Goal: Information Seeking & Learning: Learn about a topic

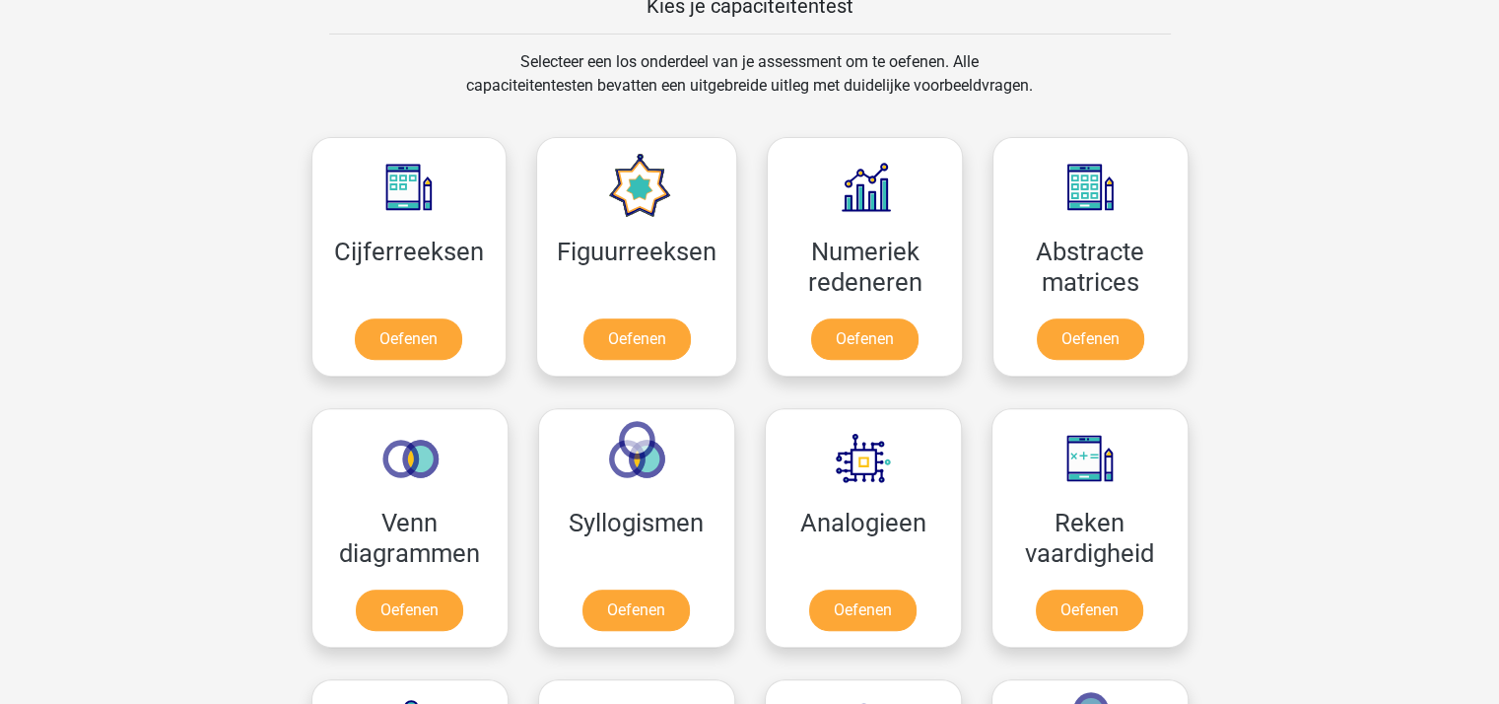
scroll to position [788, 0]
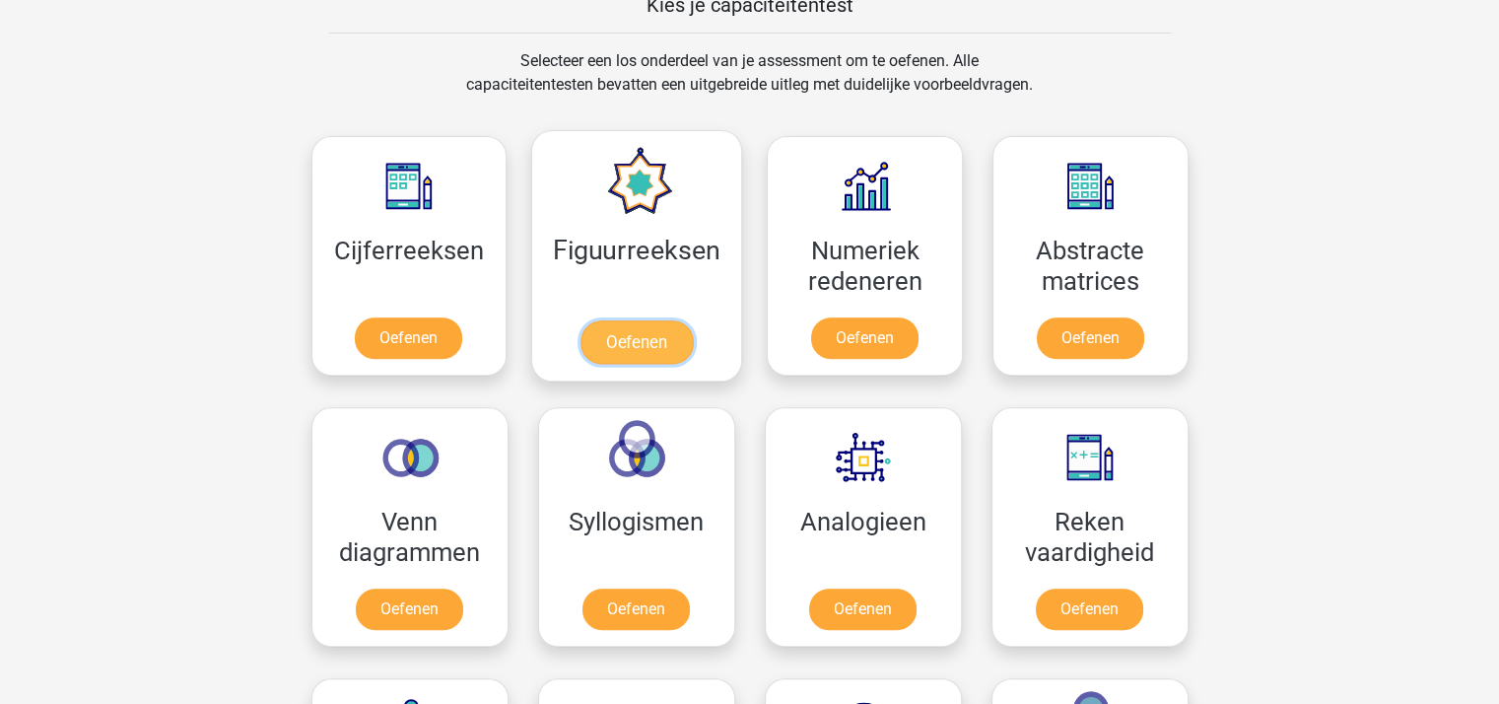
click at [633, 340] on link "Oefenen" at bounding box center [637, 341] width 112 height 43
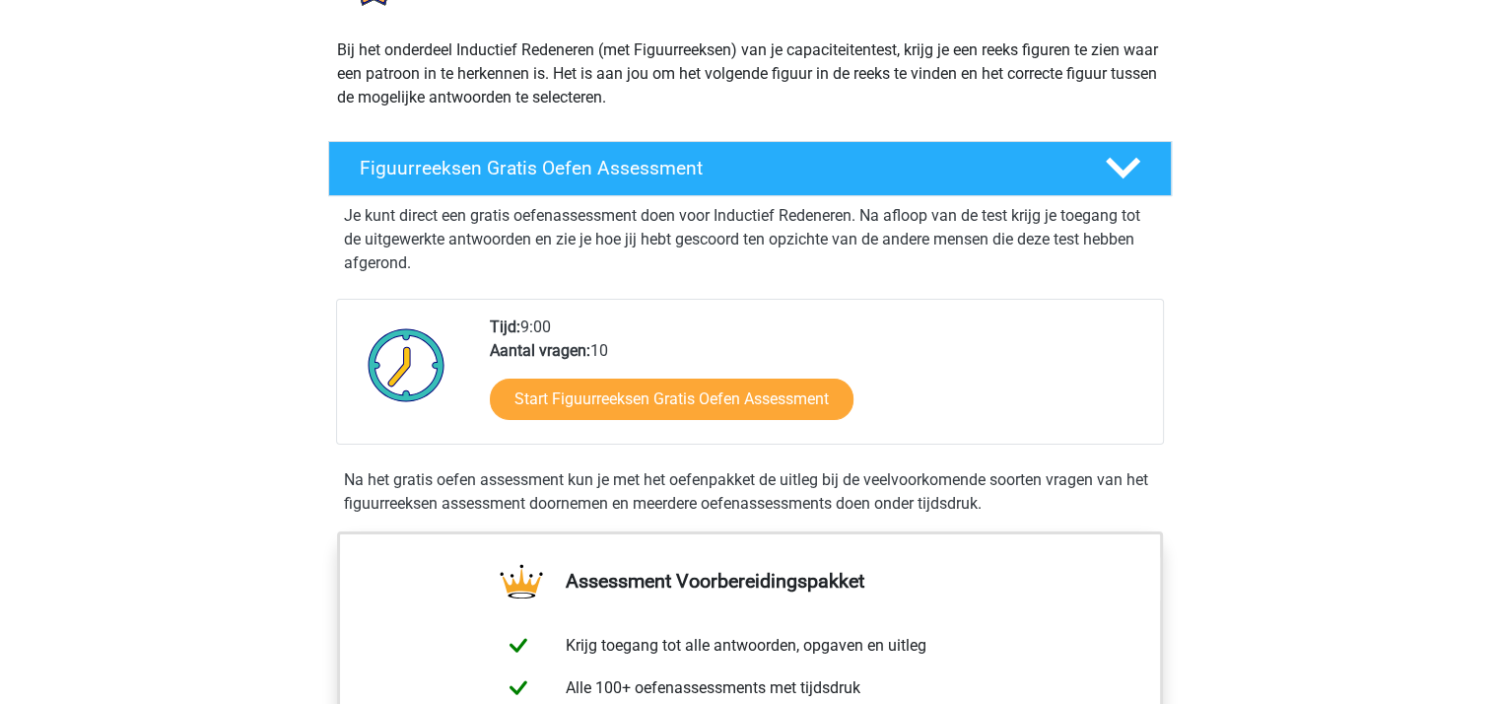
scroll to position [262, 0]
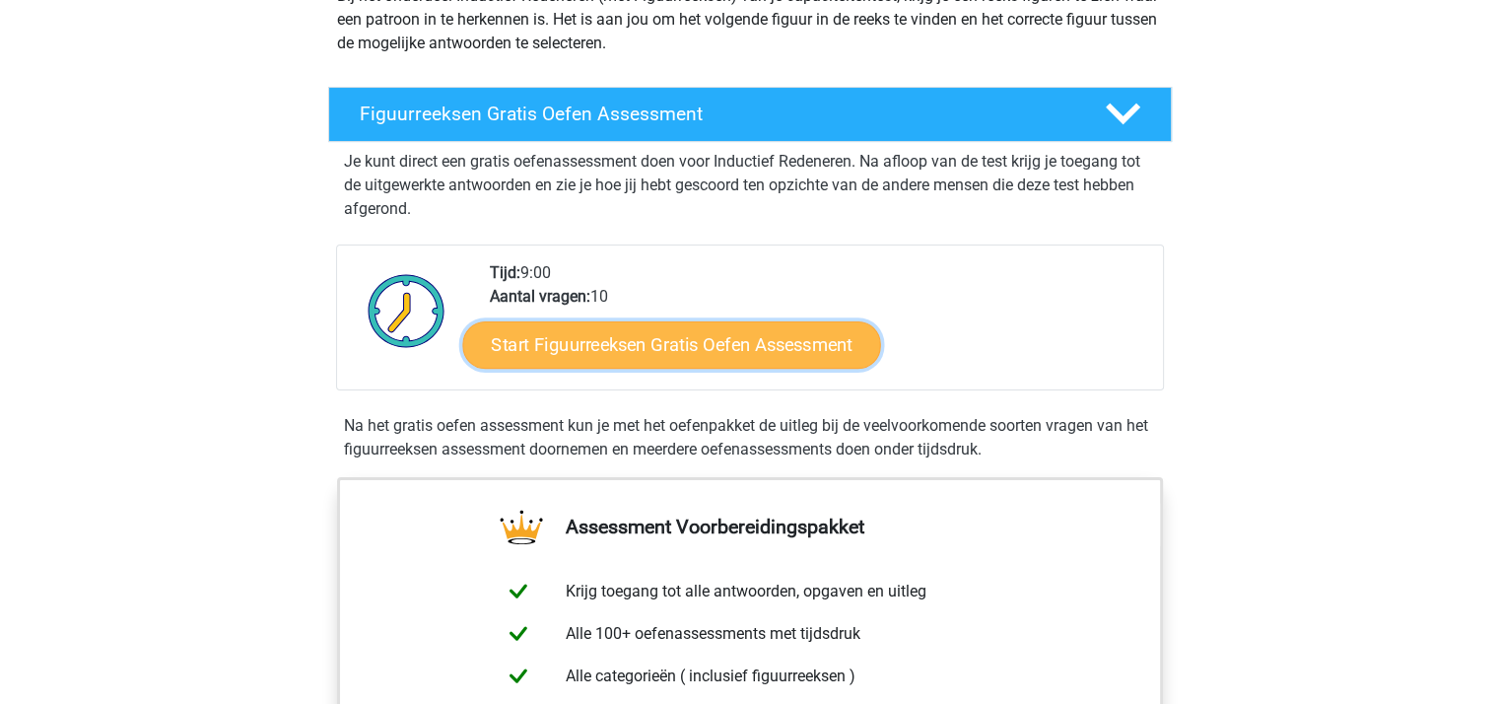
click at [750, 348] on link "Start Figuurreeksen Gratis Oefen Assessment" at bounding box center [671, 343] width 418 height 47
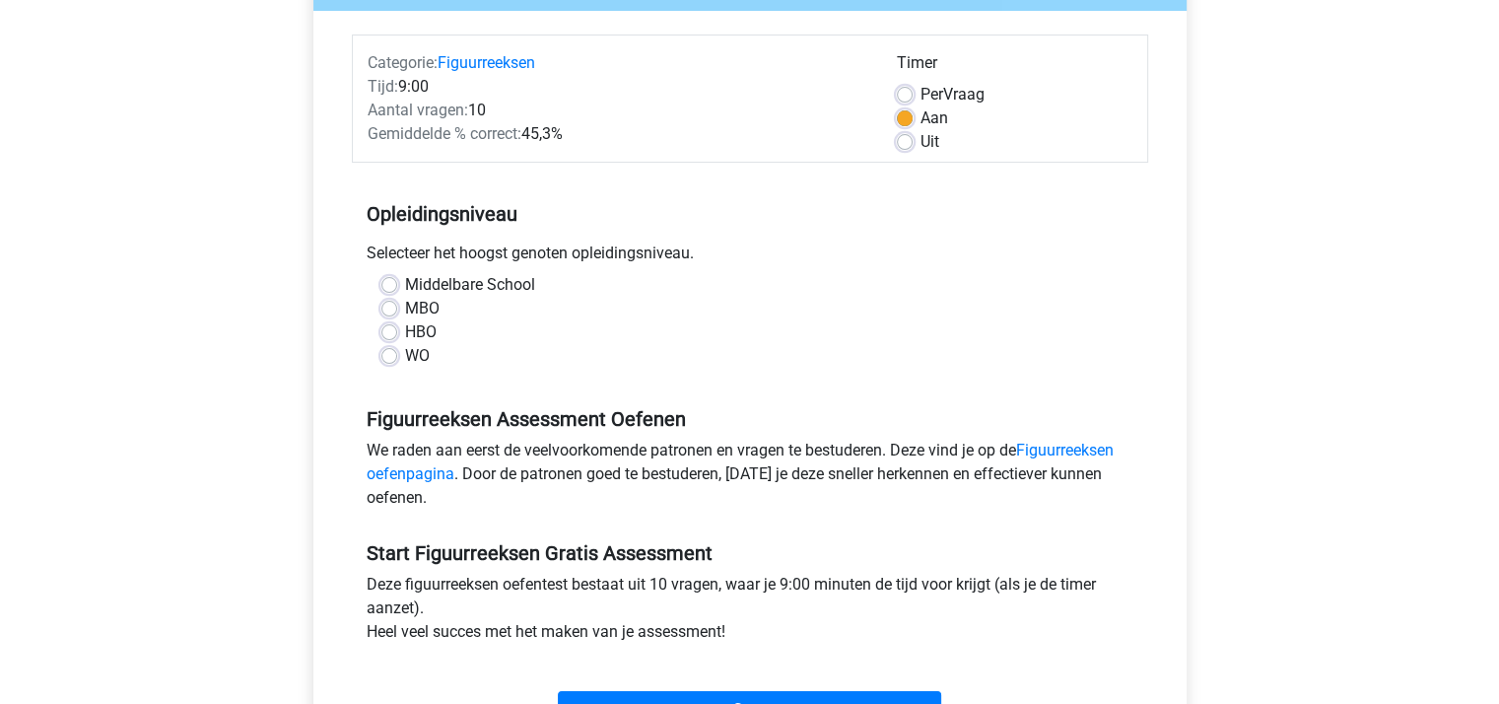
scroll to position [262, 0]
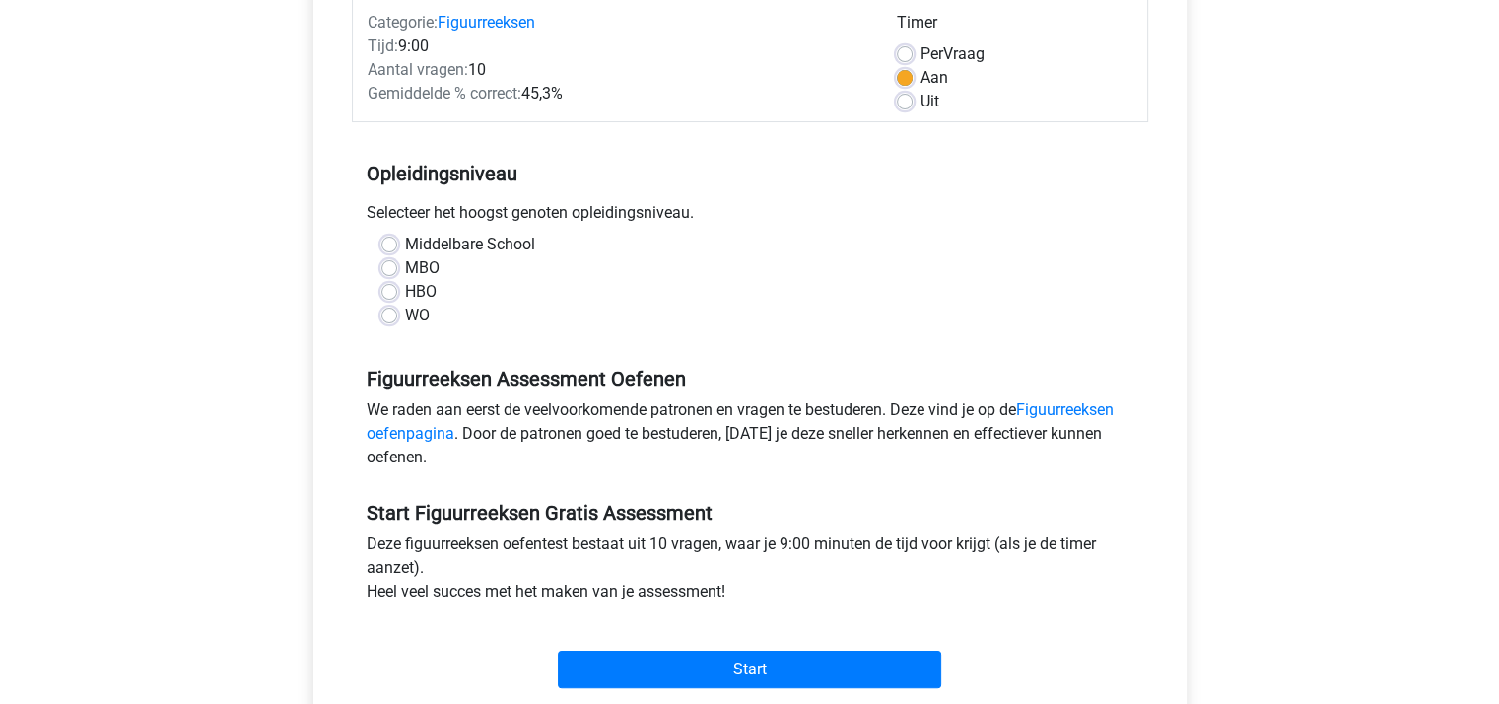
click at [405, 265] on label "MBO" at bounding box center [422, 268] width 34 height 24
click at [391, 265] on input "MBO" at bounding box center [389, 266] width 16 height 20
radio input "true"
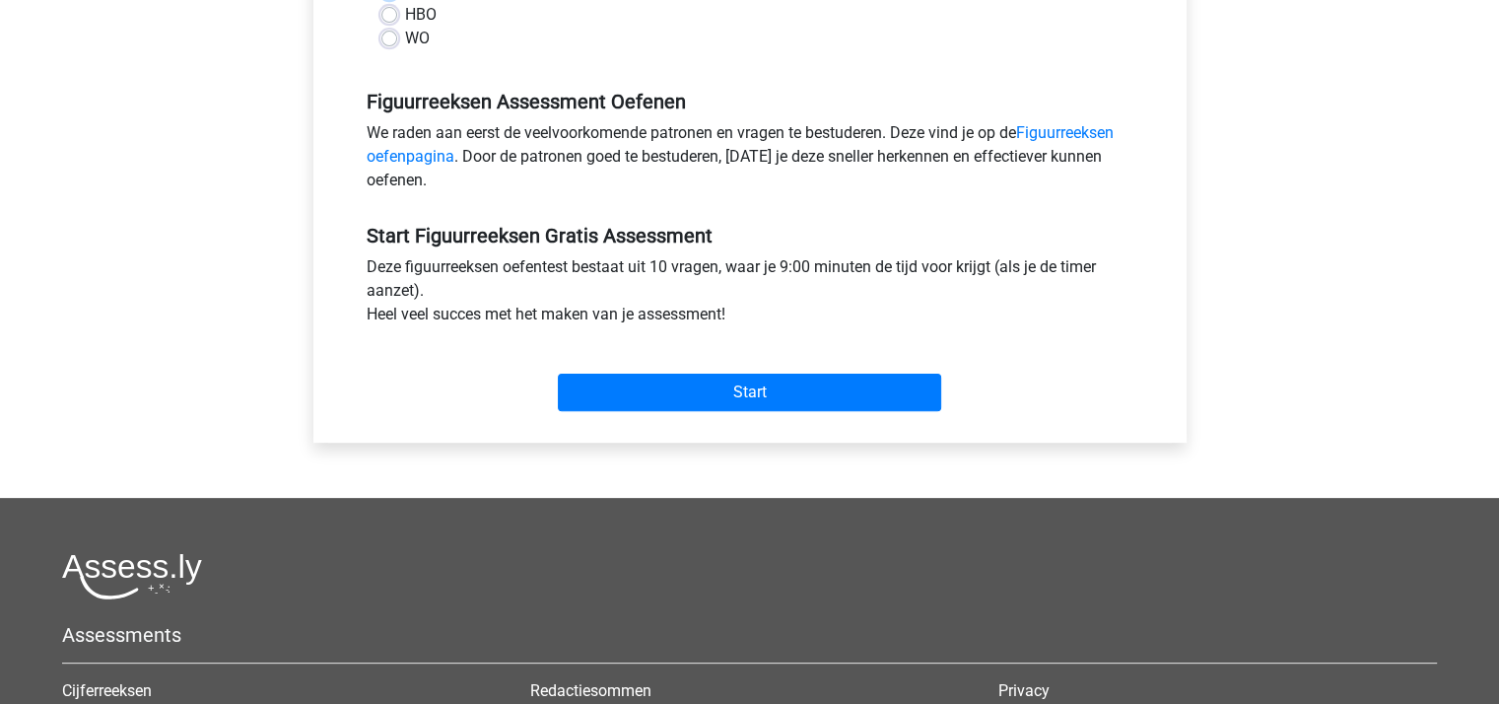
scroll to position [656, 0]
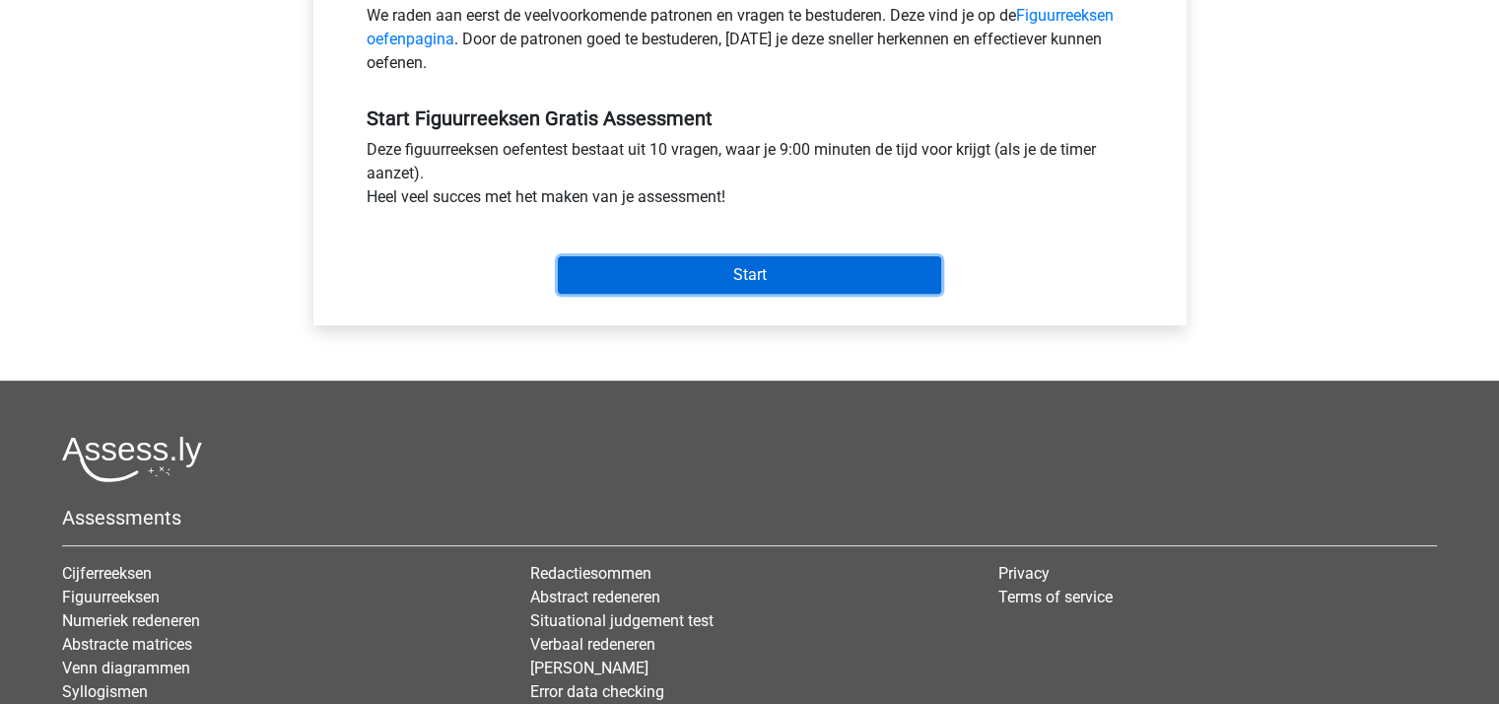
click at [721, 266] on input "Start" at bounding box center [749, 274] width 383 height 37
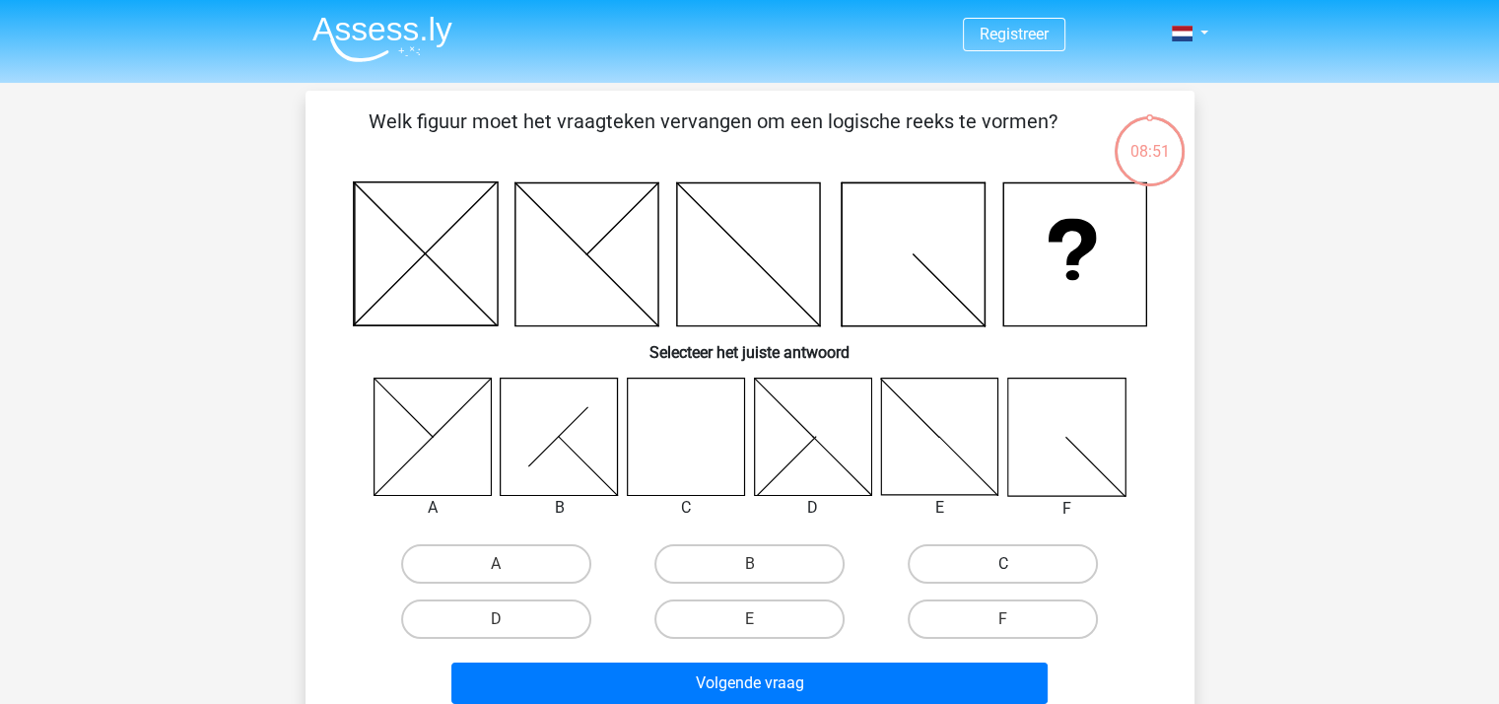
click at [1018, 563] on label "C" at bounding box center [1003, 563] width 190 height 39
click at [1016, 564] on input "C" at bounding box center [1009, 570] width 13 height 13
radio input "true"
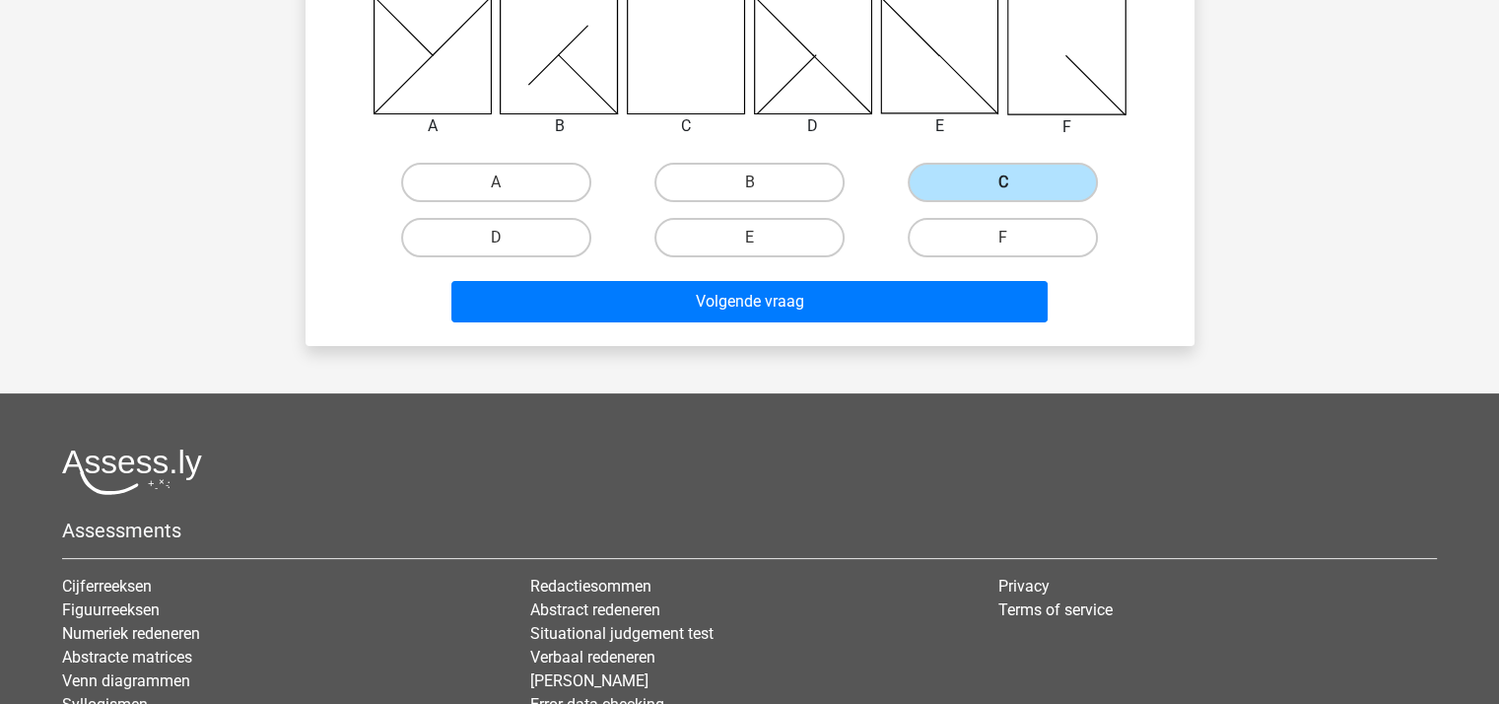
scroll to position [394, 0]
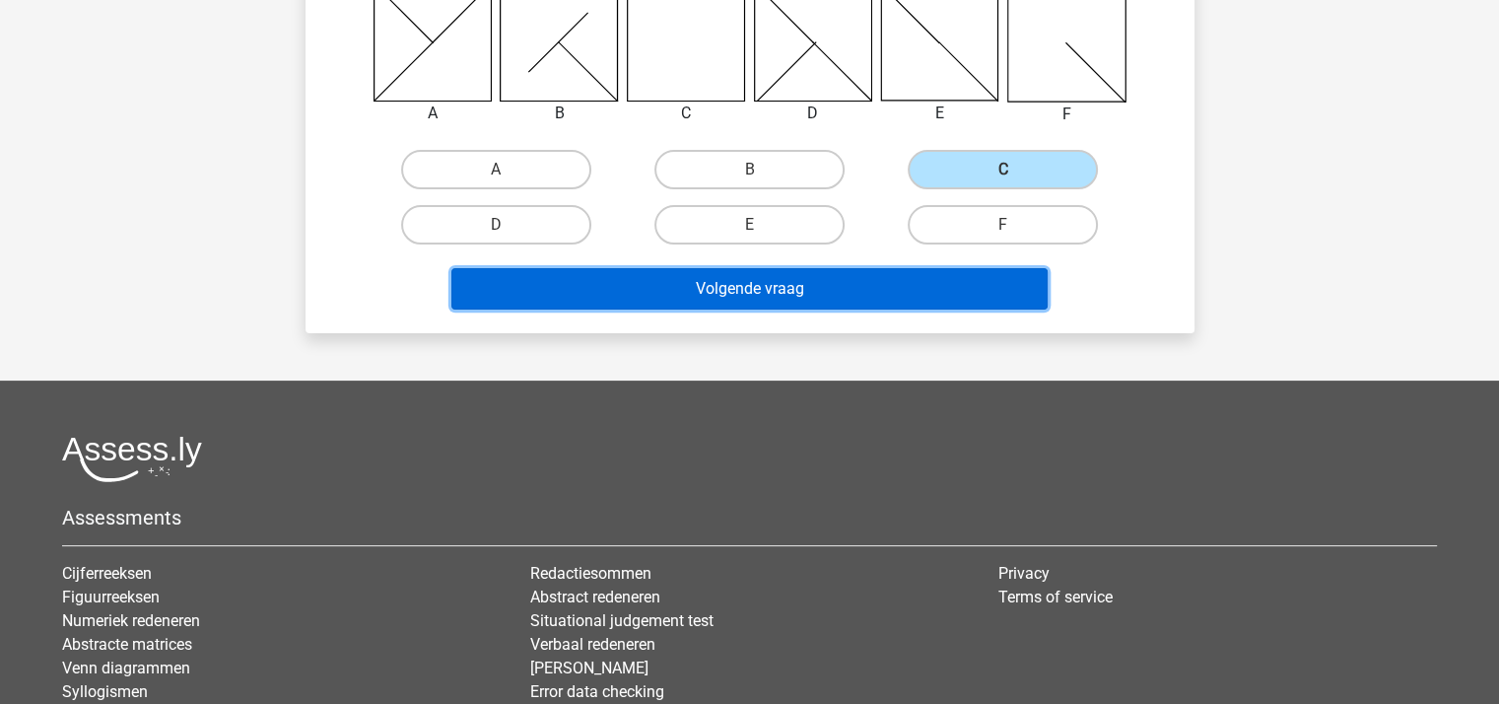
click at [798, 283] on button "Volgende vraag" at bounding box center [749, 288] width 596 height 41
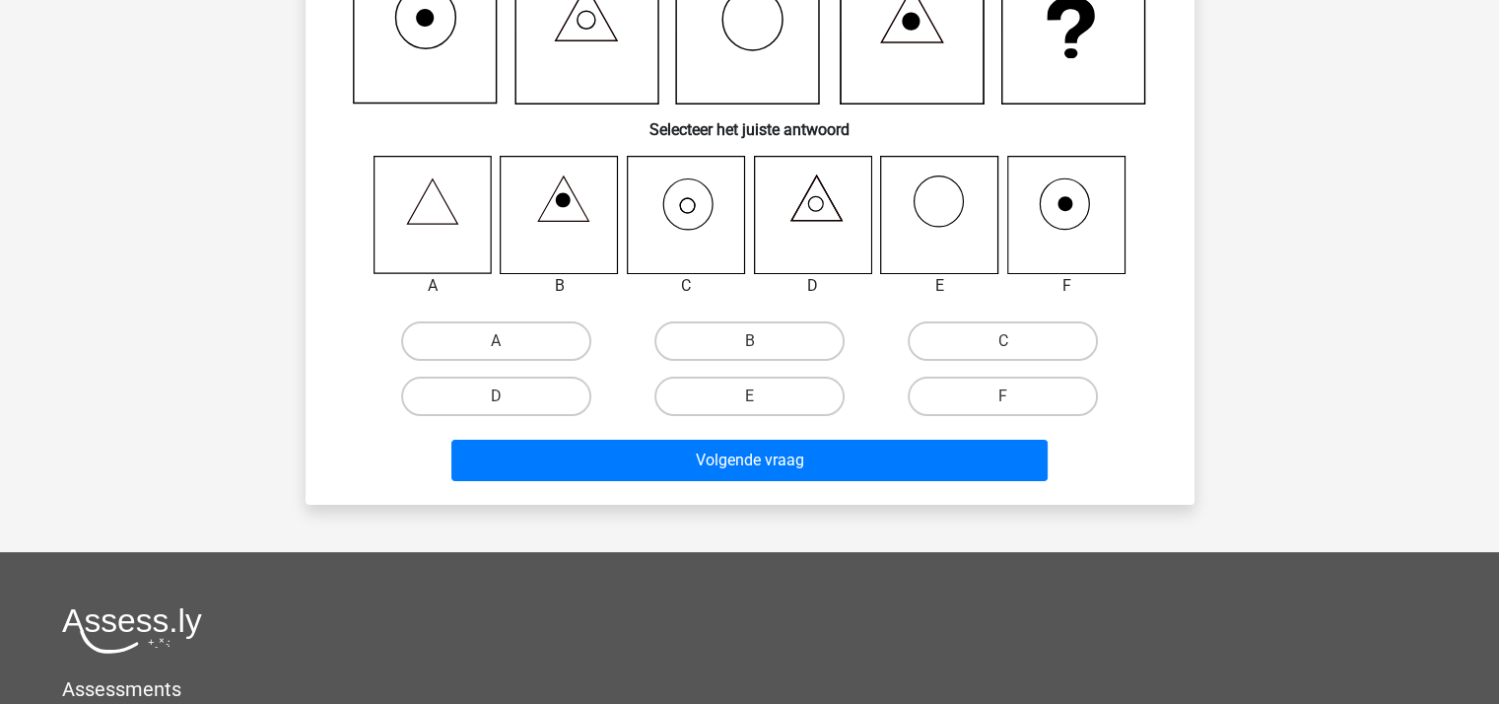
scroll to position [91, 0]
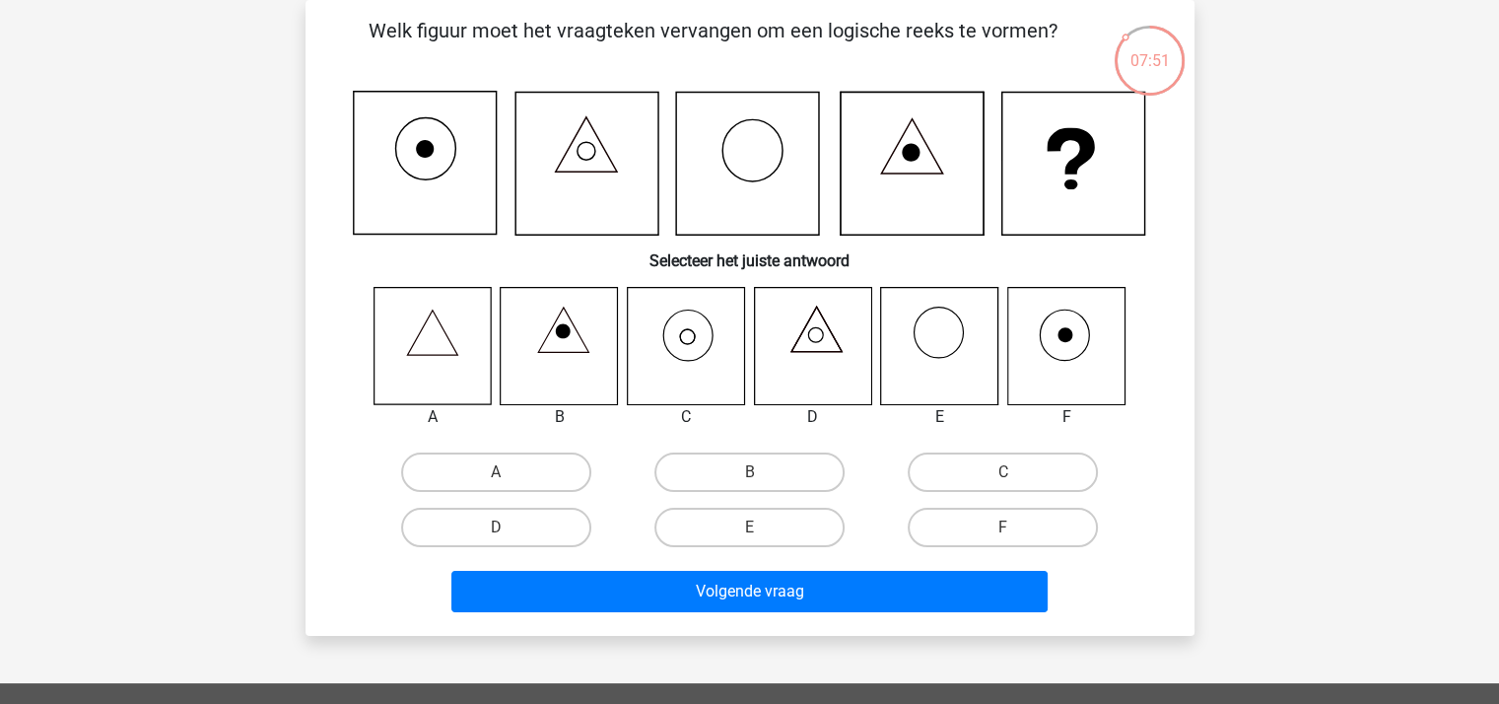
click at [1064, 336] on icon at bounding box center [1066, 334] width 15 height 15
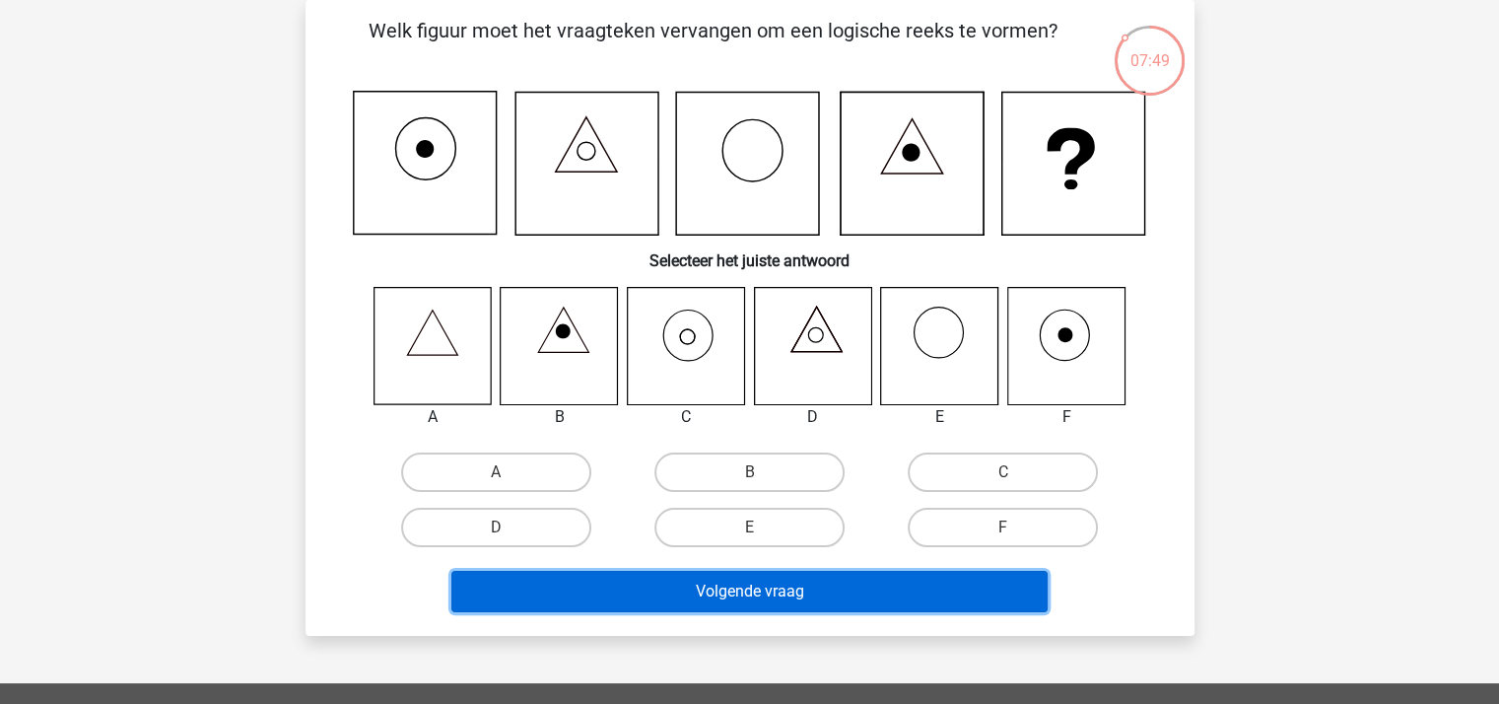
click at [773, 590] on button "Volgende vraag" at bounding box center [749, 591] width 596 height 41
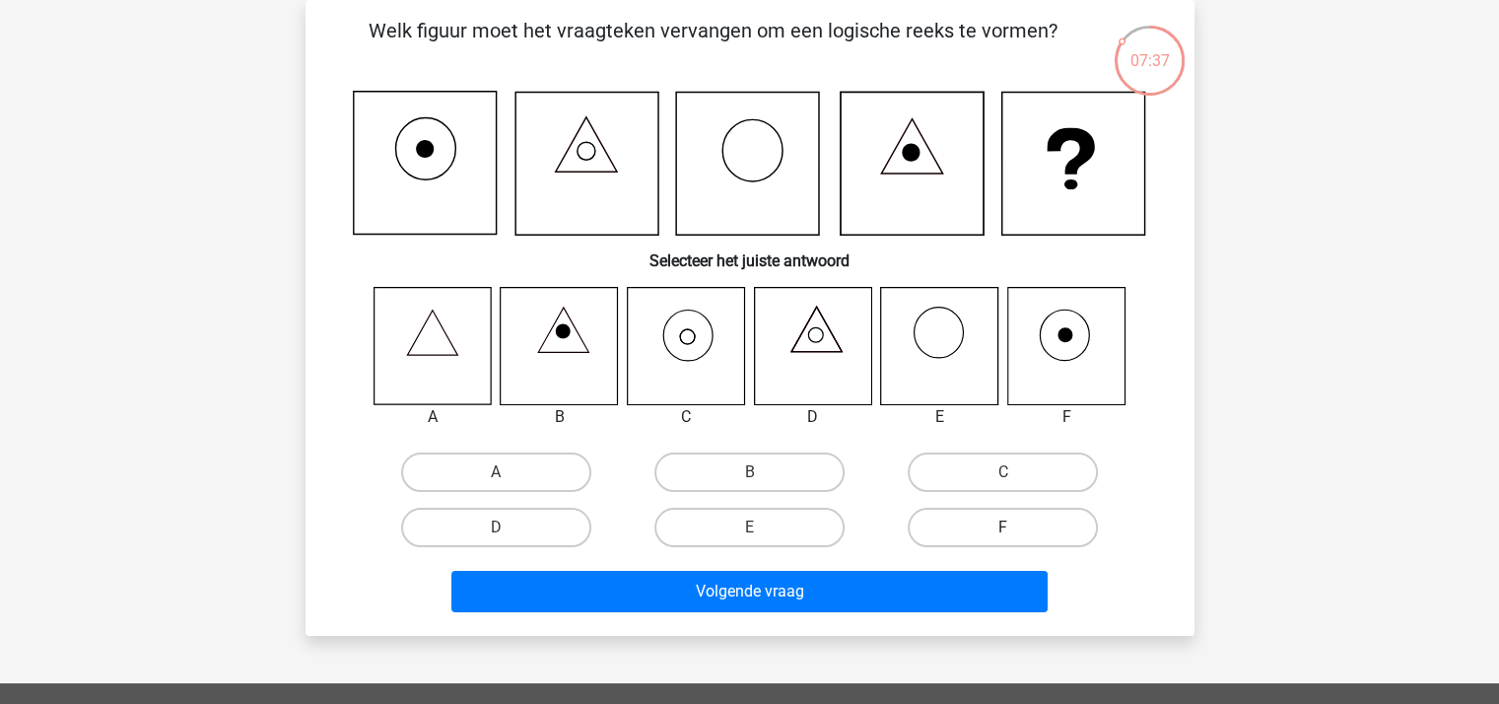
click at [1037, 526] on label "F" at bounding box center [1003, 527] width 190 height 39
click at [1016, 527] on input "F" at bounding box center [1009, 533] width 13 height 13
radio input "true"
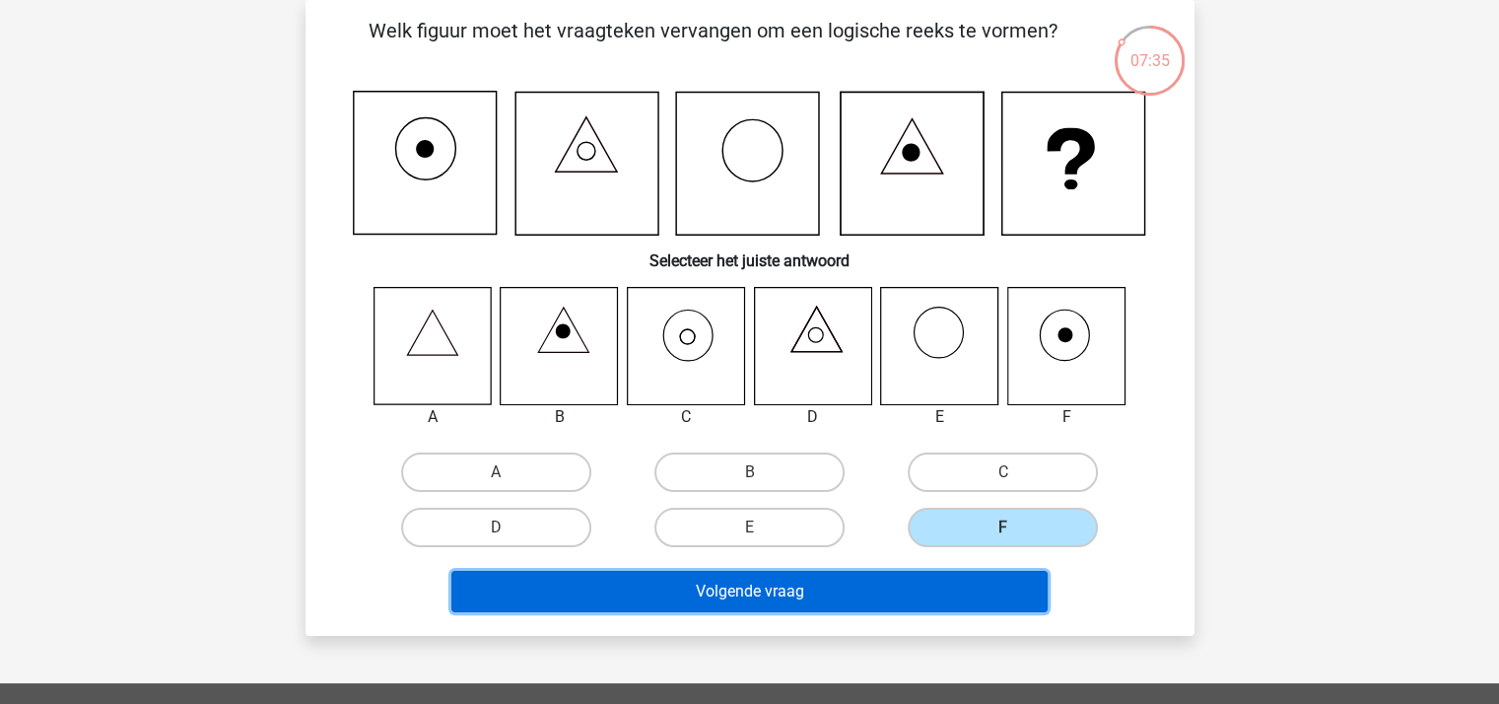
click at [796, 586] on button "Volgende vraag" at bounding box center [749, 591] width 596 height 41
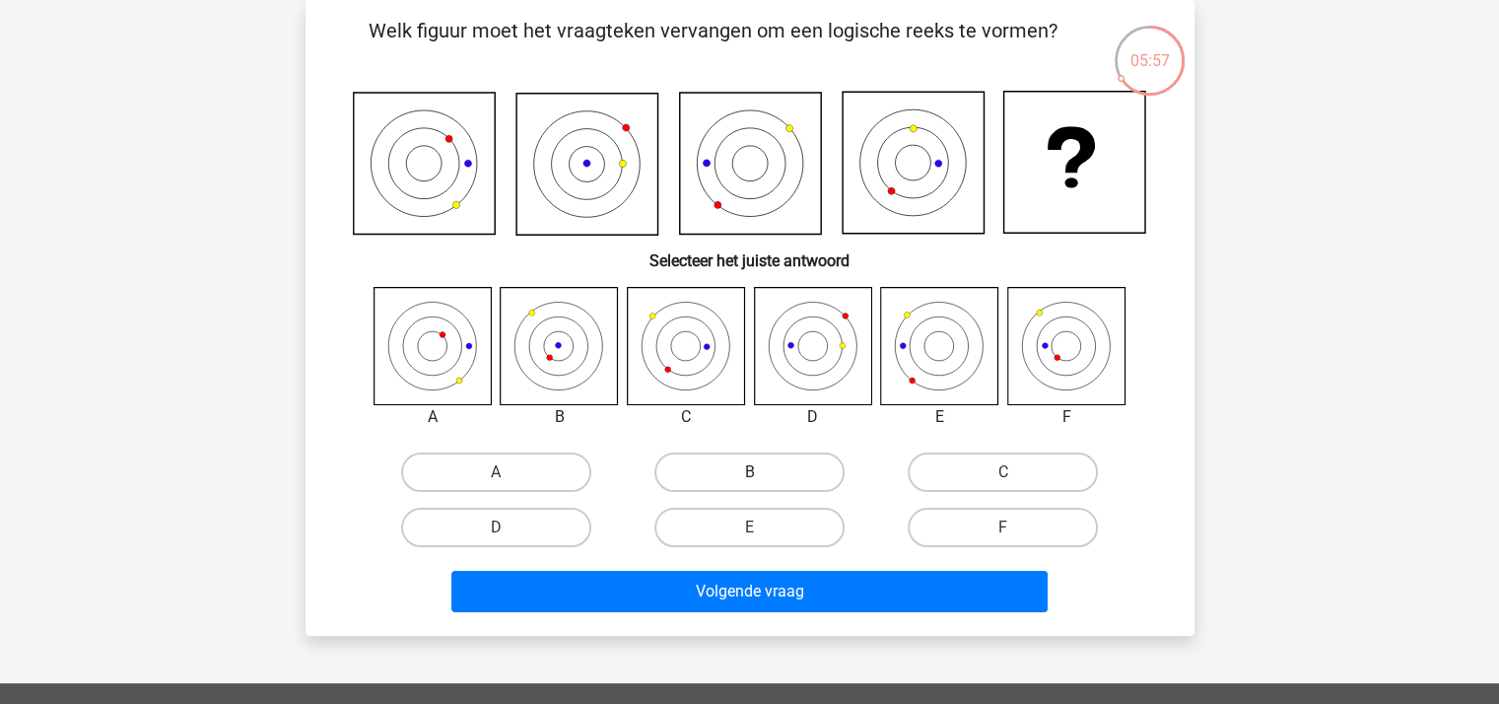
click at [779, 468] on label "B" at bounding box center [749, 471] width 190 height 39
click at [762, 472] on input "B" at bounding box center [755, 478] width 13 height 13
radio input "true"
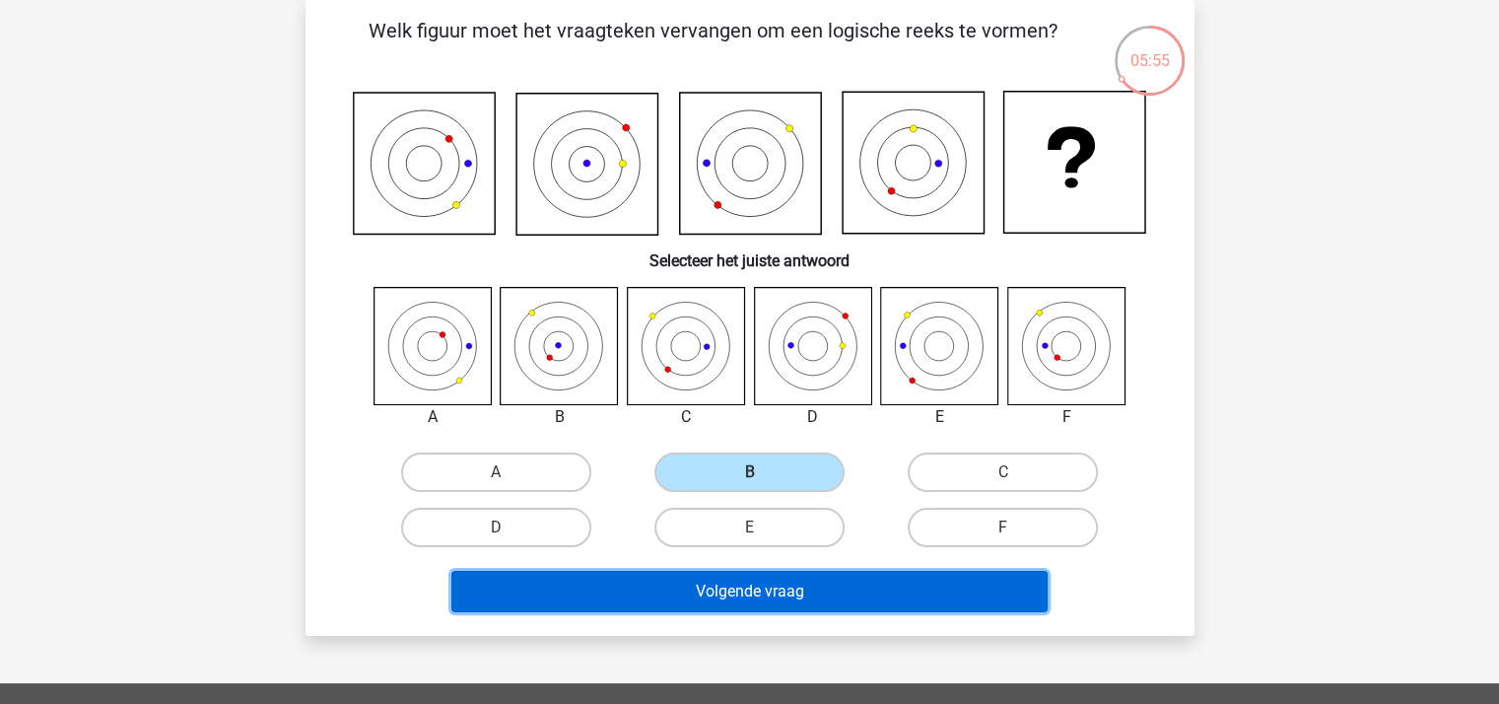
click at [827, 592] on button "Volgende vraag" at bounding box center [749, 591] width 596 height 41
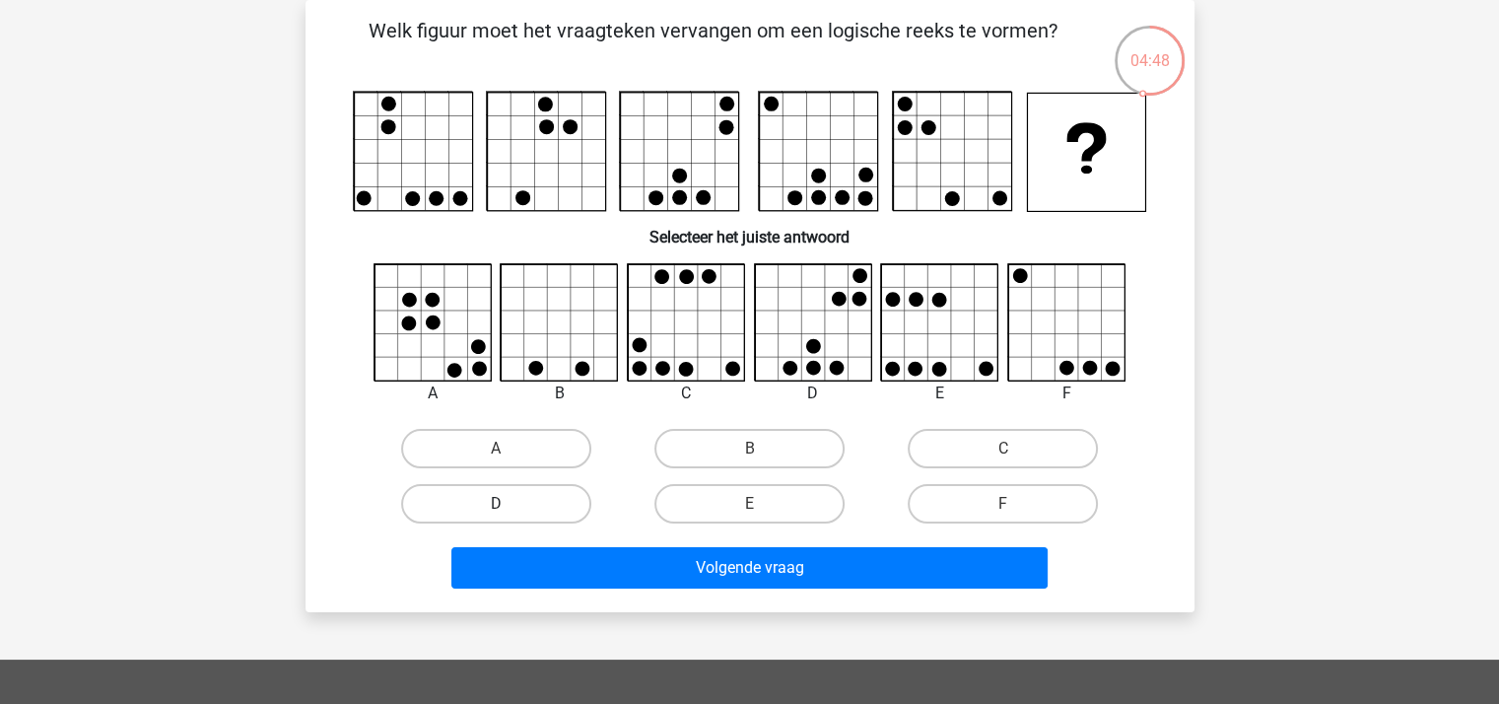
click at [528, 499] on label "D" at bounding box center [496, 503] width 190 height 39
click at [509, 504] on input "D" at bounding box center [502, 510] width 13 height 13
radio input "true"
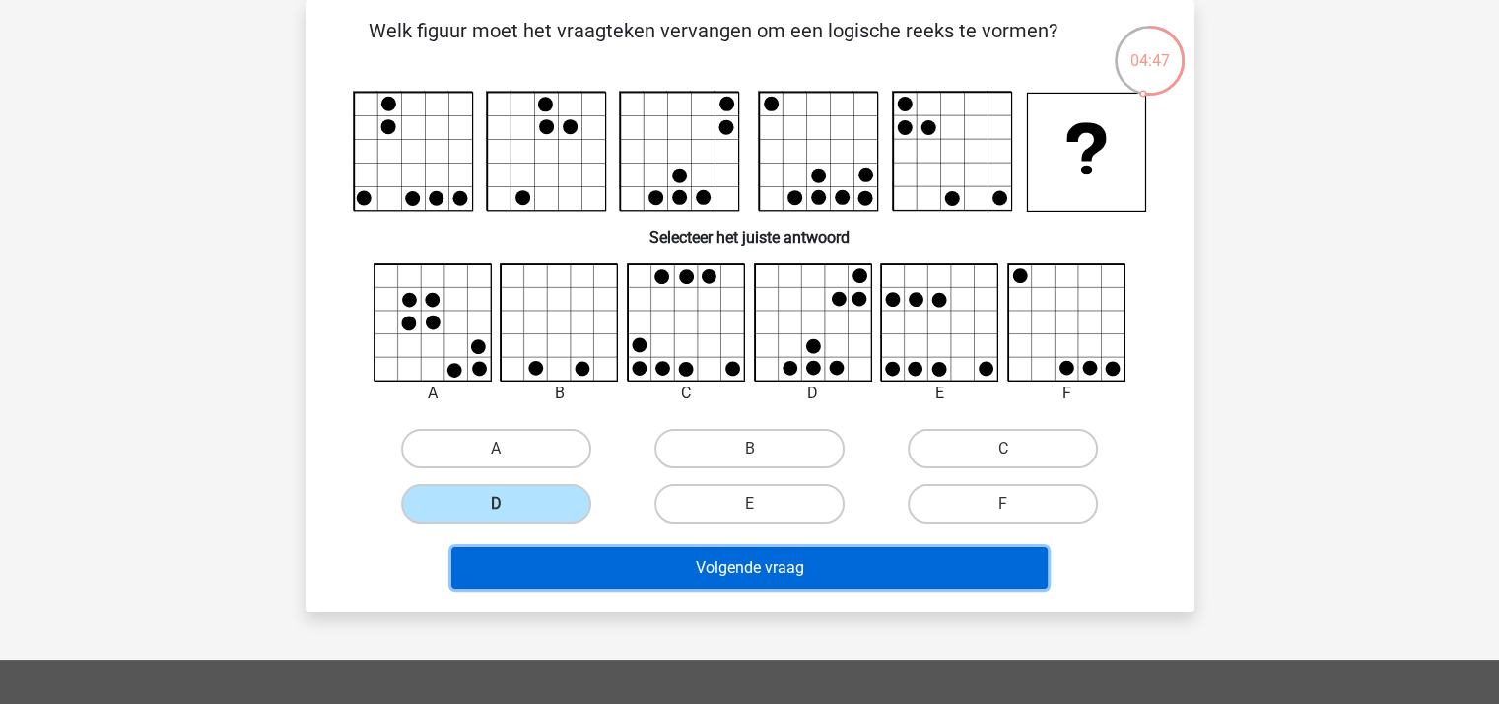
click at [763, 567] on button "Volgende vraag" at bounding box center [749, 567] width 596 height 41
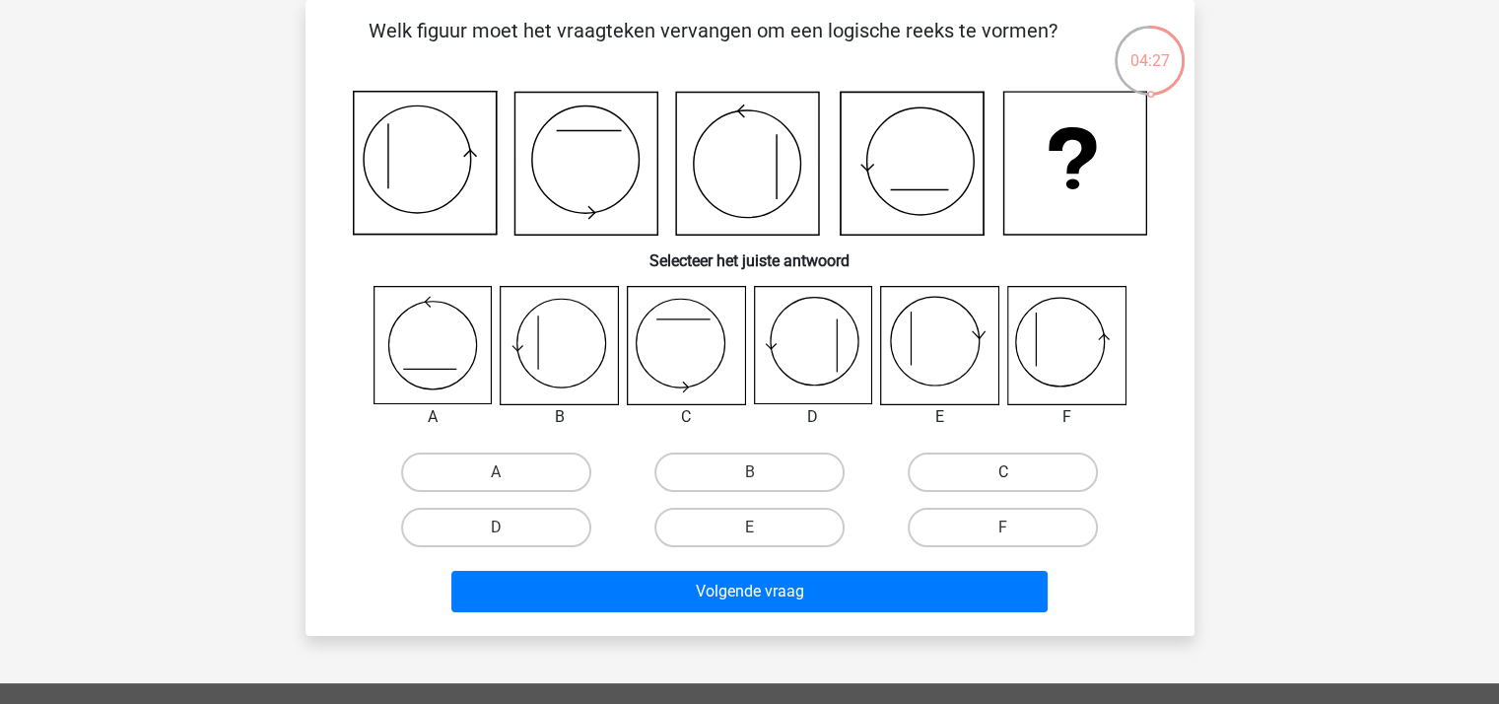
click at [1000, 467] on label "C" at bounding box center [1003, 471] width 190 height 39
click at [1003, 472] on input "C" at bounding box center [1009, 478] width 13 height 13
radio input "true"
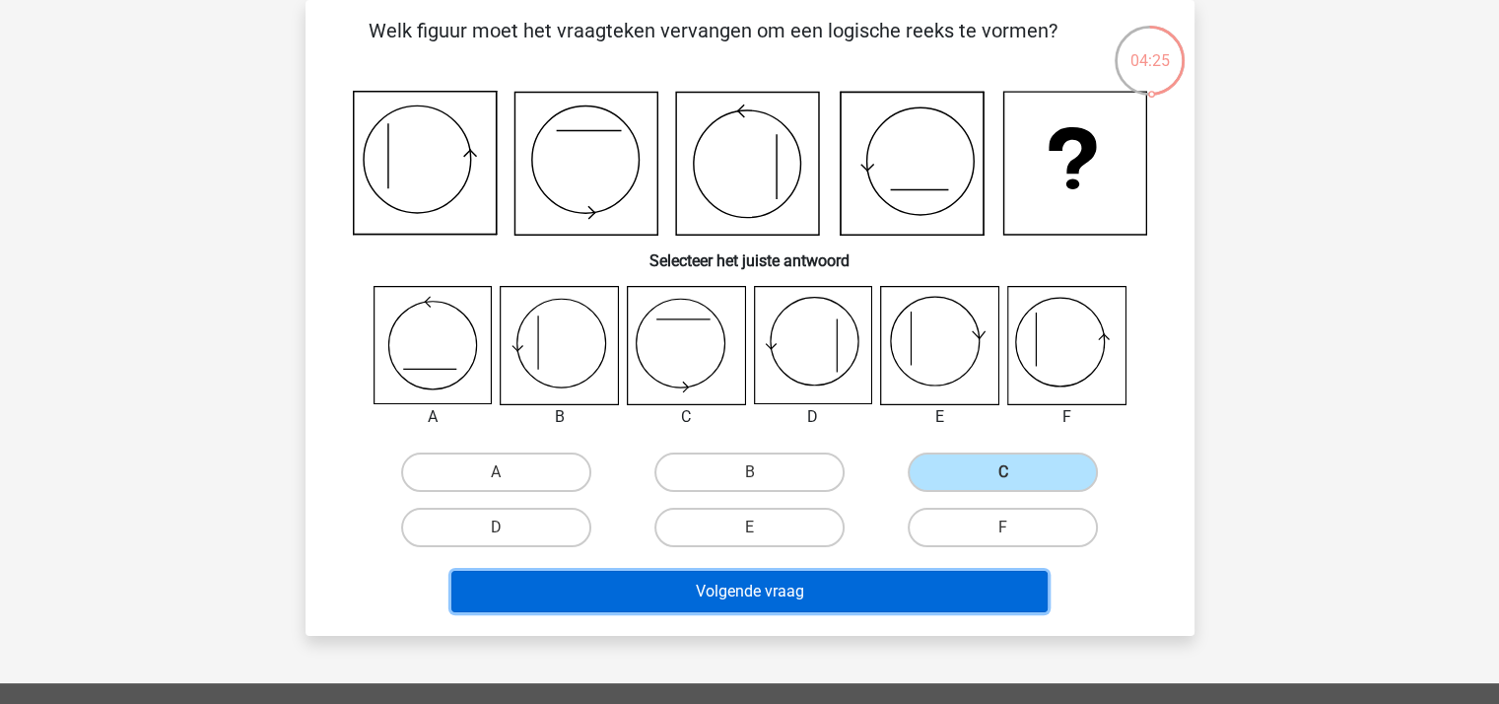
click at [780, 590] on button "Volgende vraag" at bounding box center [749, 591] width 596 height 41
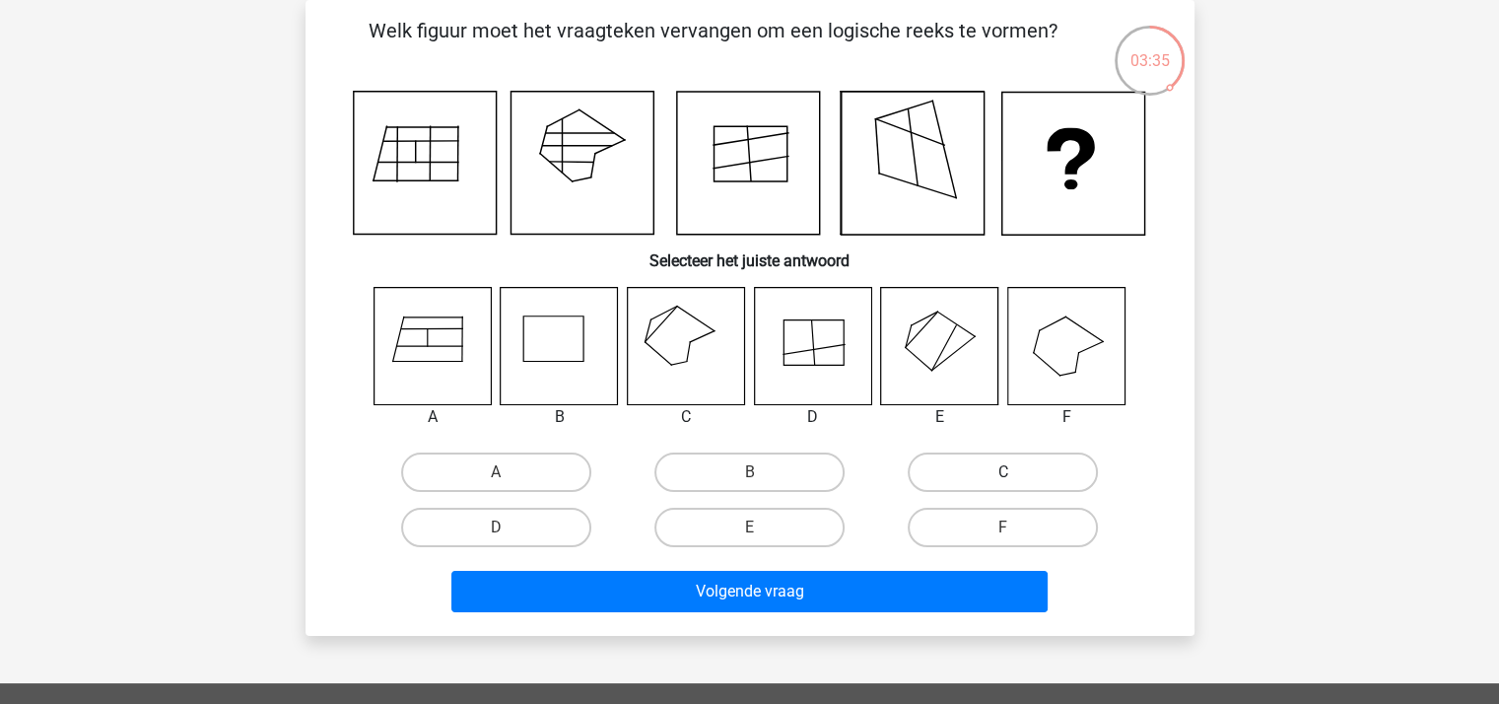
click at [1014, 464] on label "C" at bounding box center [1003, 471] width 190 height 39
click at [1014, 472] on input "C" at bounding box center [1009, 478] width 13 height 13
radio input "true"
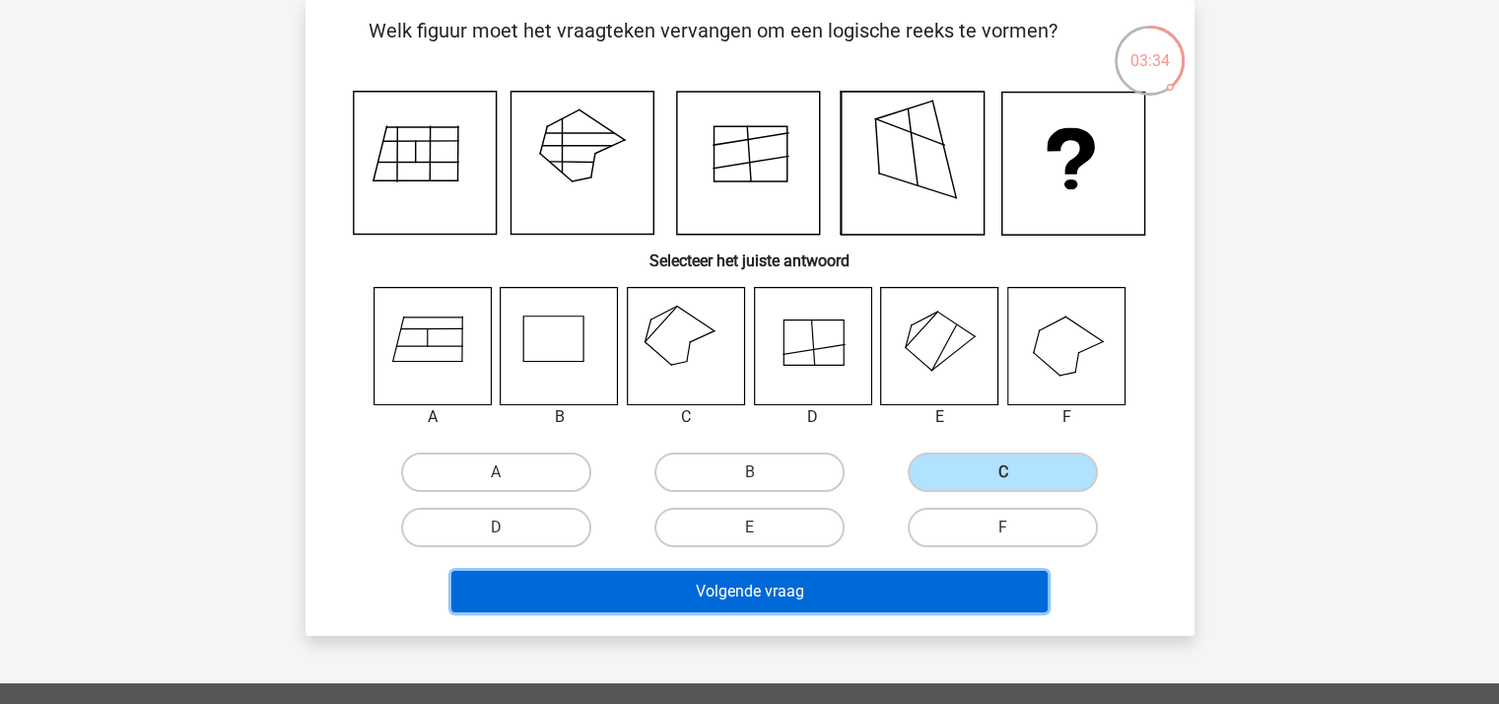
click at [788, 579] on button "Volgende vraag" at bounding box center [749, 591] width 596 height 41
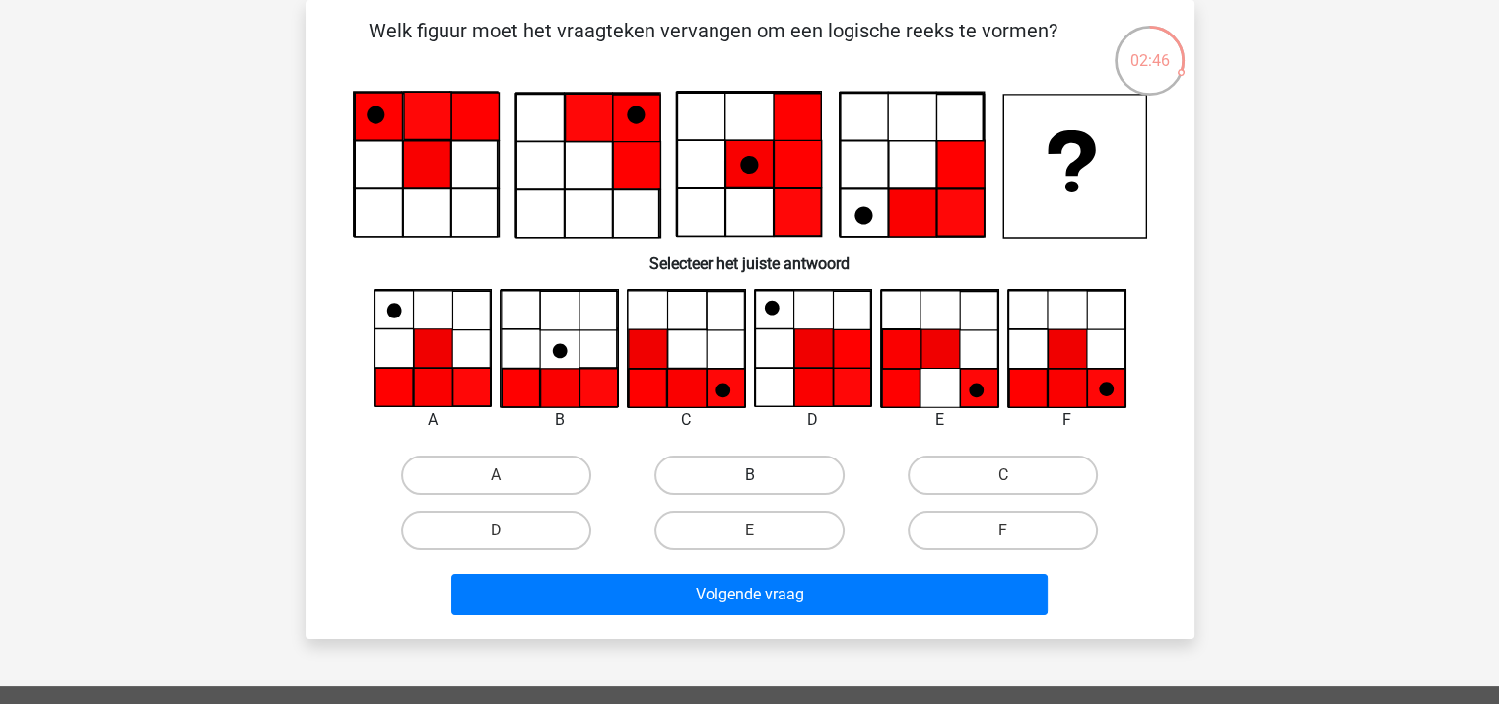
click at [770, 474] on label "B" at bounding box center [749, 474] width 190 height 39
click at [762, 475] on input "B" at bounding box center [755, 481] width 13 height 13
radio input "true"
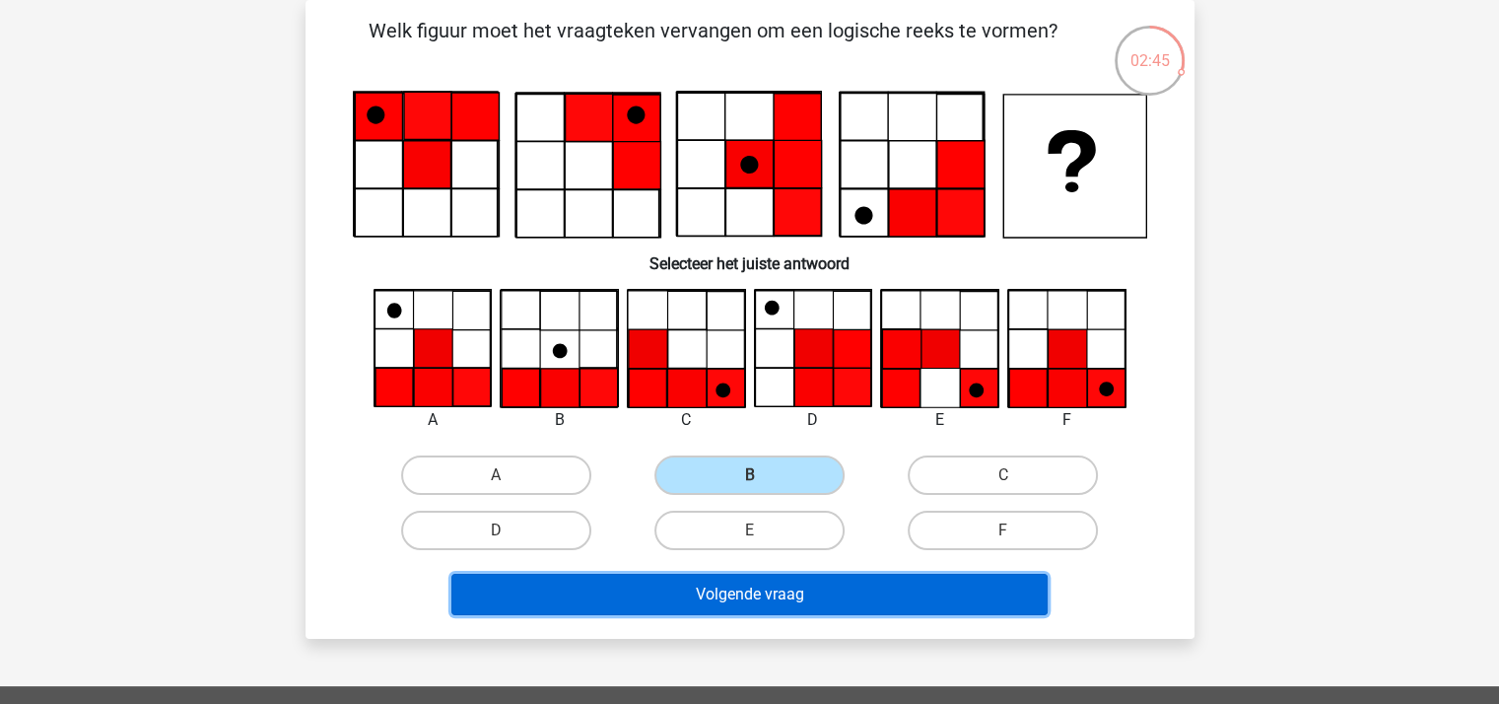
click at [755, 590] on button "Volgende vraag" at bounding box center [749, 594] width 596 height 41
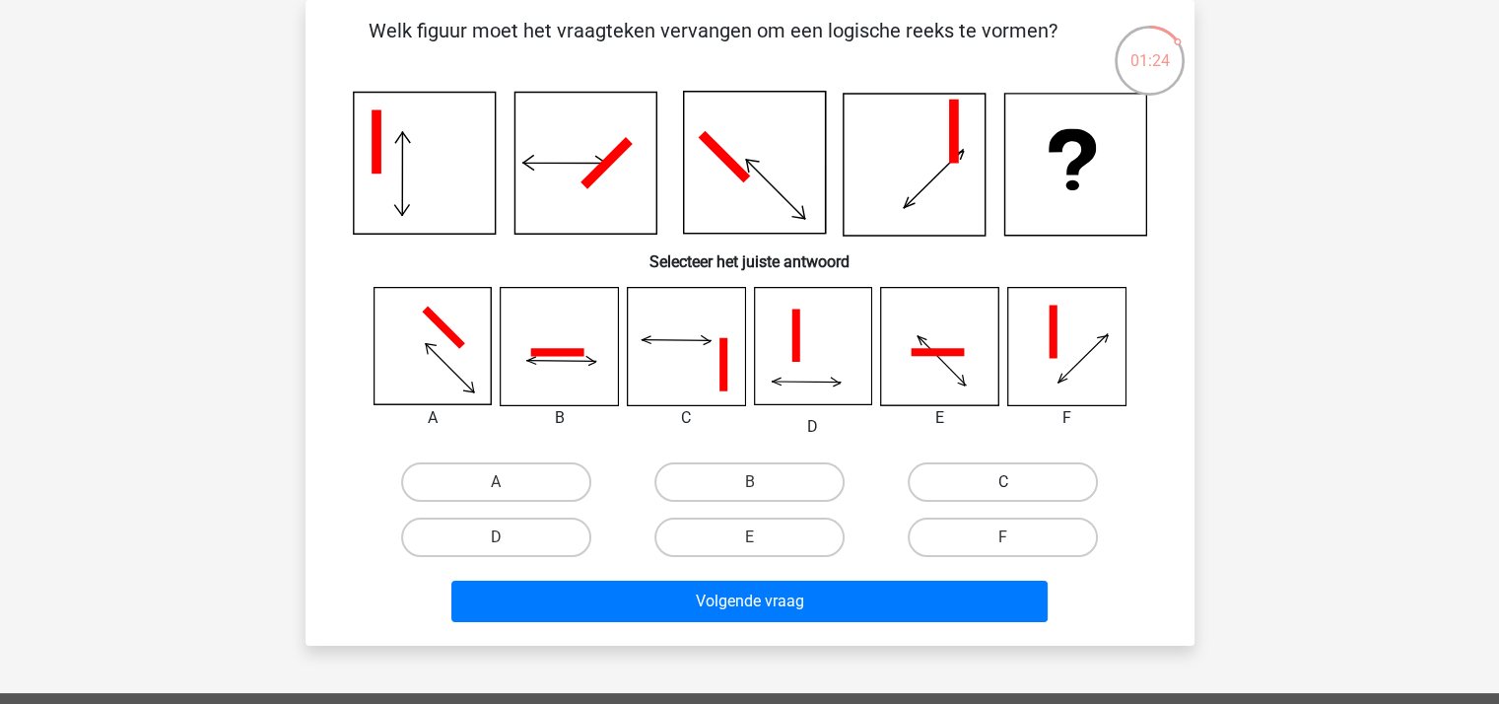
click at [1021, 480] on label "C" at bounding box center [1003, 481] width 190 height 39
click at [1016, 482] on input "C" at bounding box center [1009, 488] width 13 height 13
radio input "true"
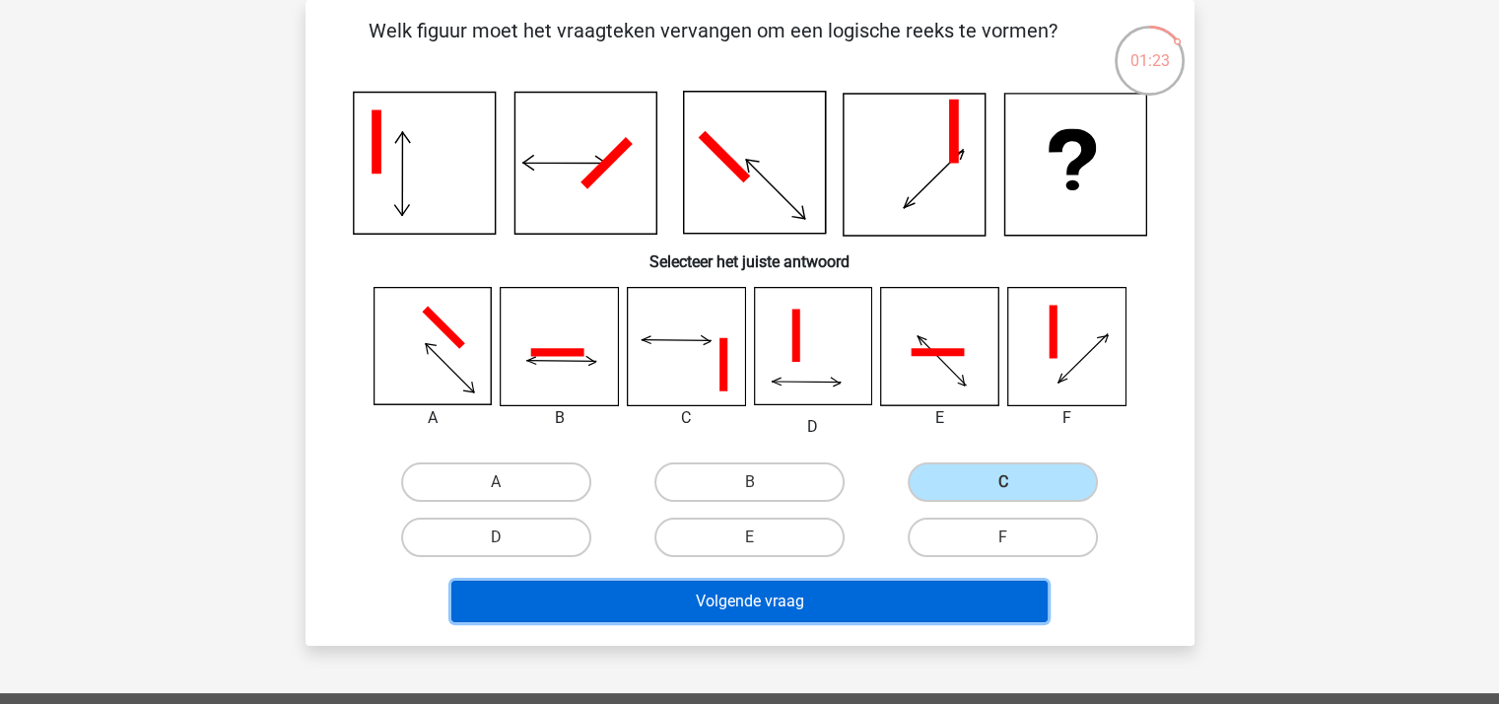
click at [804, 601] on button "Volgende vraag" at bounding box center [749, 601] width 596 height 41
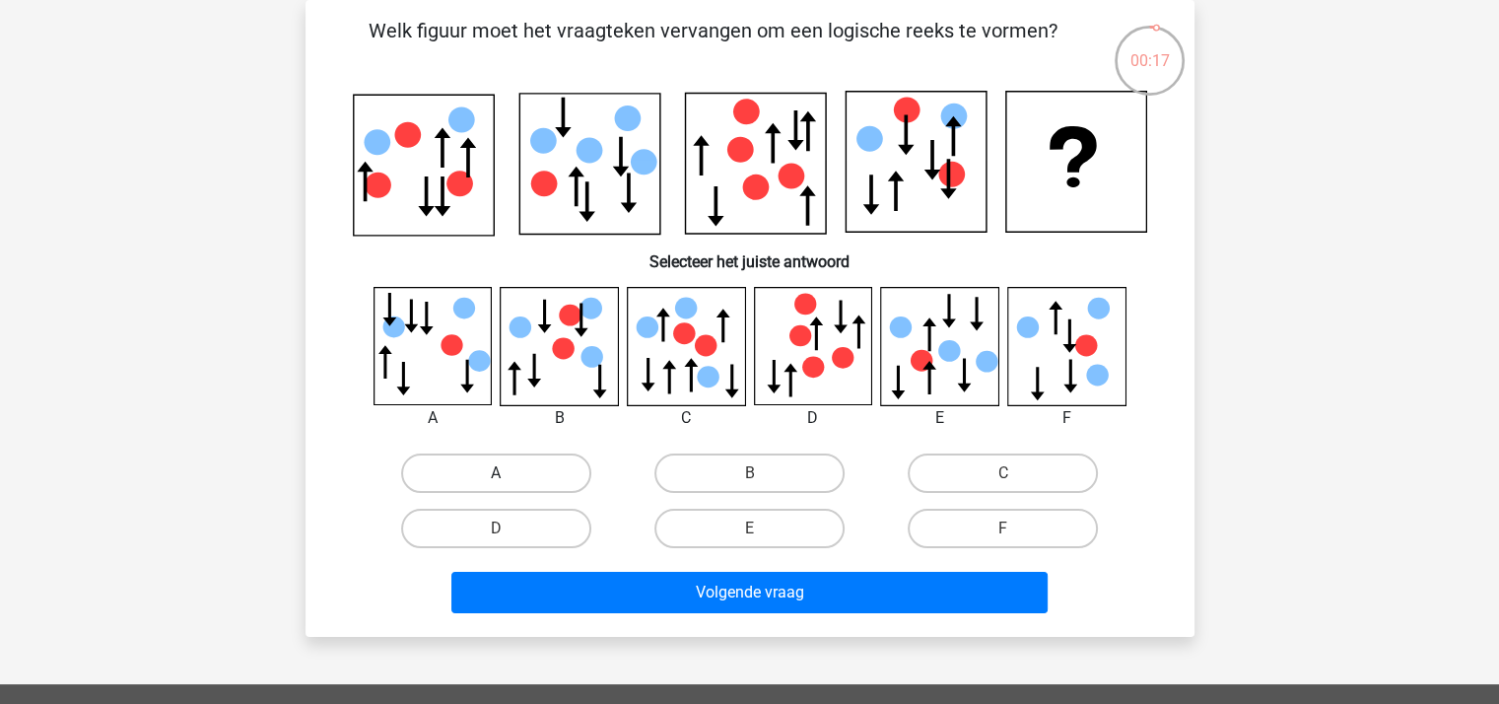
click at [512, 467] on label "A" at bounding box center [496, 472] width 190 height 39
click at [509, 473] on input "A" at bounding box center [502, 479] width 13 height 13
radio input "true"
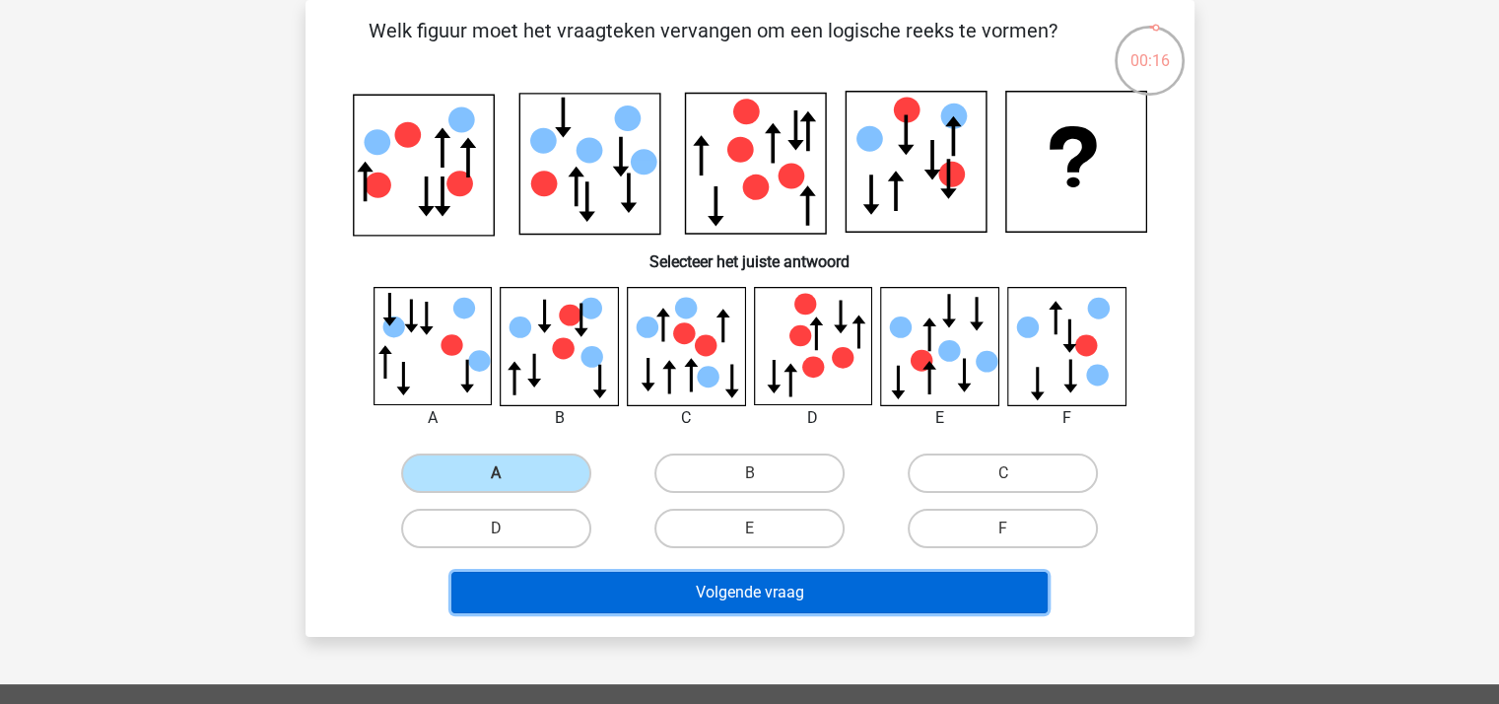
click at [792, 585] on button "Volgende vraag" at bounding box center [749, 592] width 596 height 41
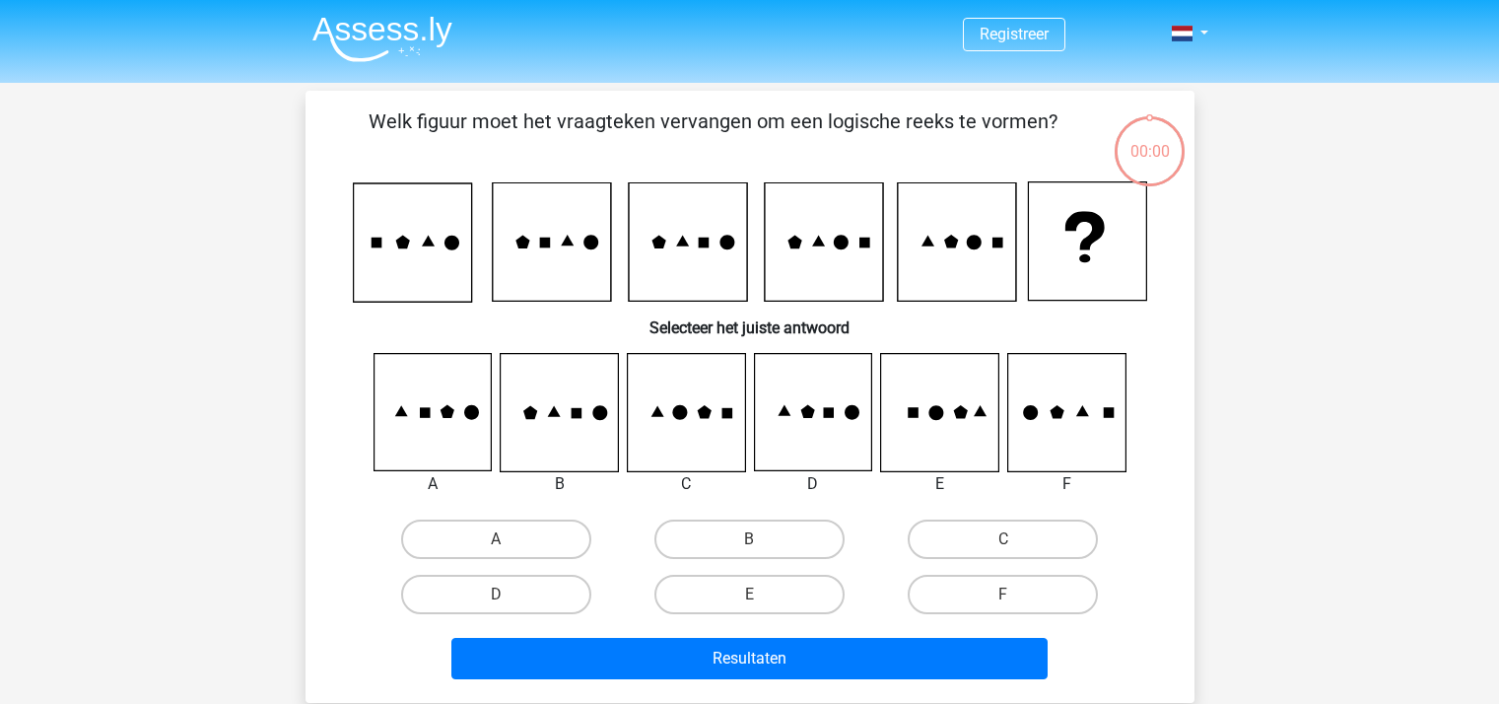
scroll to position [91, 0]
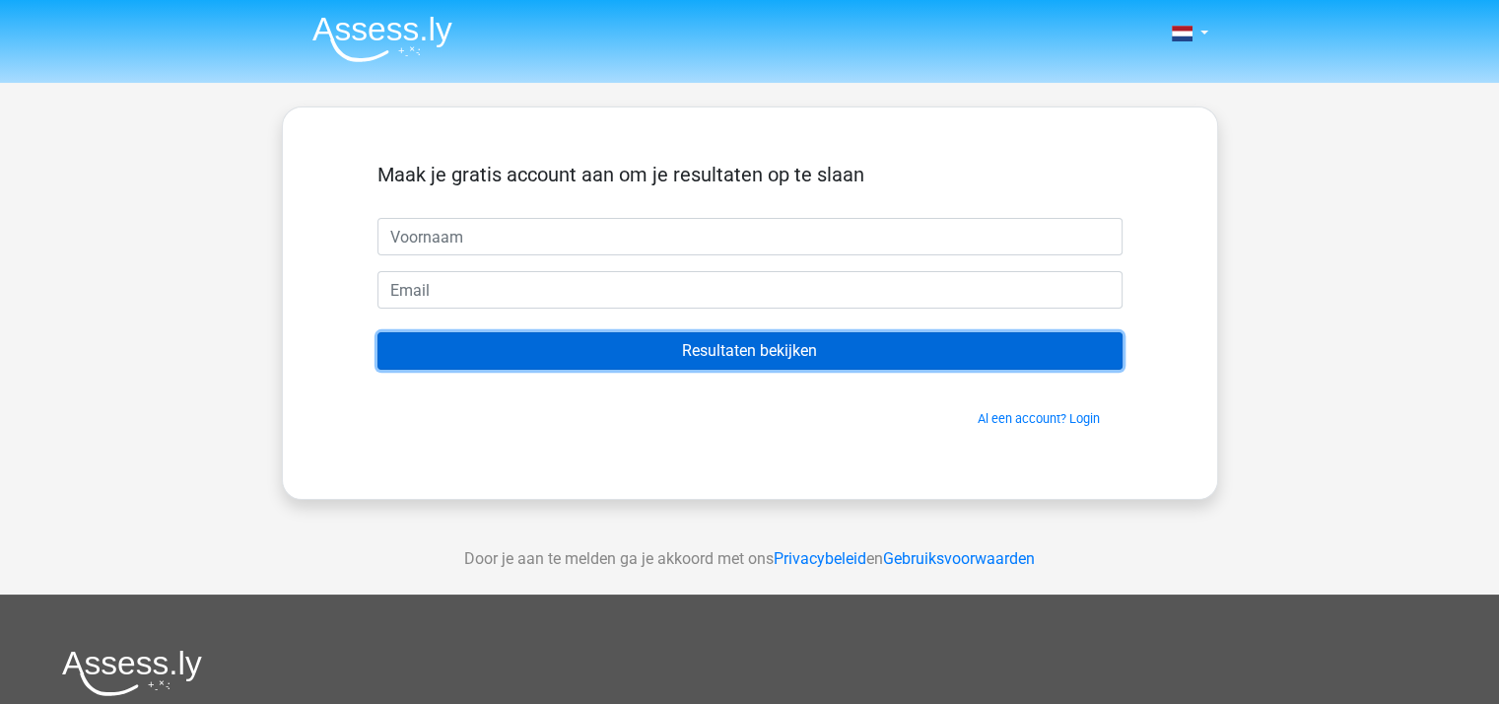
click at [871, 351] on input "Resultaten bekijken" at bounding box center [749, 350] width 745 height 37
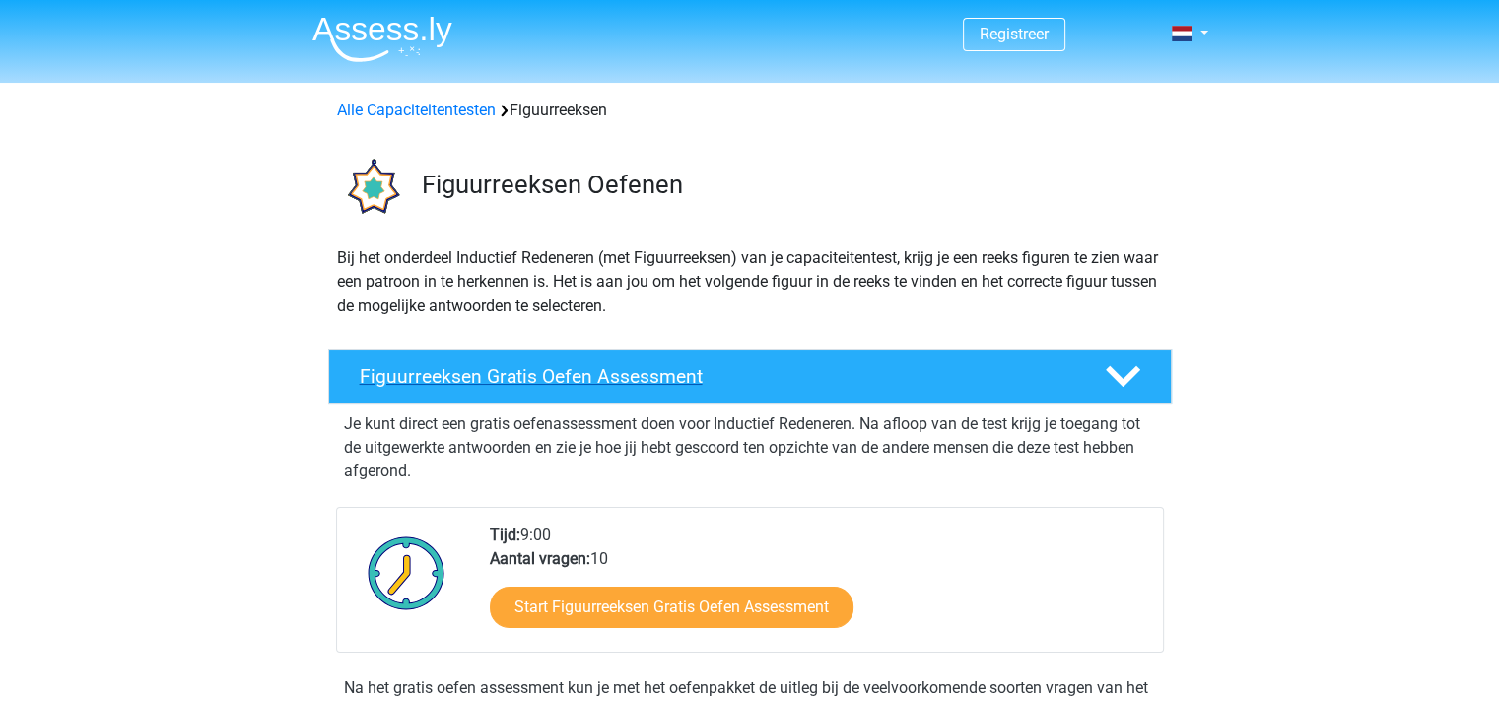
click at [652, 365] on h4 "Figuurreeksen Gratis Oefen Assessment" at bounding box center [717, 376] width 714 height 23
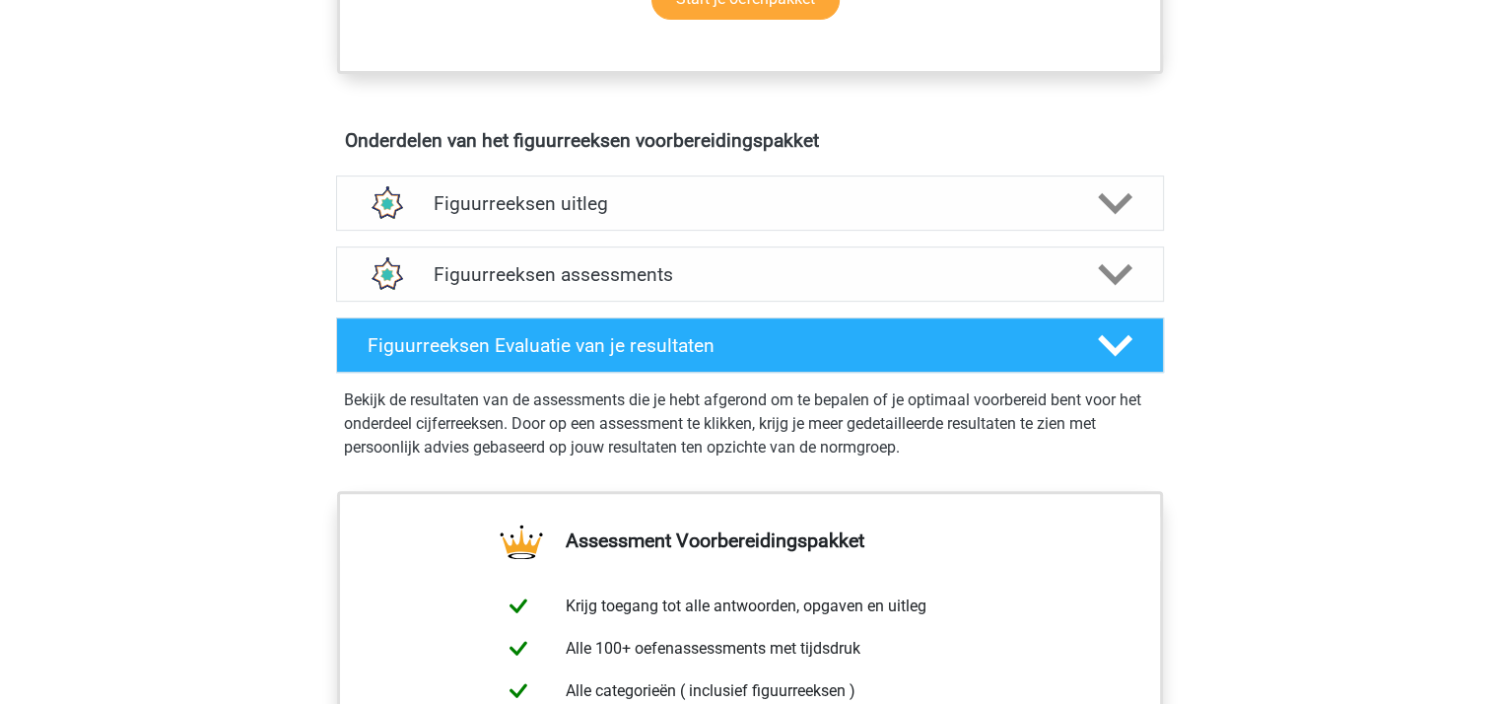
scroll to position [788, 0]
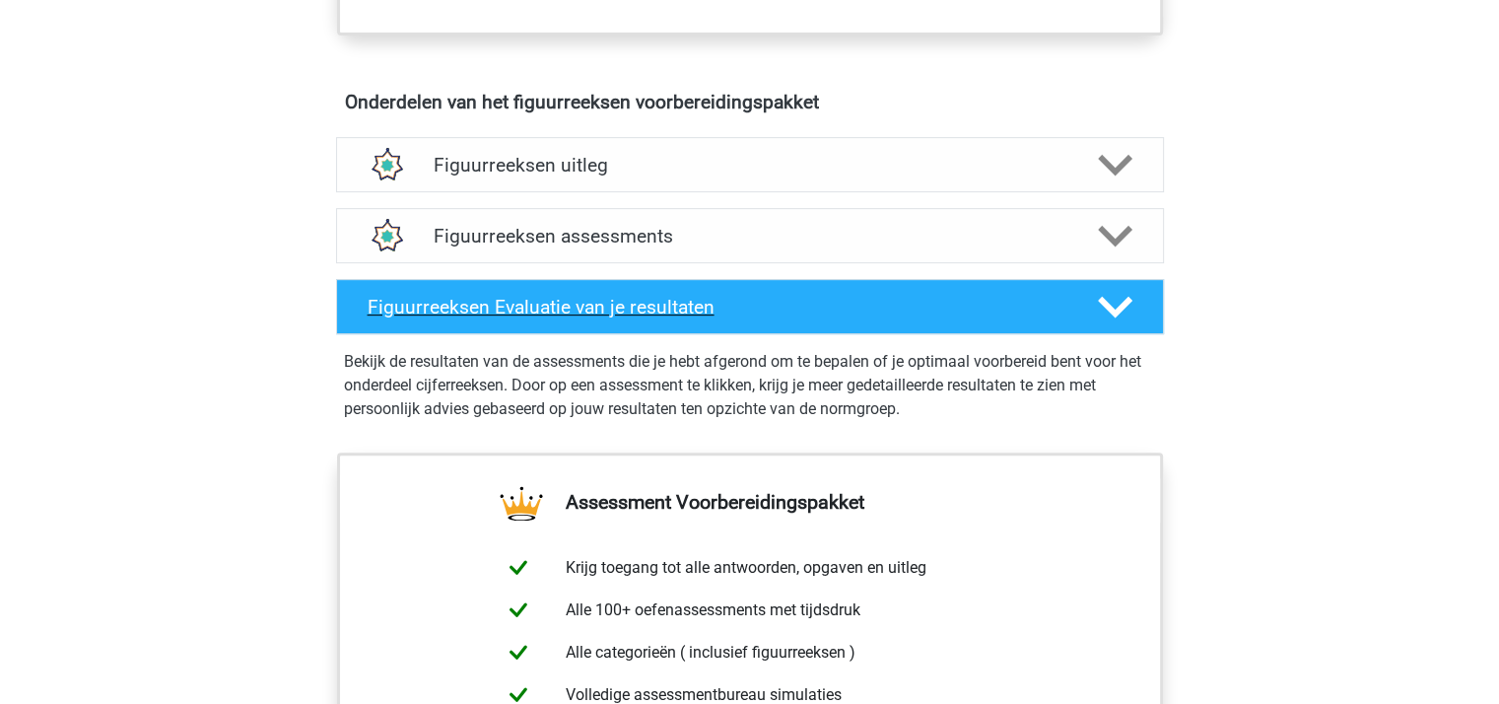
click at [707, 308] on h4 "Figuurreeksen Evaluatie van je resultaten" at bounding box center [717, 307] width 699 height 23
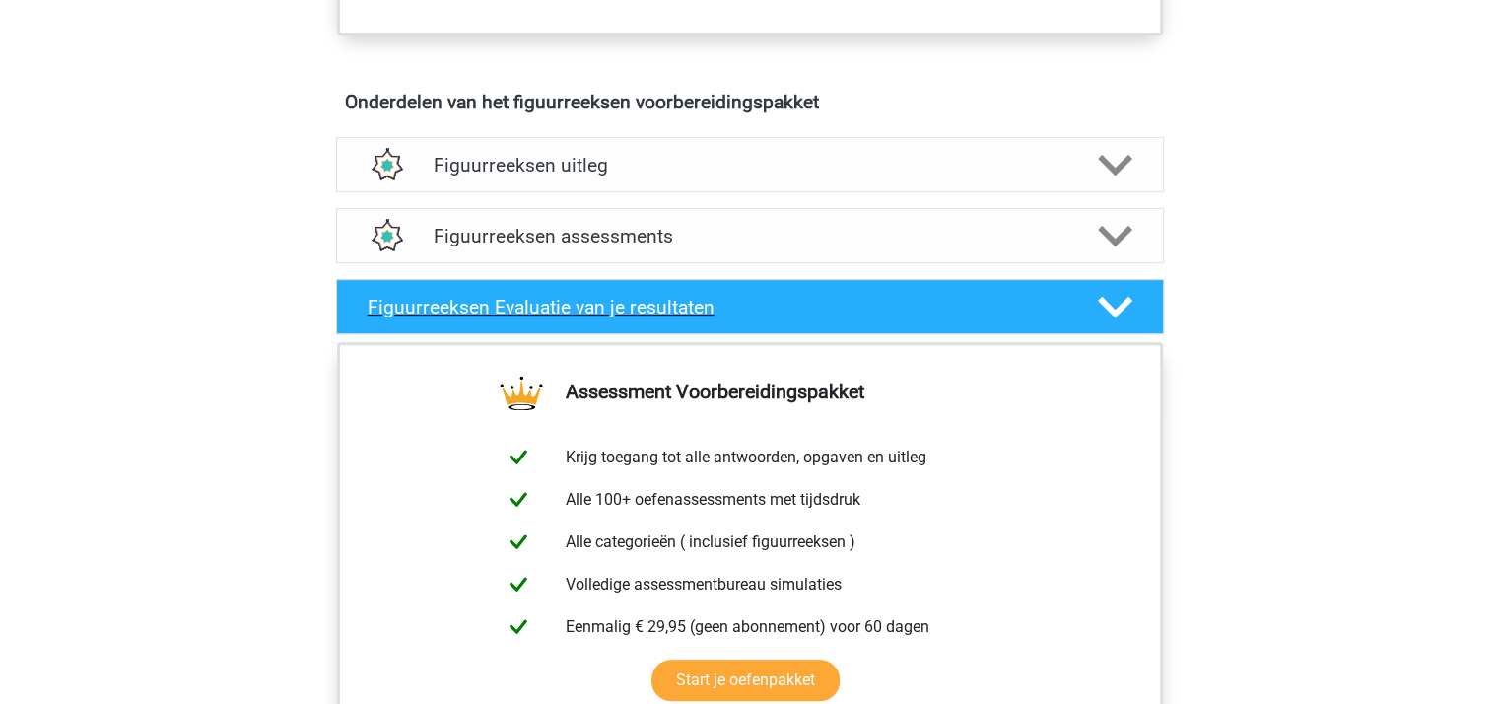
click at [1108, 297] on icon at bounding box center [1115, 307] width 34 height 34
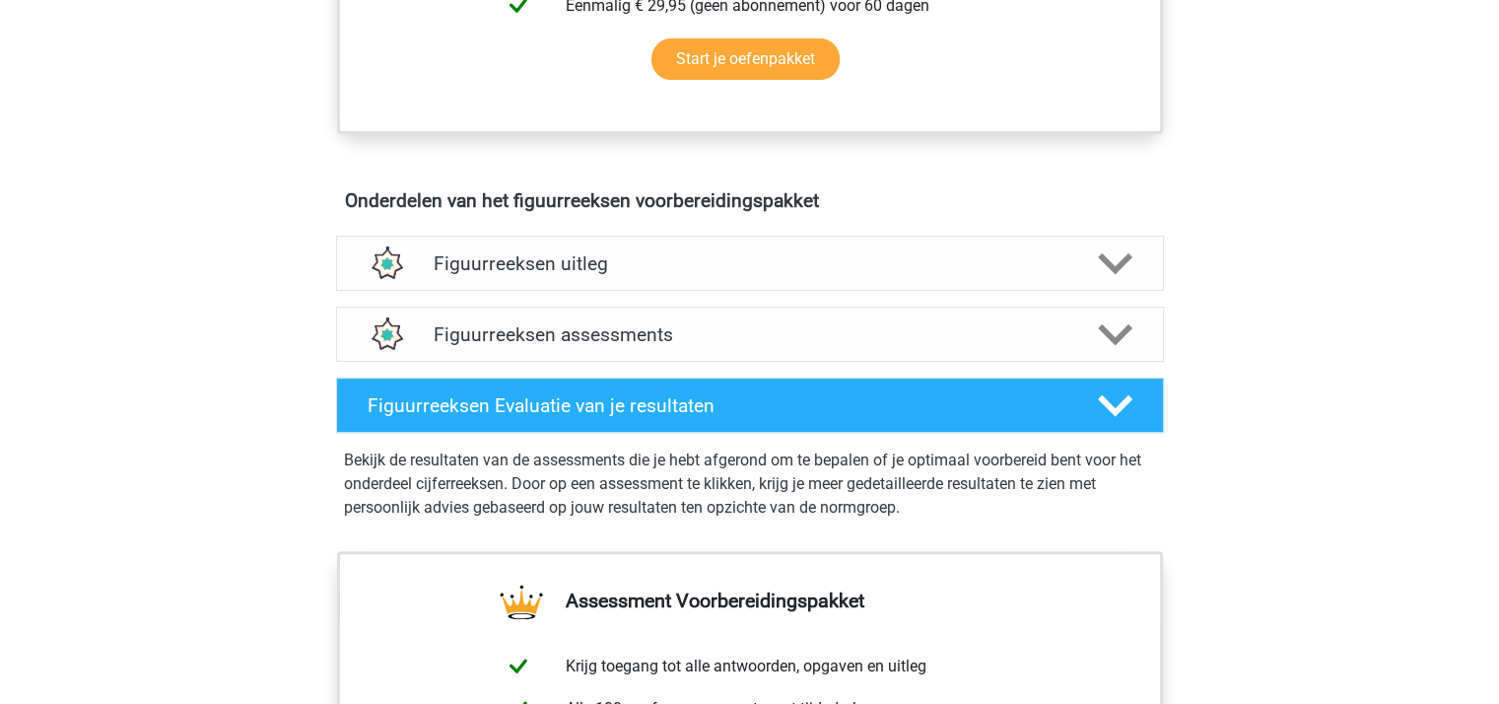
scroll to position [656, 0]
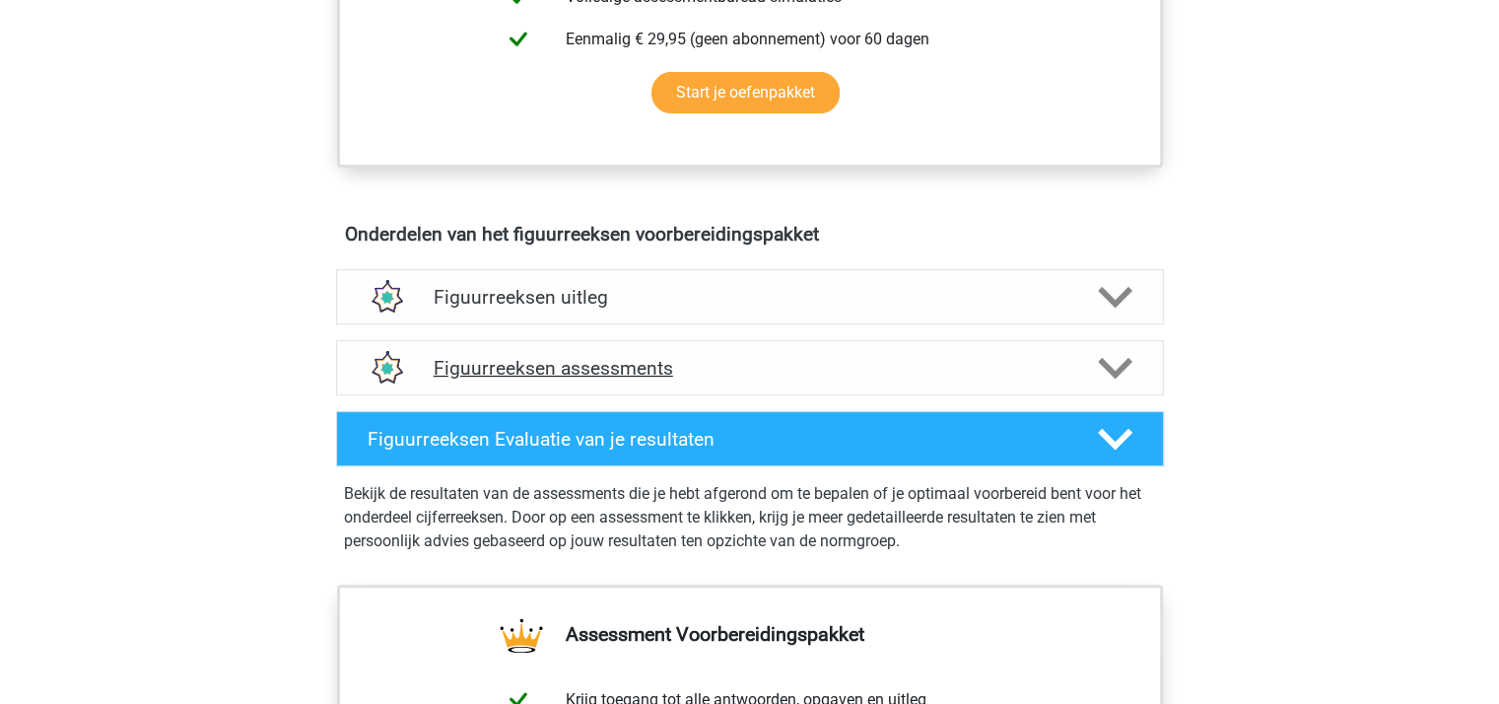
click at [583, 366] on h4 "Figuurreeksen assessments" at bounding box center [750, 368] width 633 height 23
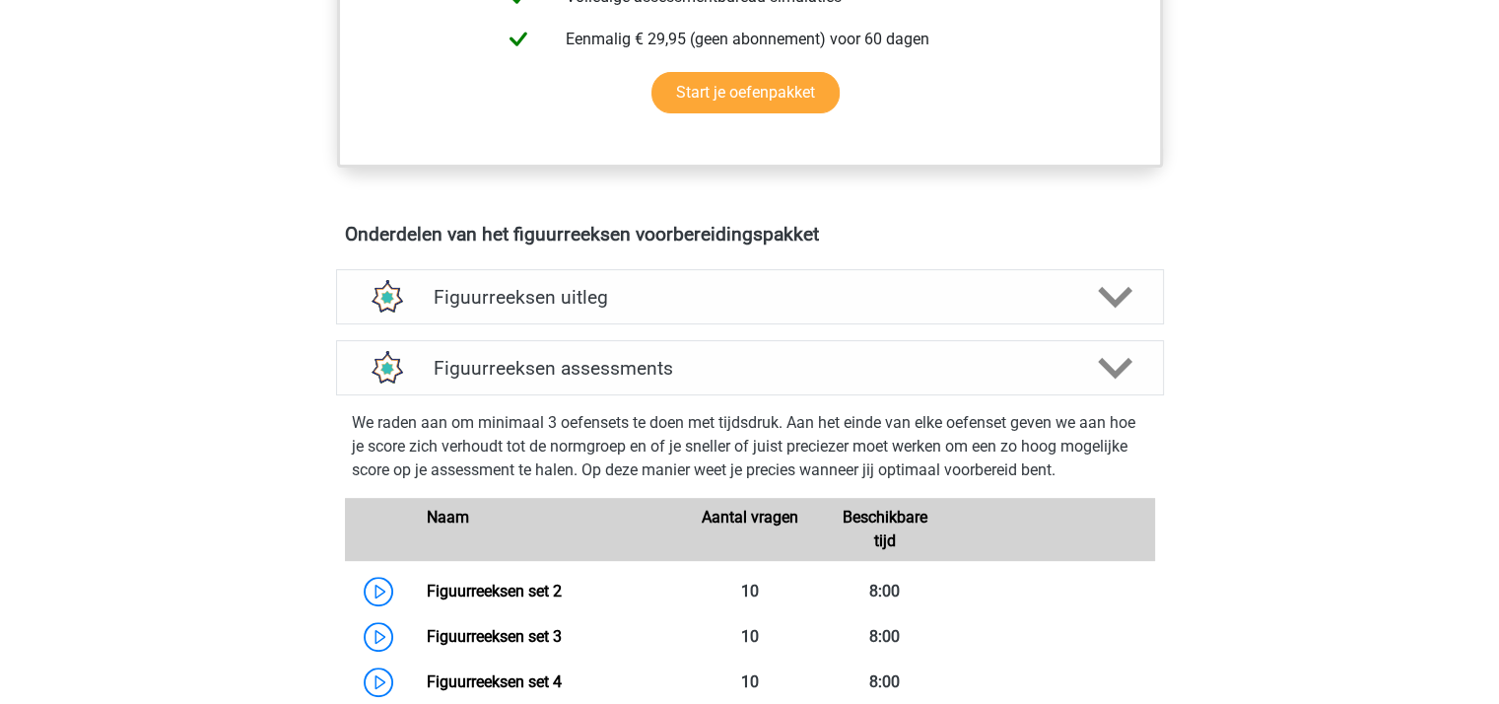
scroll to position [788, 0]
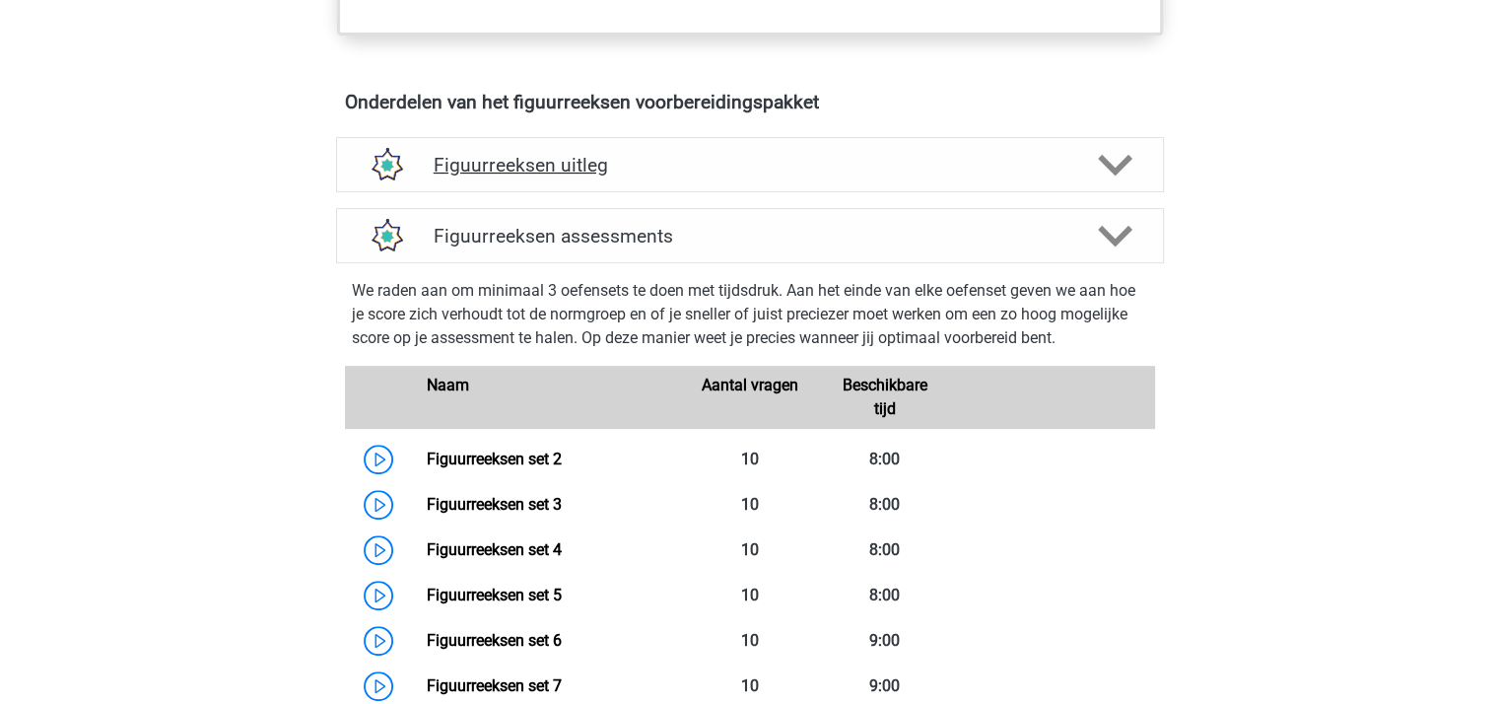
click at [482, 169] on h4 "Figuurreeksen uitleg" at bounding box center [750, 165] width 633 height 23
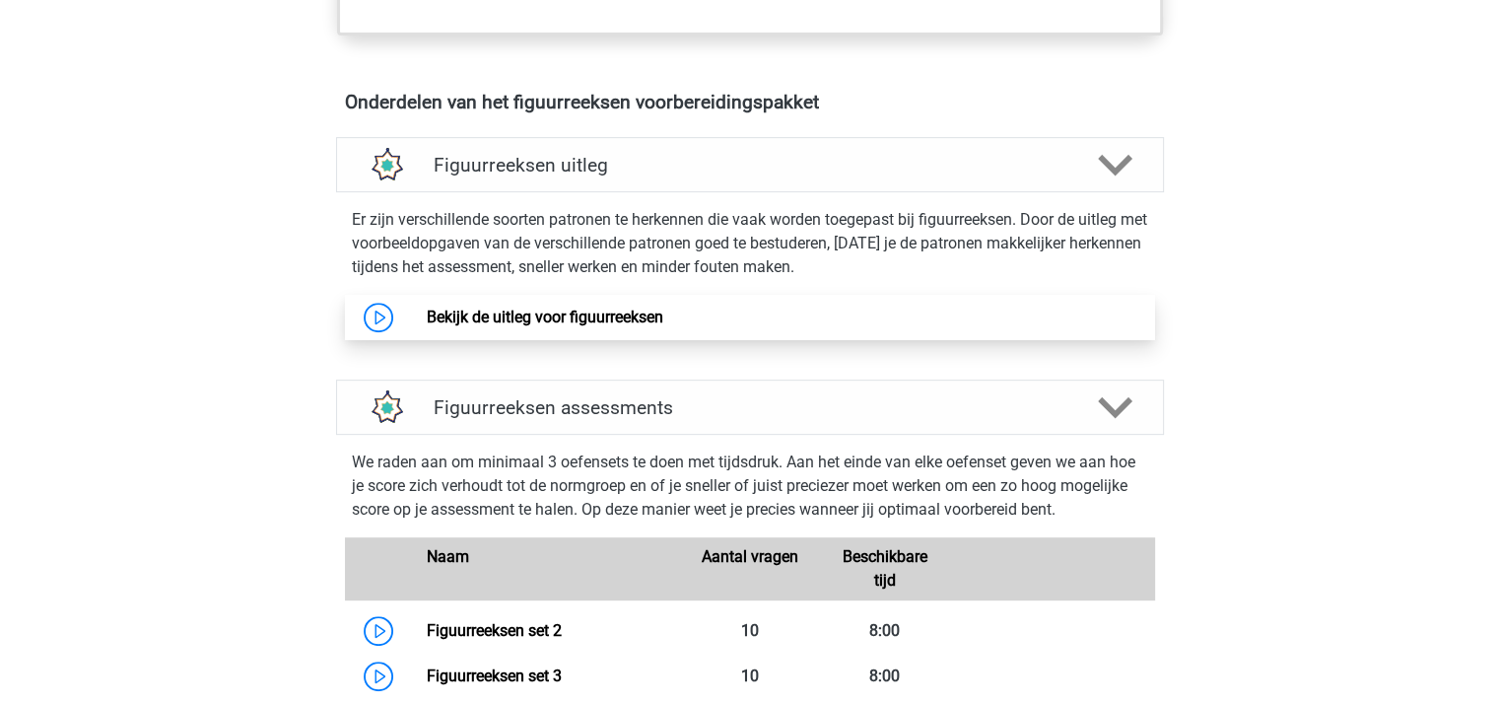
click at [509, 313] on link "Bekijk de uitleg voor figuurreeksen" at bounding box center [545, 317] width 237 height 19
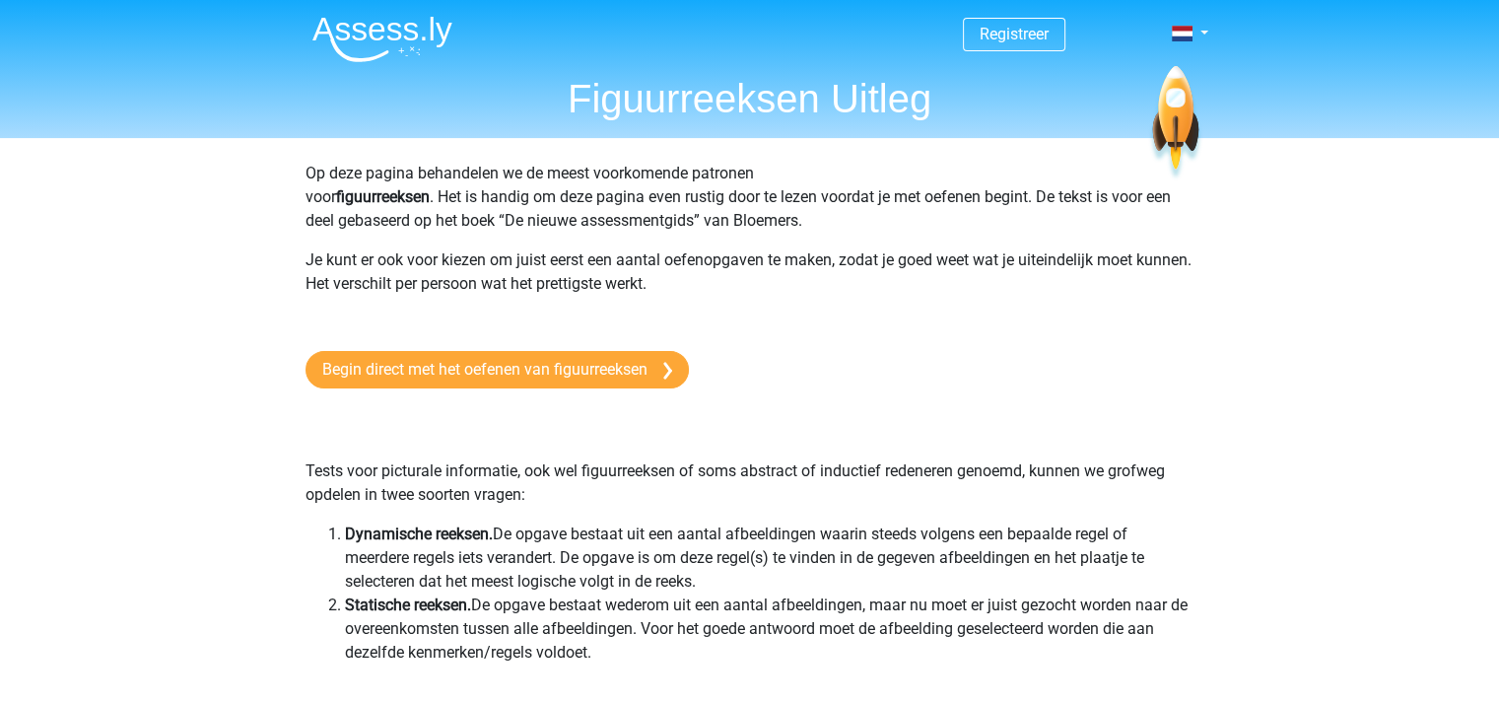
scroll to position [131, 0]
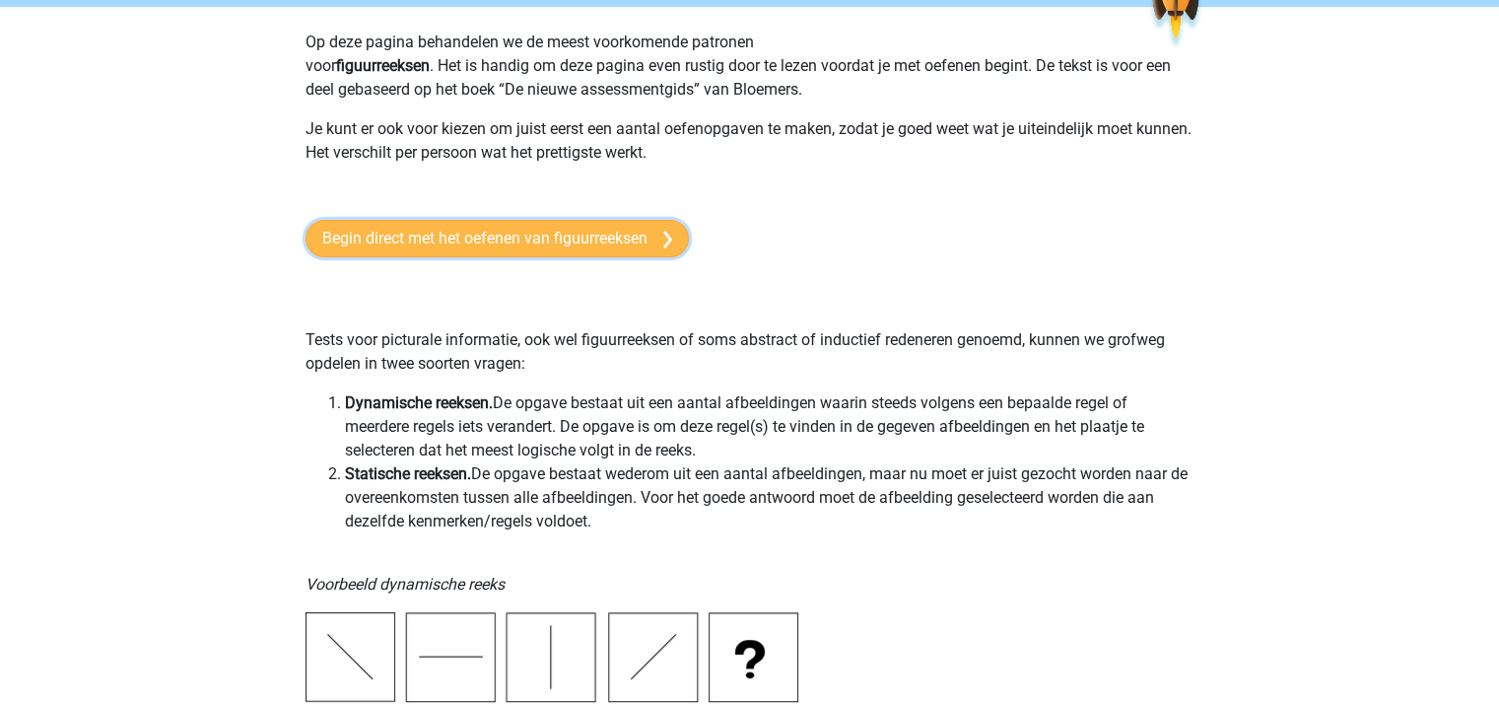
click at [540, 241] on link "Begin direct met het oefenen van figuurreeksen" at bounding box center [497, 238] width 383 height 37
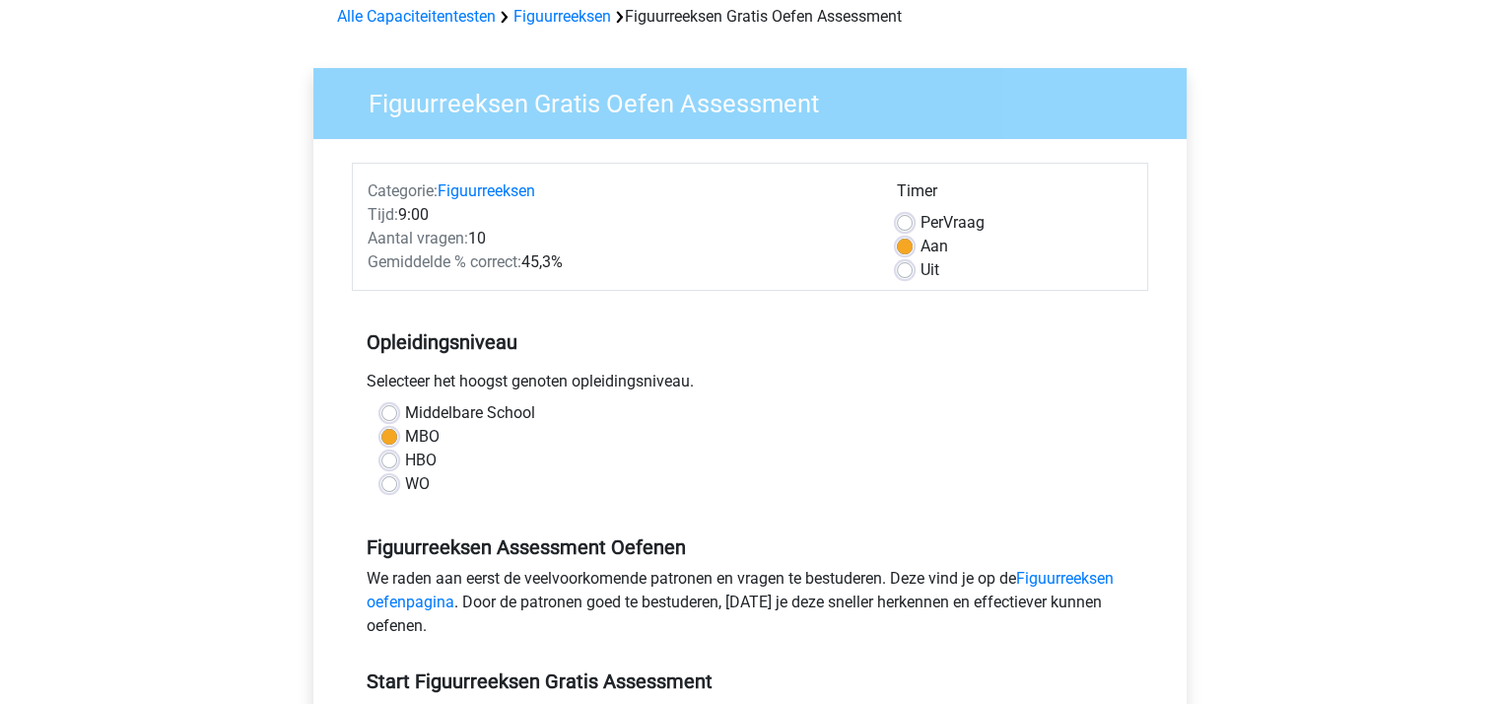
scroll to position [131, 0]
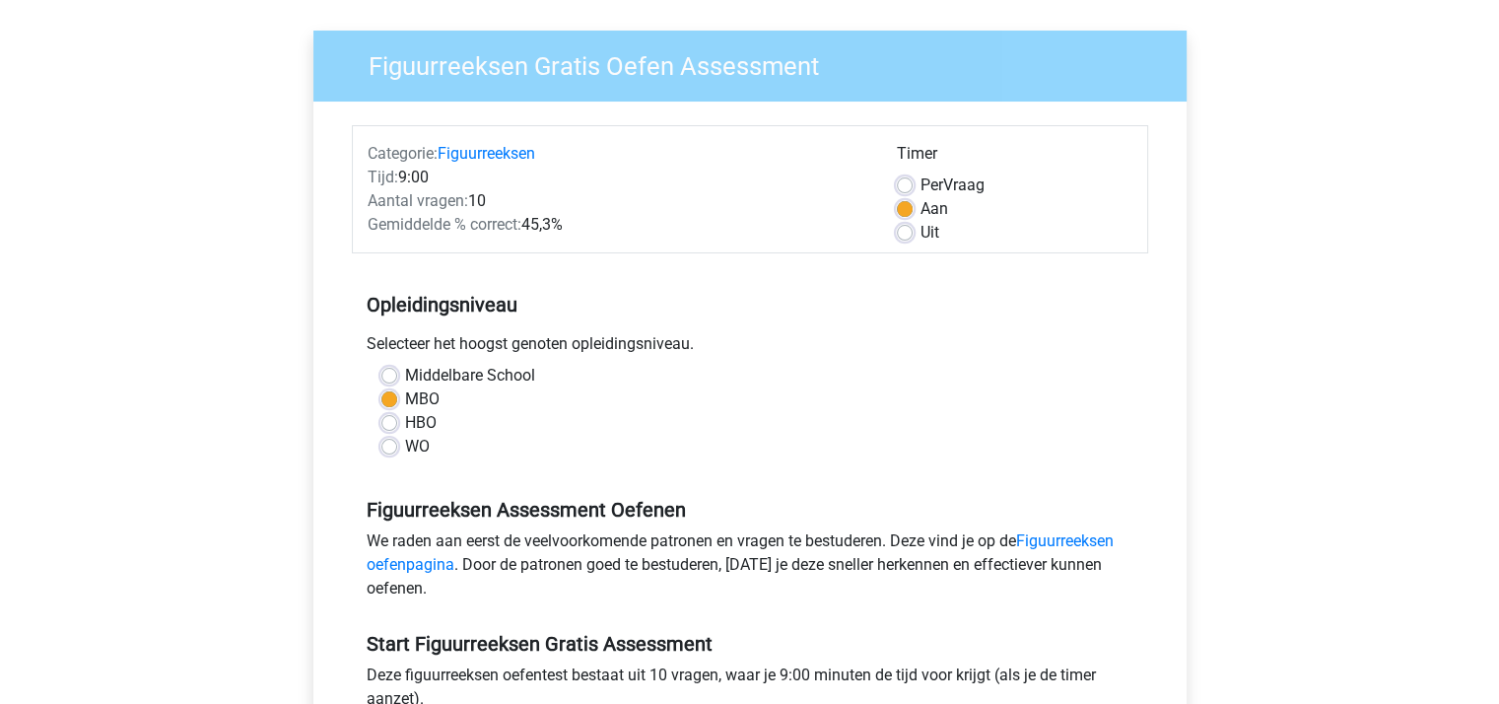
click at [921, 232] on label "Uit" at bounding box center [930, 233] width 19 height 24
click at [901, 232] on input "Uit" at bounding box center [905, 231] width 16 height 20
radio input "true"
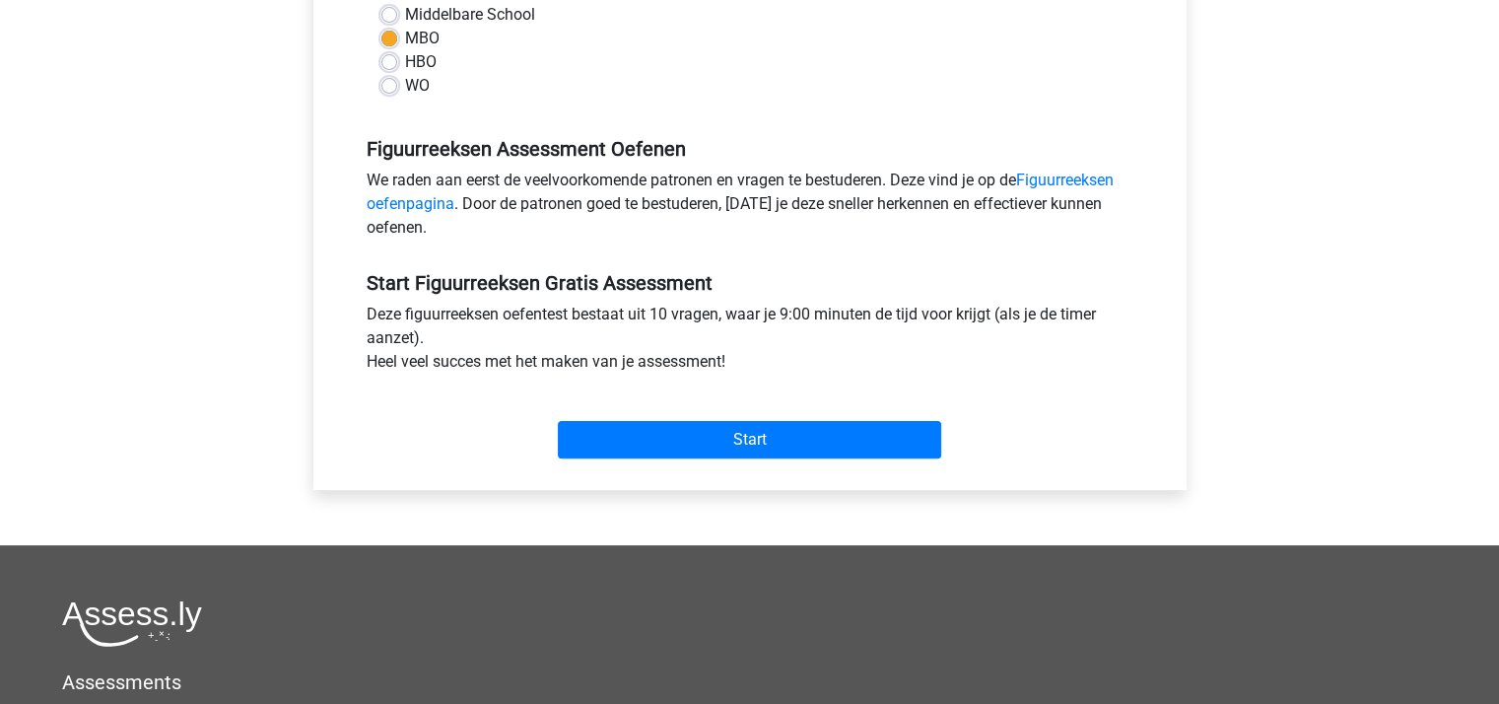
scroll to position [525, 0]
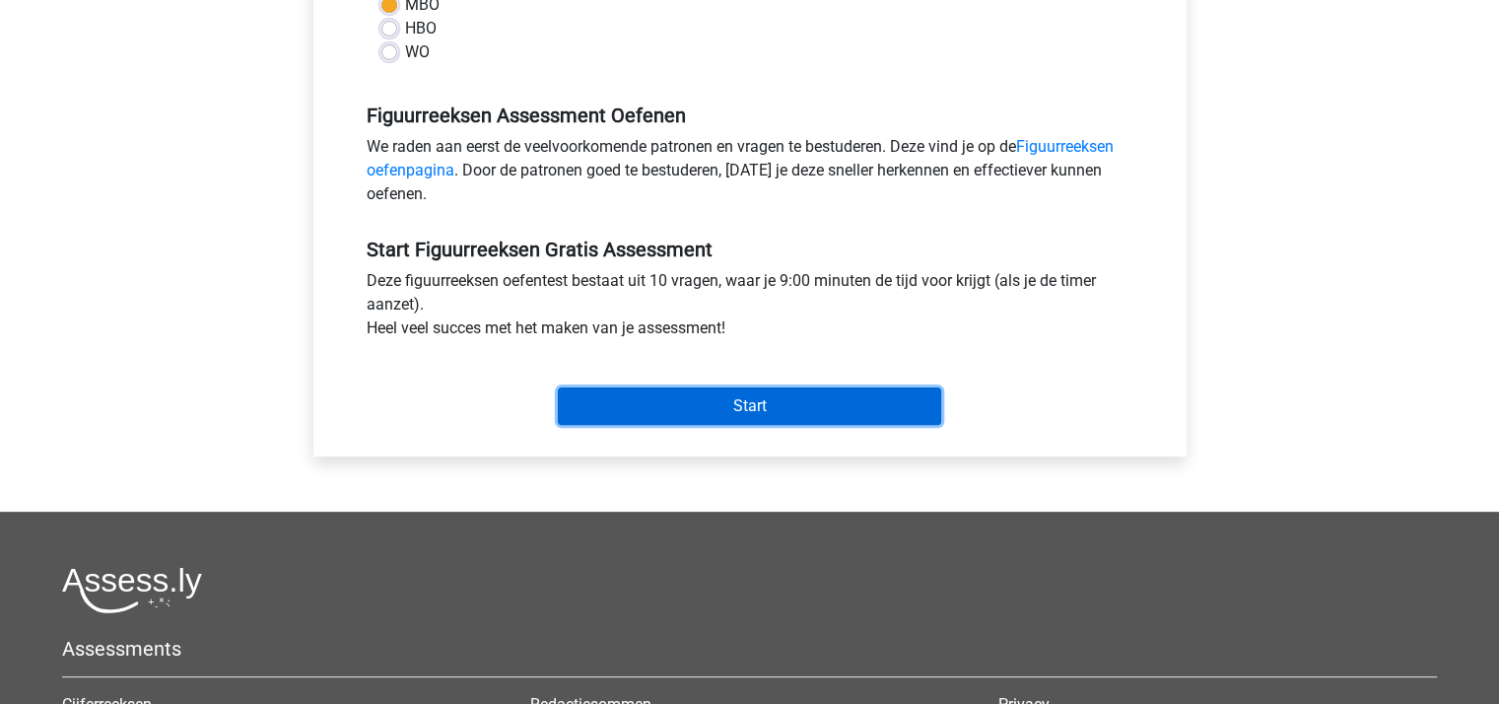
click at [777, 397] on input "Start" at bounding box center [749, 405] width 383 height 37
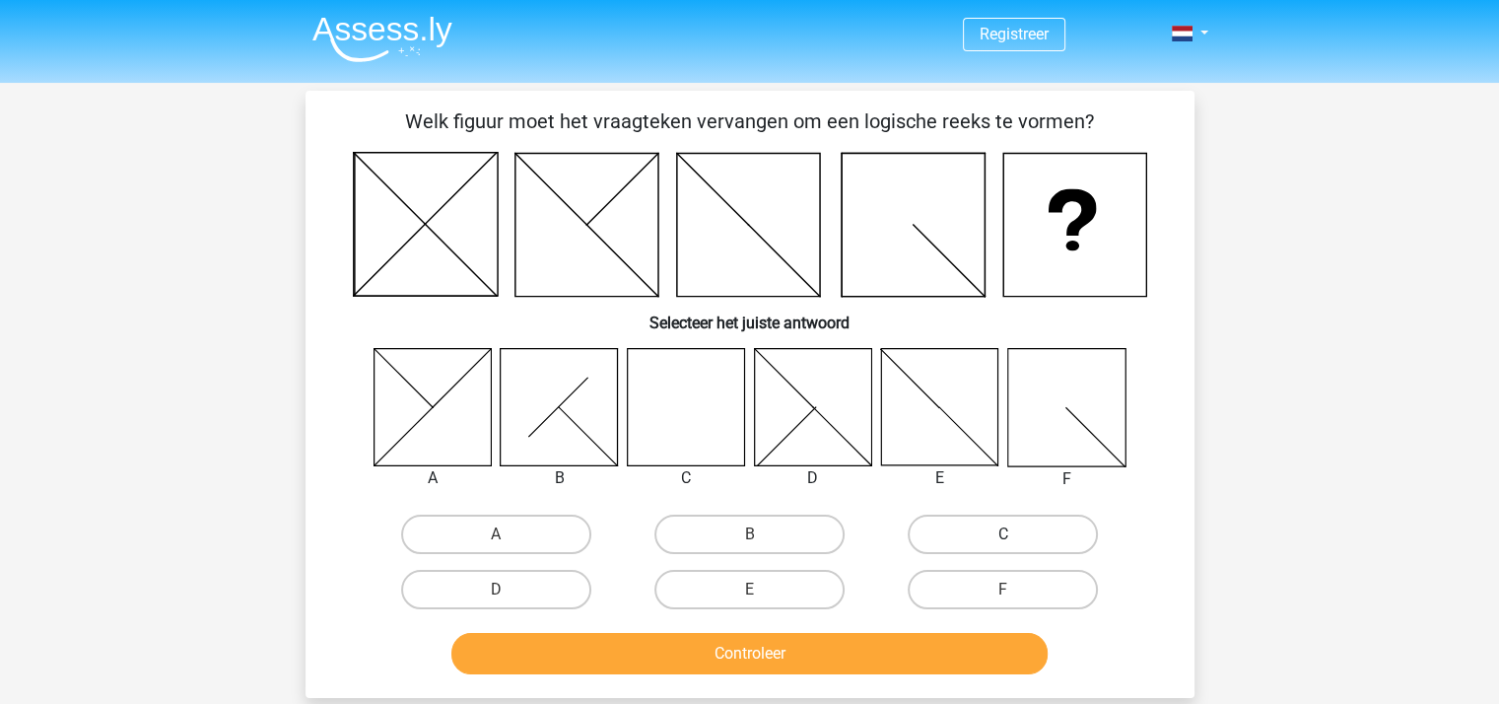
click at [1033, 530] on label "C" at bounding box center [1003, 533] width 190 height 39
click at [1016, 534] on input "C" at bounding box center [1009, 540] width 13 height 13
radio input "true"
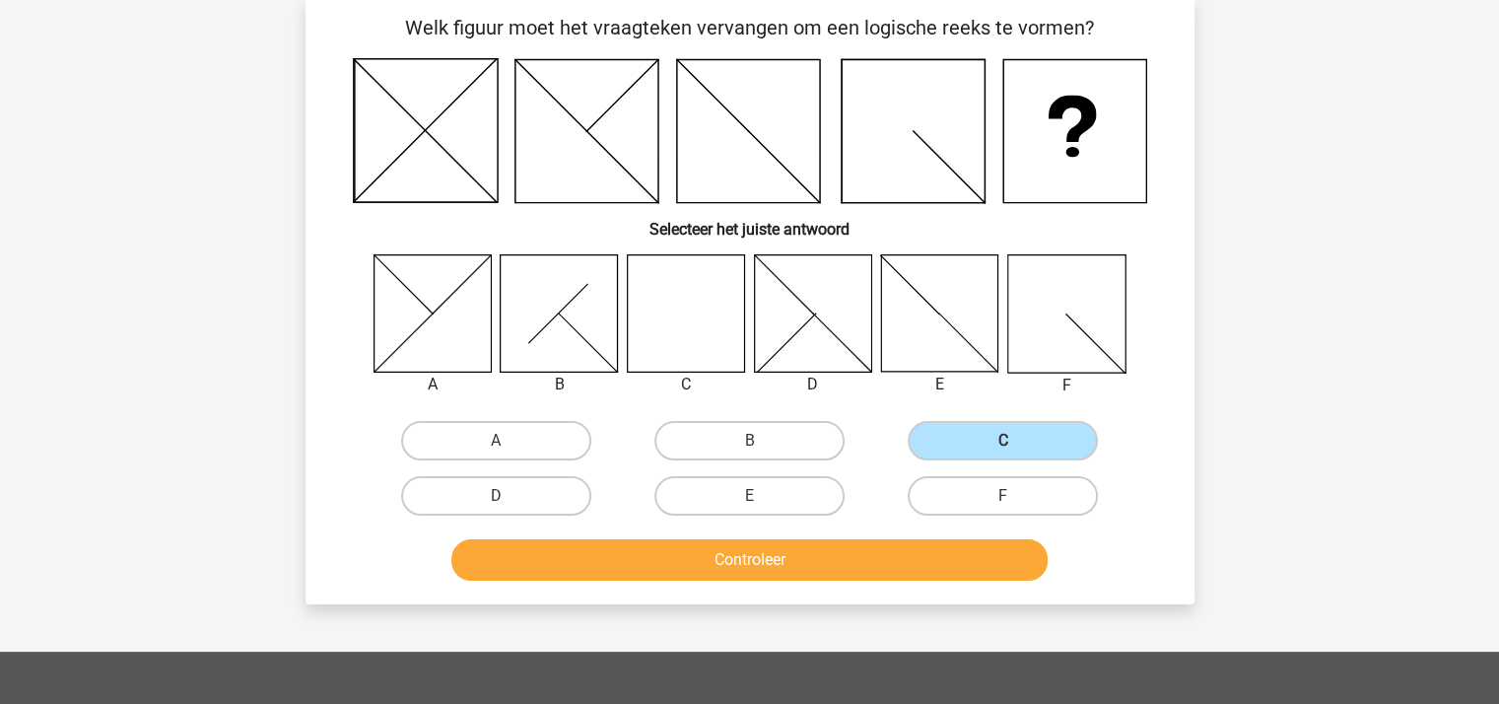
scroll to position [131, 0]
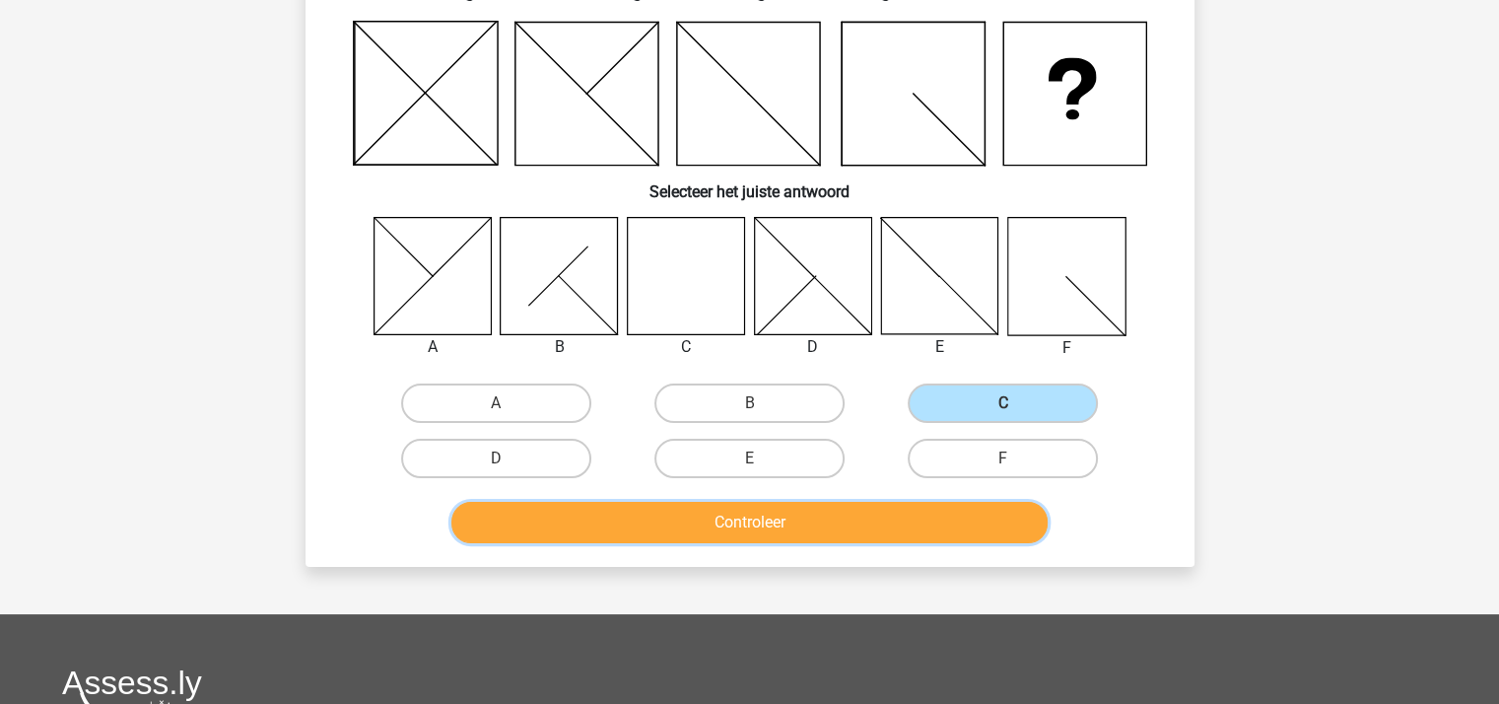
click at [832, 518] on button "Controleer" at bounding box center [749, 522] width 596 height 41
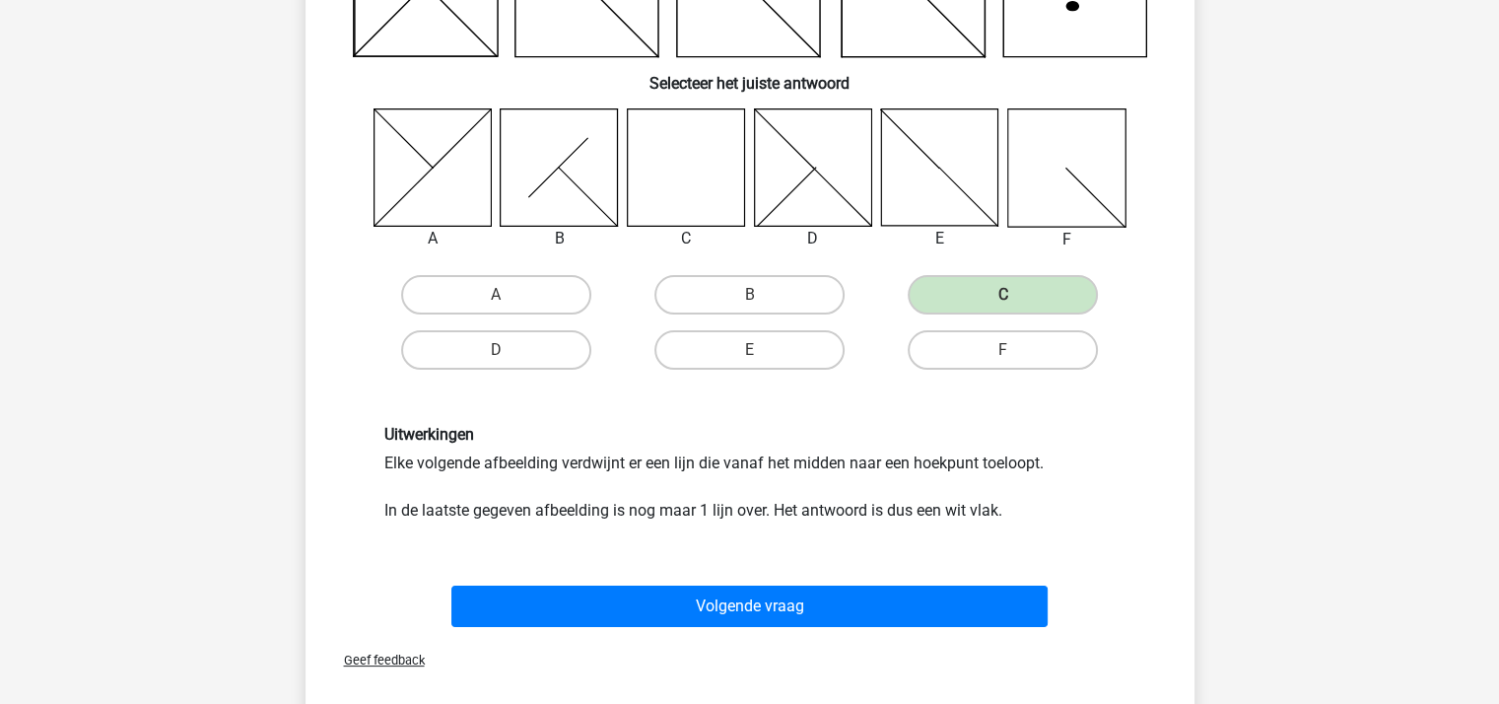
scroll to position [394, 0]
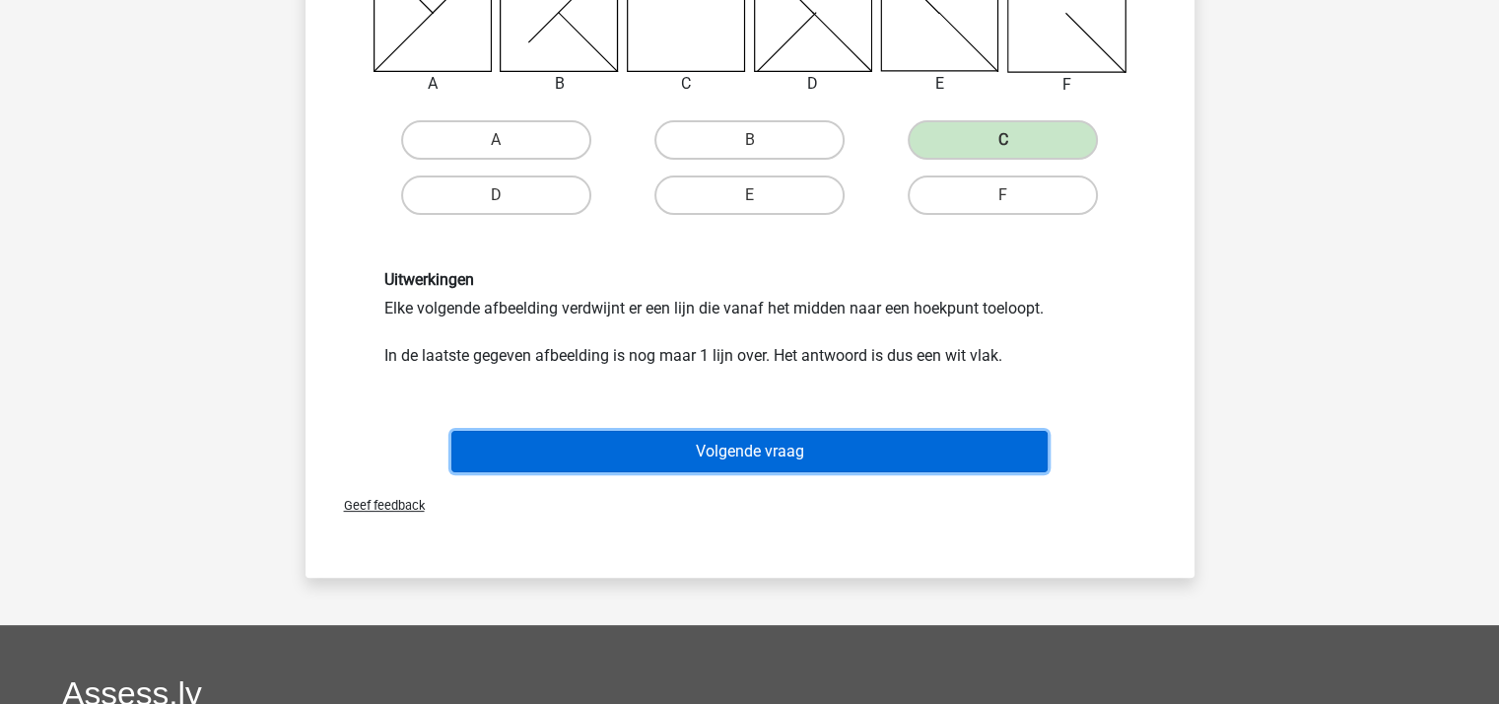
click at [788, 444] on button "Volgende vraag" at bounding box center [749, 451] width 596 height 41
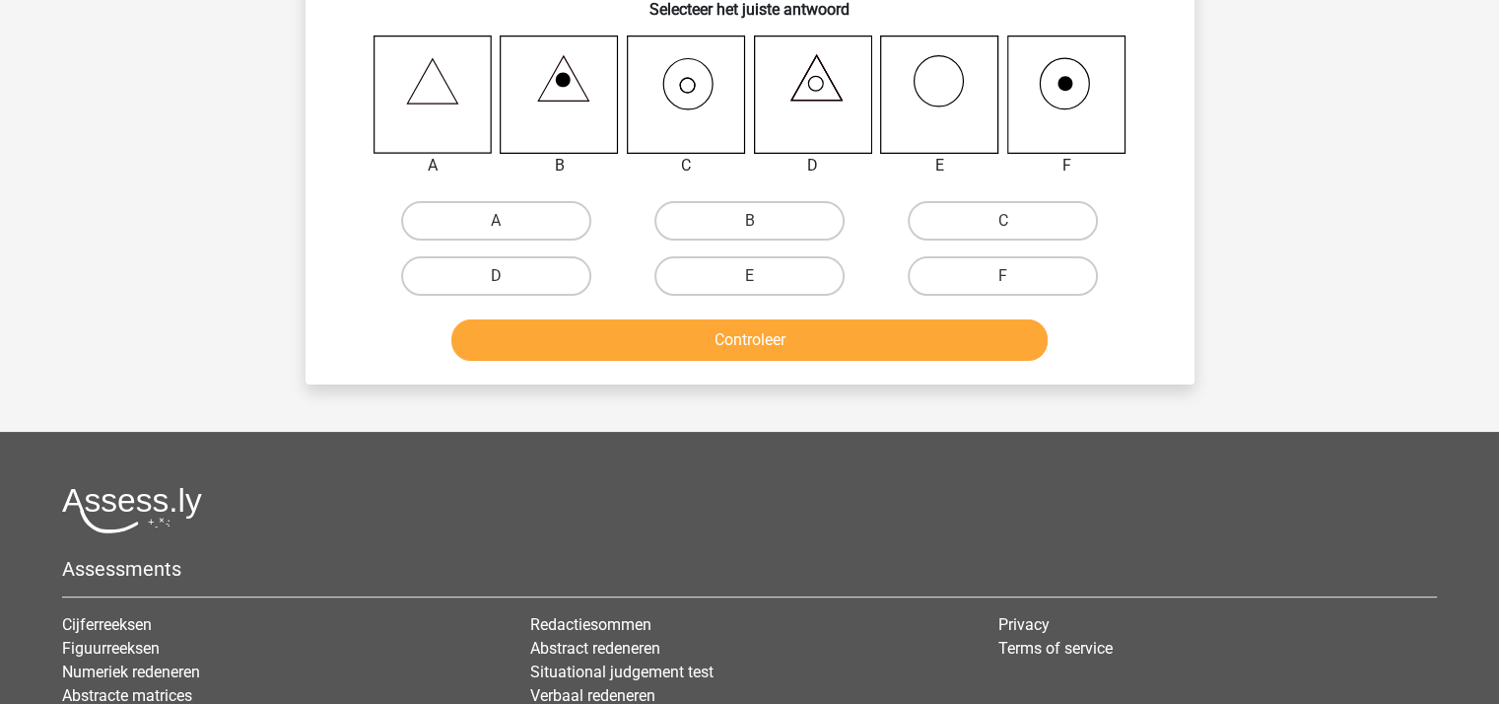
scroll to position [91, 0]
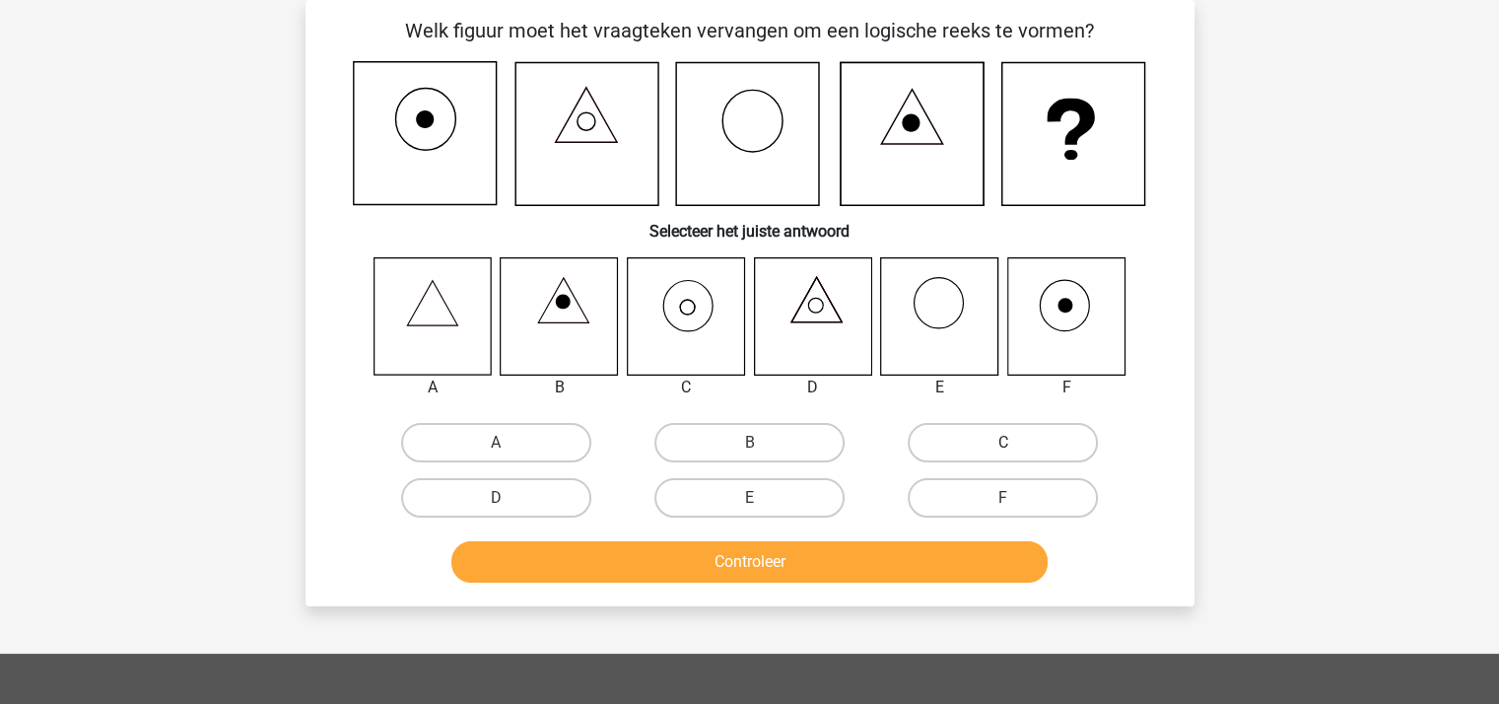
click at [1022, 440] on label "C" at bounding box center [1003, 442] width 190 height 39
click at [1016, 443] on input "C" at bounding box center [1009, 449] width 13 height 13
radio input "true"
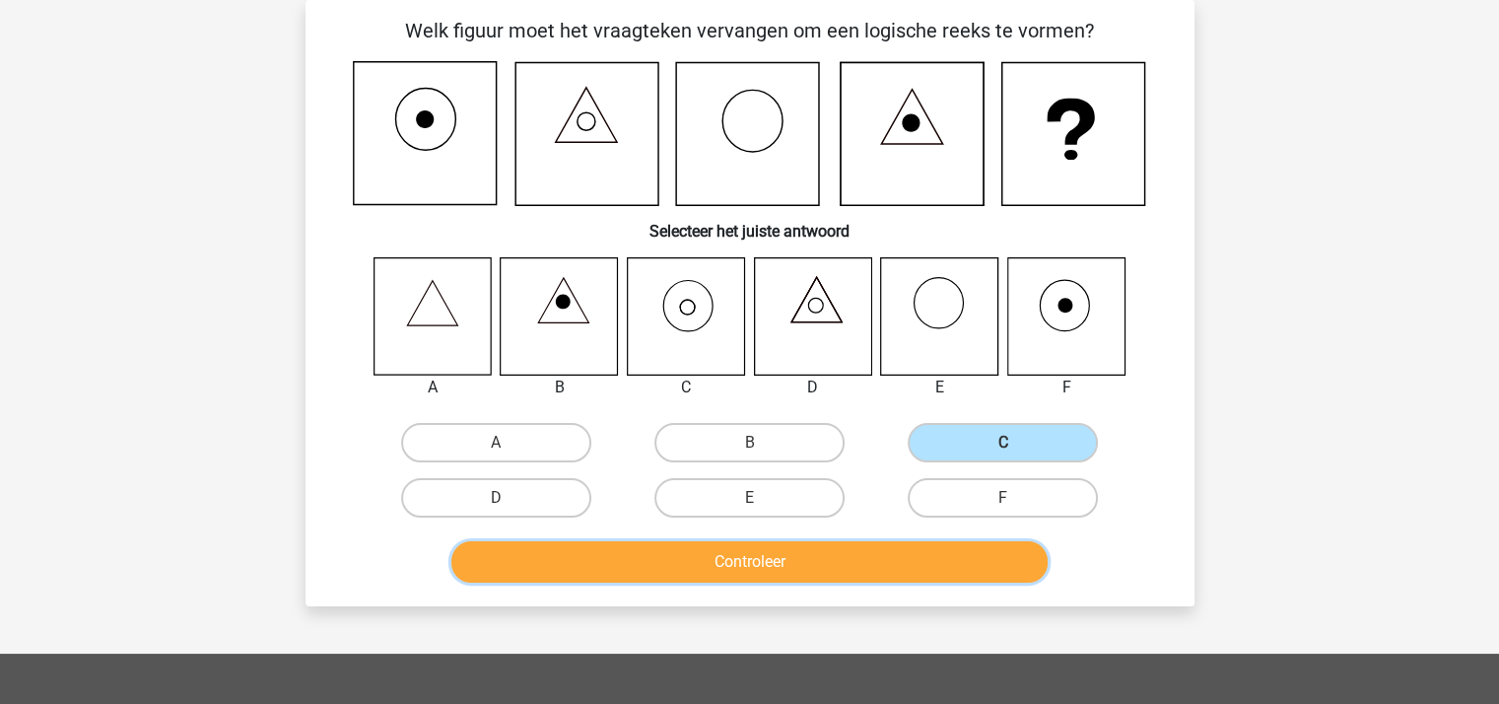
click at [838, 552] on button "Controleer" at bounding box center [749, 561] width 596 height 41
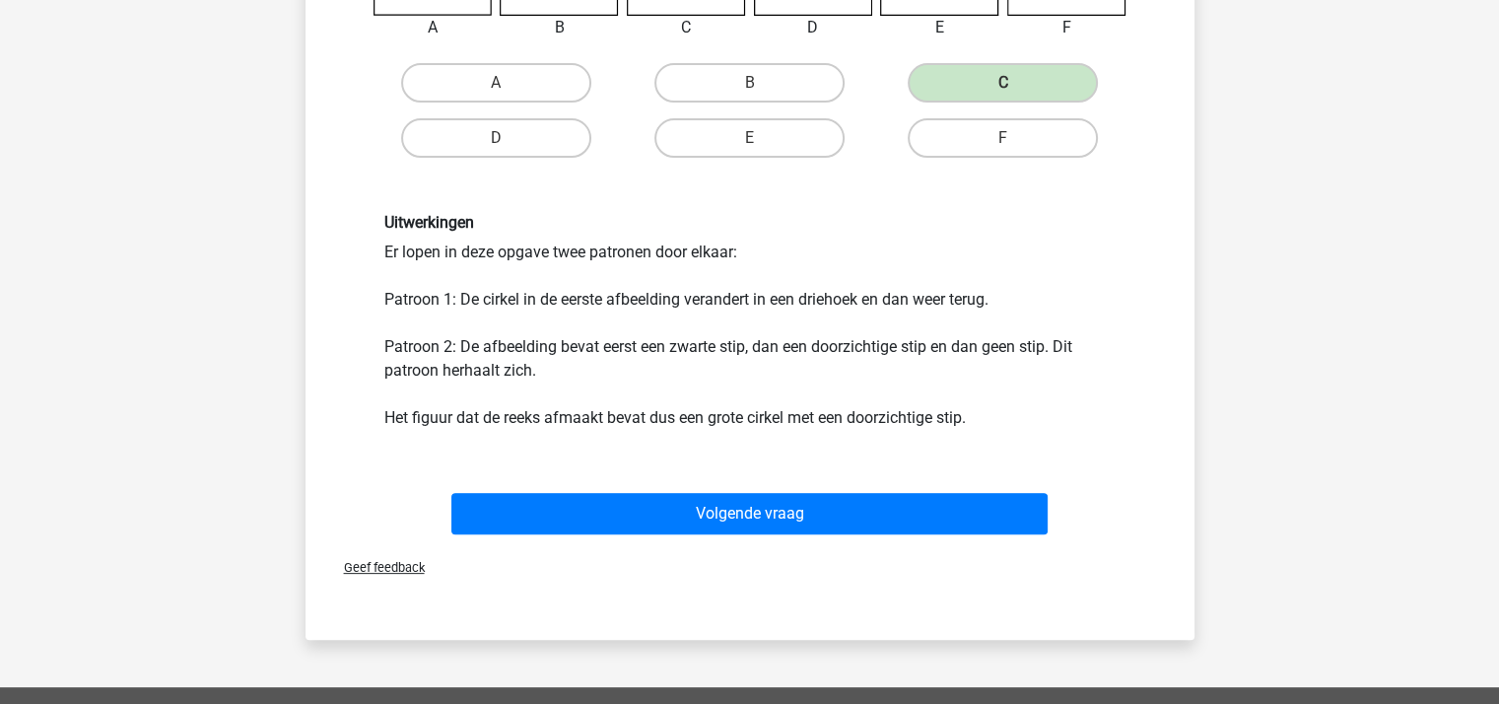
scroll to position [485, 0]
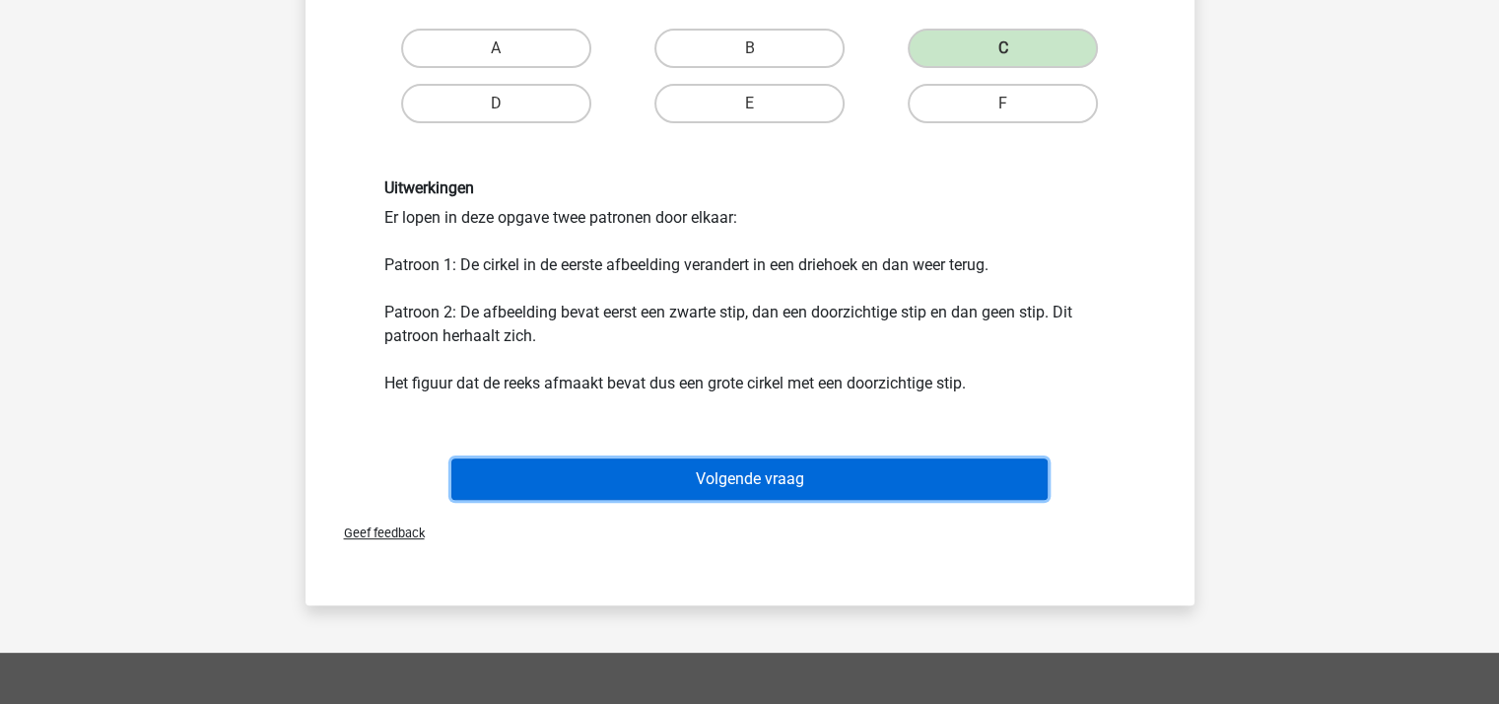
click at [820, 470] on button "Volgende vraag" at bounding box center [749, 478] width 596 height 41
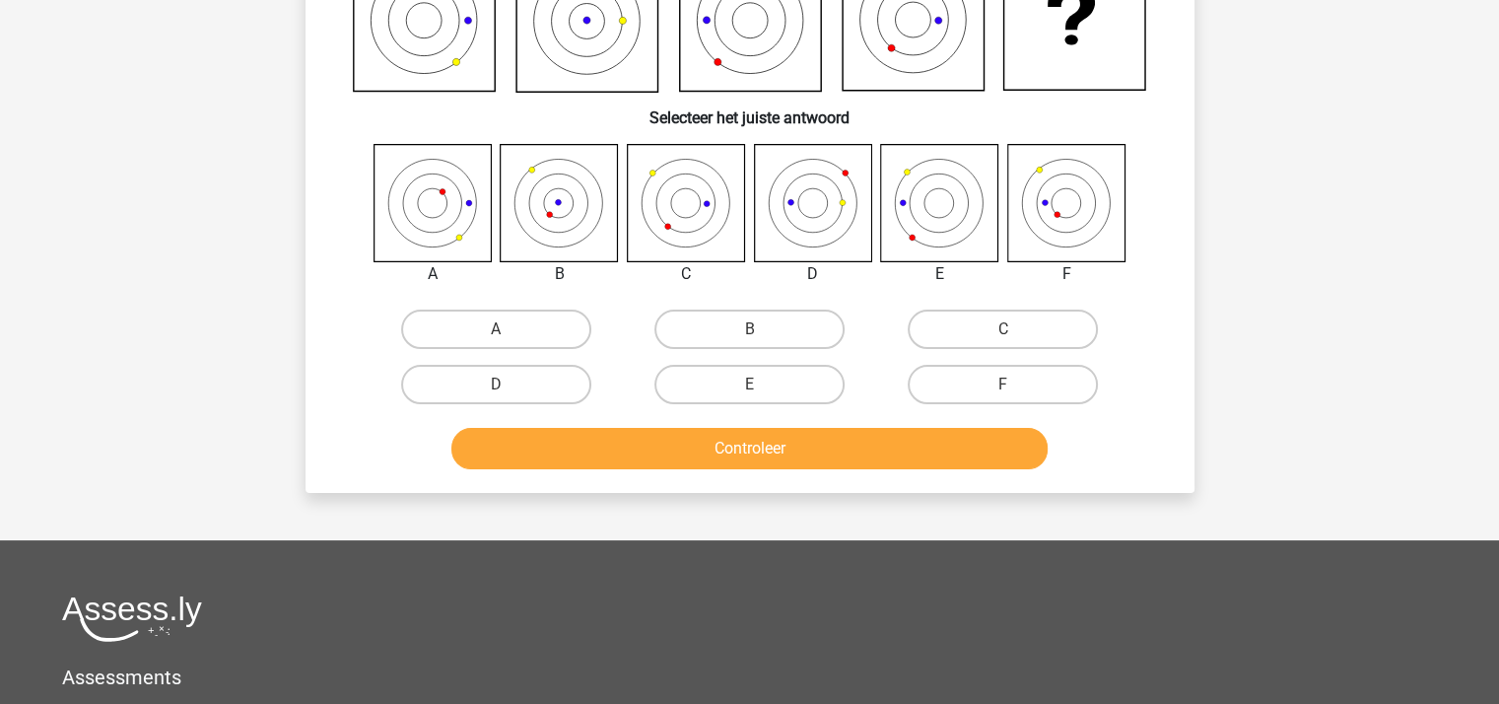
scroll to position [91, 0]
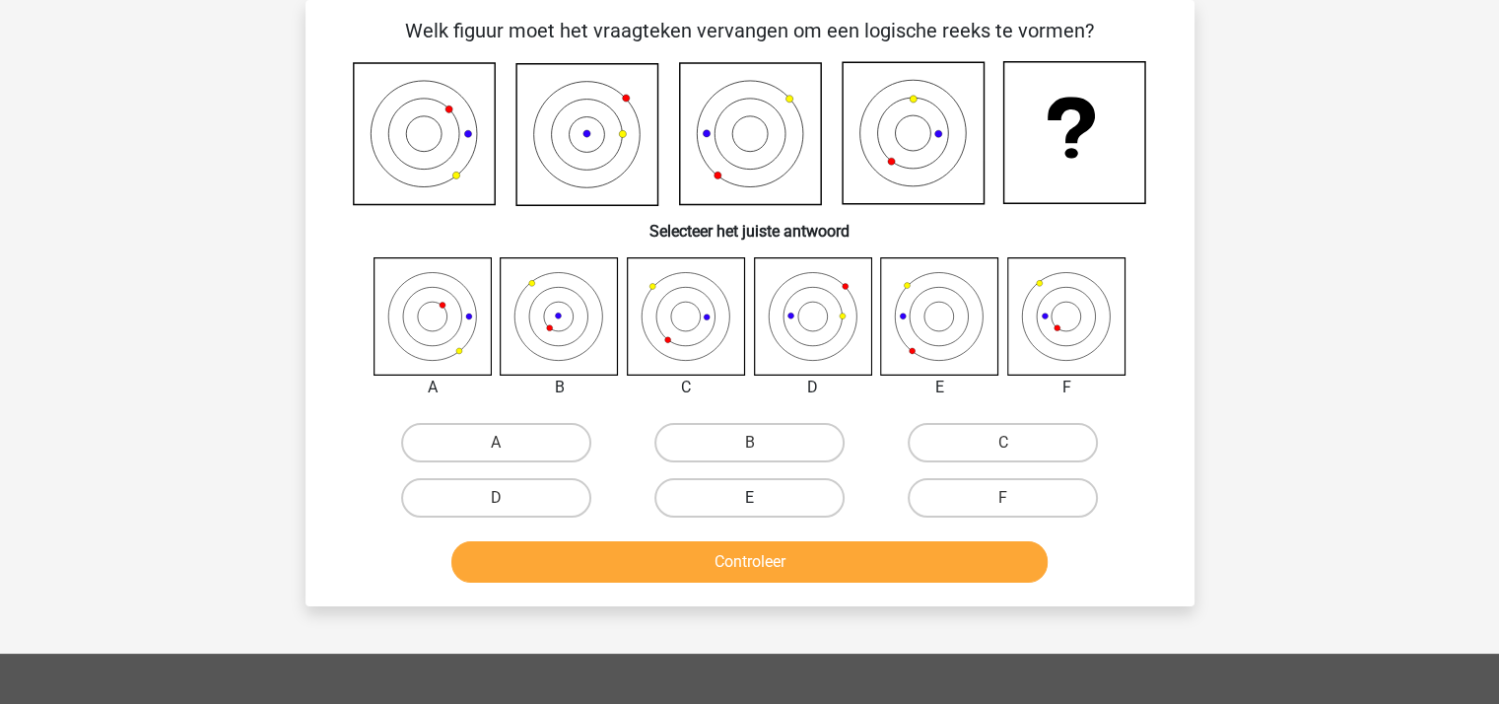
click at [732, 488] on label "E" at bounding box center [749, 497] width 190 height 39
click at [749, 498] on input "E" at bounding box center [755, 504] width 13 height 13
radio input "true"
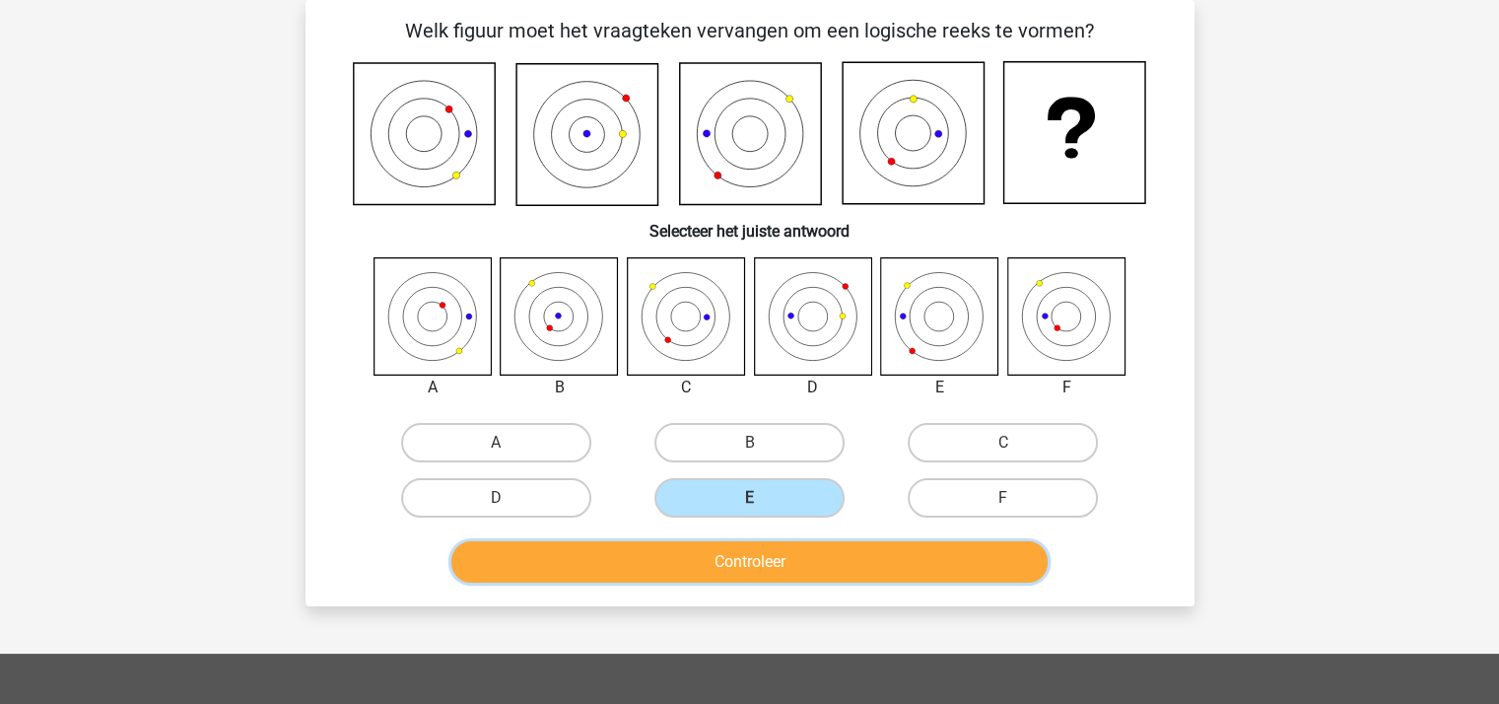
click at [748, 558] on button "Controleer" at bounding box center [749, 561] width 596 height 41
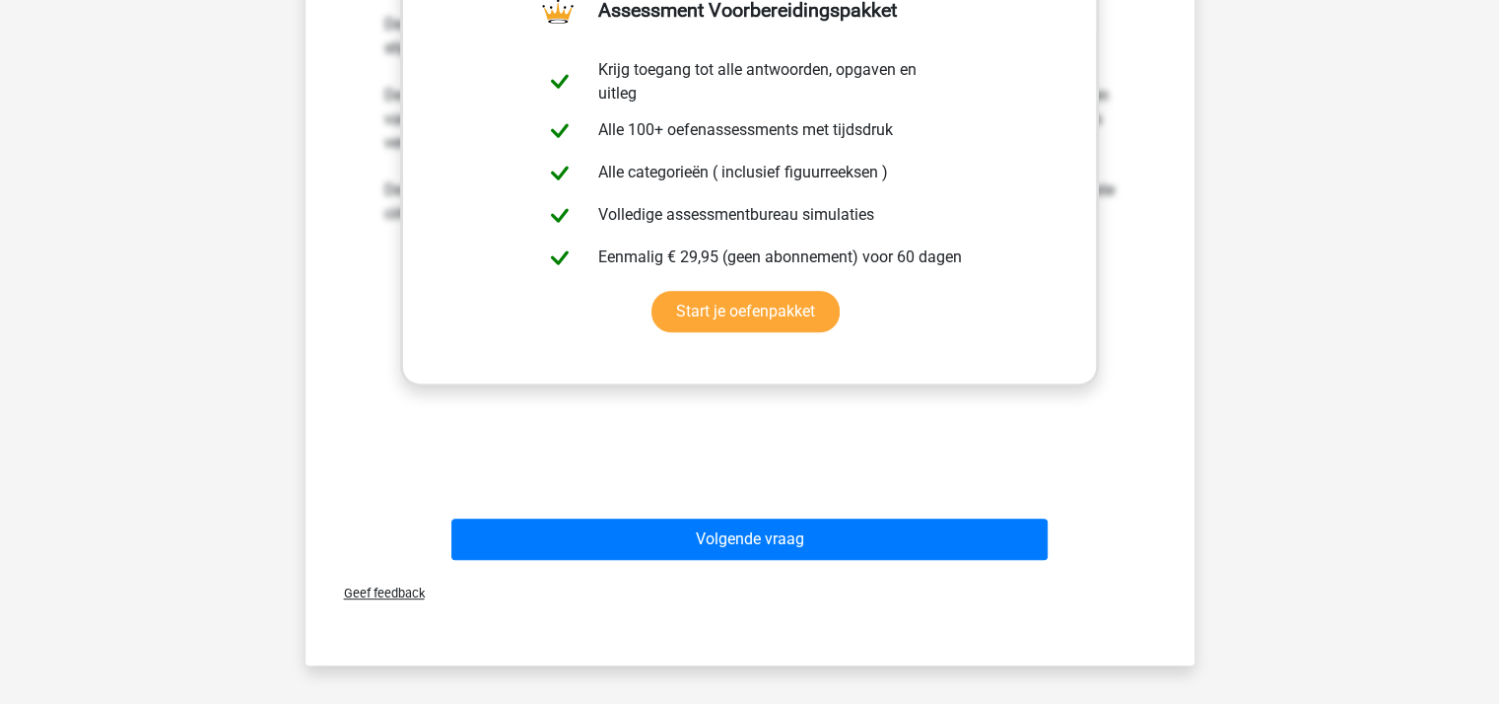
scroll to position [879, 0]
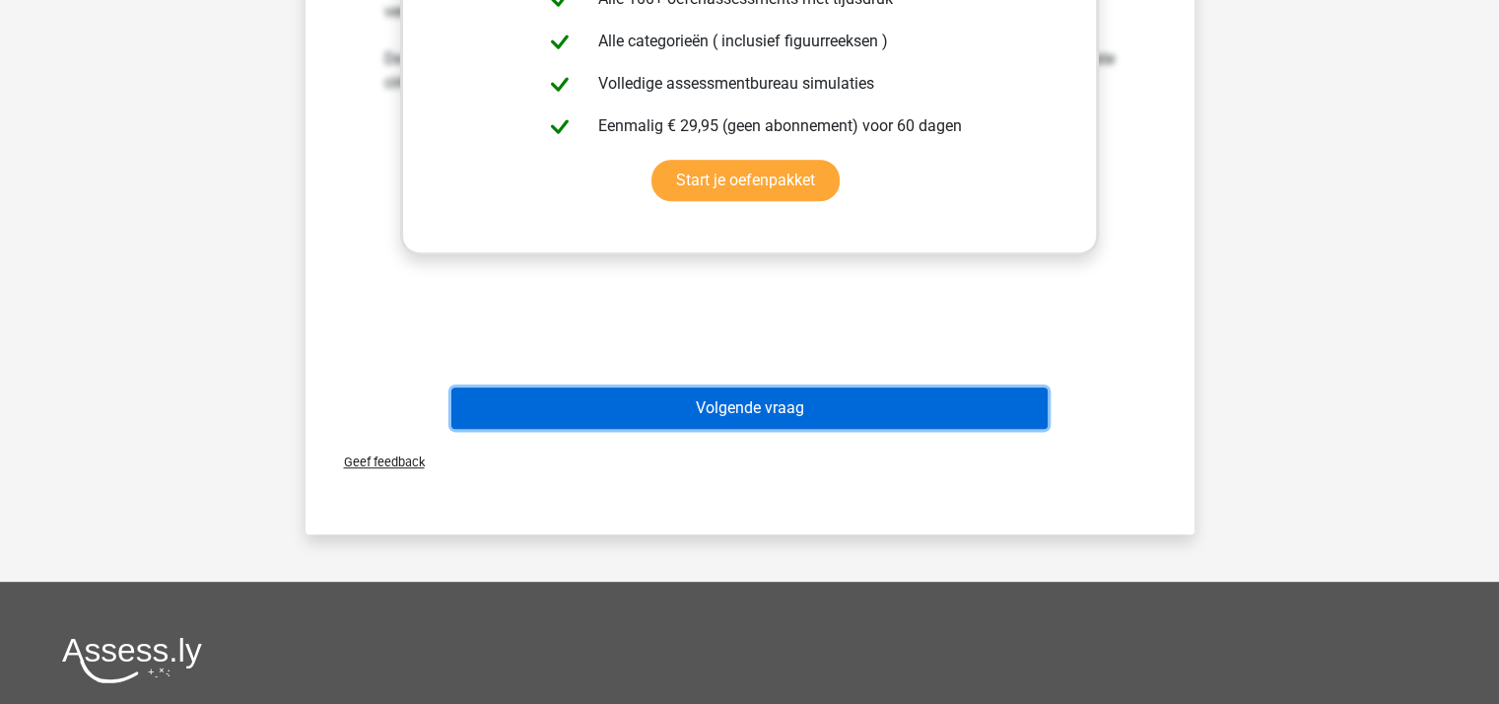
click at [828, 413] on button "Volgende vraag" at bounding box center [749, 407] width 596 height 41
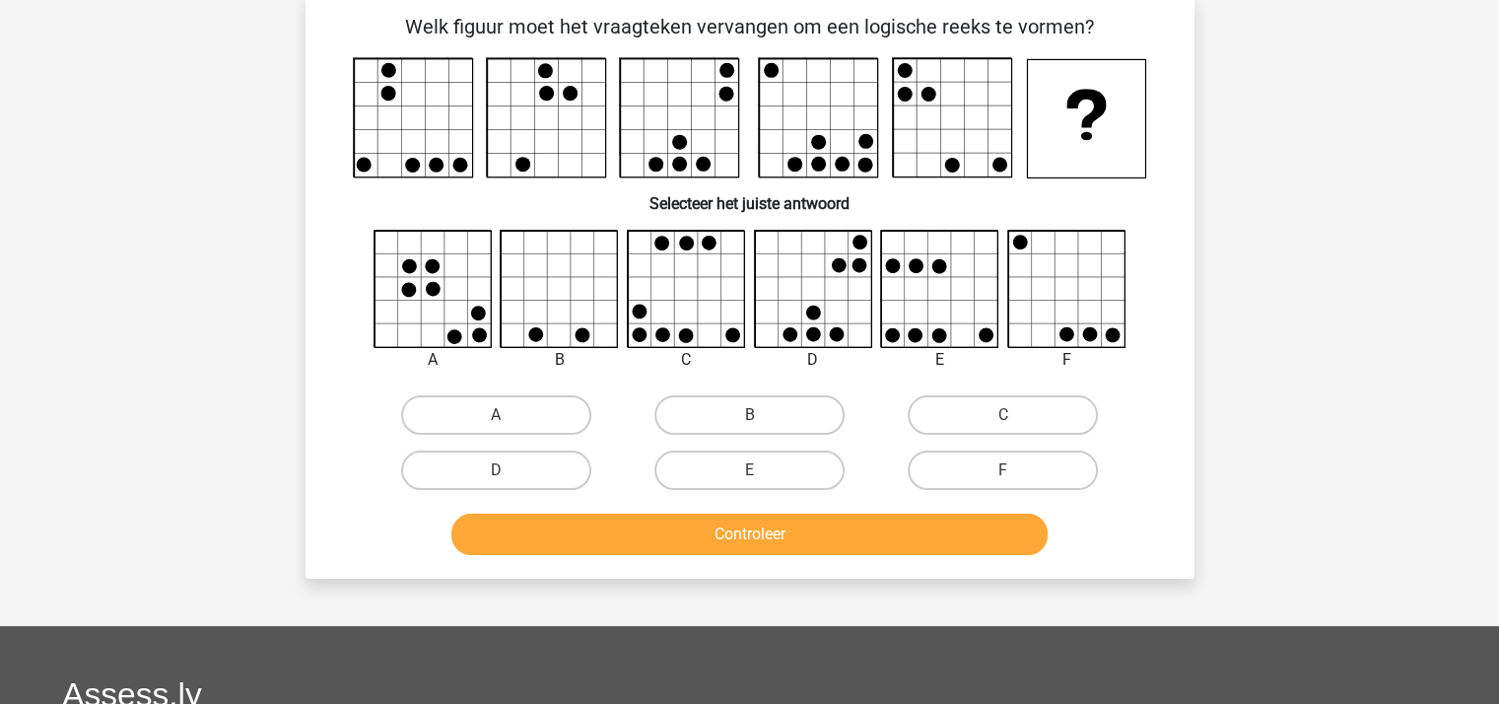
scroll to position [91, 0]
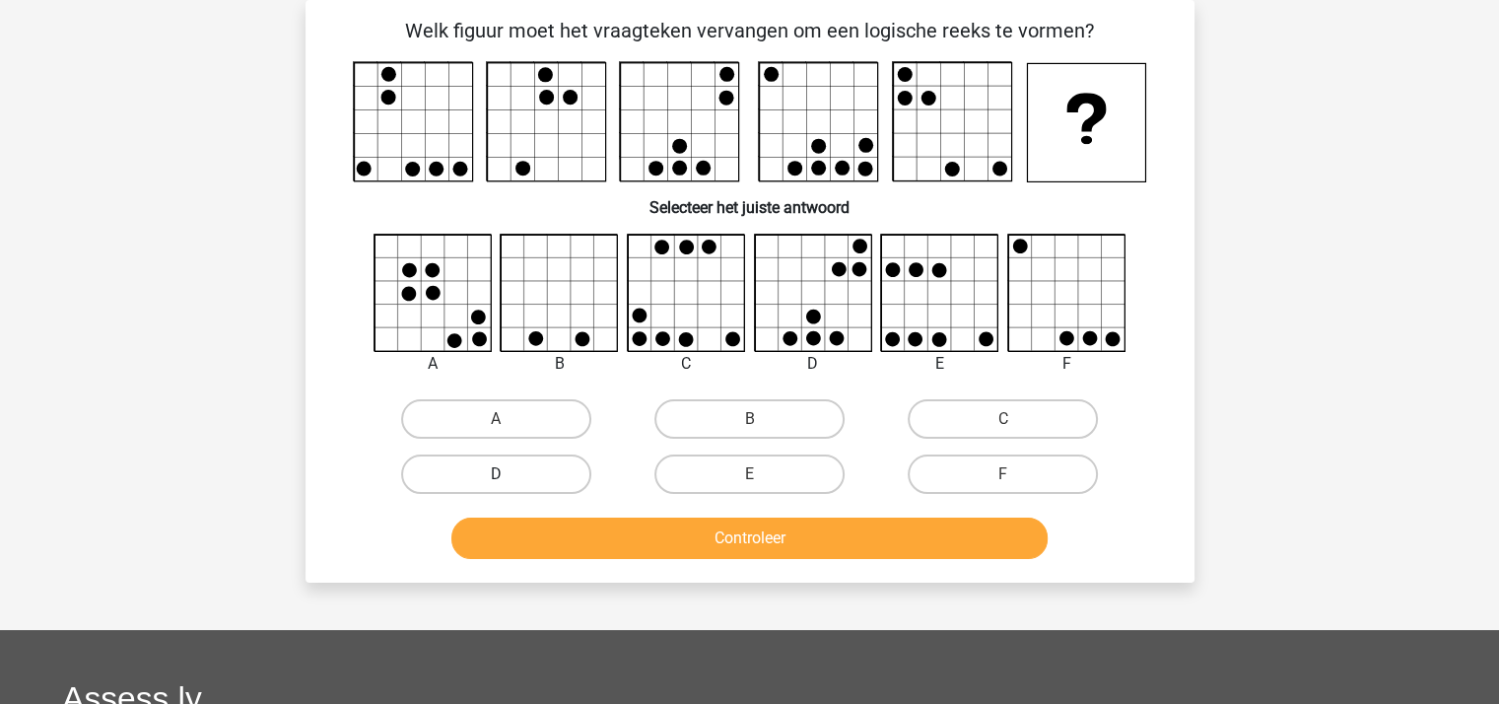
click at [476, 471] on label "D" at bounding box center [496, 473] width 190 height 39
click at [496, 474] on input "D" at bounding box center [502, 480] width 13 height 13
radio input "true"
click at [739, 532] on button "Controleer" at bounding box center [749, 537] width 596 height 41
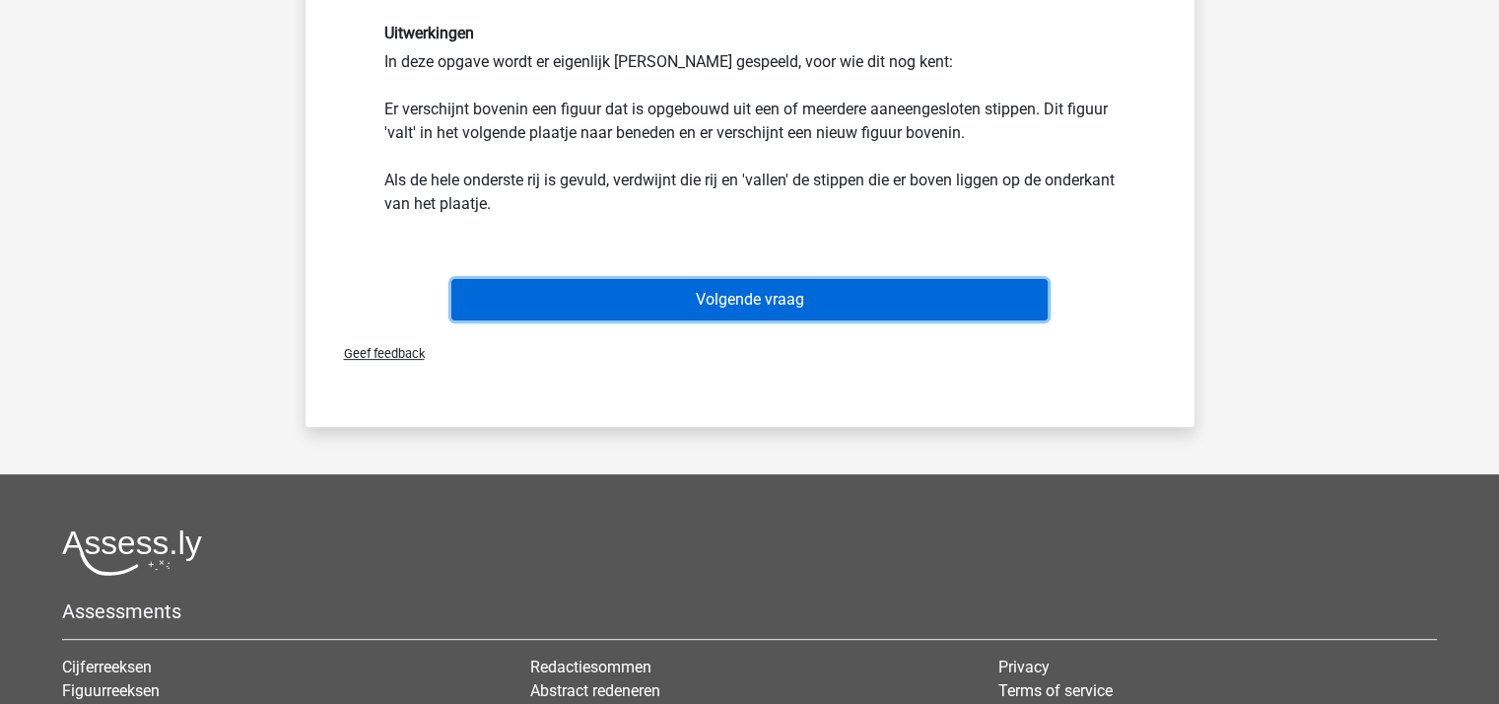
click at [770, 287] on button "Volgende vraag" at bounding box center [749, 299] width 596 height 41
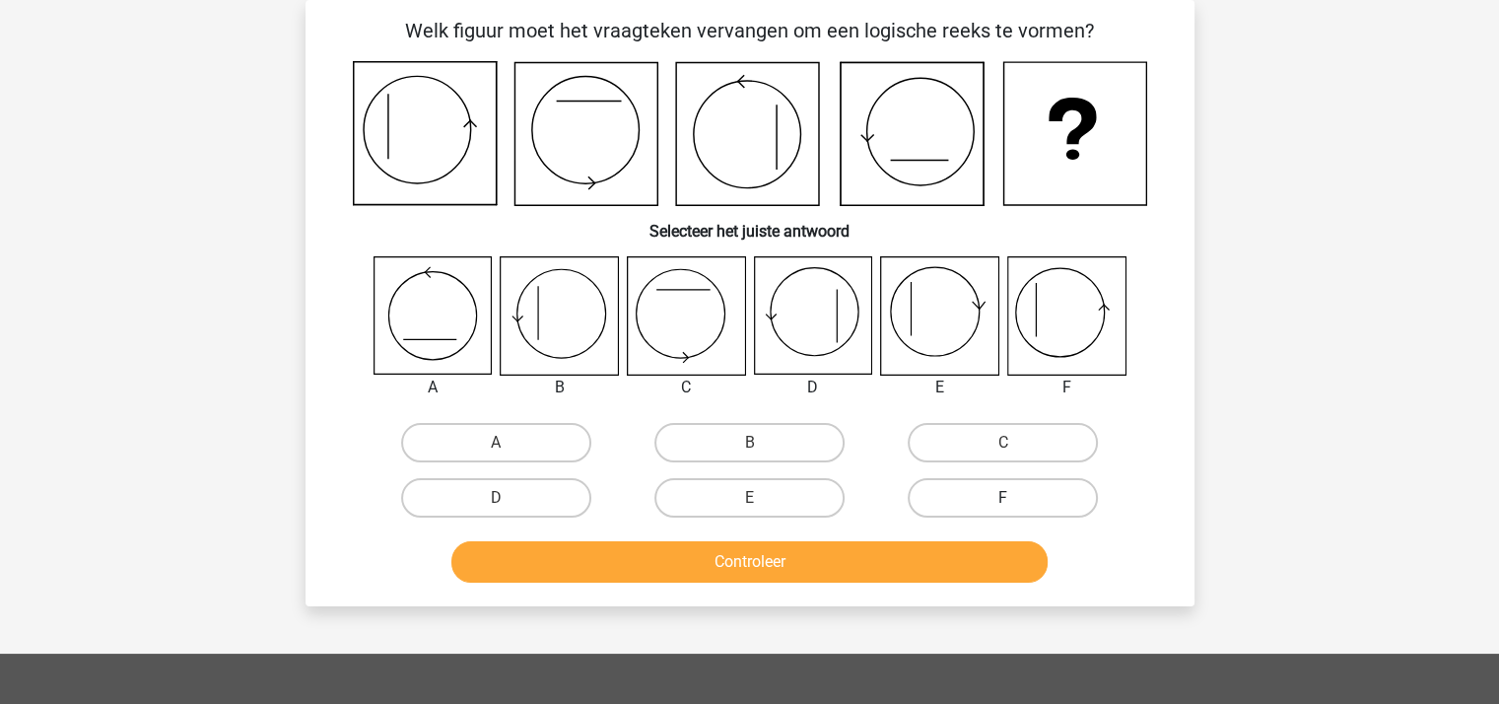
click at [1013, 493] on label "F" at bounding box center [1003, 497] width 190 height 39
click at [1013, 498] on input "F" at bounding box center [1009, 504] width 13 height 13
radio input "true"
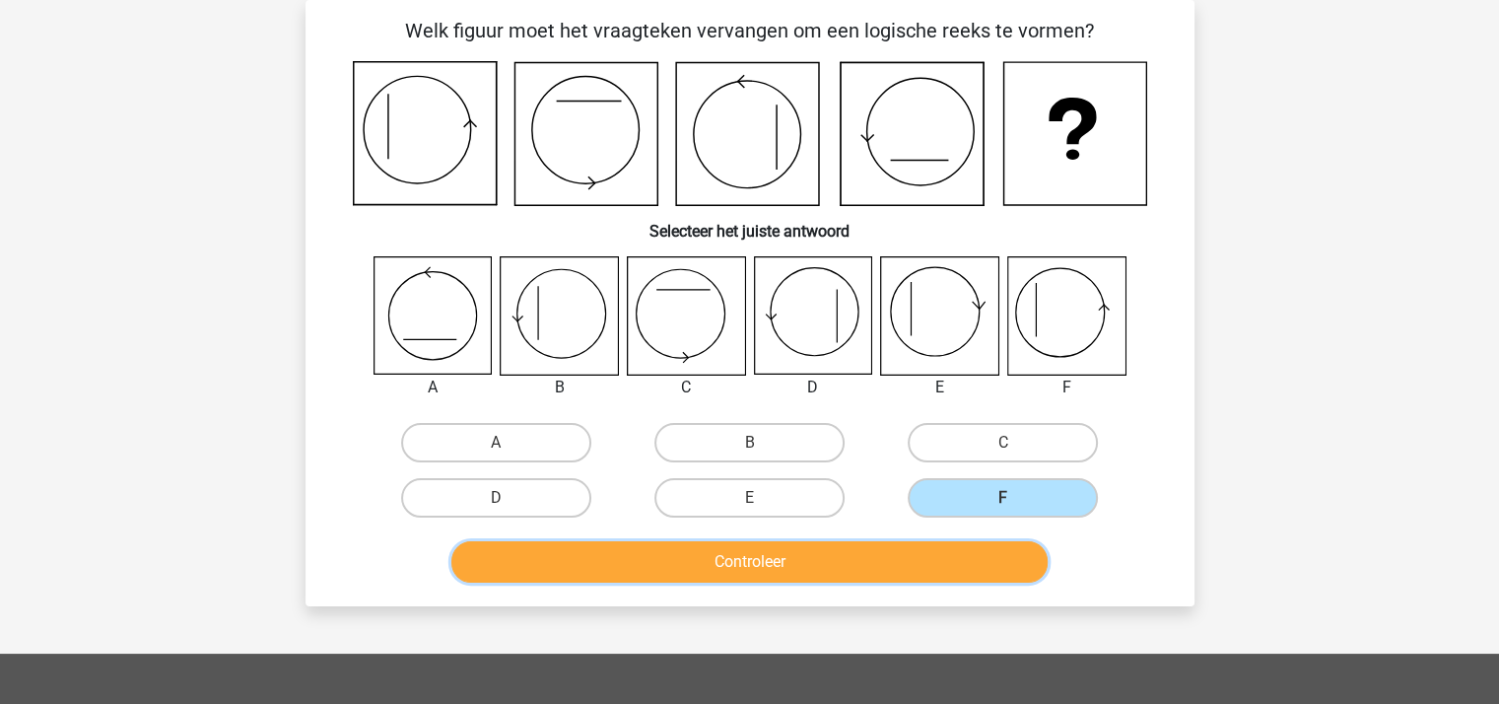
click at [895, 555] on button "Controleer" at bounding box center [749, 561] width 596 height 41
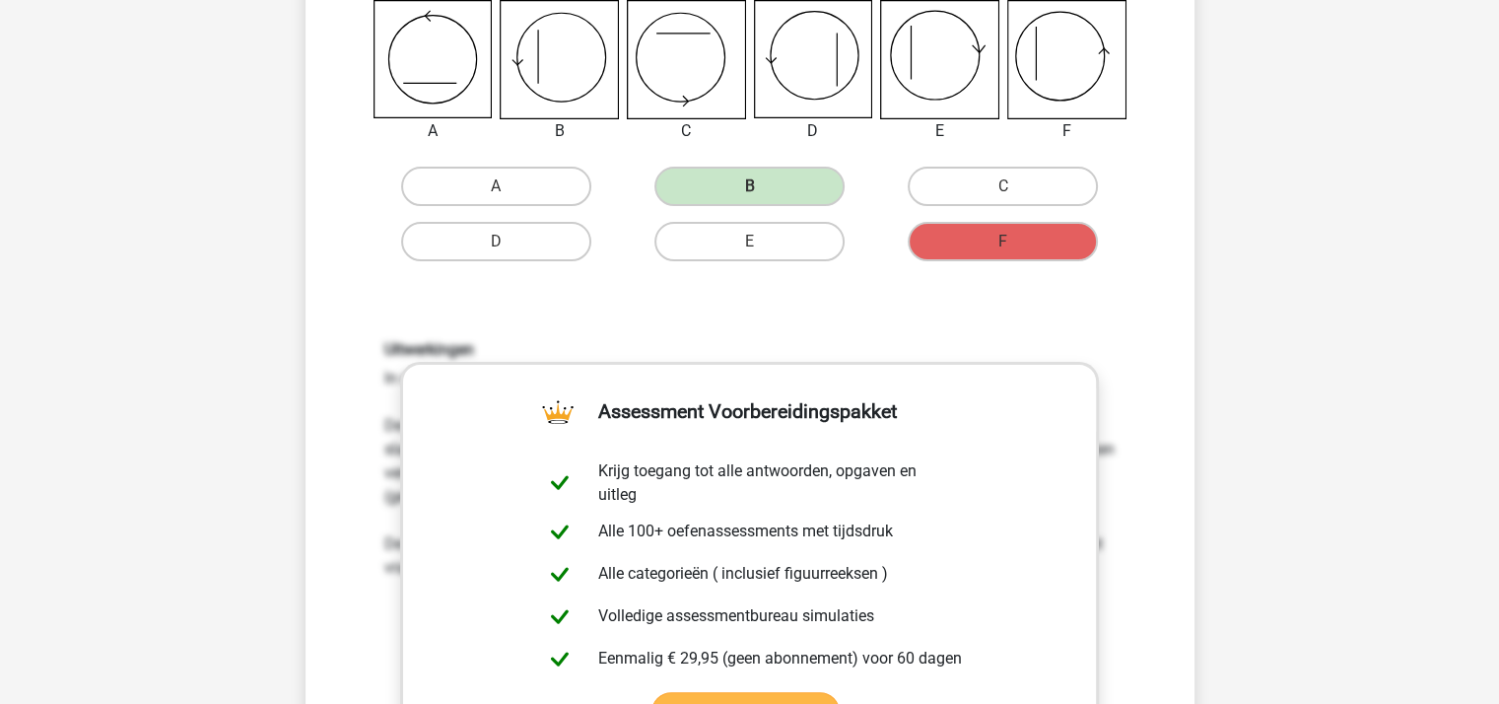
scroll to position [616, 0]
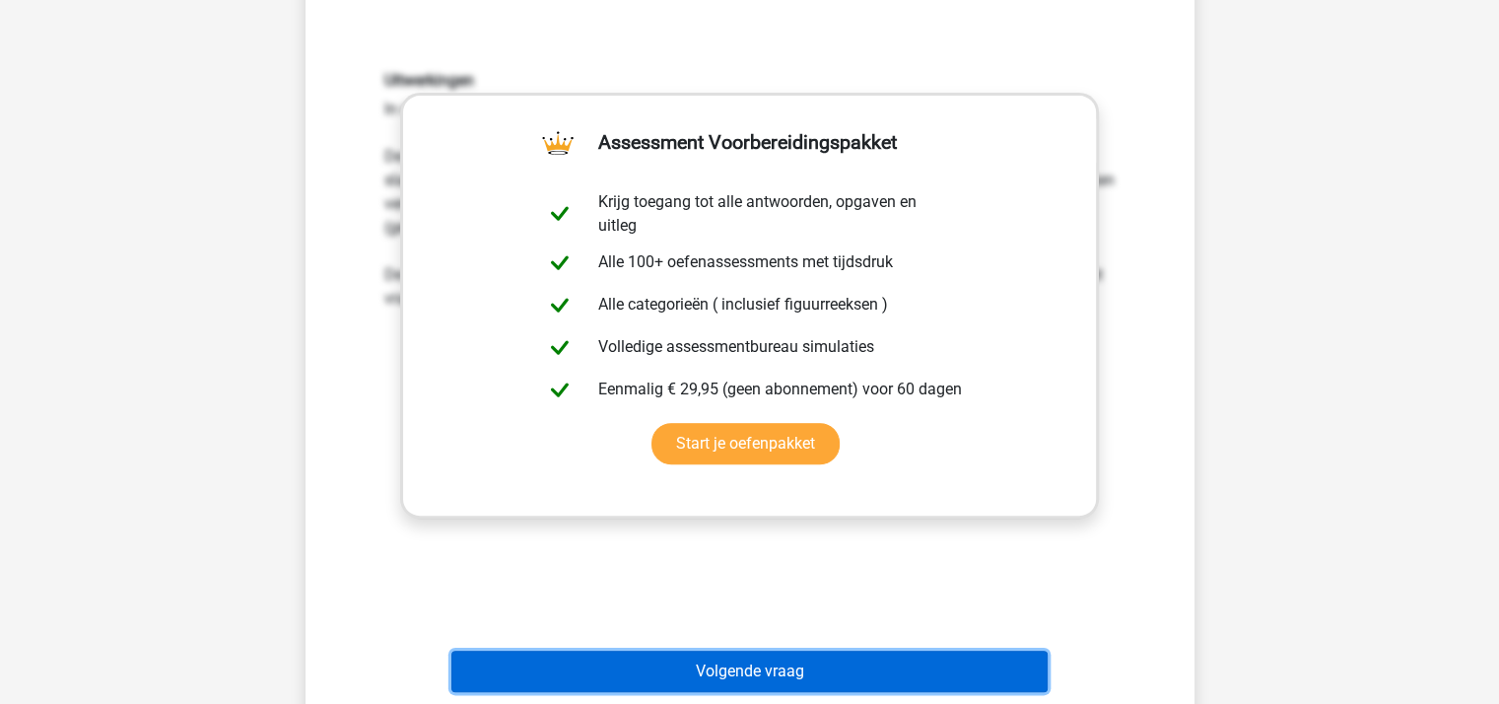
click at [824, 670] on button "Volgende vraag" at bounding box center [749, 670] width 596 height 41
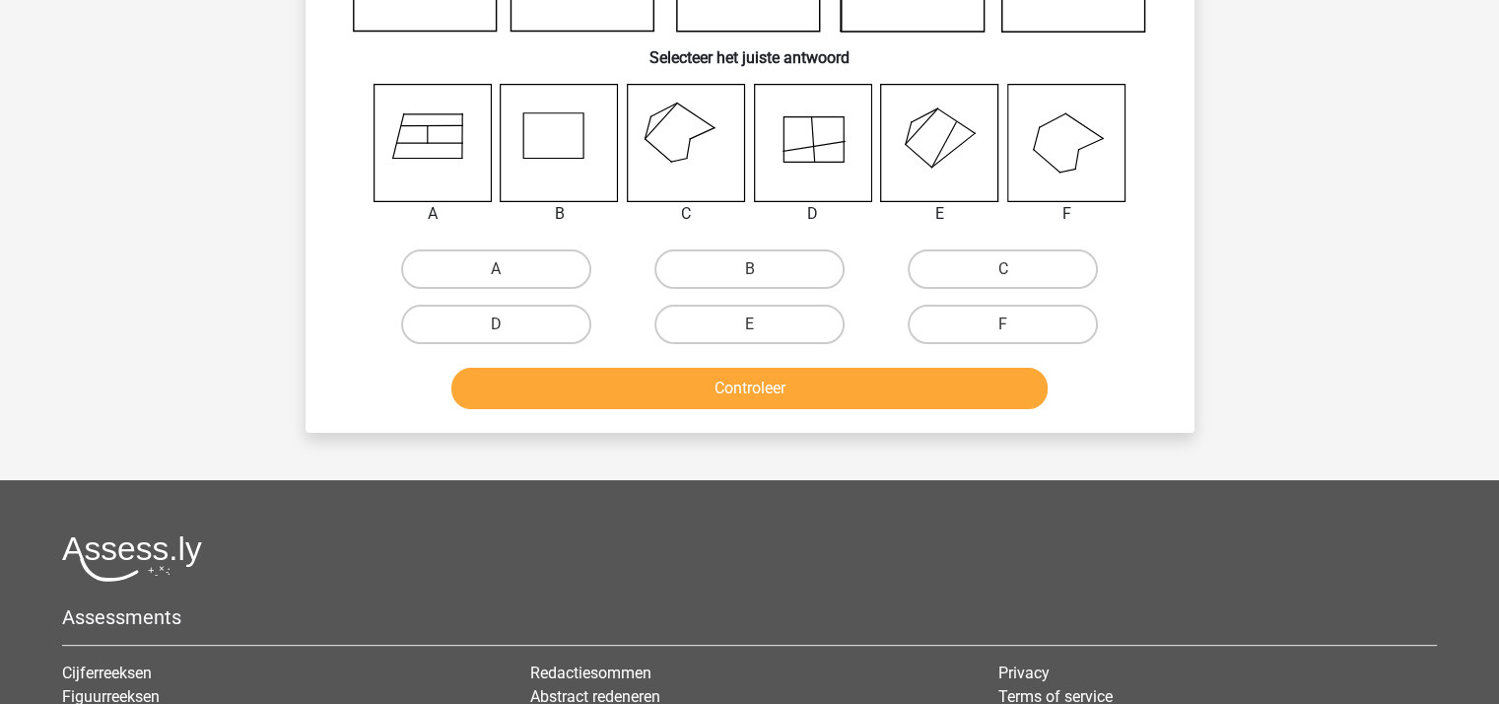
scroll to position [91, 0]
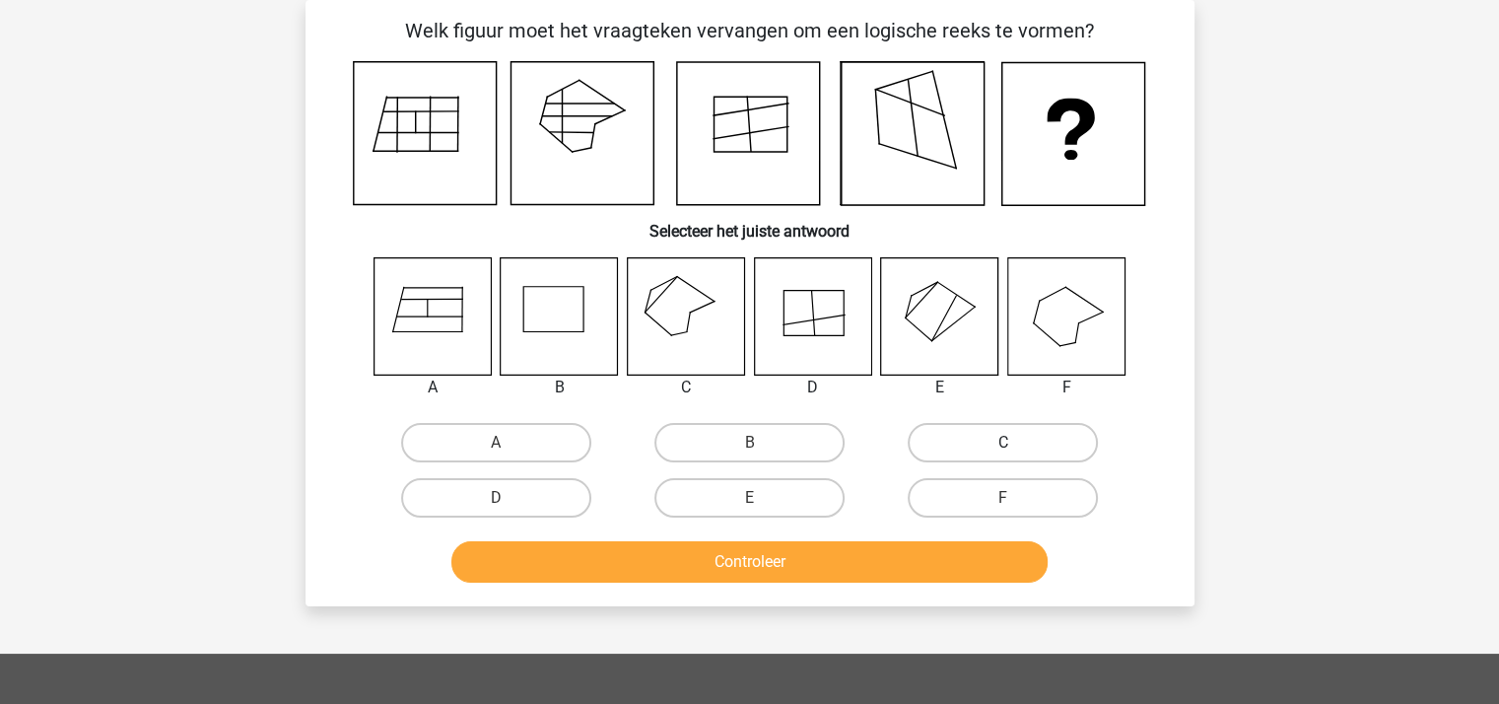
click at [992, 429] on label "C" at bounding box center [1003, 442] width 190 height 39
click at [1003, 443] on input "C" at bounding box center [1009, 449] width 13 height 13
radio input "true"
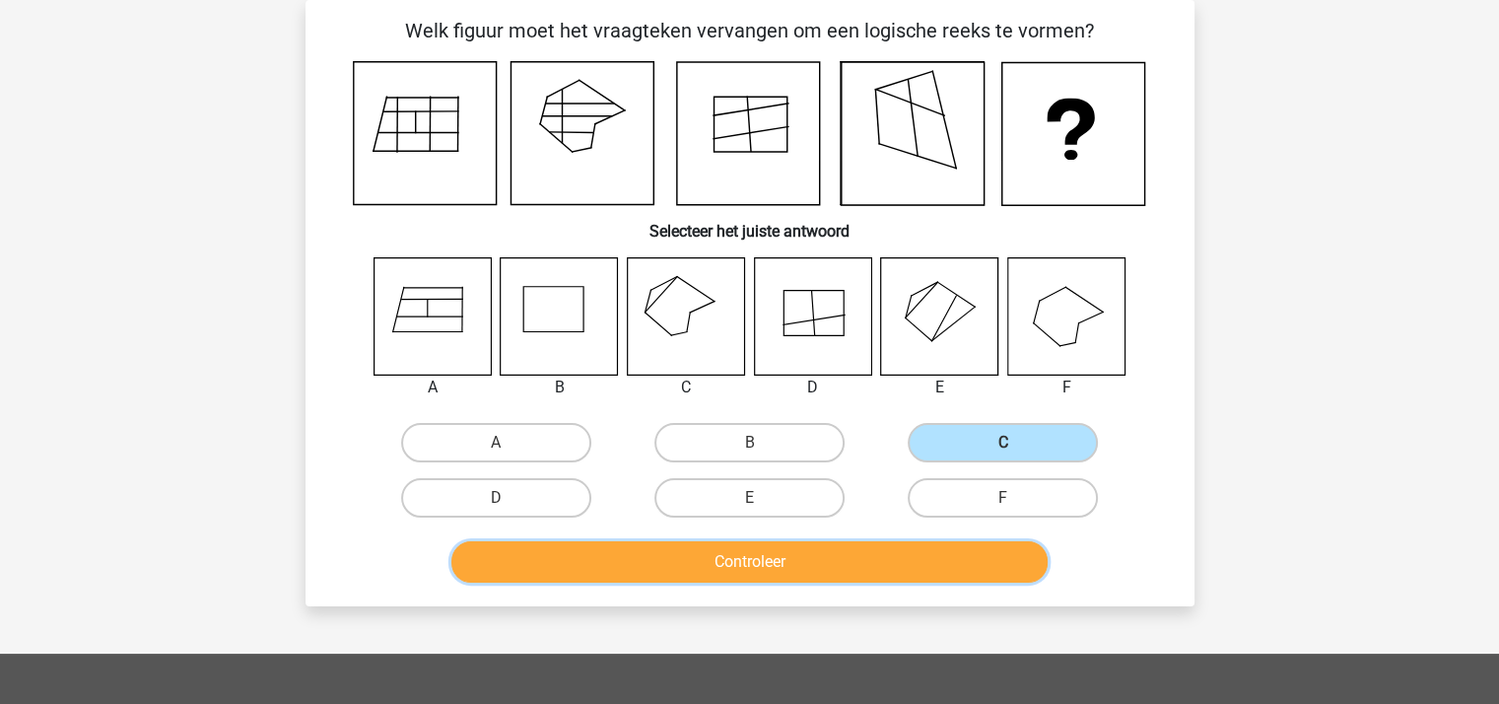
click at [796, 563] on button "Controleer" at bounding box center [749, 561] width 596 height 41
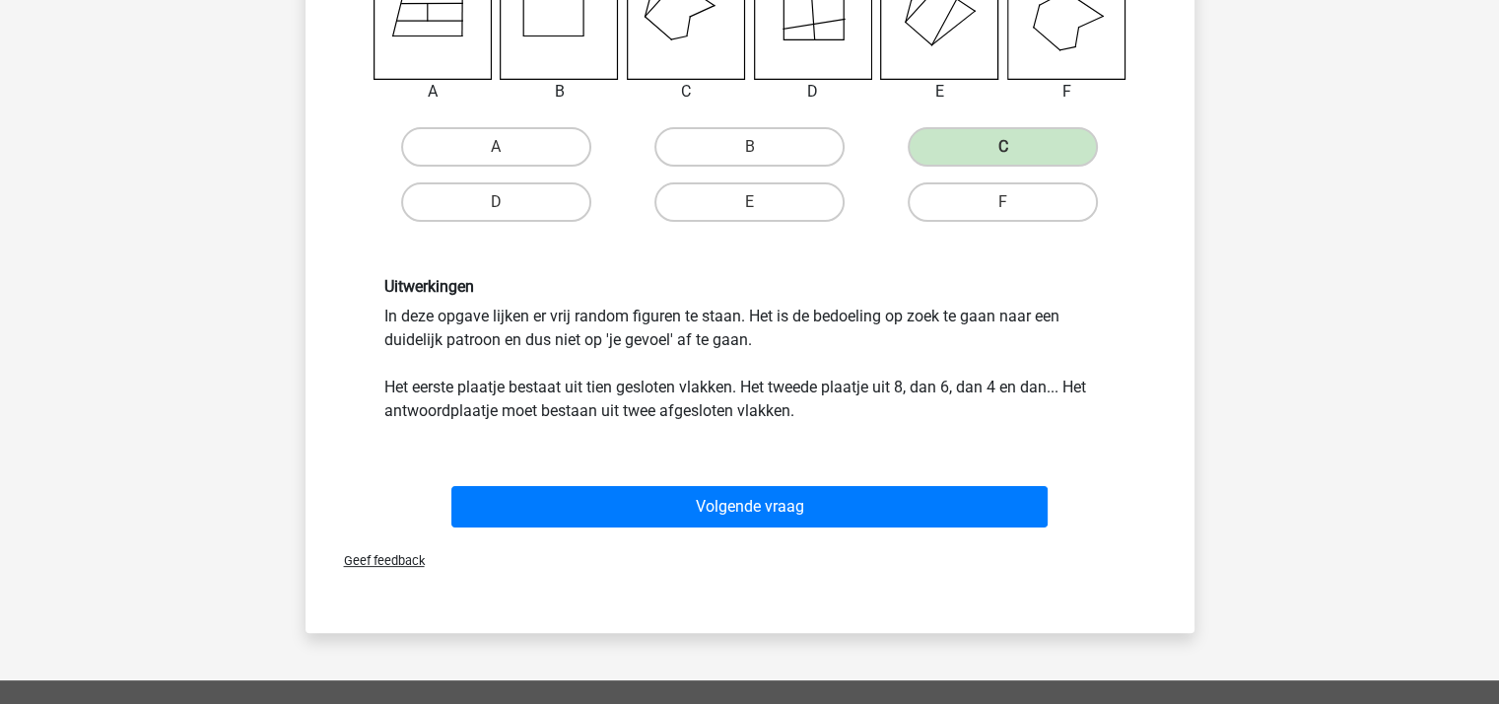
scroll to position [485, 0]
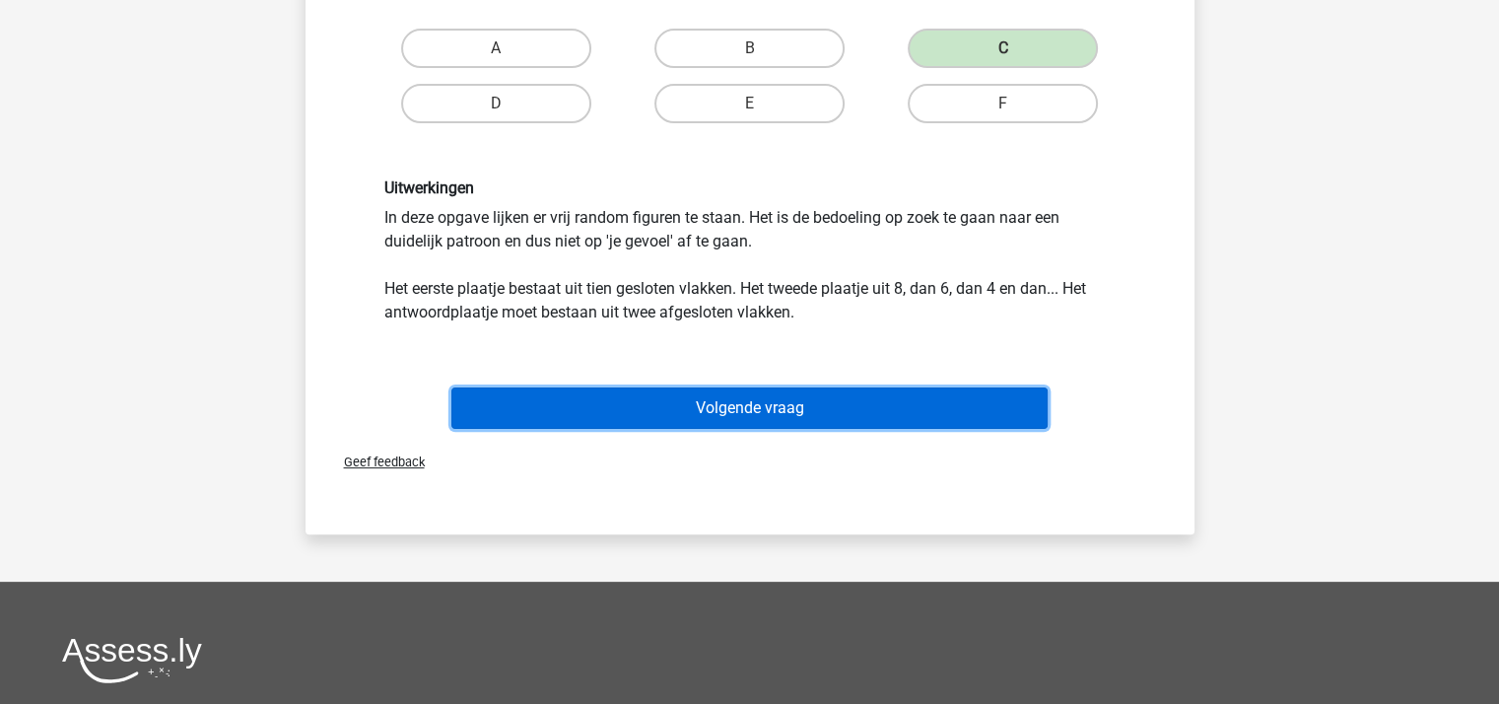
click at [775, 399] on button "Volgende vraag" at bounding box center [749, 407] width 596 height 41
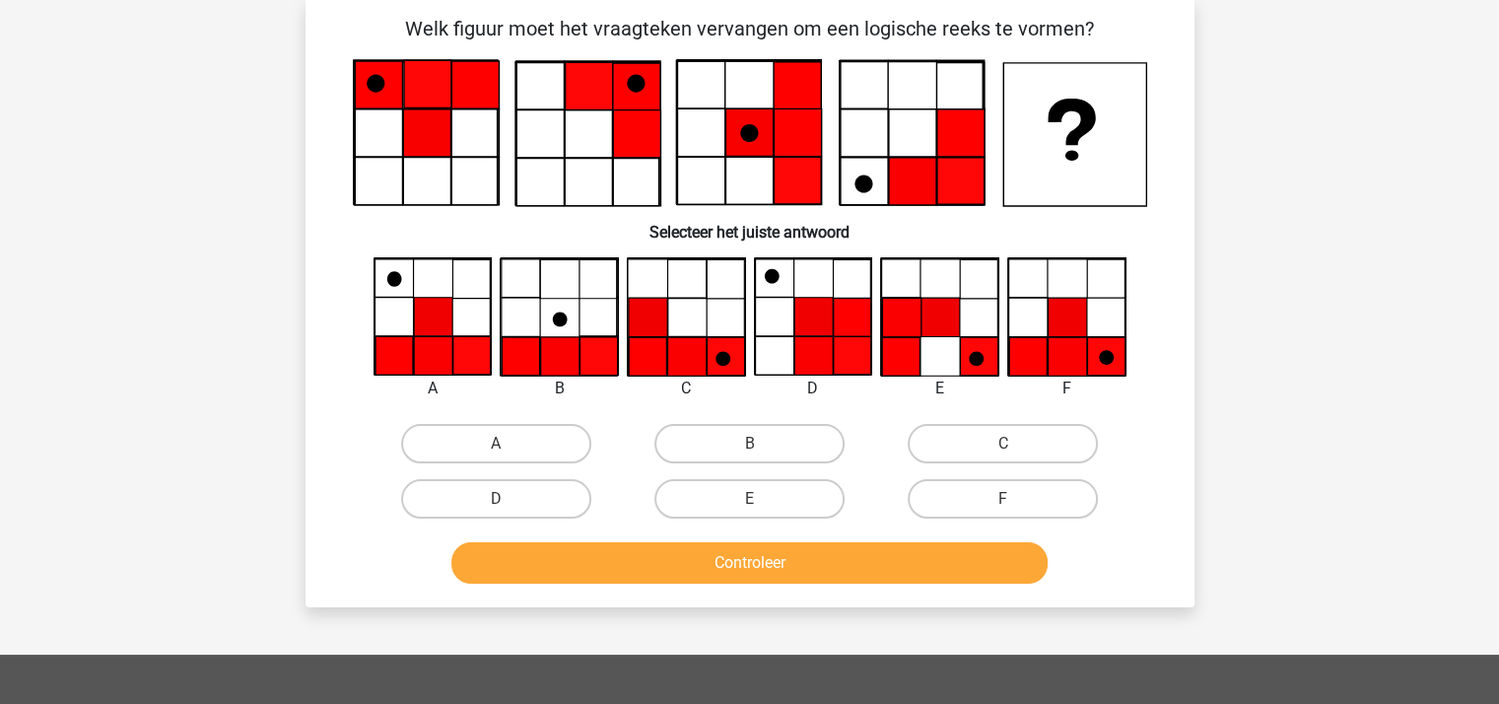
scroll to position [91, 0]
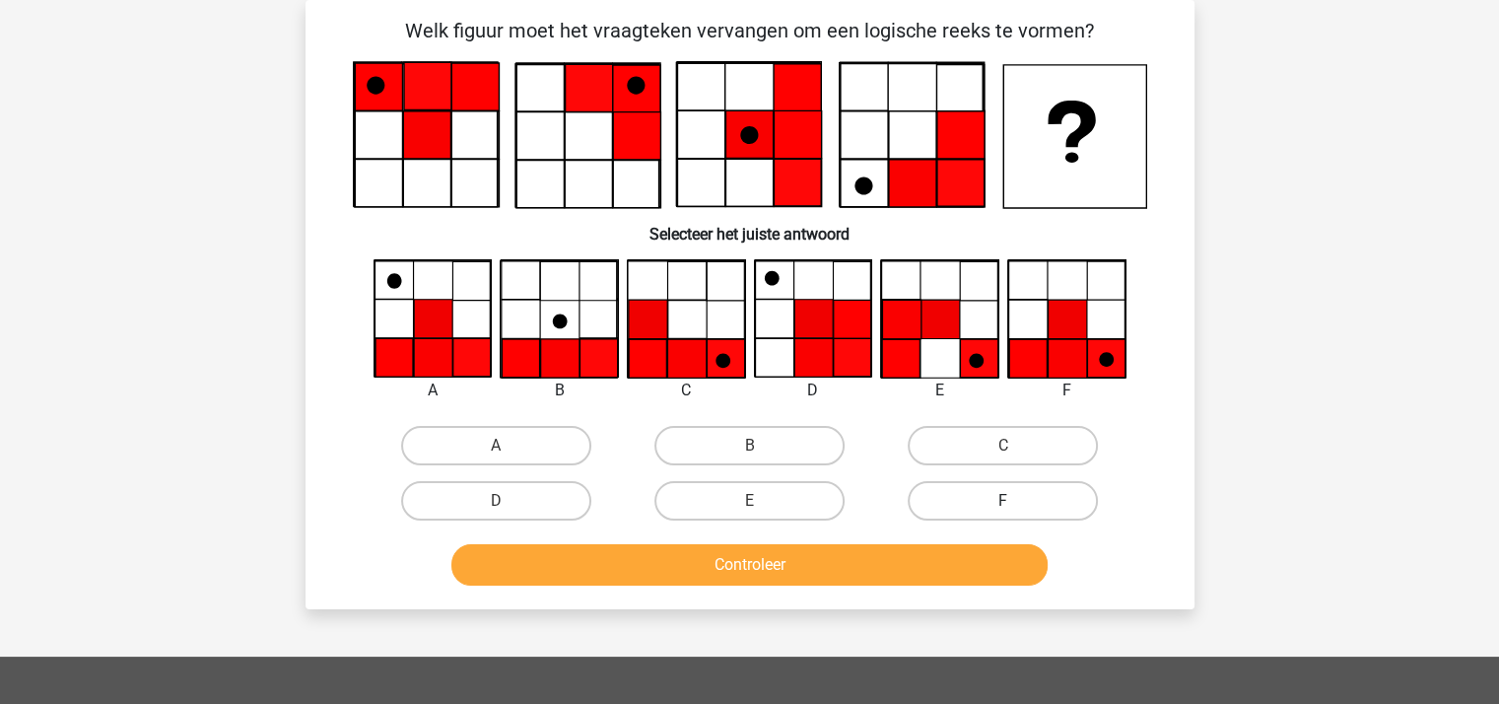
click at [999, 496] on label "F" at bounding box center [1003, 500] width 190 height 39
click at [1003, 501] on input "F" at bounding box center [1009, 507] width 13 height 13
radio input "true"
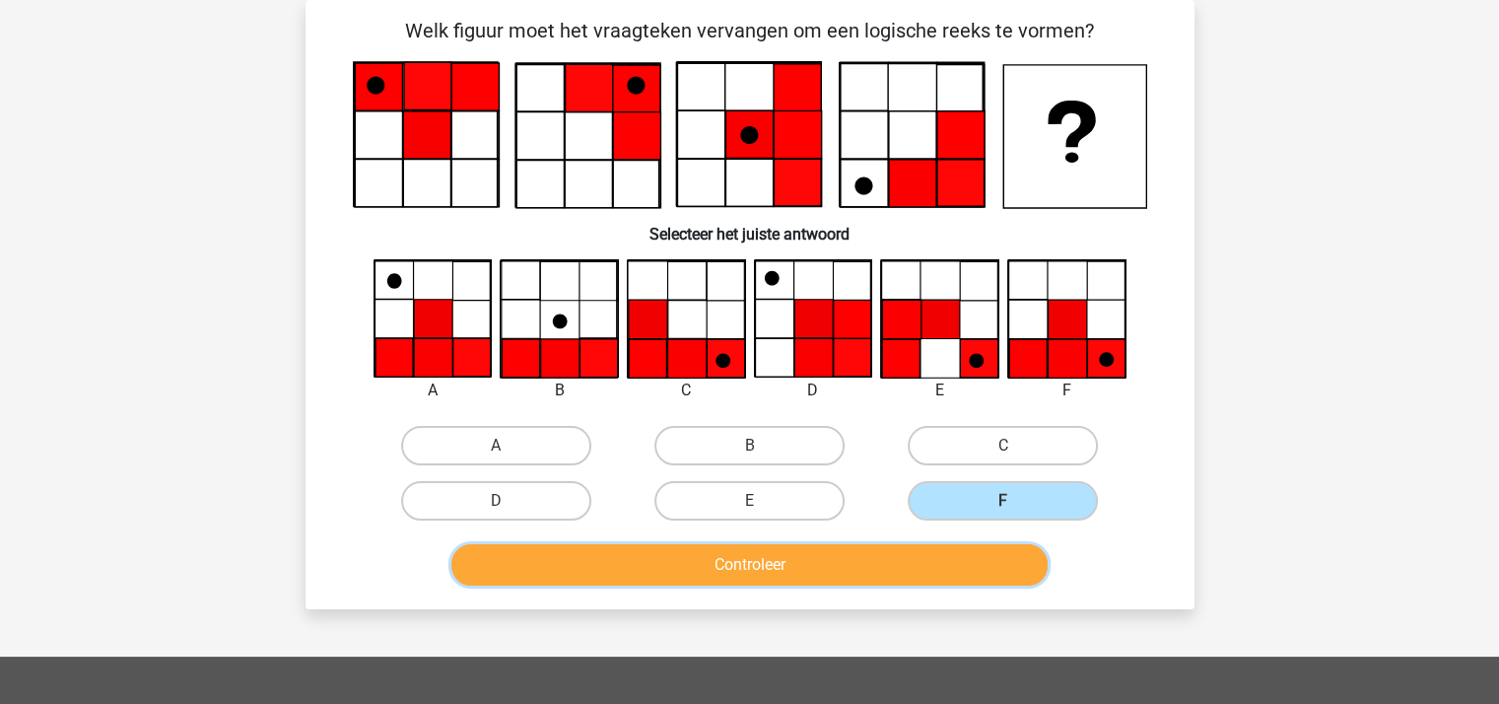
click at [778, 561] on button "Controleer" at bounding box center [749, 564] width 596 height 41
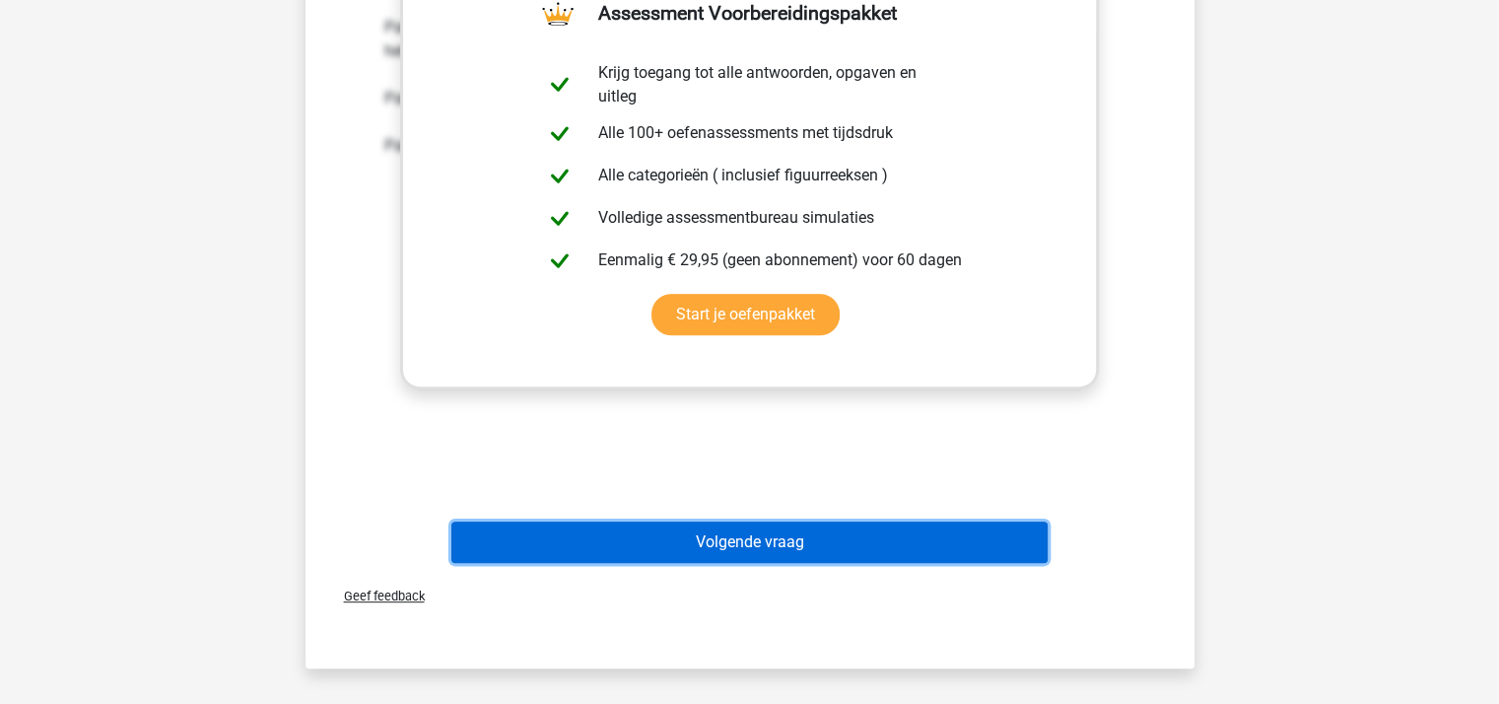
click at [797, 532] on button "Volgende vraag" at bounding box center [749, 541] width 596 height 41
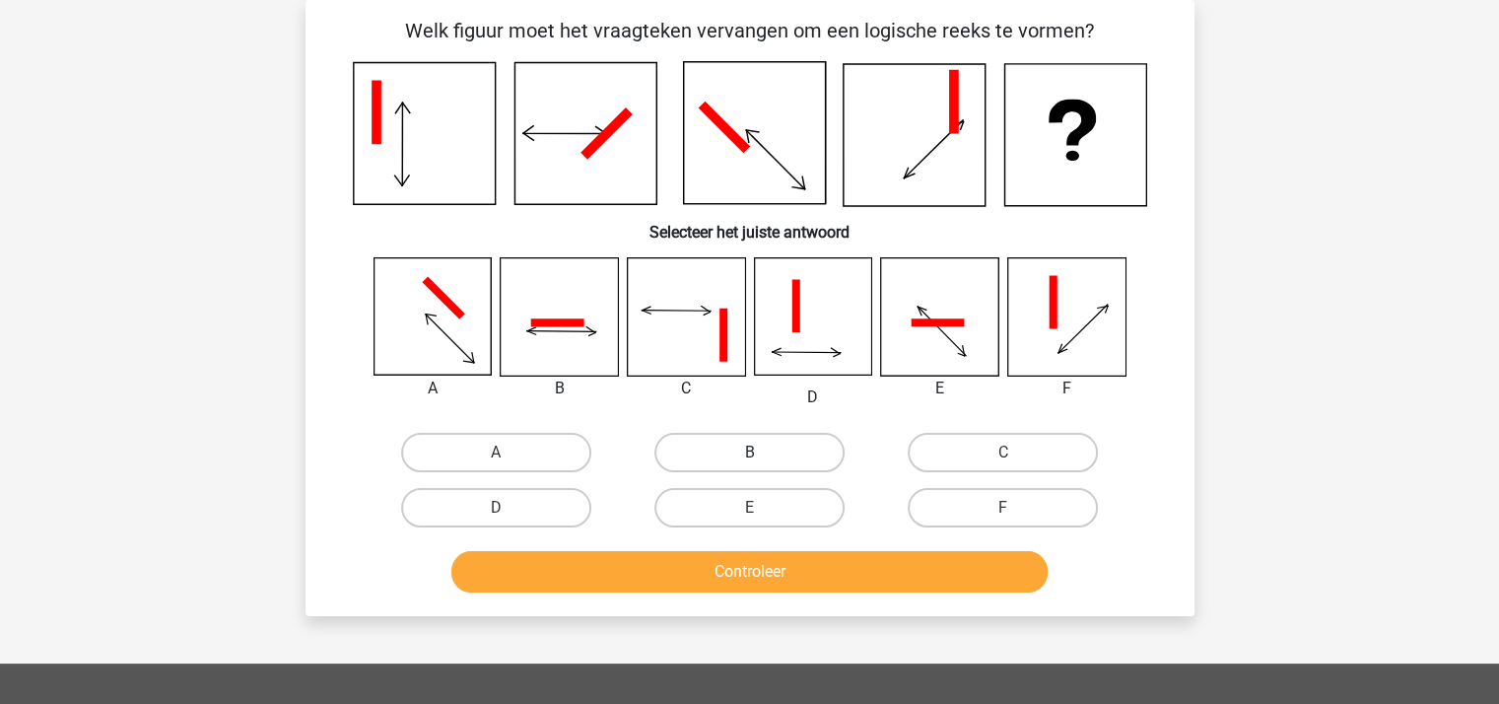
click at [733, 444] on label "B" at bounding box center [749, 452] width 190 height 39
click at [749, 452] on input "B" at bounding box center [755, 458] width 13 height 13
radio input "true"
click at [785, 564] on button "Controleer" at bounding box center [749, 571] width 596 height 41
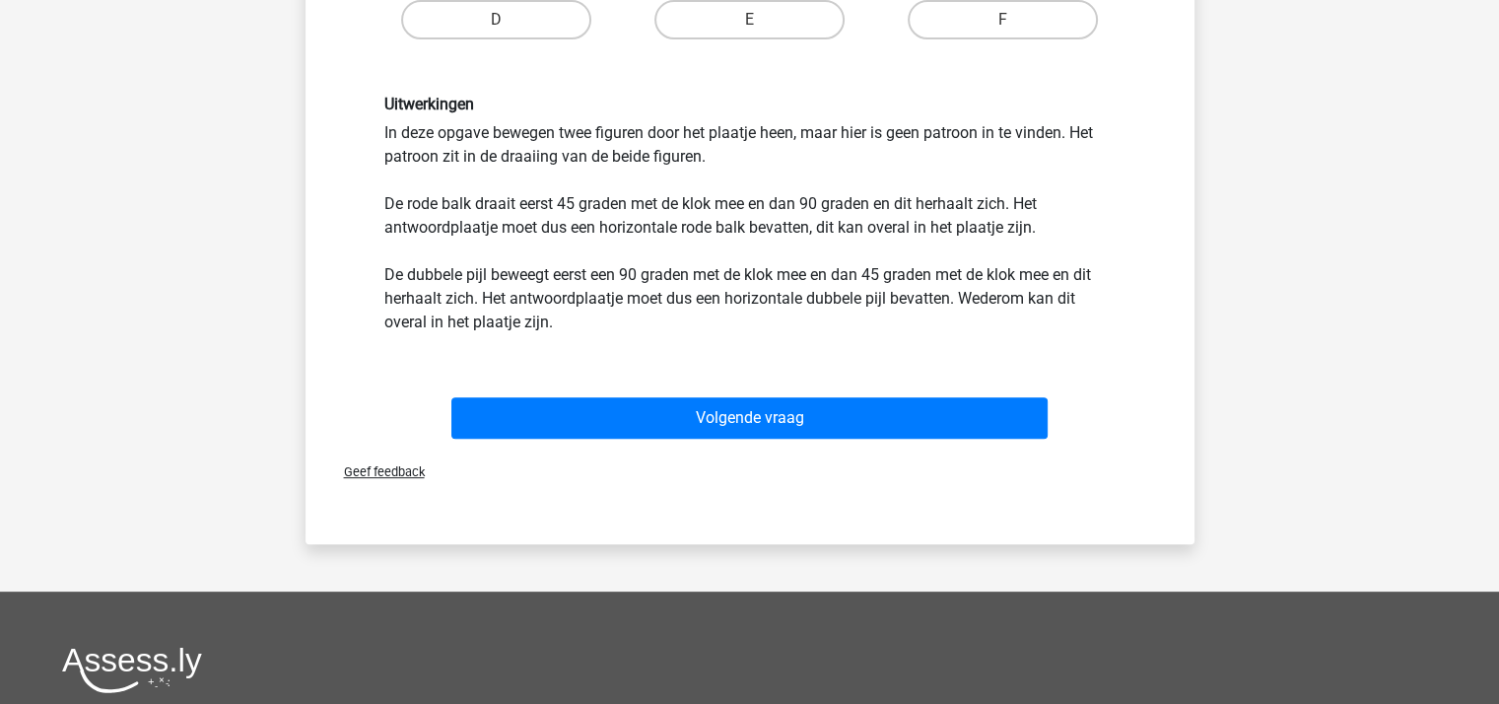
scroll to position [616, 0]
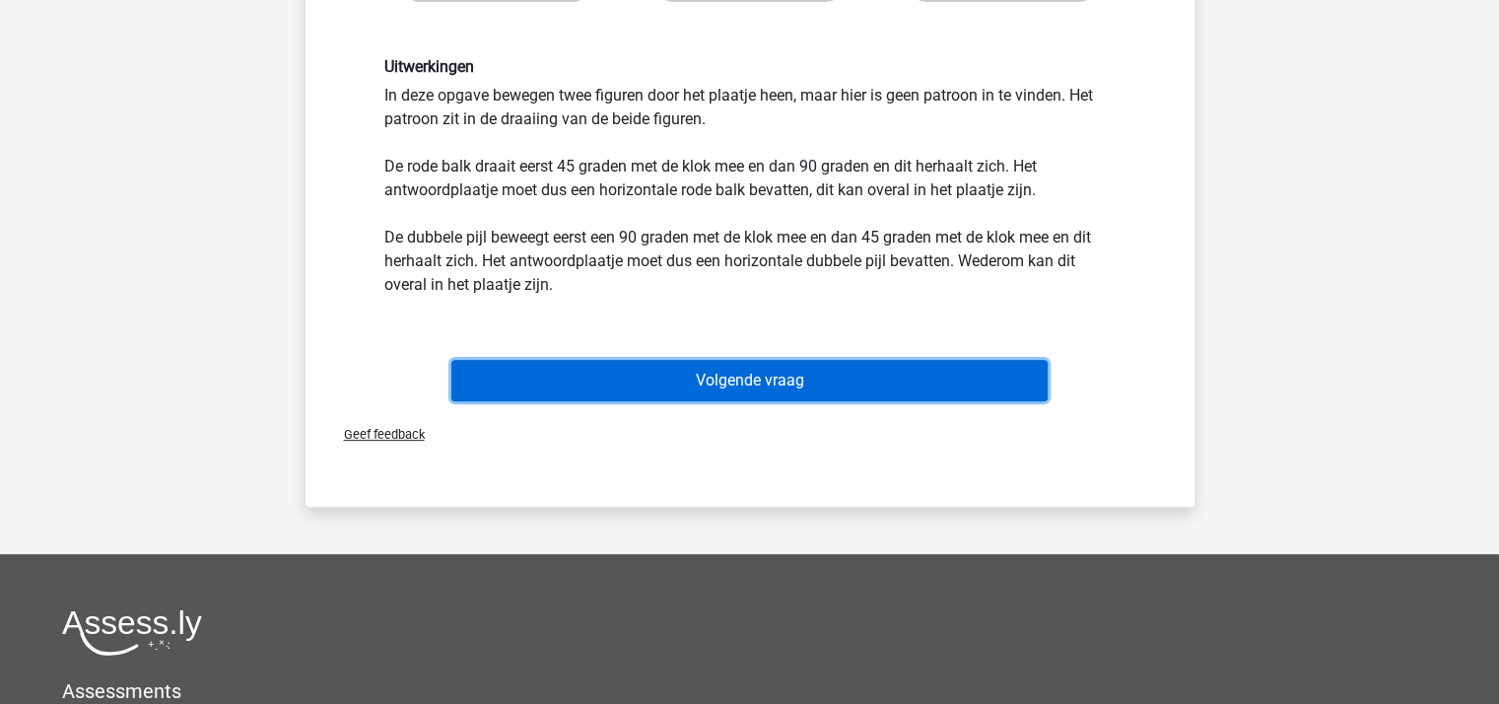
click at [785, 377] on button "Volgende vraag" at bounding box center [749, 380] width 596 height 41
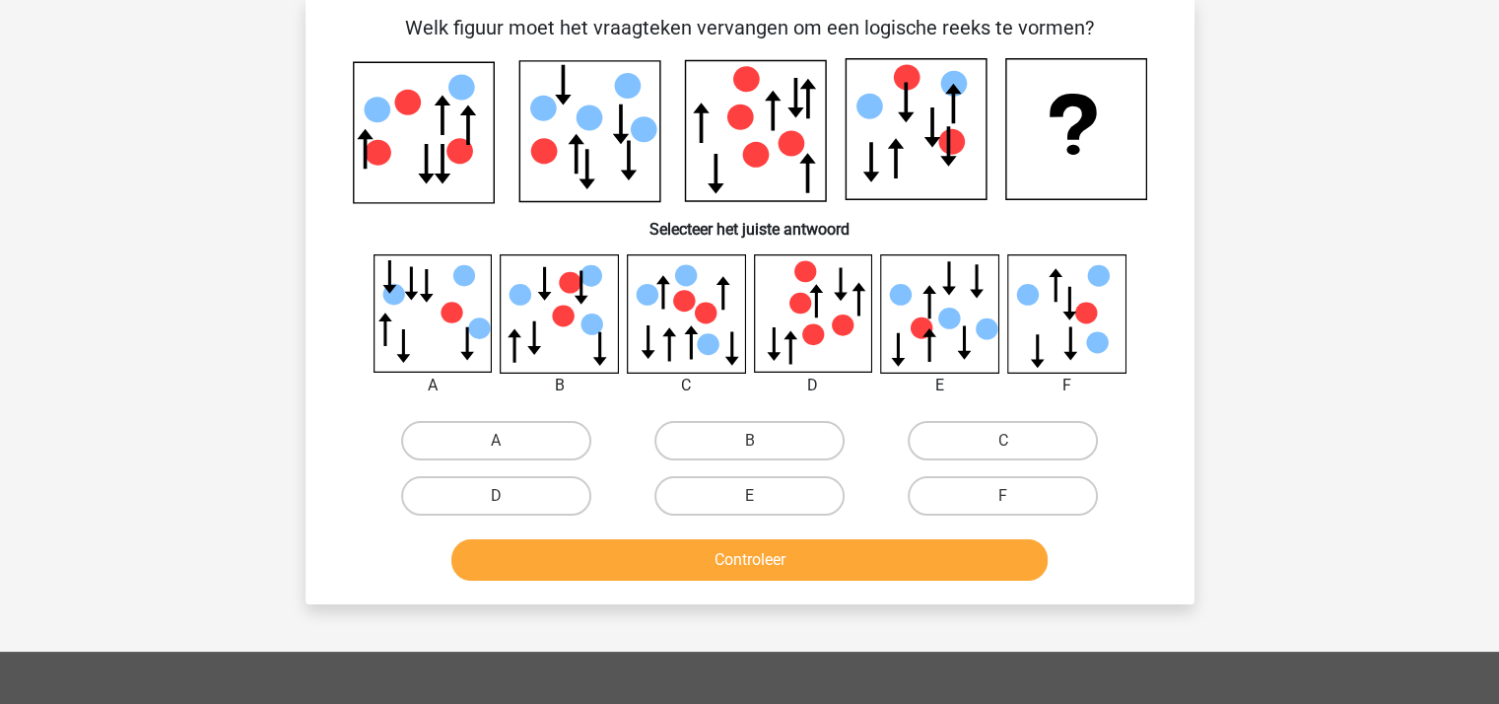
scroll to position [91, 0]
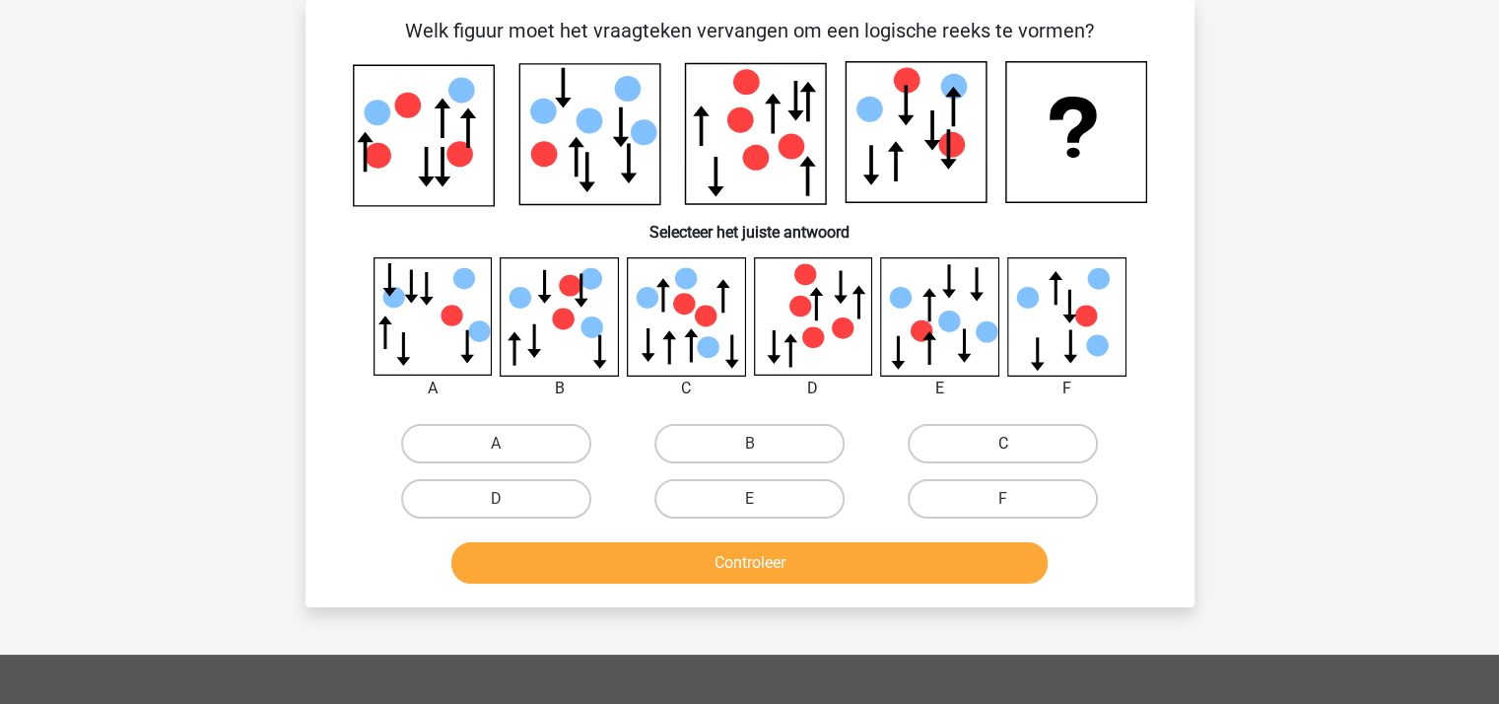
click at [1014, 441] on label "C" at bounding box center [1003, 443] width 190 height 39
click at [1014, 444] on input "C" at bounding box center [1009, 450] width 13 height 13
radio input "true"
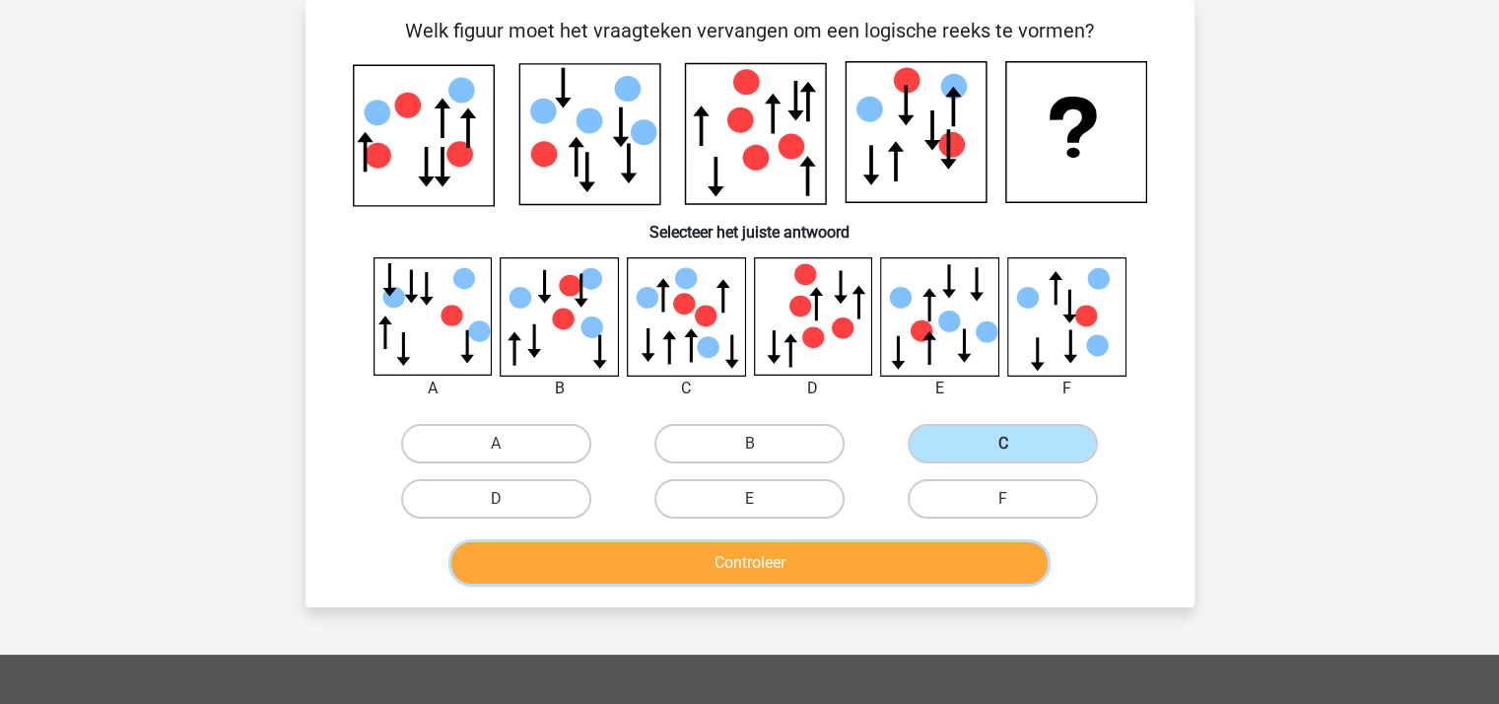
click at [866, 560] on button "Controleer" at bounding box center [749, 562] width 596 height 41
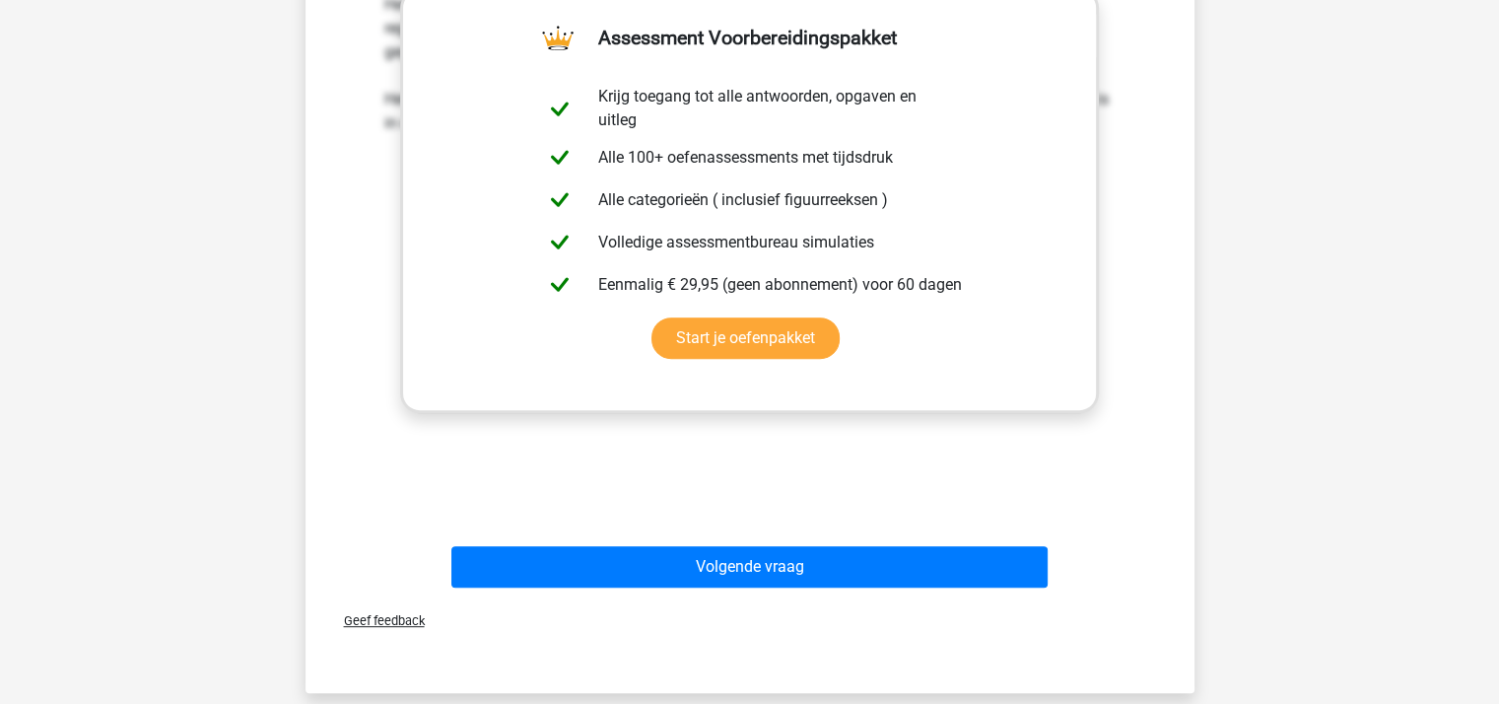
scroll to position [879, 0]
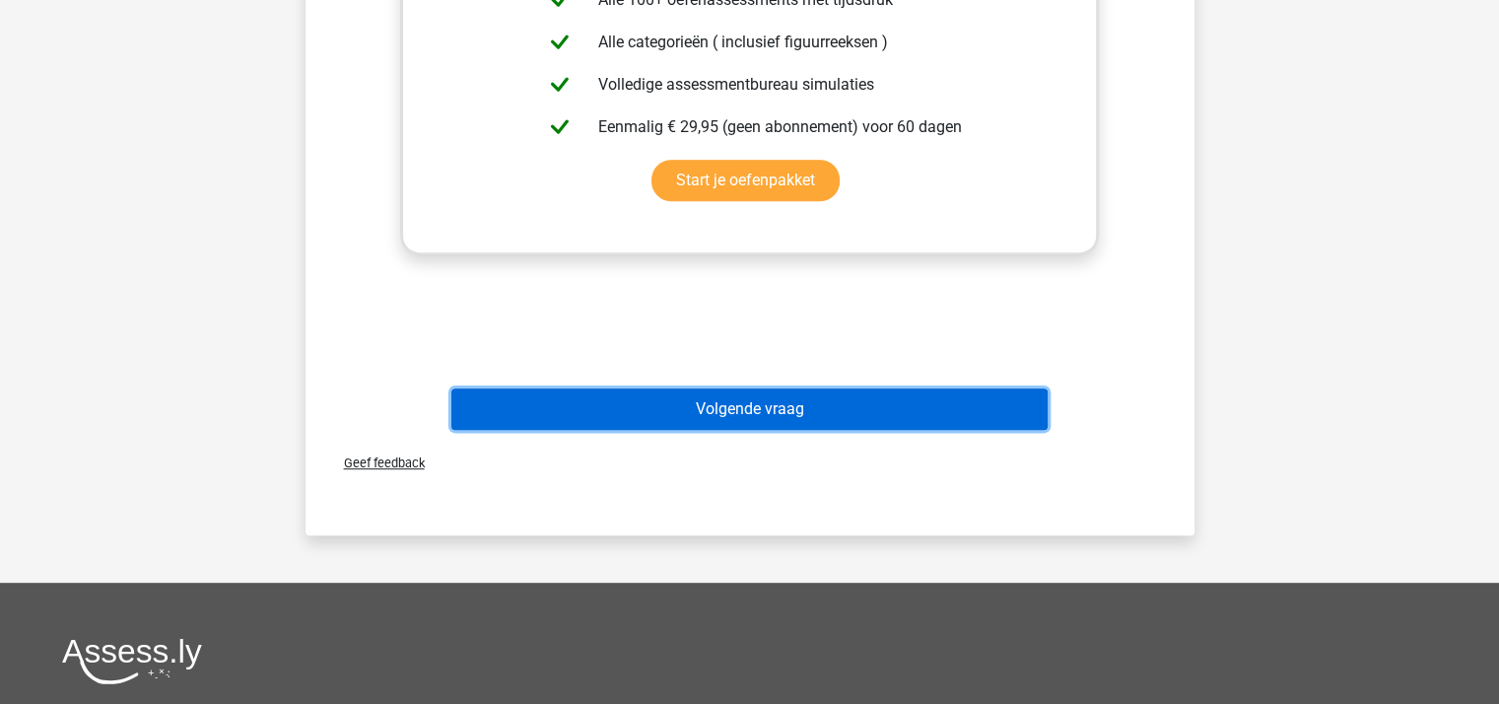
click at [784, 393] on button "Volgende vraag" at bounding box center [749, 408] width 596 height 41
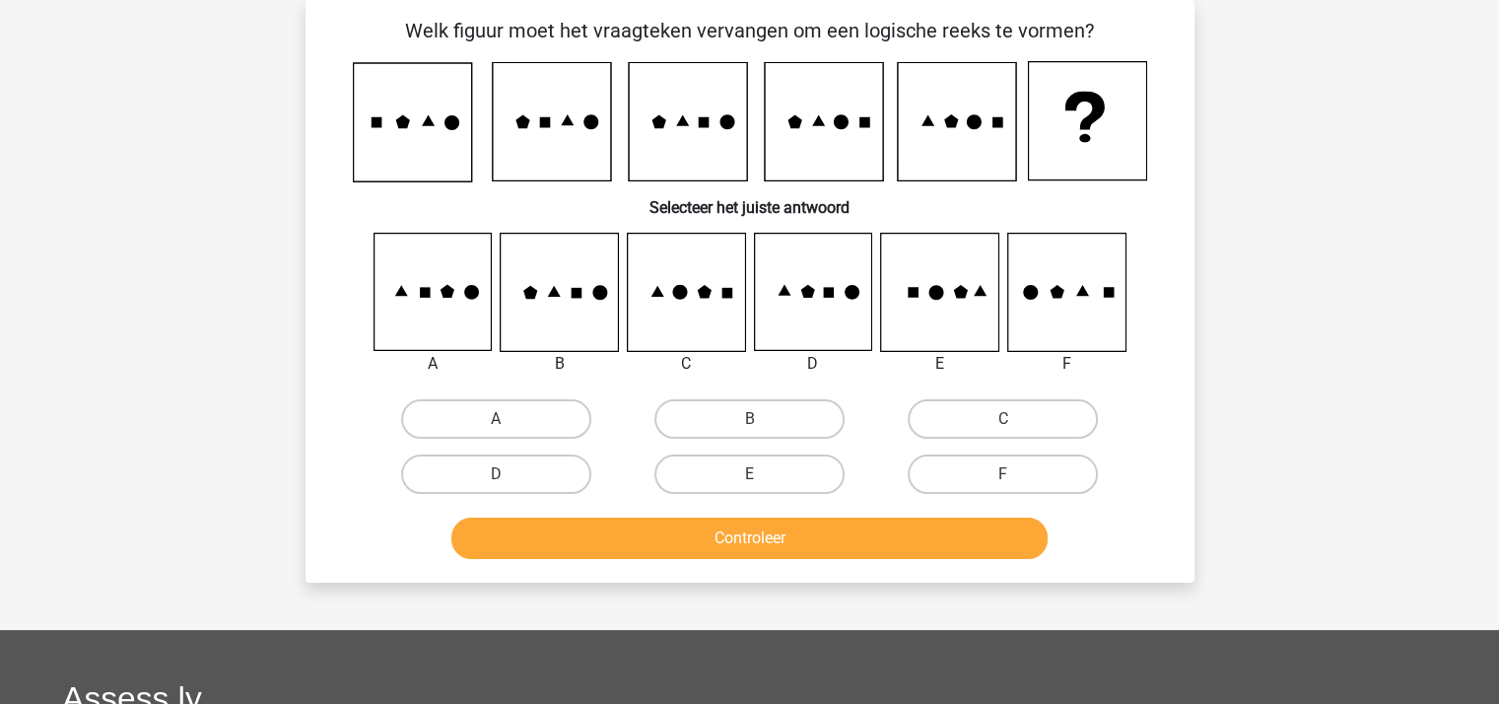
scroll to position [91, 0]
click at [533, 476] on label "D" at bounding box center [496, 473] width 190 height 39
click at [509, 476] on input "D" at bounding box center [502, 480] width 13 height 13
radio input "true"
click at [801, 535] on button "Controleer" at bounding box center [749, 537] width 596 height 41
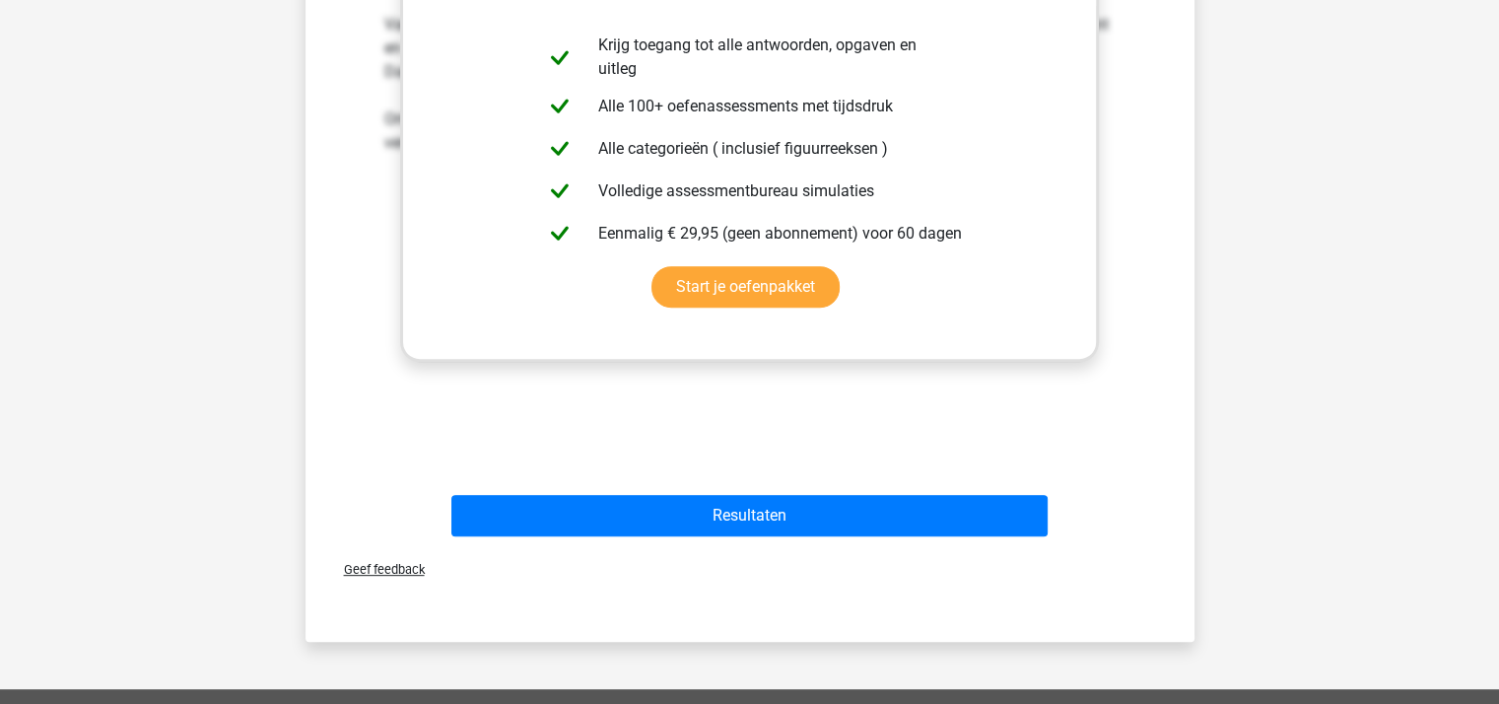
scroll to position [879, 0]
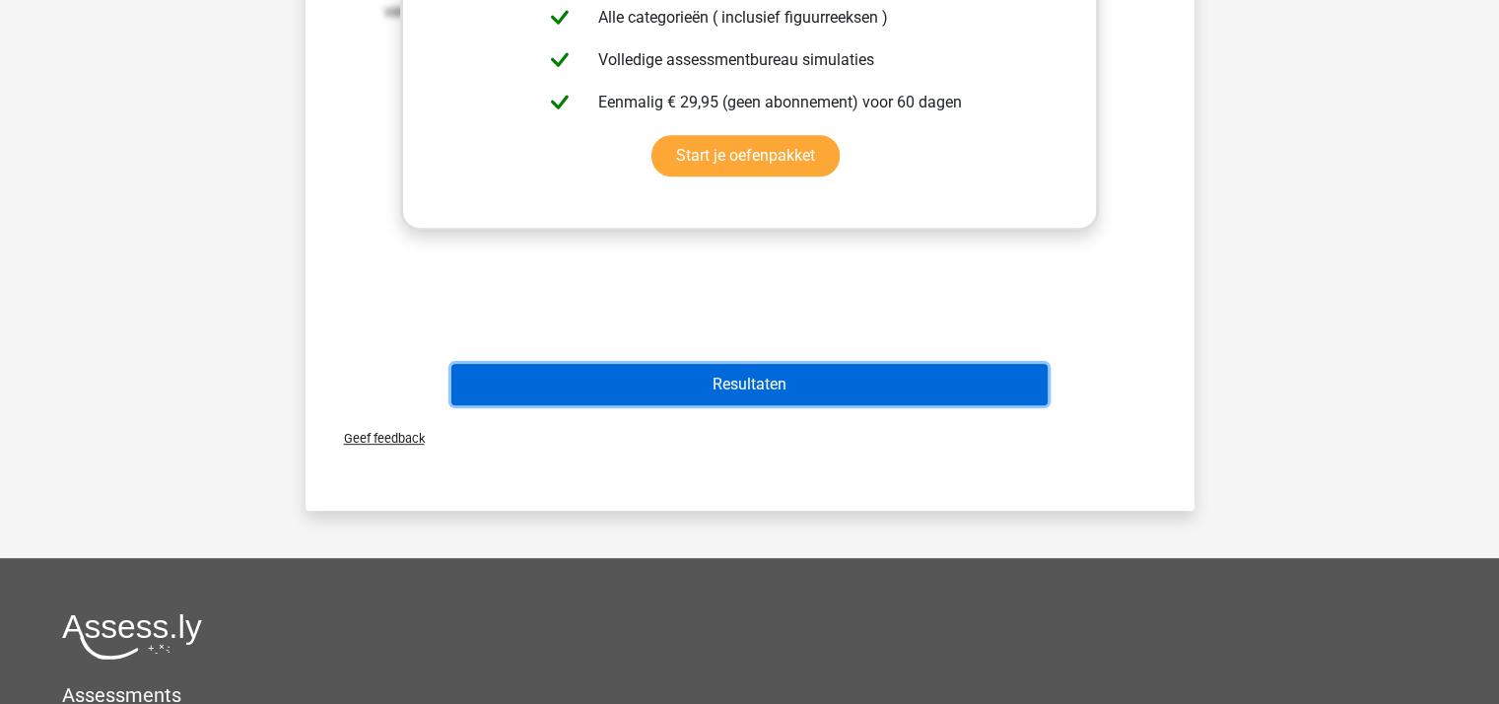
click at [793, 371] on button "Resultaten" at bounding box center [749, 384] width 596 height 41
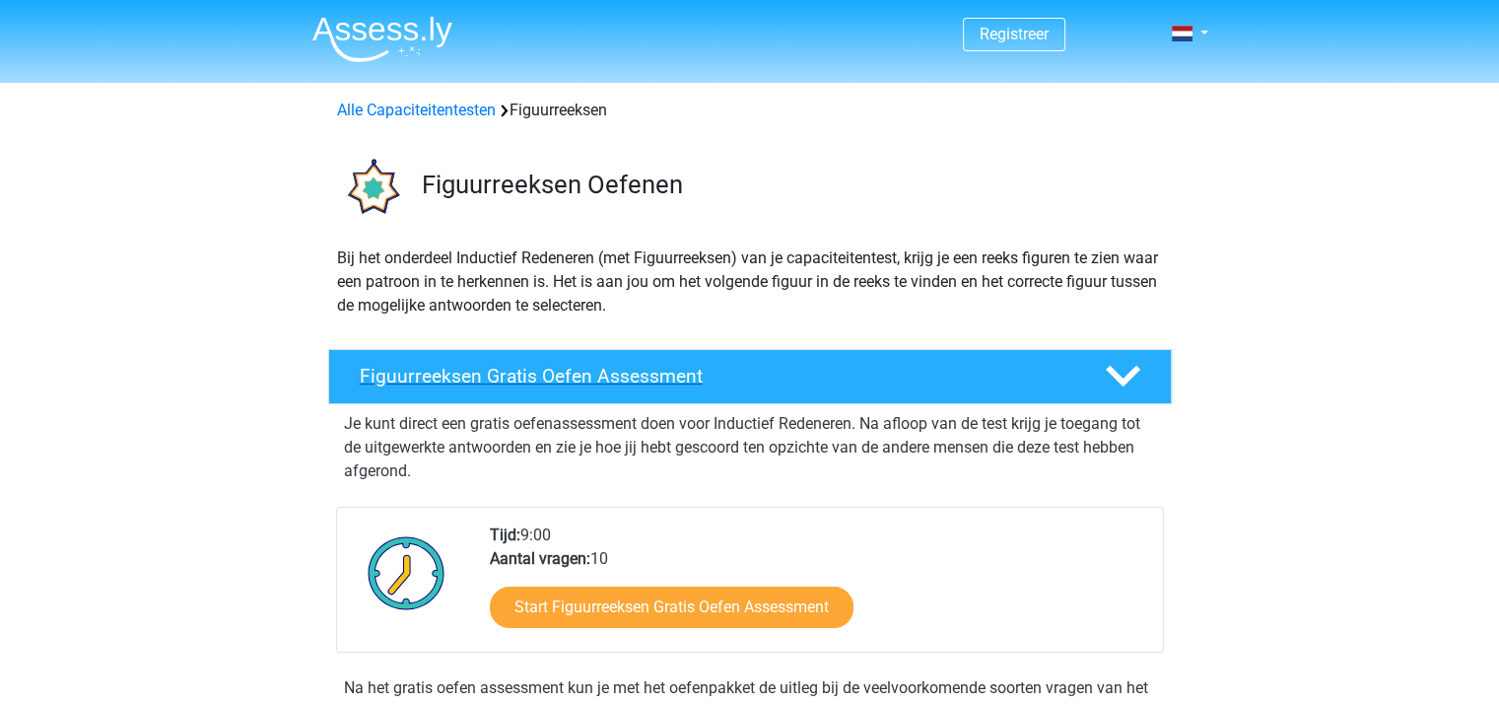
click at [564, 369] on h4 "Figuurreeksen Gratis Oefen Assessment" at bounding box center [717, 376] width 714 height 23
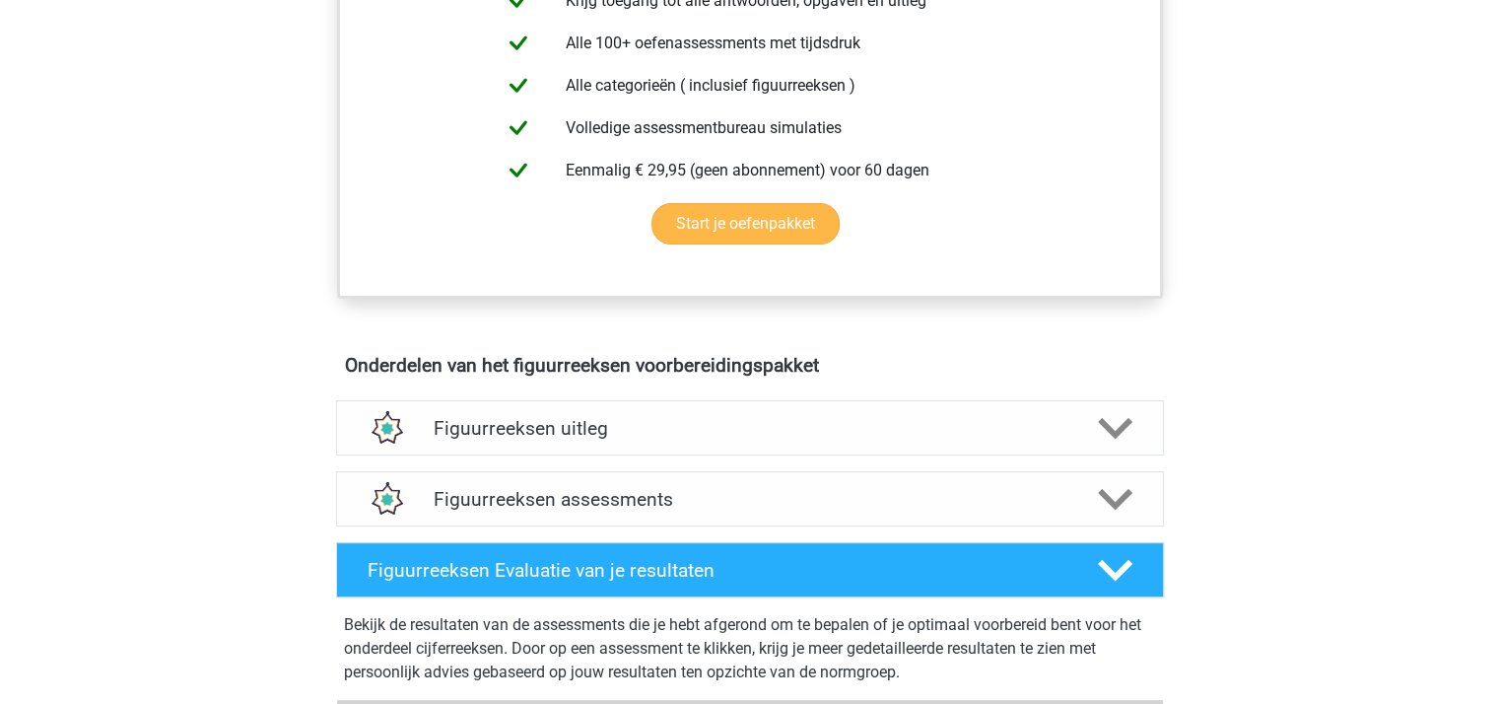
scroll to position [656, 0]
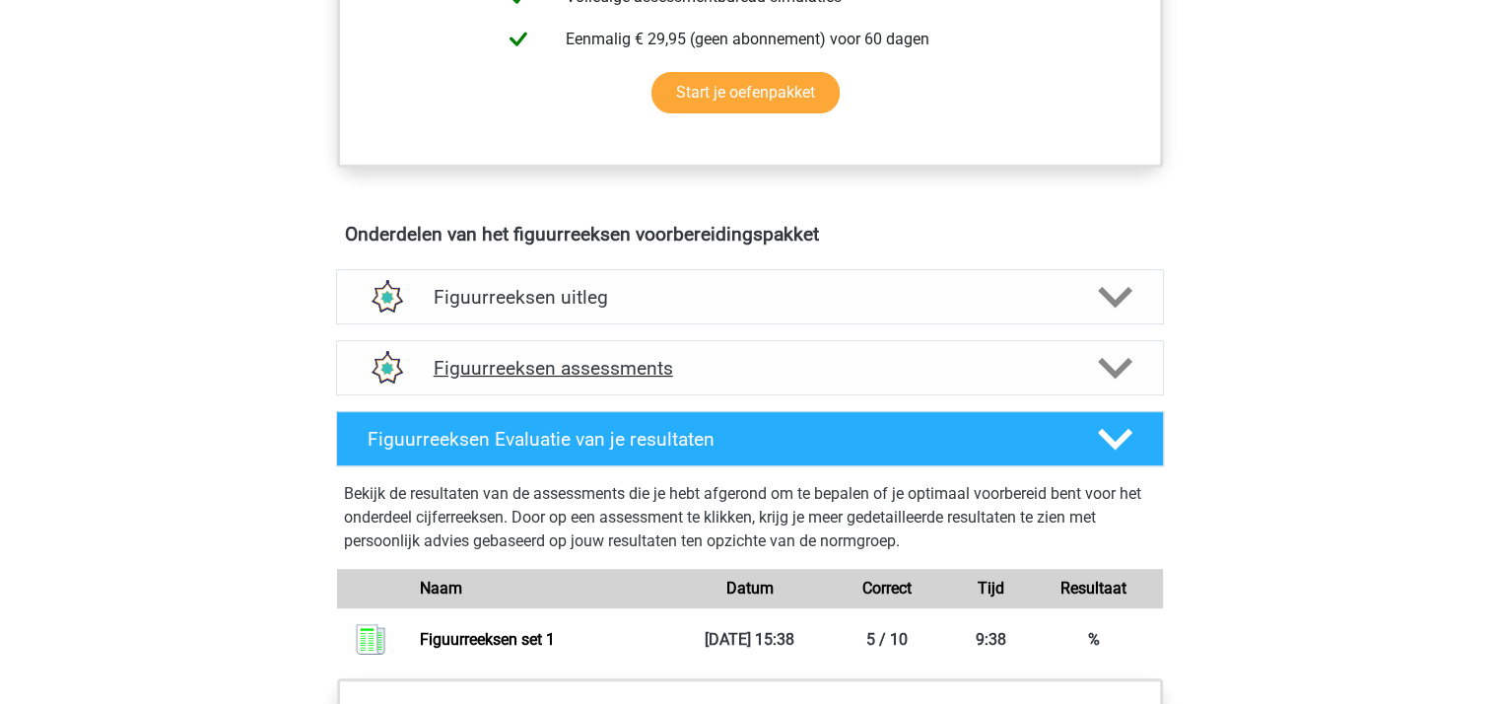
click at [565, 369] on h4 "Figuurreeksen assessments" at bounding box center [750, 368] width 633 height 23
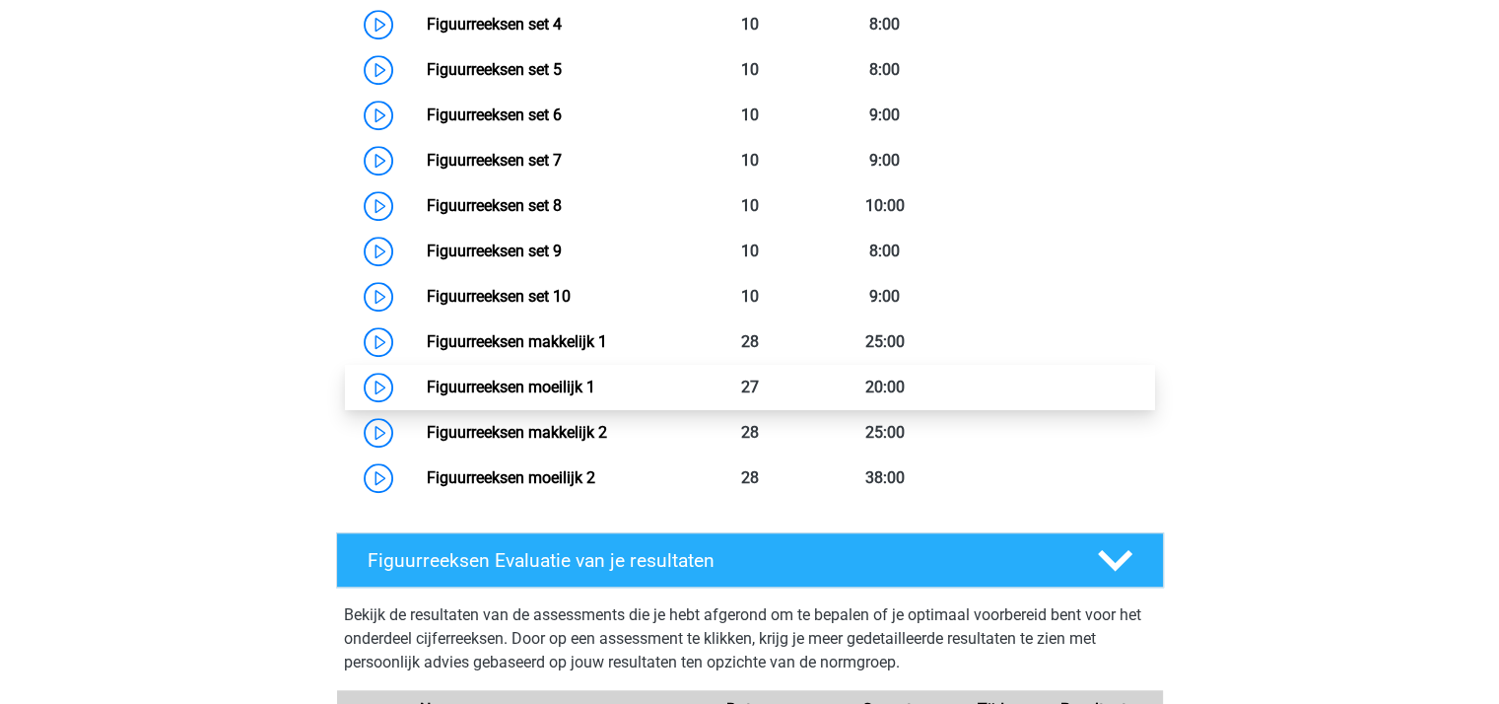
scroll to position [1445, 0]
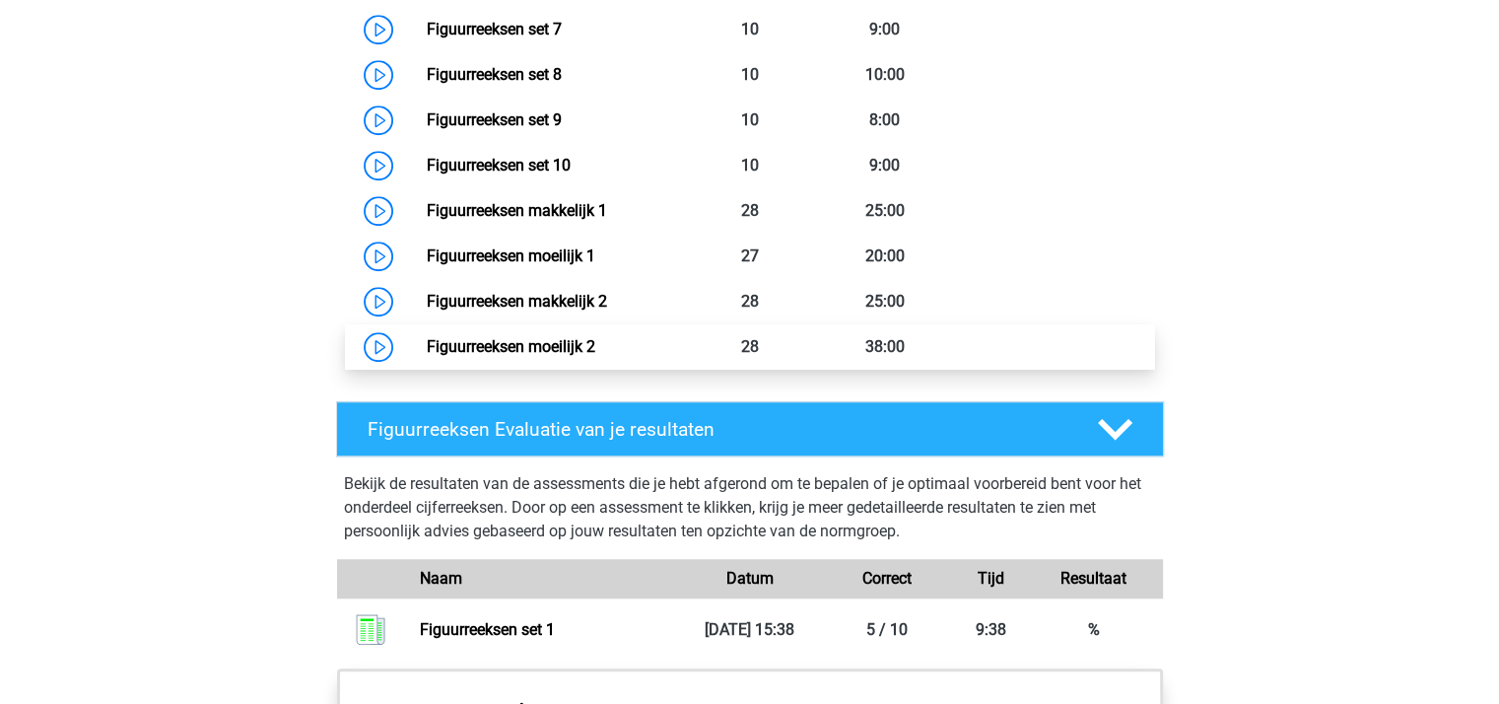
click at [528, 344] on link "Figuurreeksen moeilijk 2" at bounding box center [511, 346] width 169 height 19
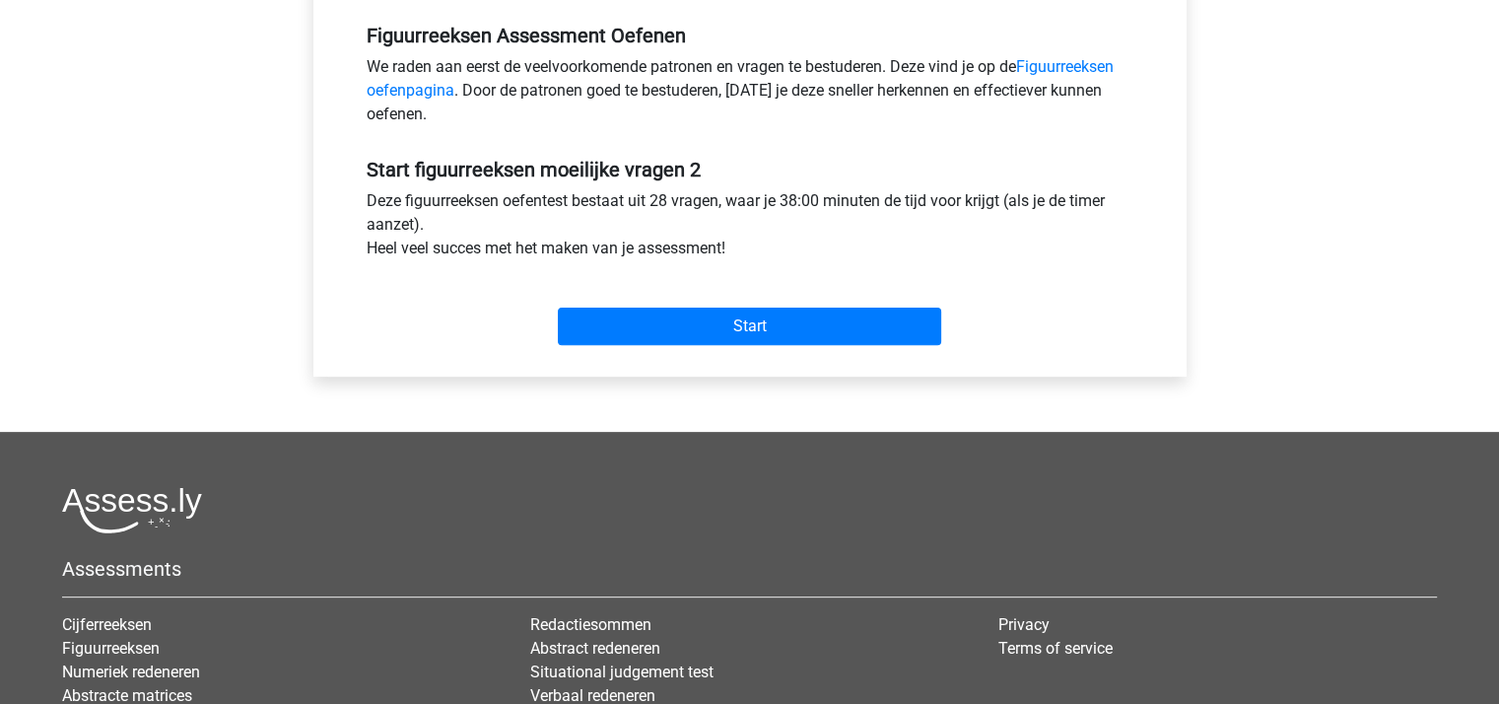
scroll to position [656, 0]
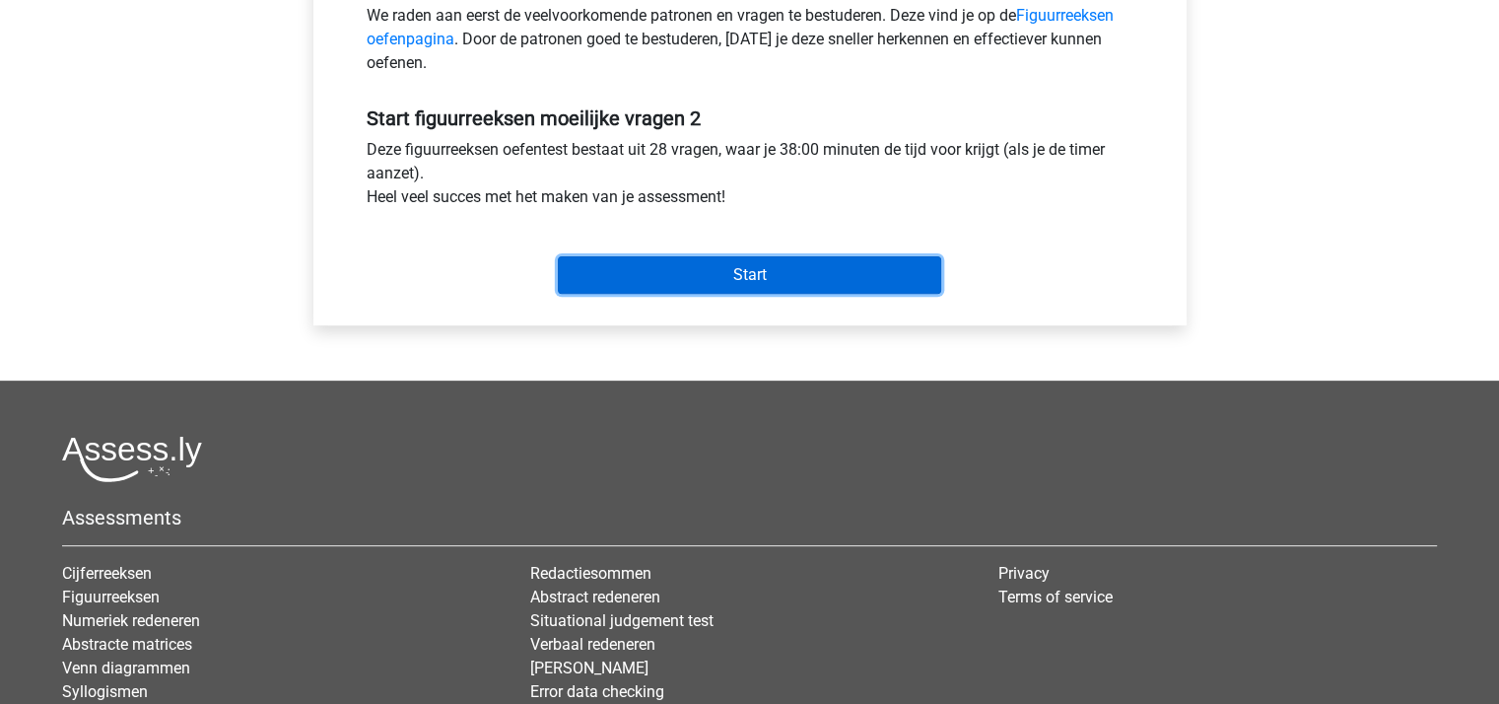
click at [749, 280] on input "Start" at bounding box center [749, 274] width 383 height 37
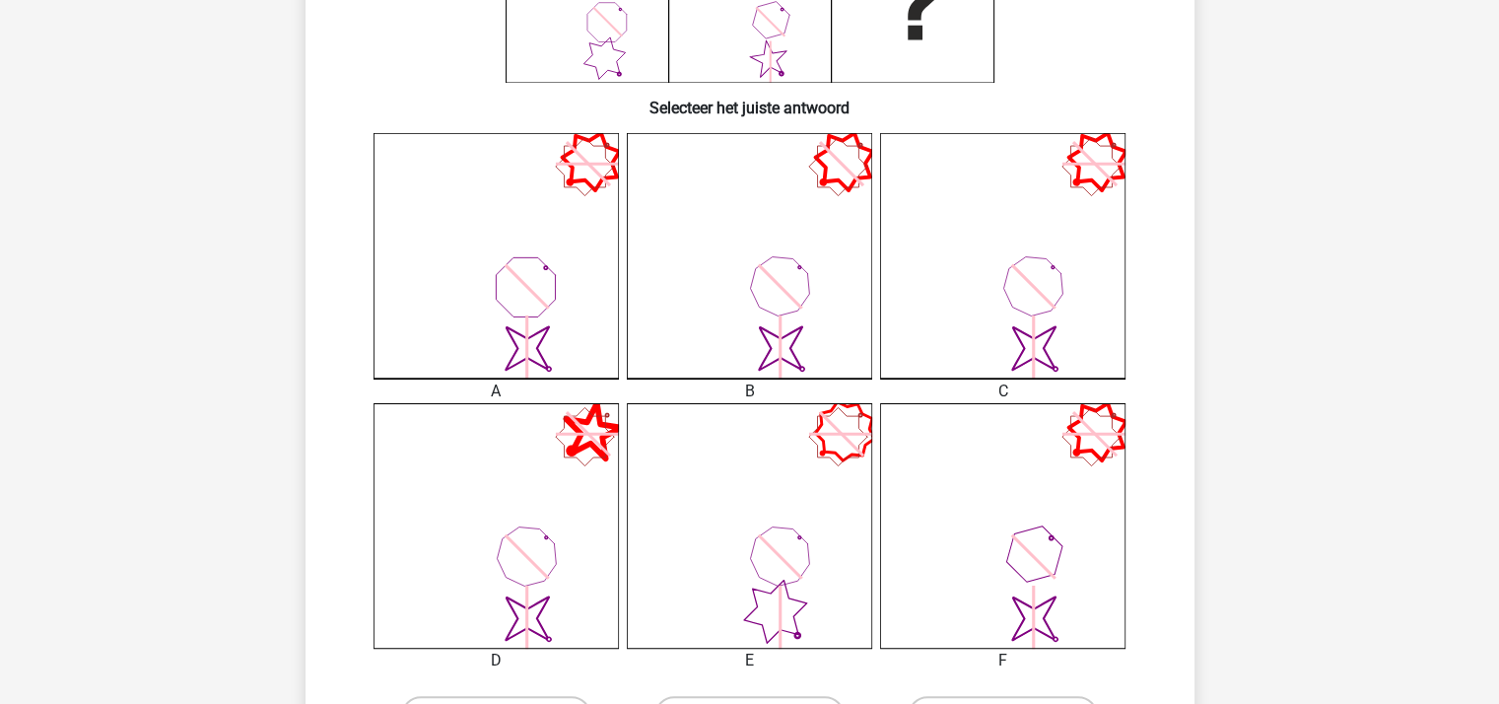
scroll to position [656, 0]
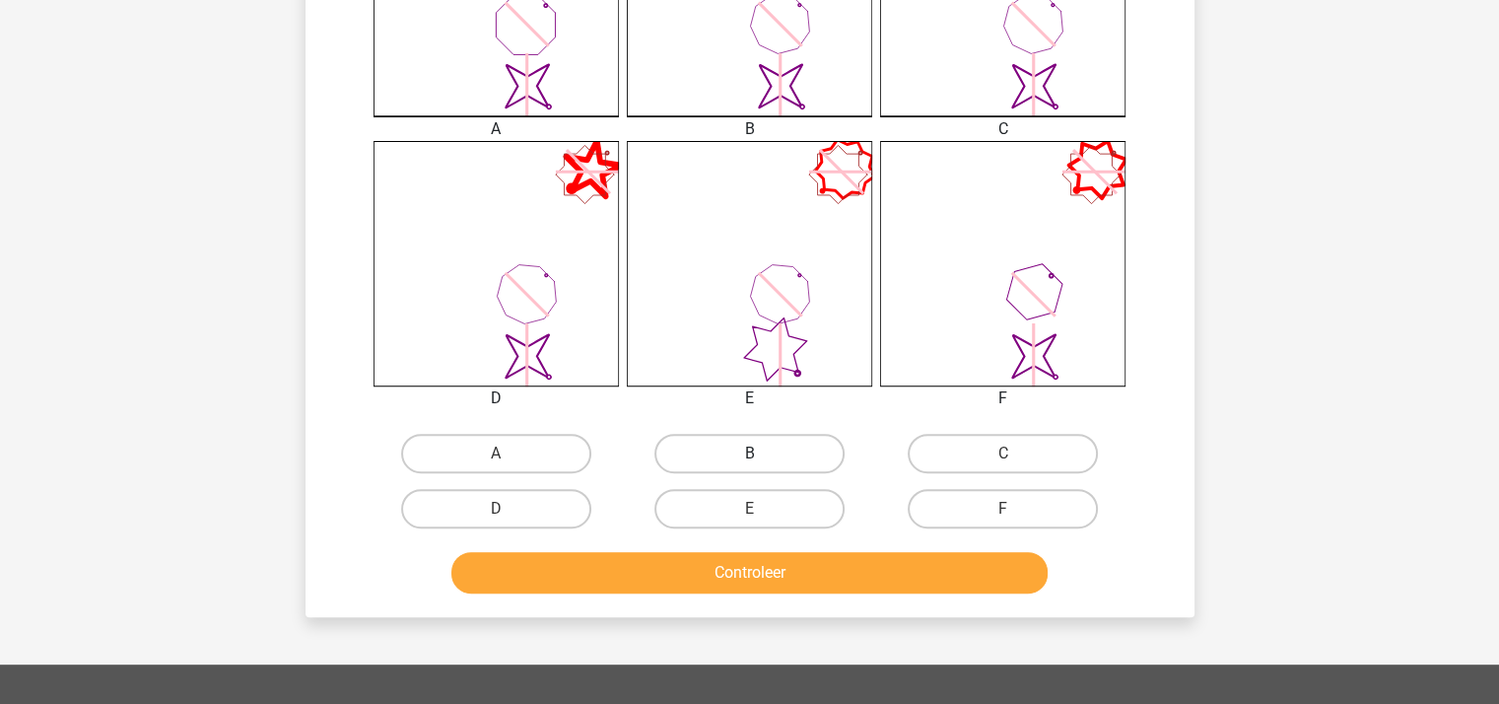
click at [778, 447] on label "B" at bounding box center [749, 453] width 190 height 39
click at [762, 453] on input "B" at bounding box center [755, 459] width 13 height 13
radio input "true"
click at [781, 571] on button "Controleer" at bounding box center [749, 572] width 596 height 41
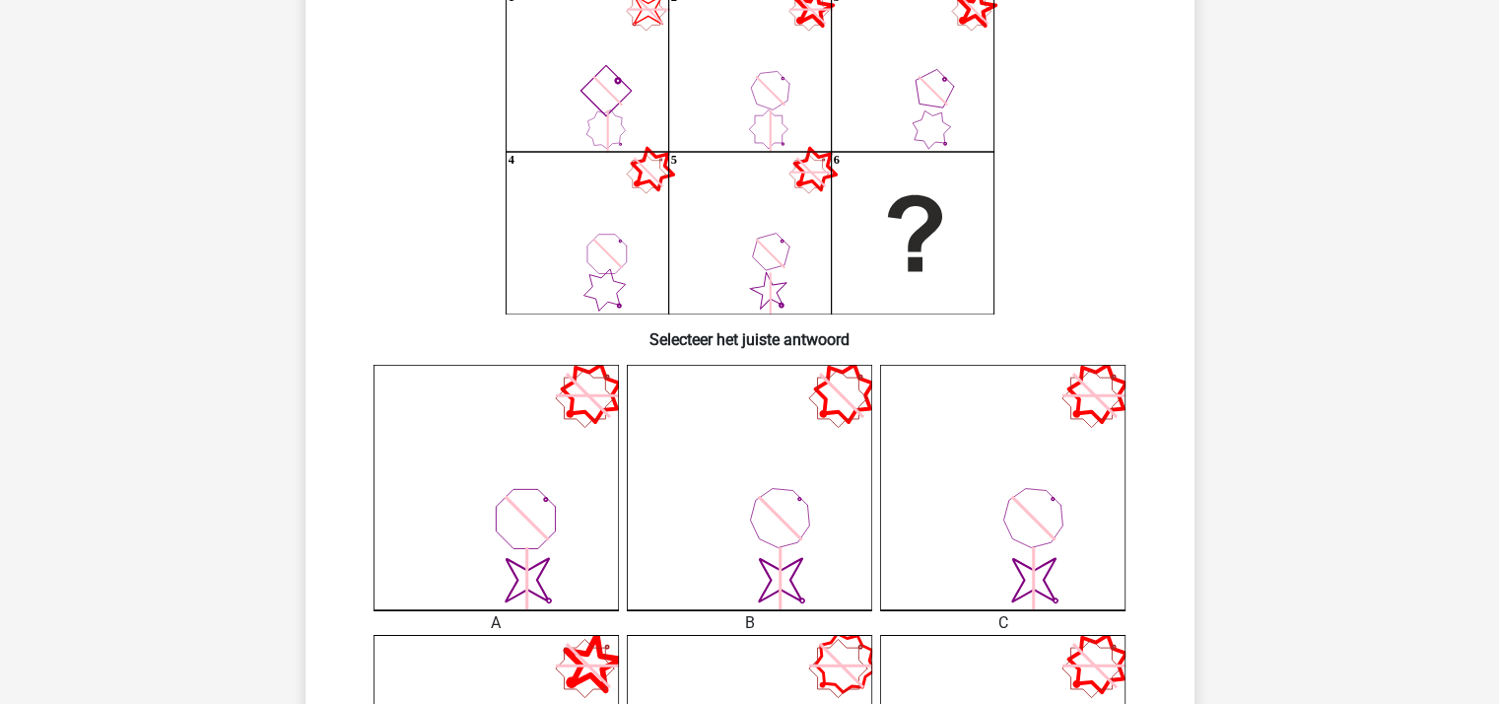
scroll to position [131, 0]
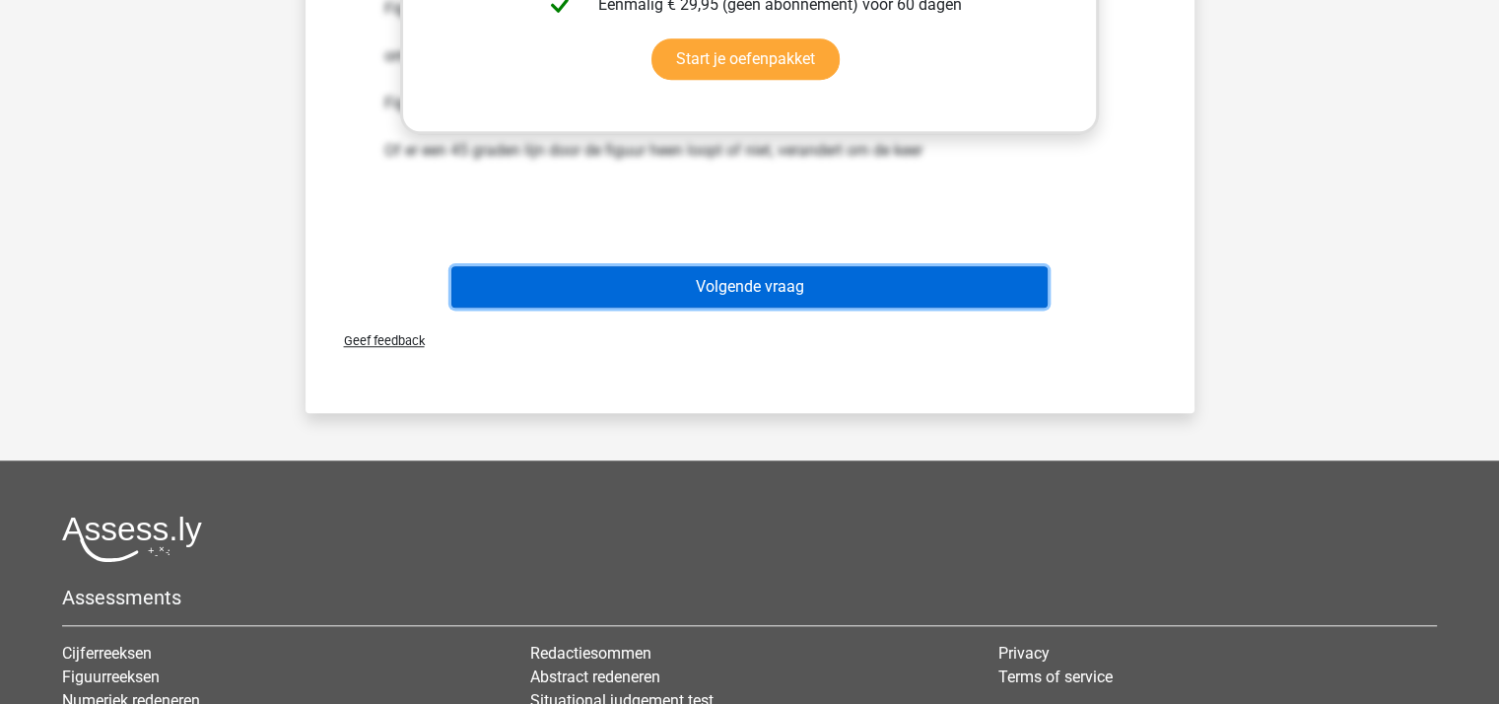
click at [825, 285] on button "Volgende vraag" at bounding box center [749, 286] width 596 height 41
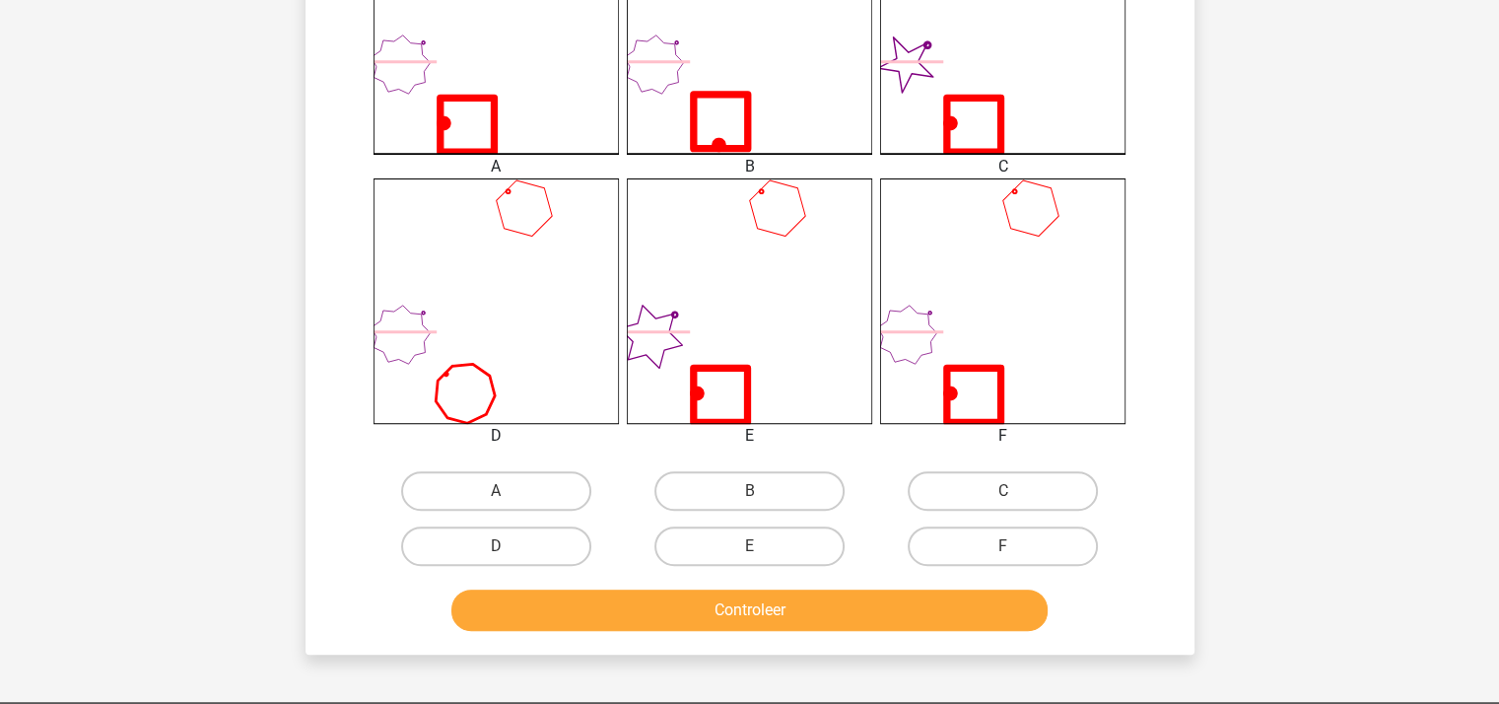
scroll to position [656, 0]
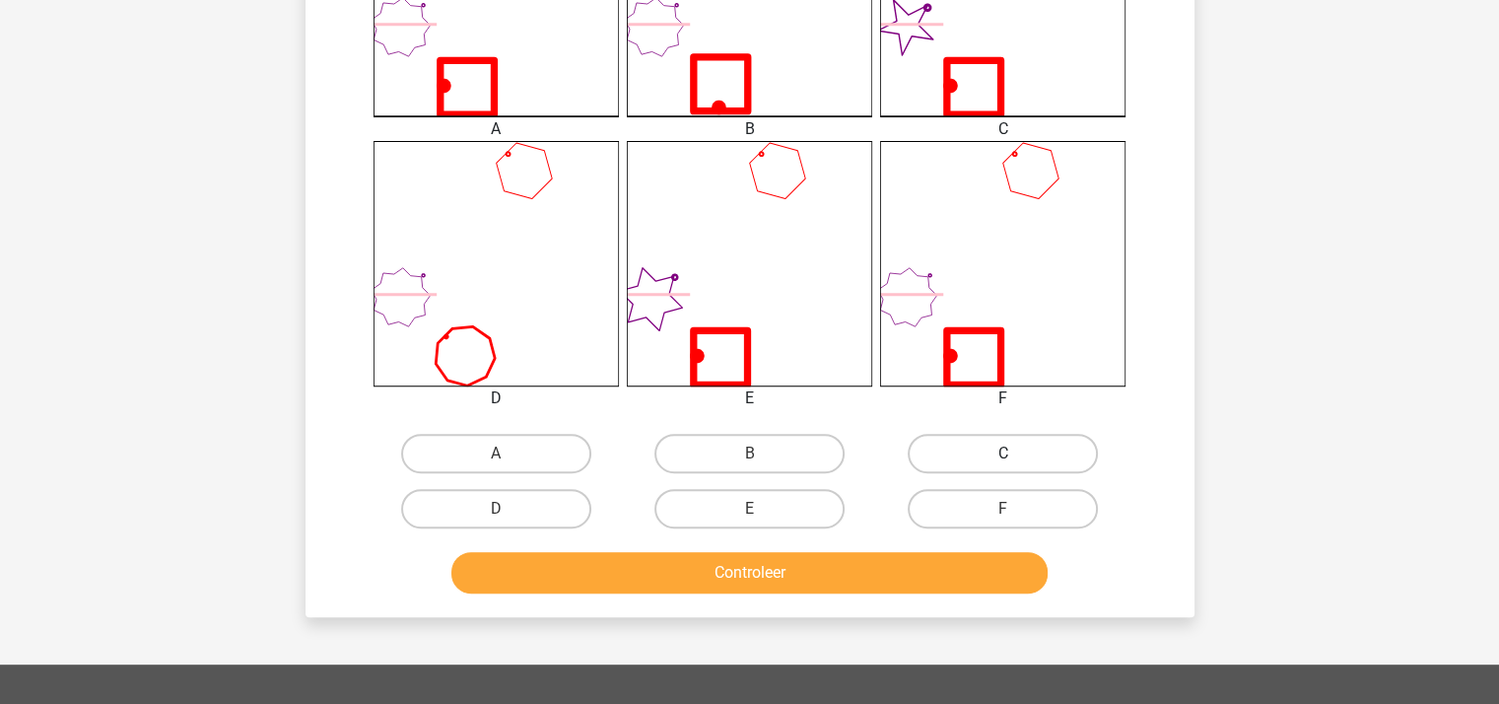
click at [1029, 456] on label "C" at bounding box center [1003, 453] width 190 height 39
click at [1016, 456] on input "C" at bounding box center [1009, 459] width 13 height 13
radio input "true"
click at [828, 568] on button "Controleer" at bounding box center [749, 572] width 596 height 41
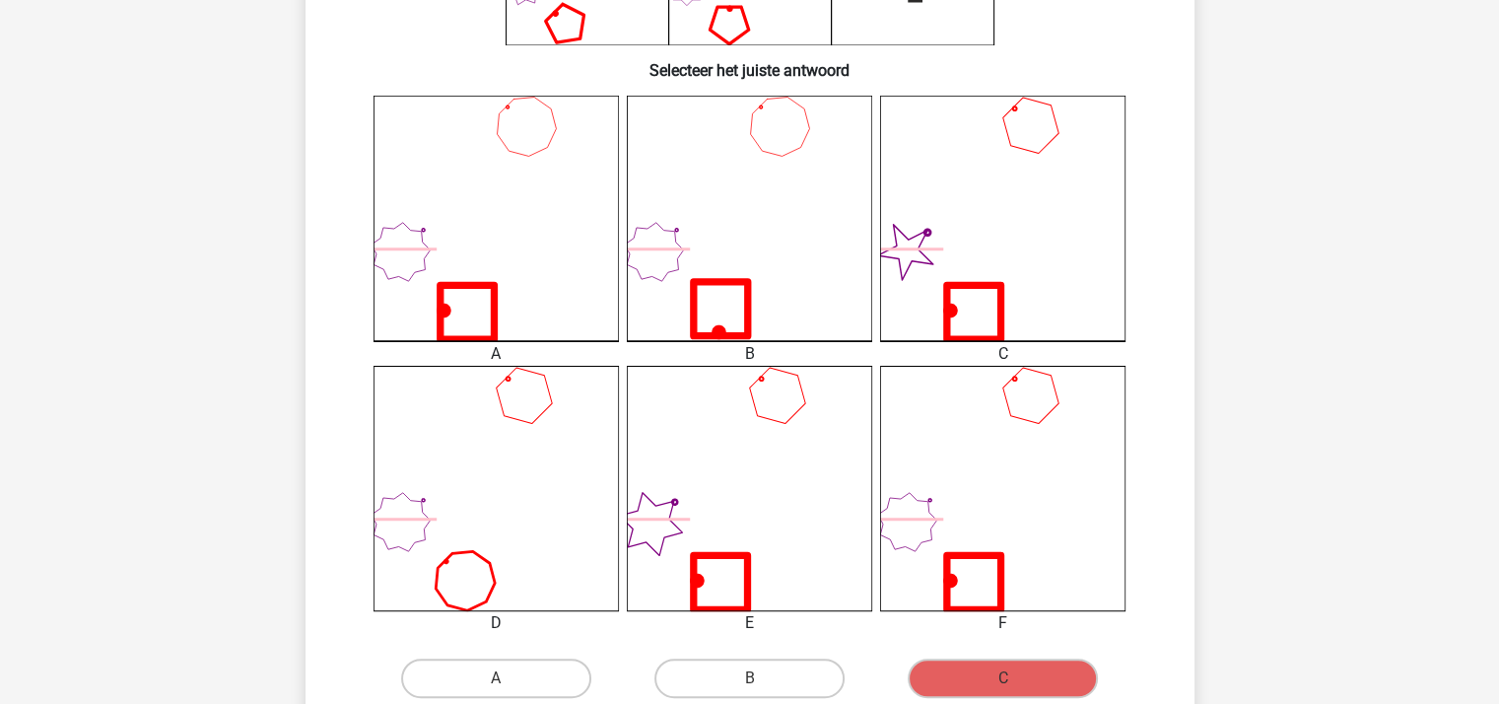
scroll to position [394, 0]
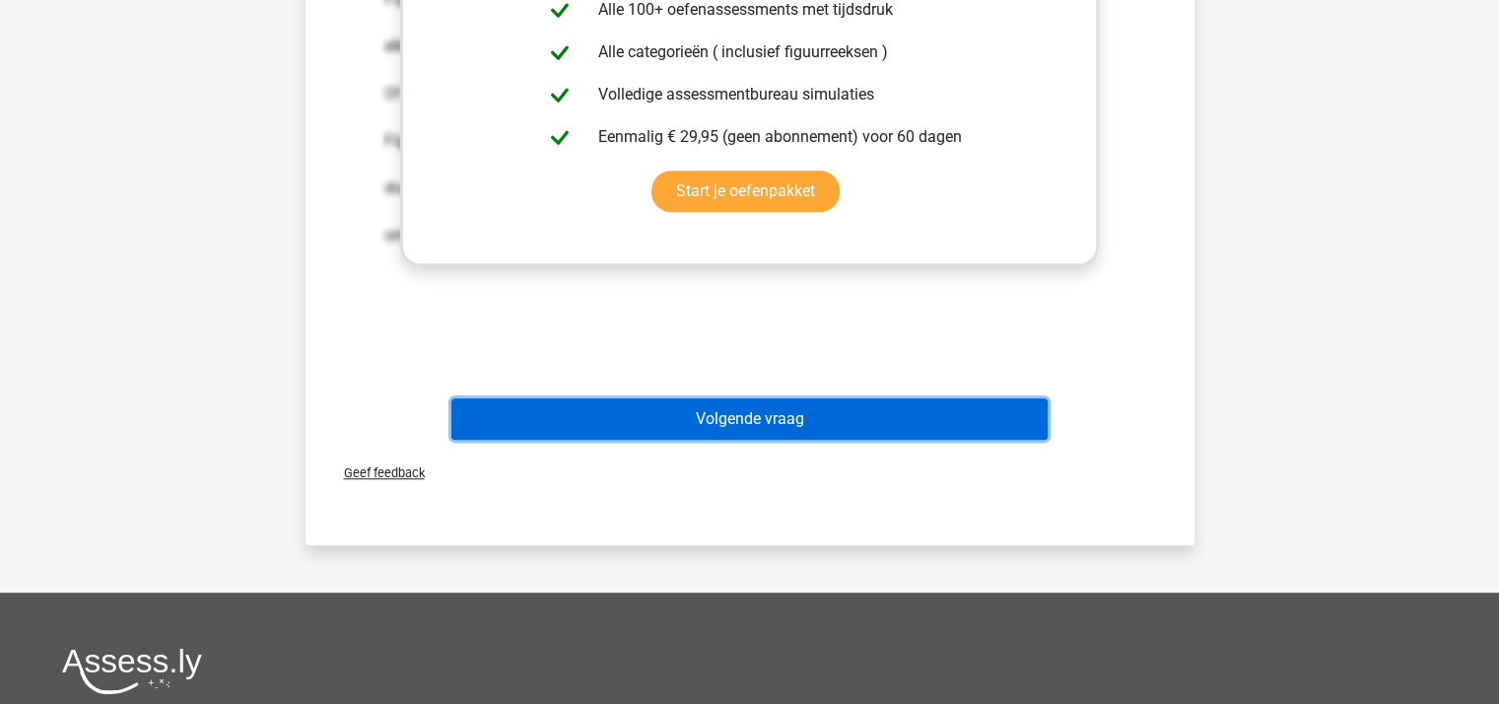
click at [790, 409] on button "Volgende vraag" at bounding box center [749, 418] width 596 height 41
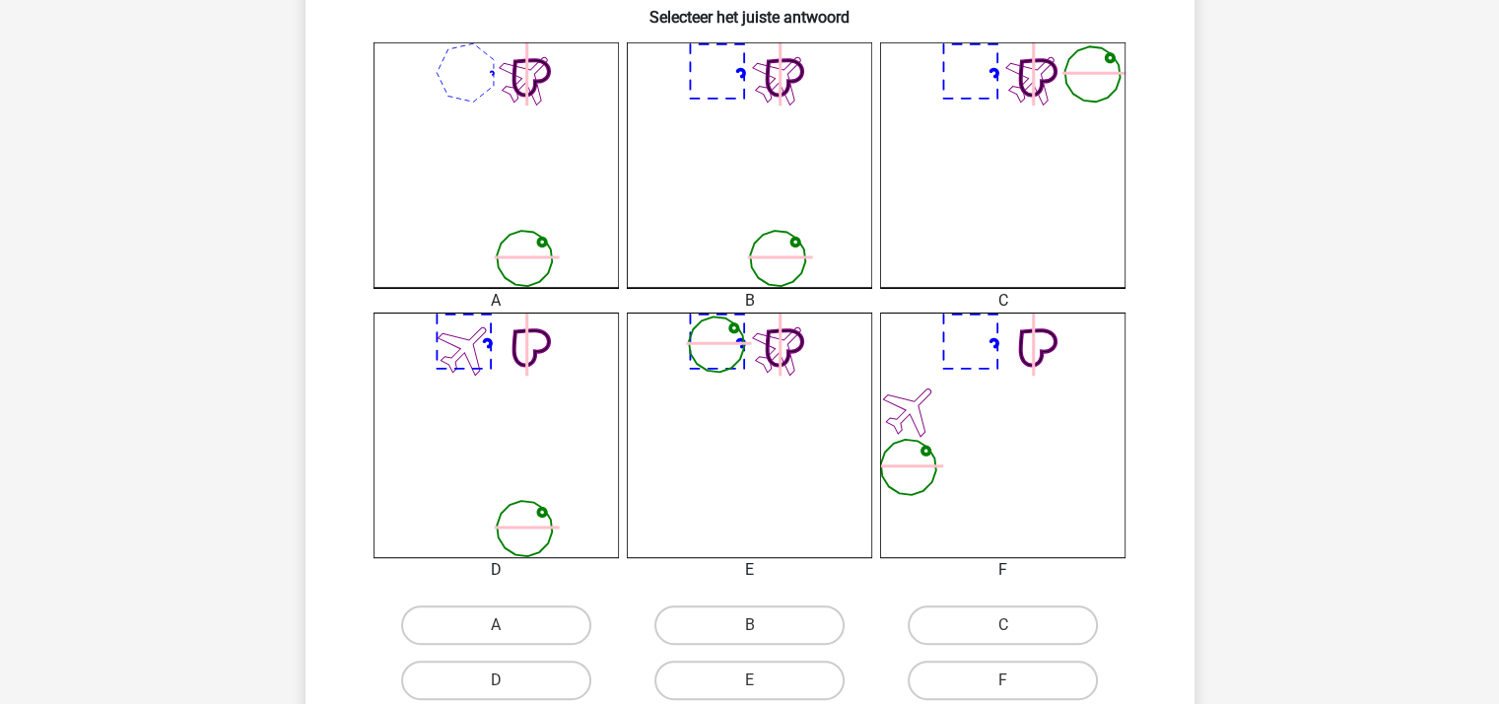
scroll to position [616, 0]
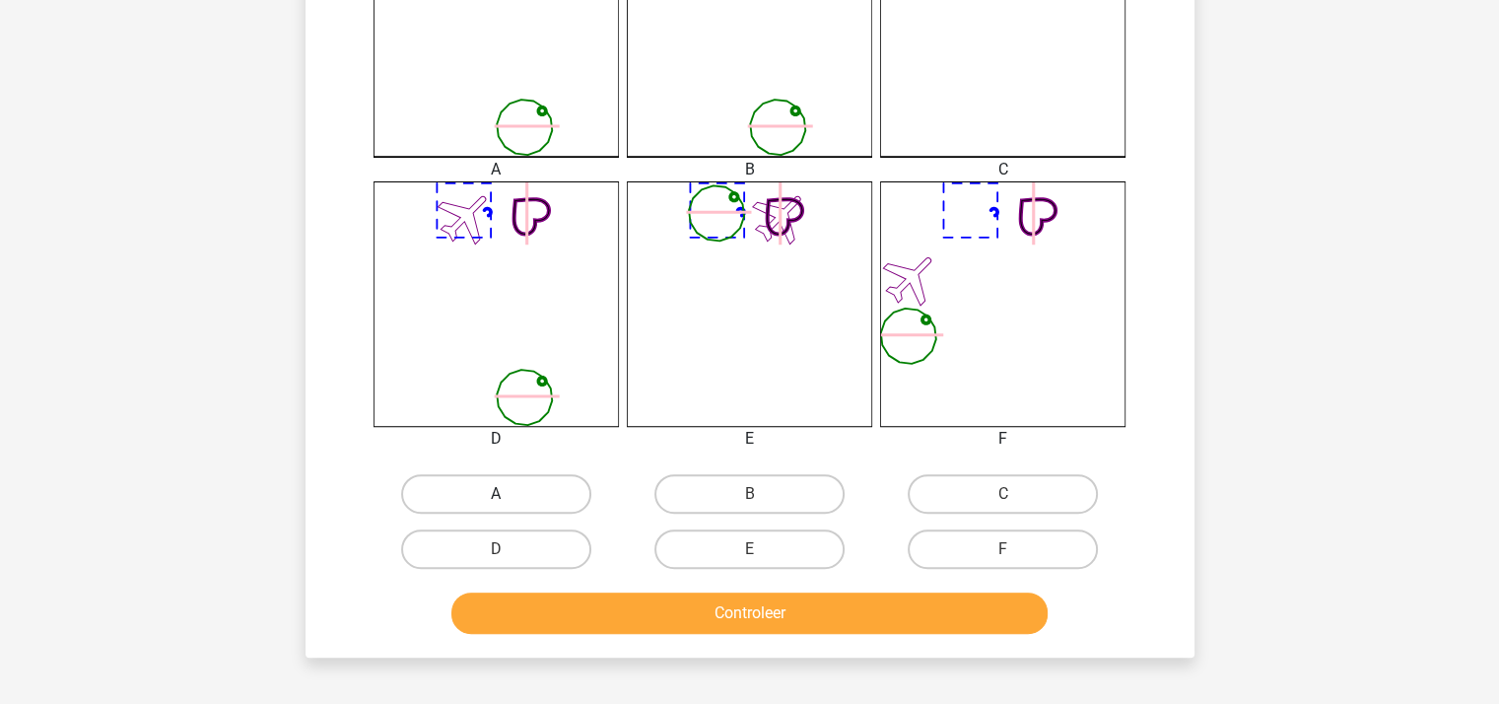
click at [516, 488] on label "A" at bounding box center [496, 493] width 190 height 39
click at [509, 494] on input "A" at bounding box center [502, 500] width 13 height 13
radio input "true"
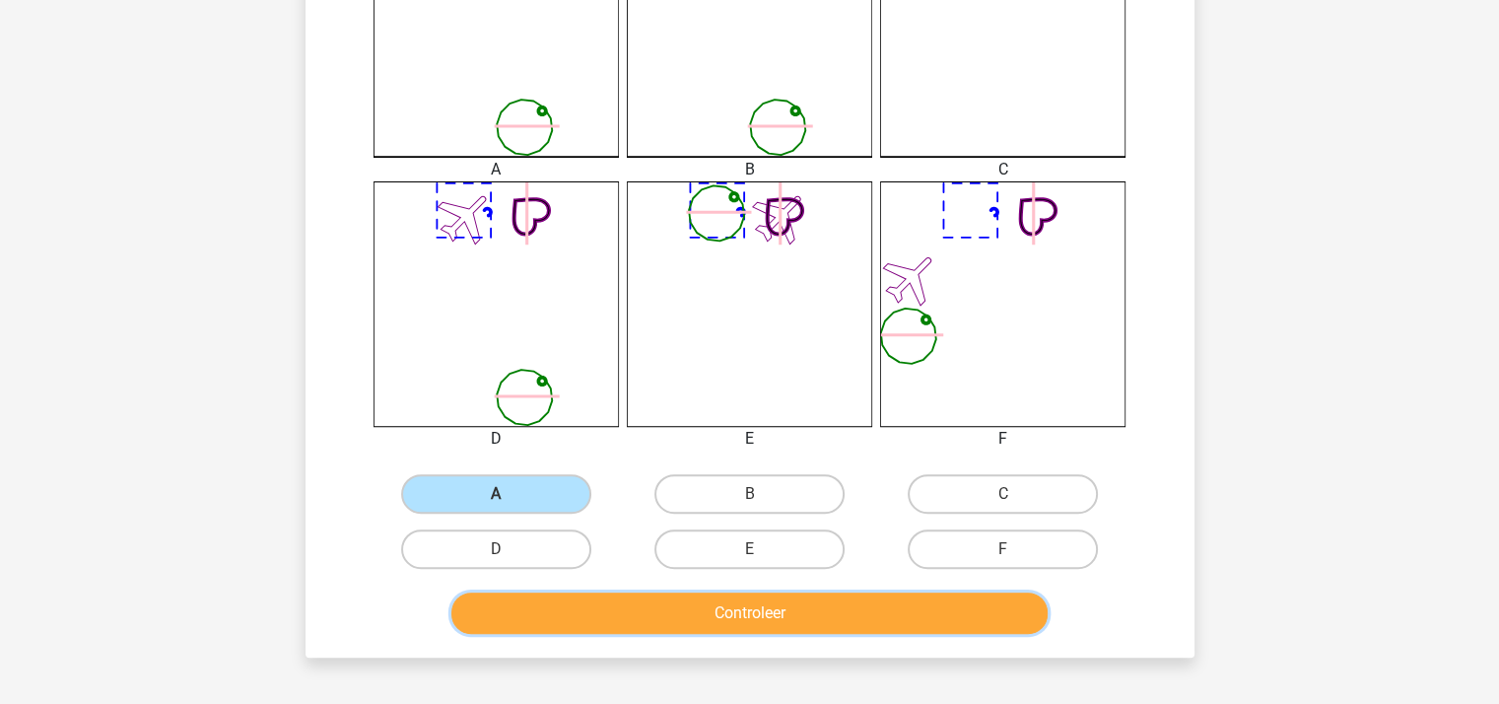
click at [806, 622] on button "Controleer" at bounding box center [749, 612] width 596 height 41
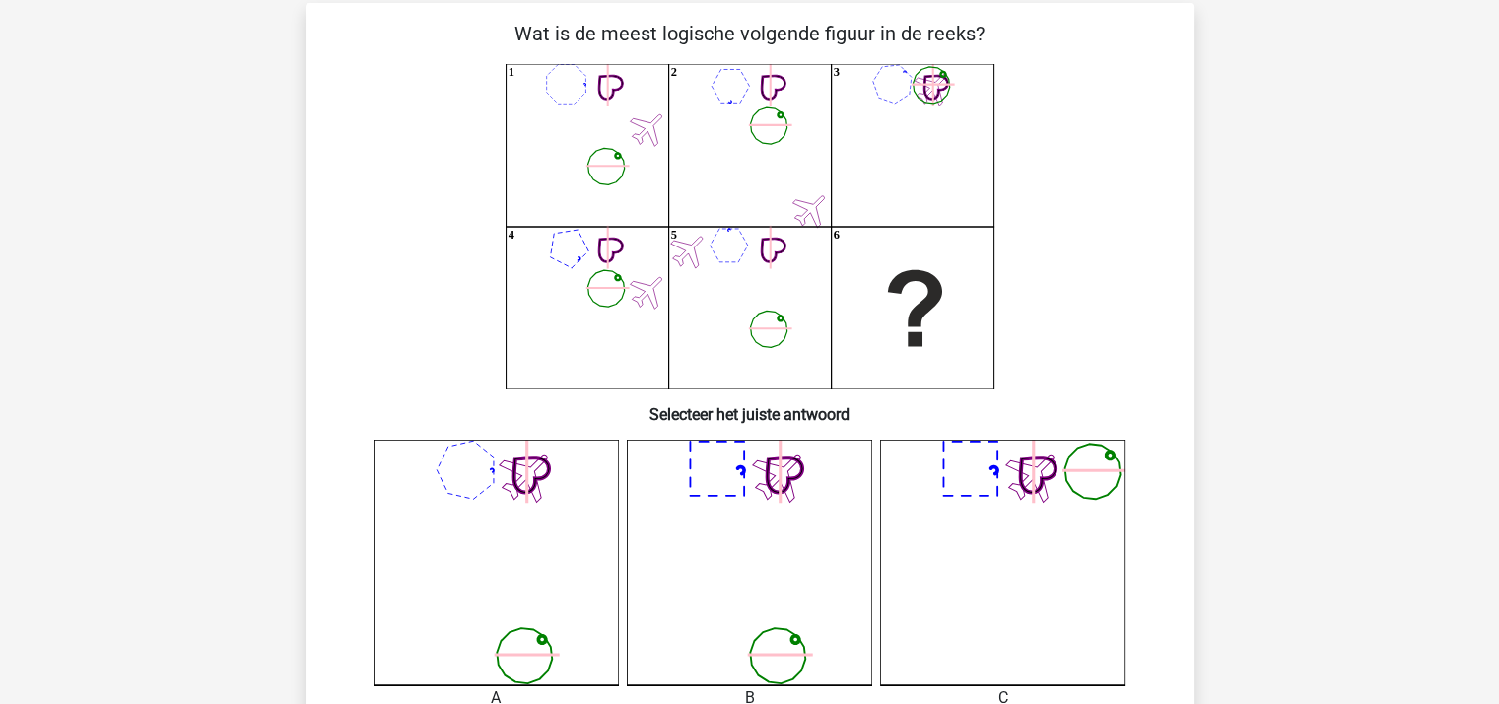
scroll to position [0, 0]
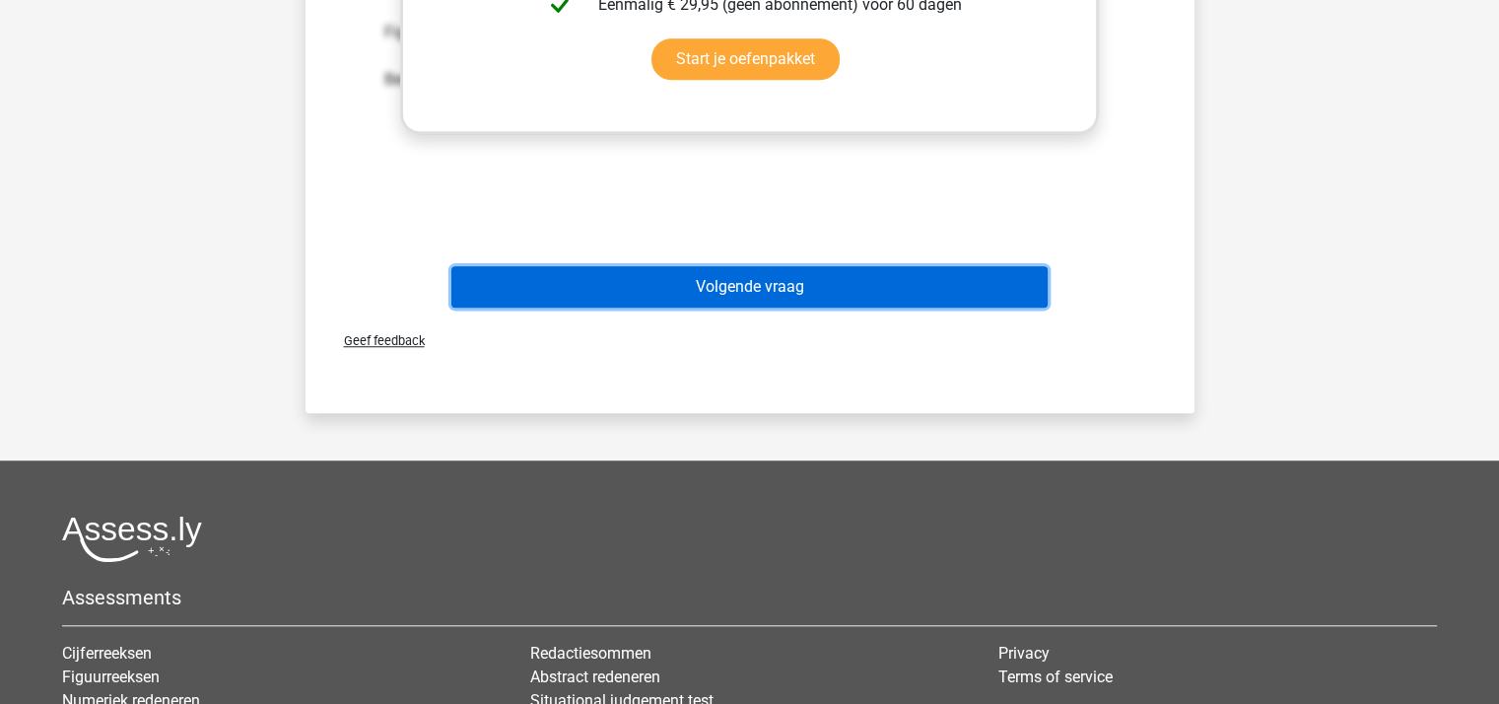
click at [741, 287] on button "Volgende vraag" at bounding box center [749, 286] width 596 height 41
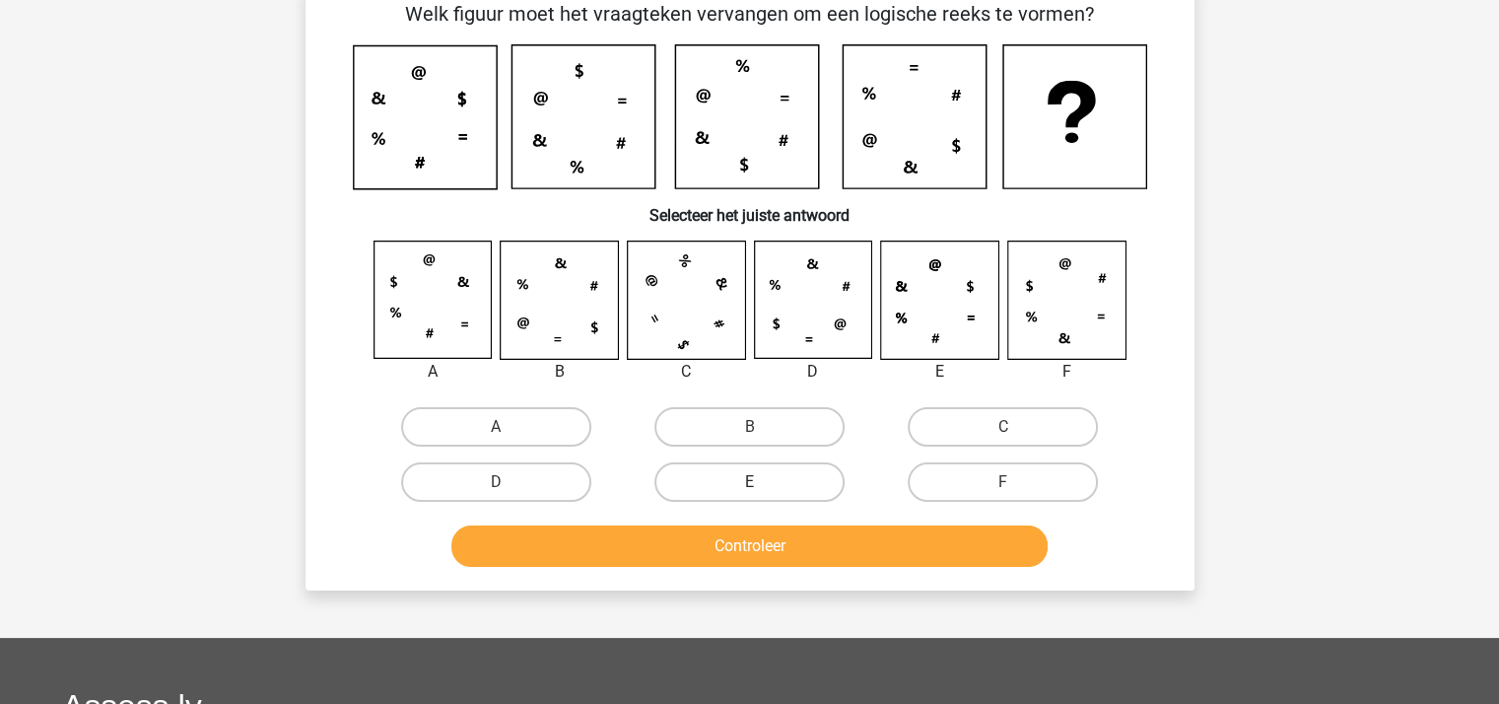
scroll to position [91, 0]
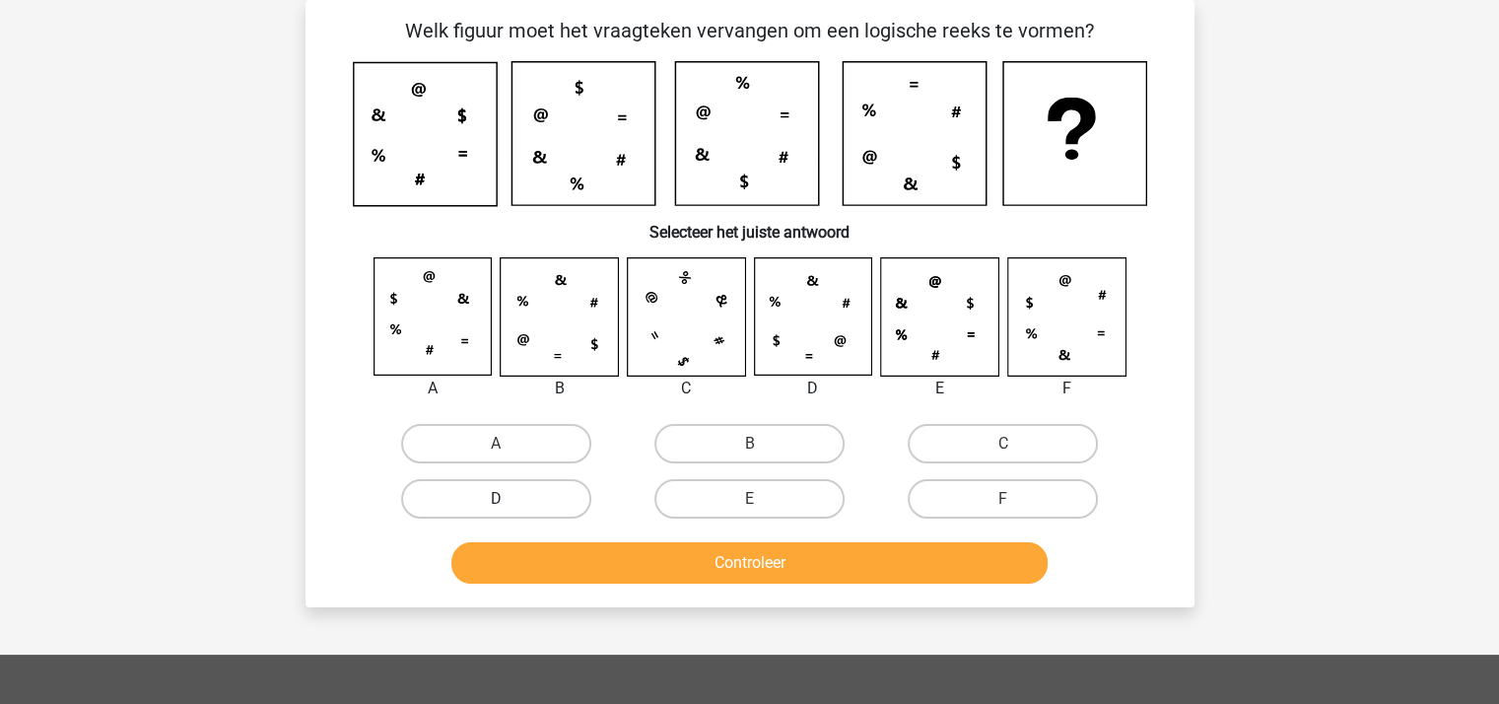
click at [512, 491] on label "D" at bounding box center [496, 498] width 190 height 39
click at [509, 499] on input "D" at bounding box center [502, 505] width 13 height 13
radio input "true"
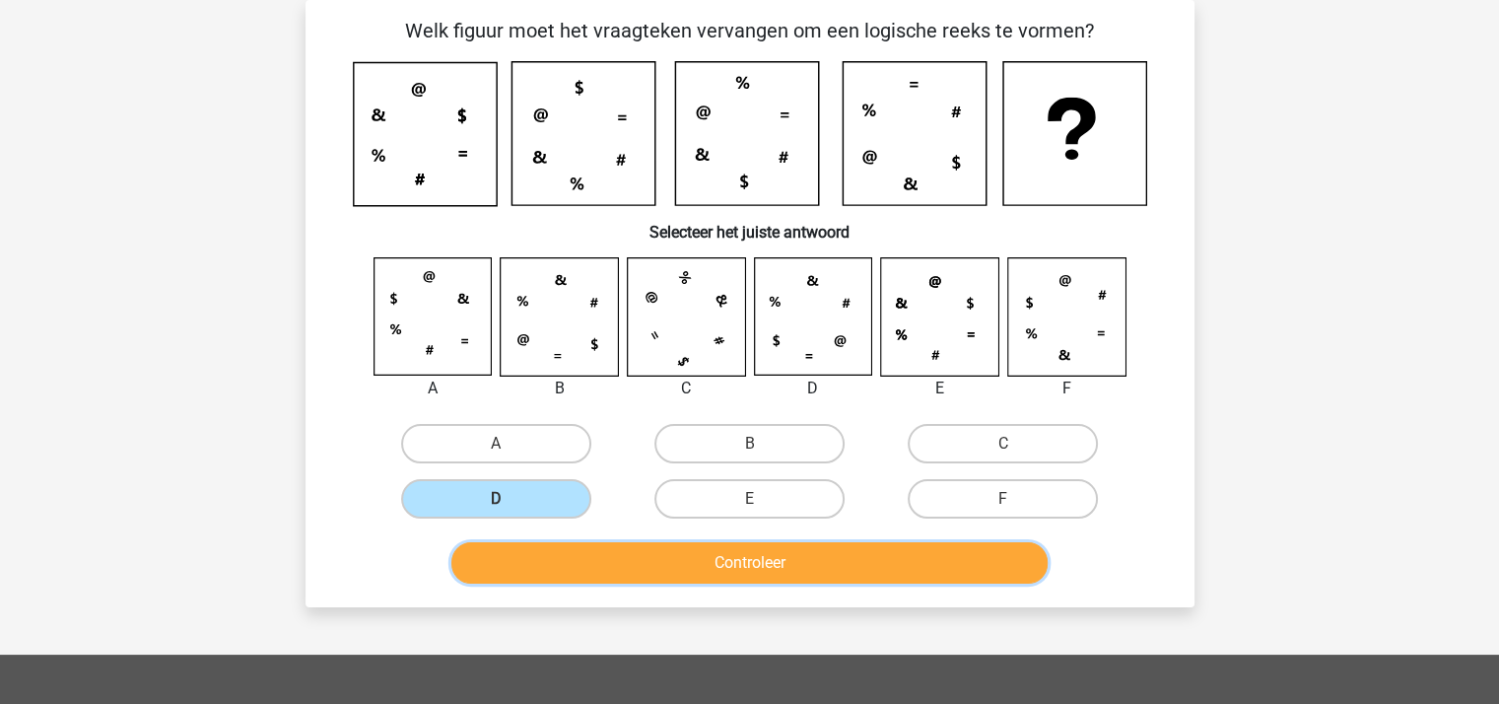
click at [754, 561] on button "Controleer" at bounding box center [749, 562] width 596 height 41
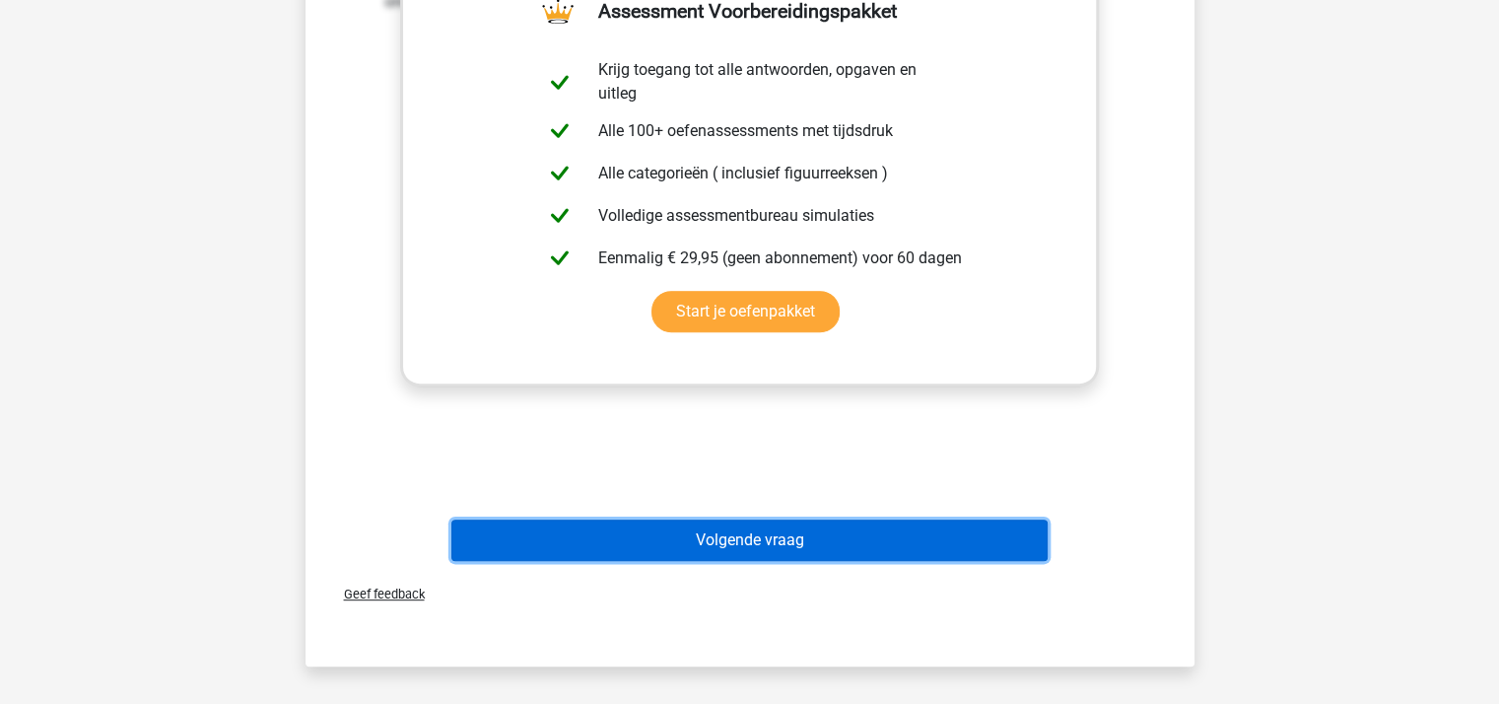
click at [777, 538] on button "Volgende vraag" at bounding box center [749, 539] width 596 height 41
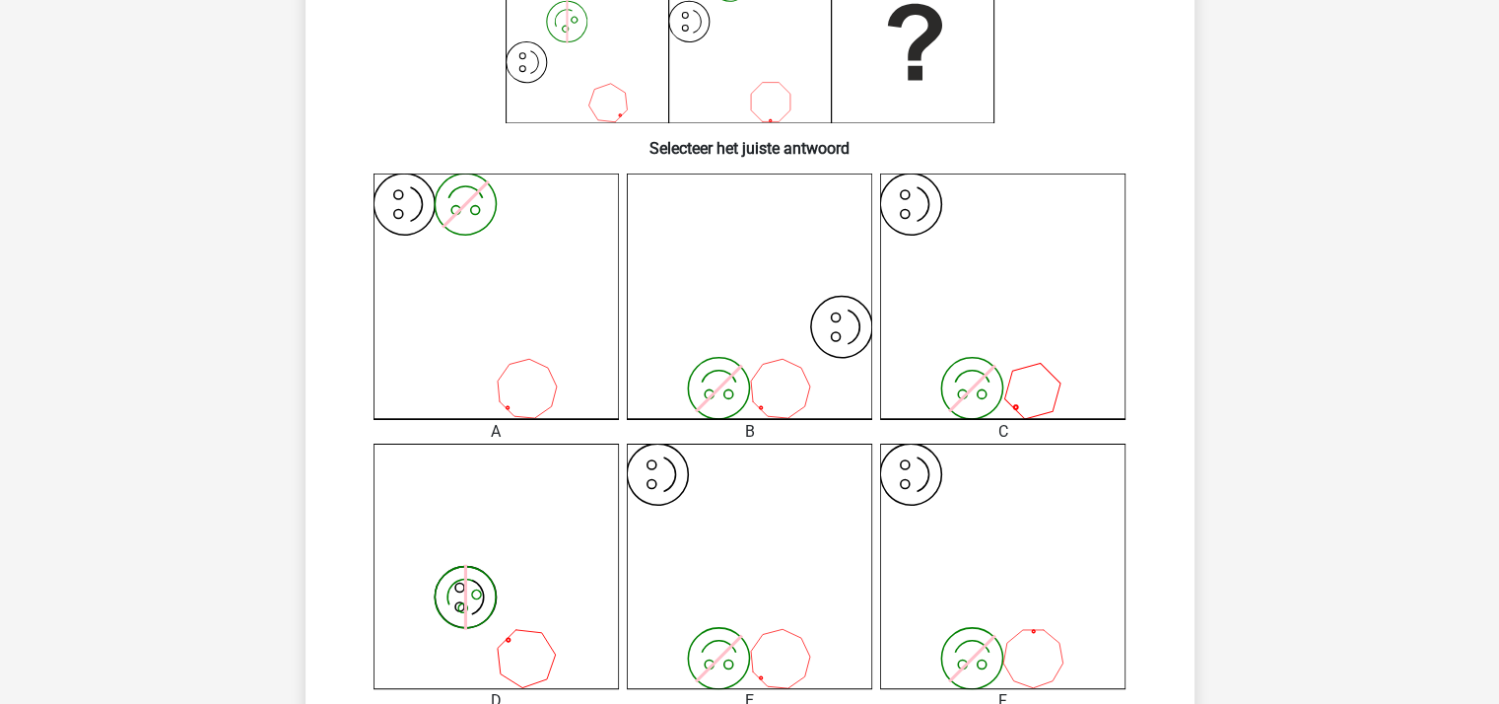
scroll to position [748, 0]
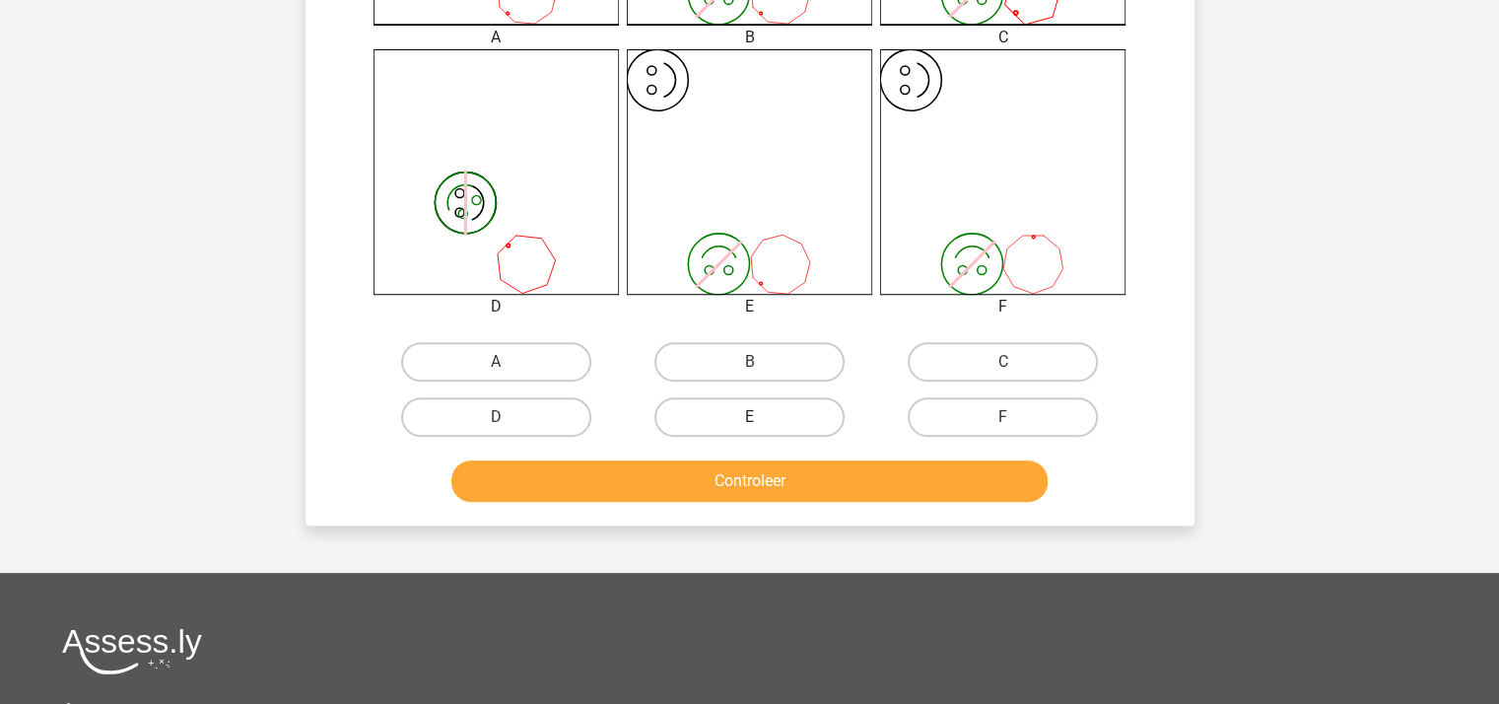
click at [765, 408] on label "E" at bounding box center [749, 416] width 190 height 39
click at [762, 417] on input "E" at bounding box center [755, 423] width 13 height 13
radio input "true"
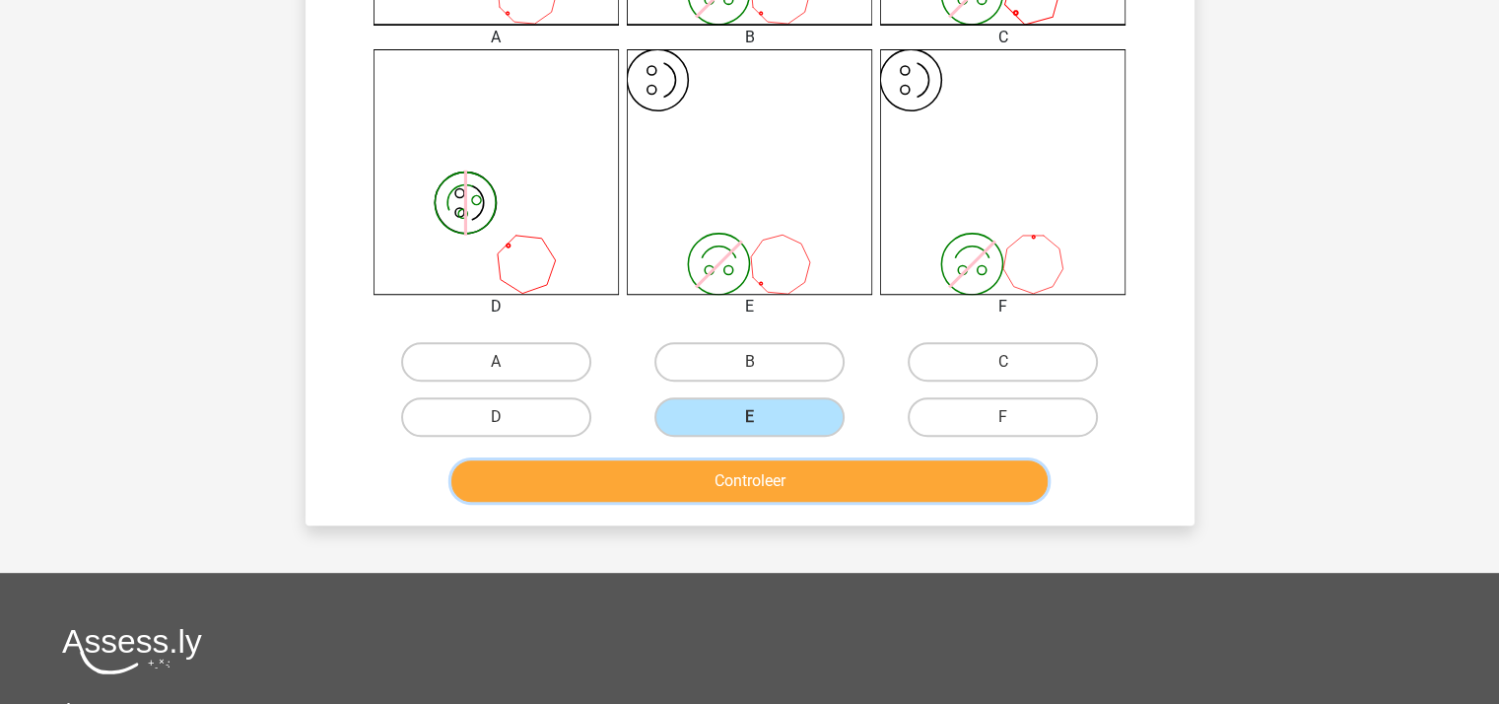
click at [759, 475] on button "Controleer" at bounding box center [749, 480] width 596 height 41
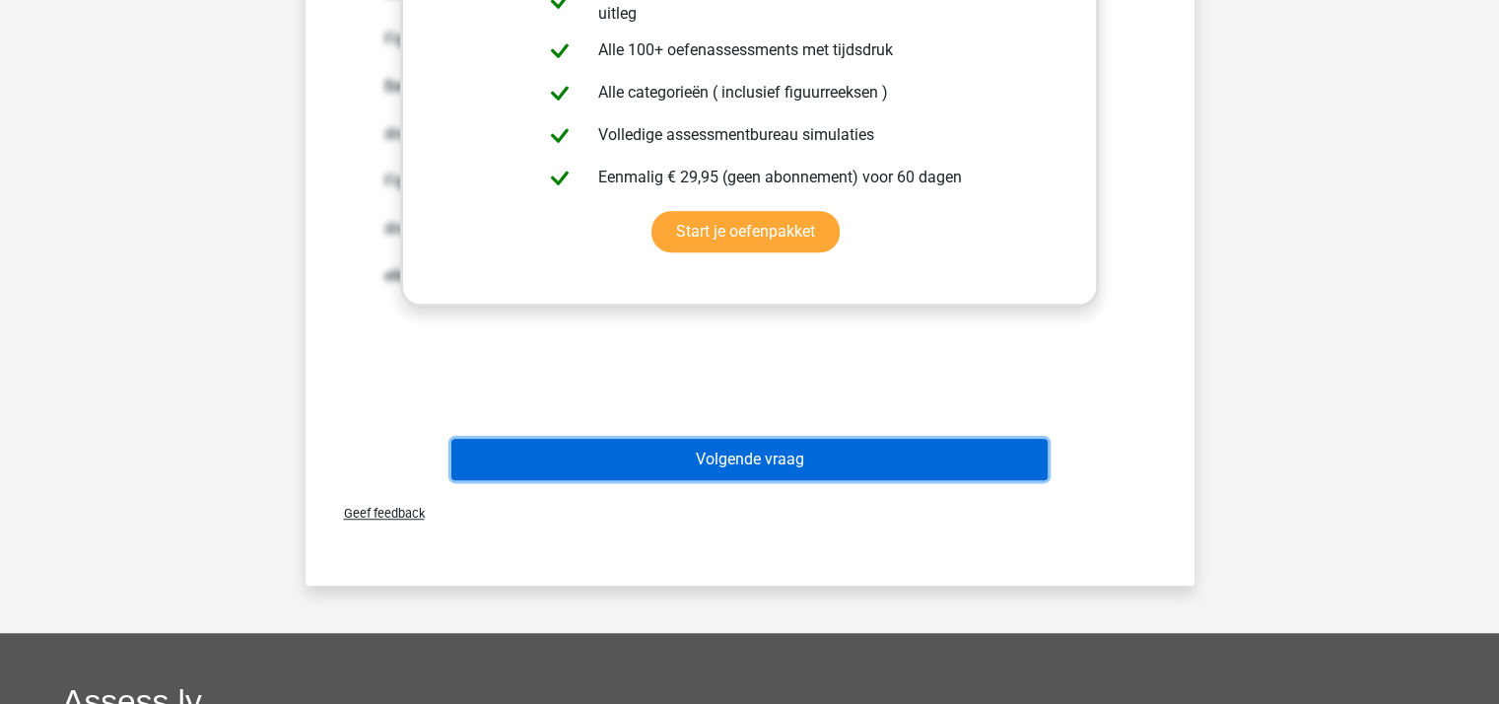
click at [765, 457] on button "Volgende vraag" at bounding box center [749, 459] width 596 height 41
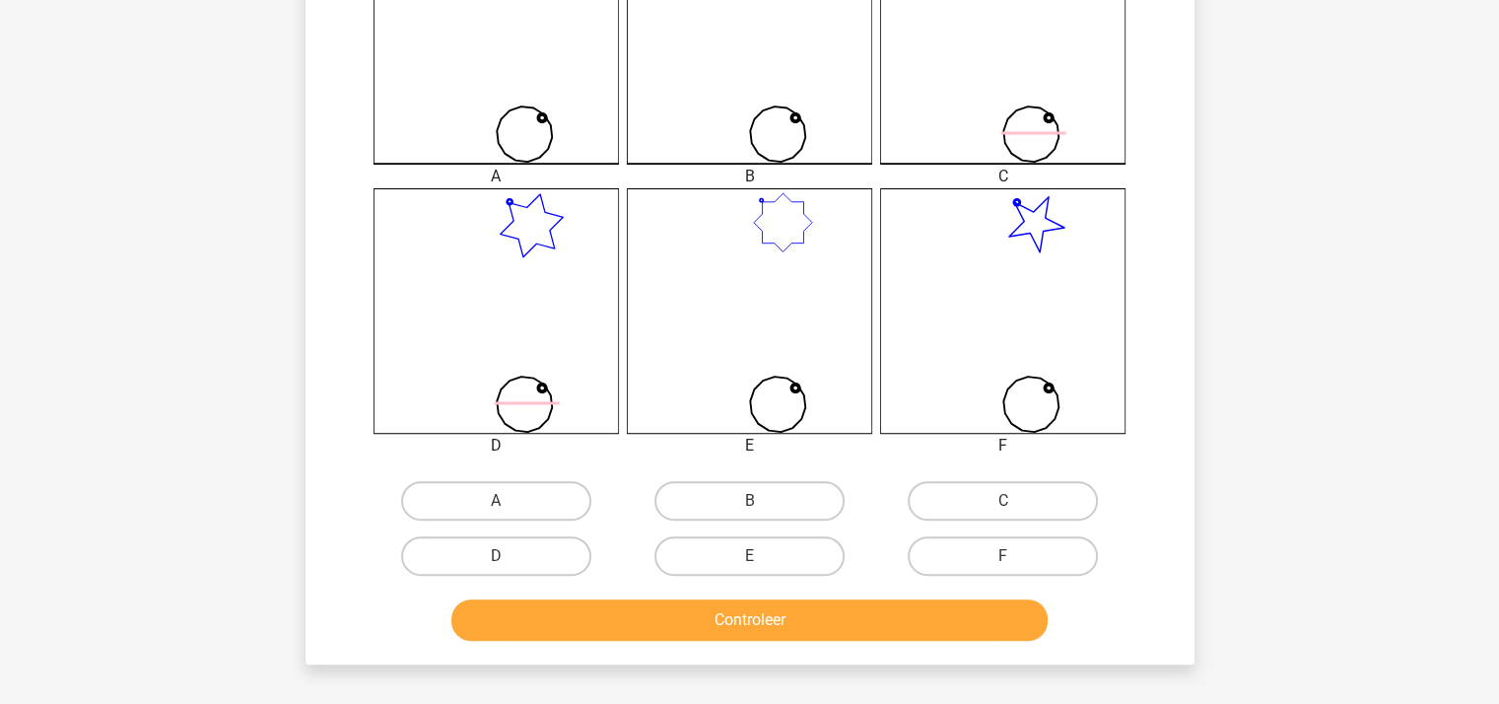
scroll to position [616, 0]
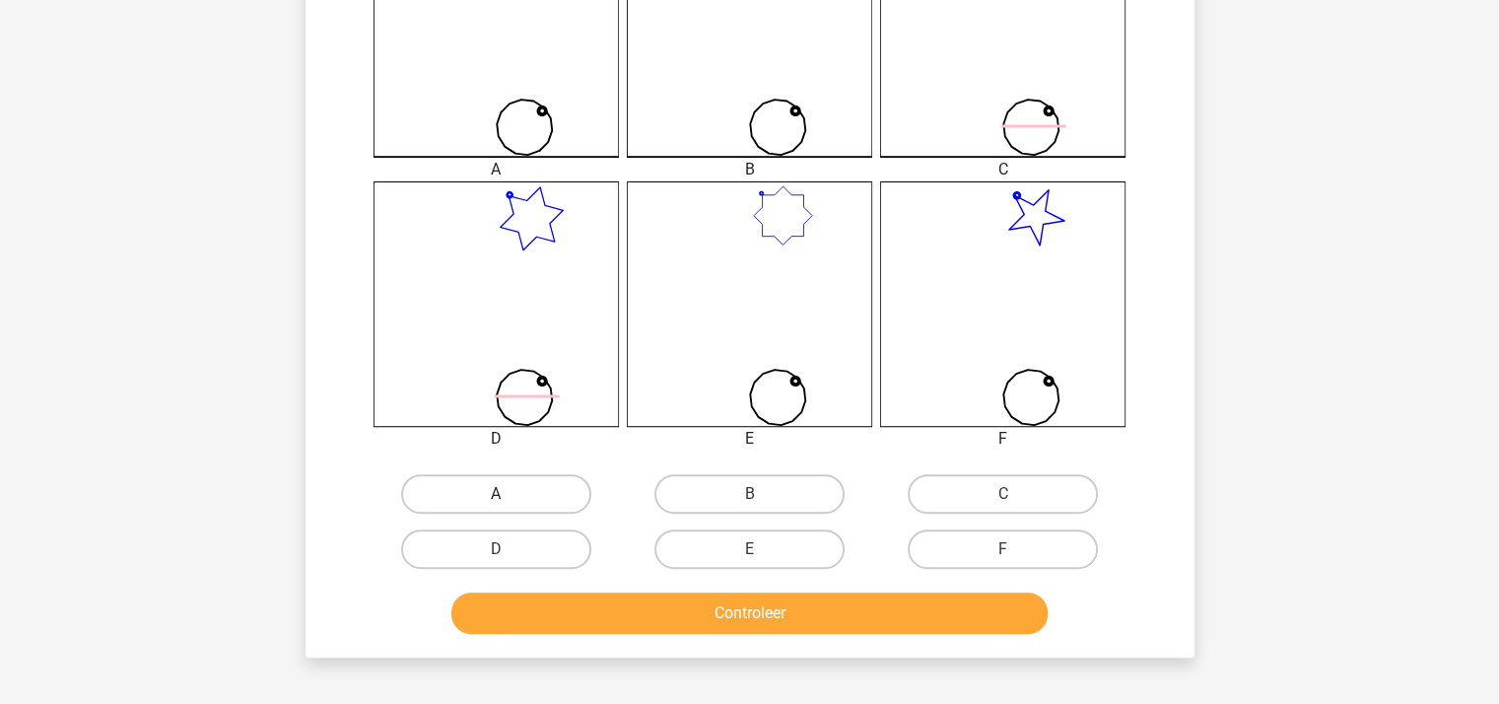
click at [525, 484] on label "A" at bounding box center [496, 493] width 190 height 39
click at [509, 494] on input "A" at bounding box center [502, 500] width 13 height 13
radio input "true"
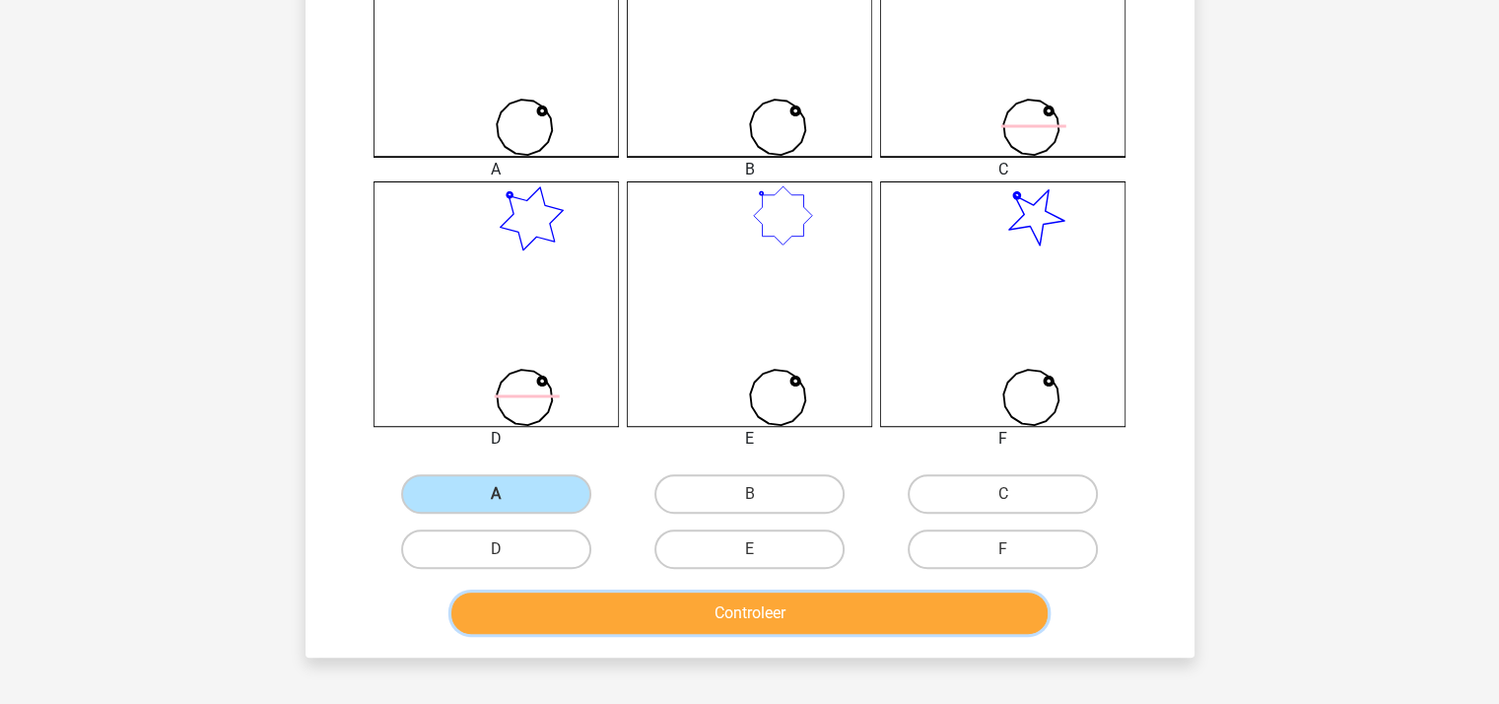
click at [849, 606] on button "Controleer" at bounding box center [749, 612] width 596 height 41
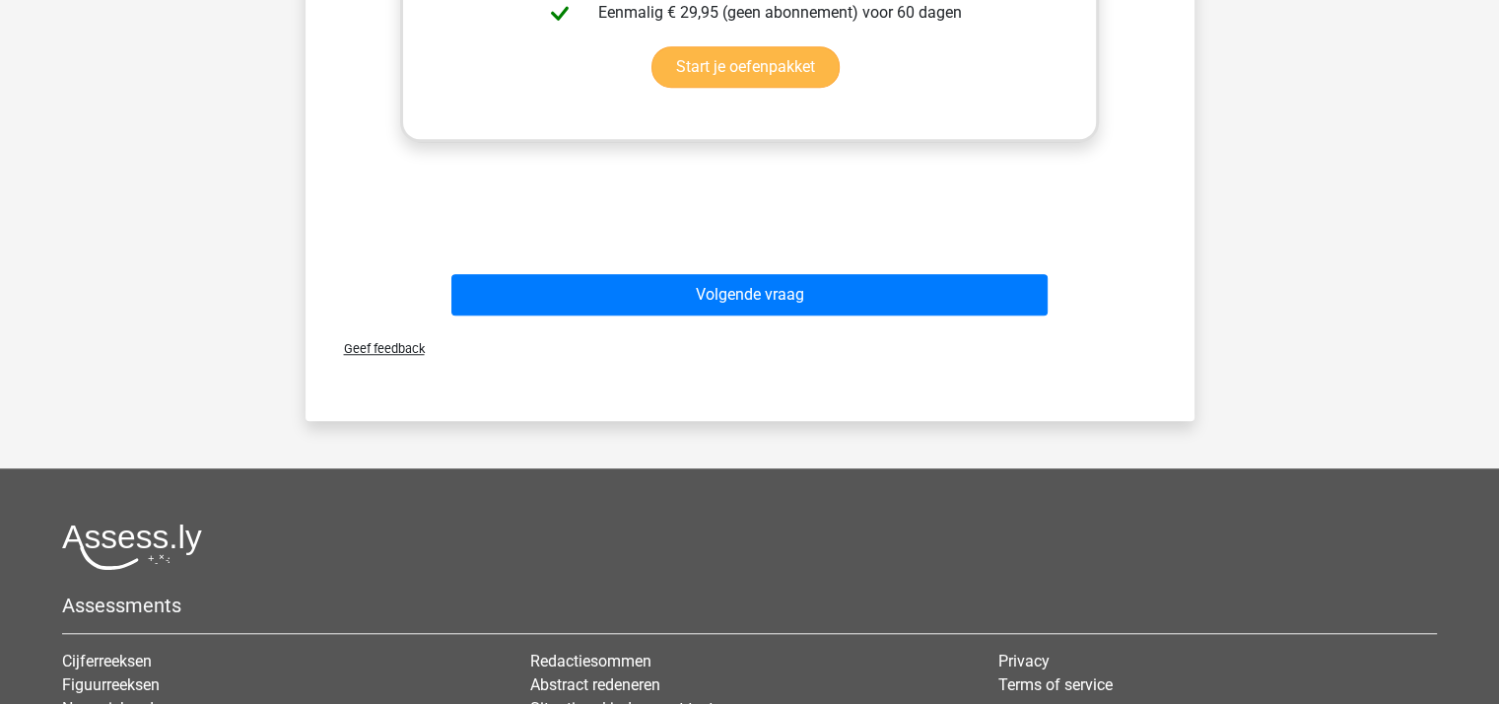
scroll to position [1577, 0]
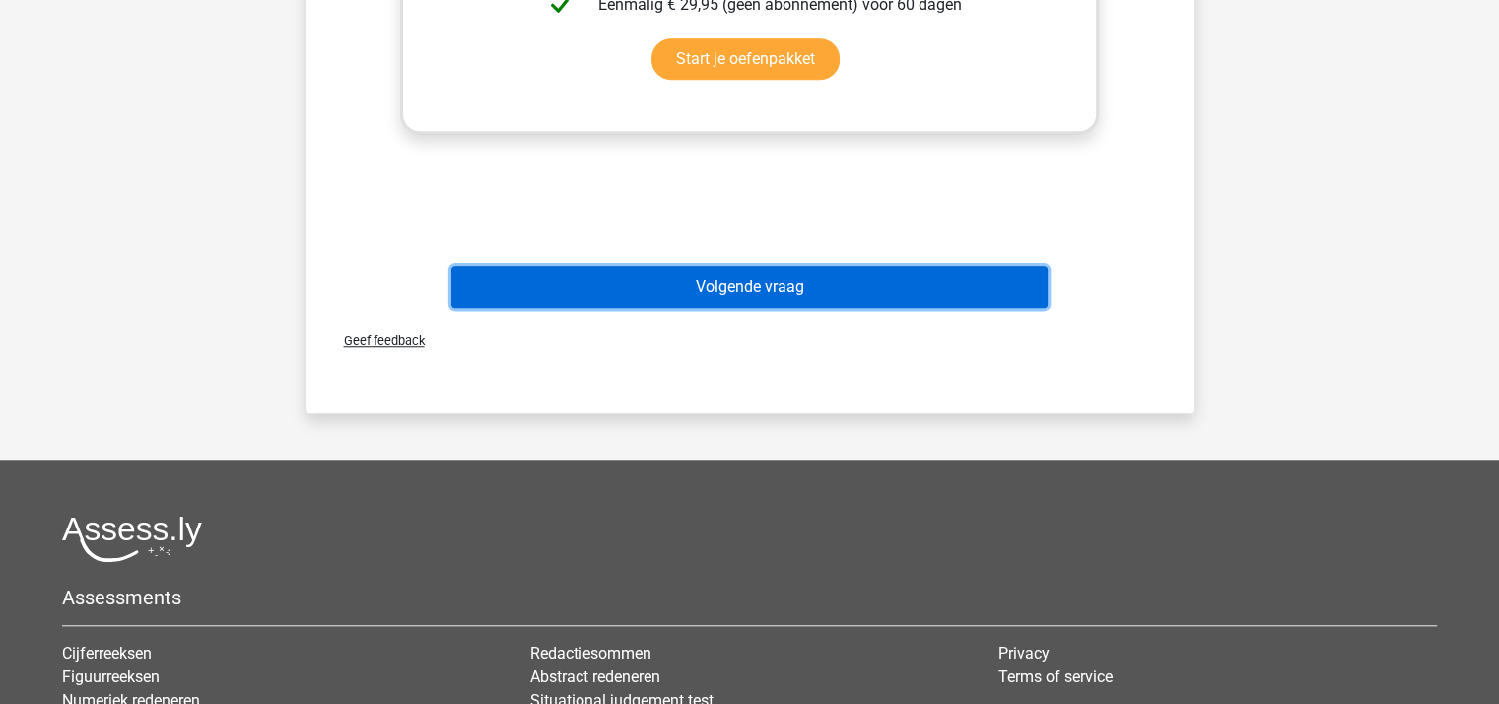
click at [794, 278] on button "Volgende vraag" at bounding box center [749, 286] width 596 height 41
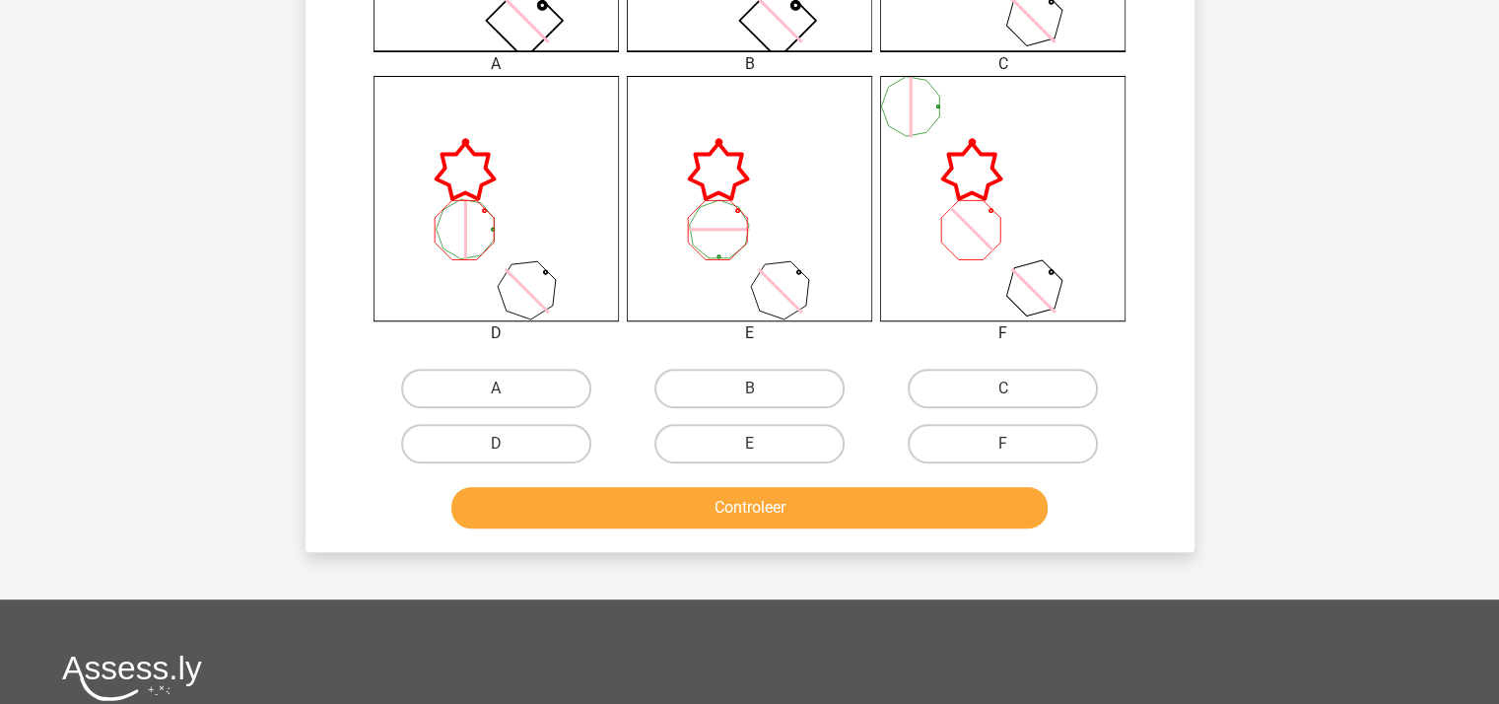
scroll to position [748, 0]
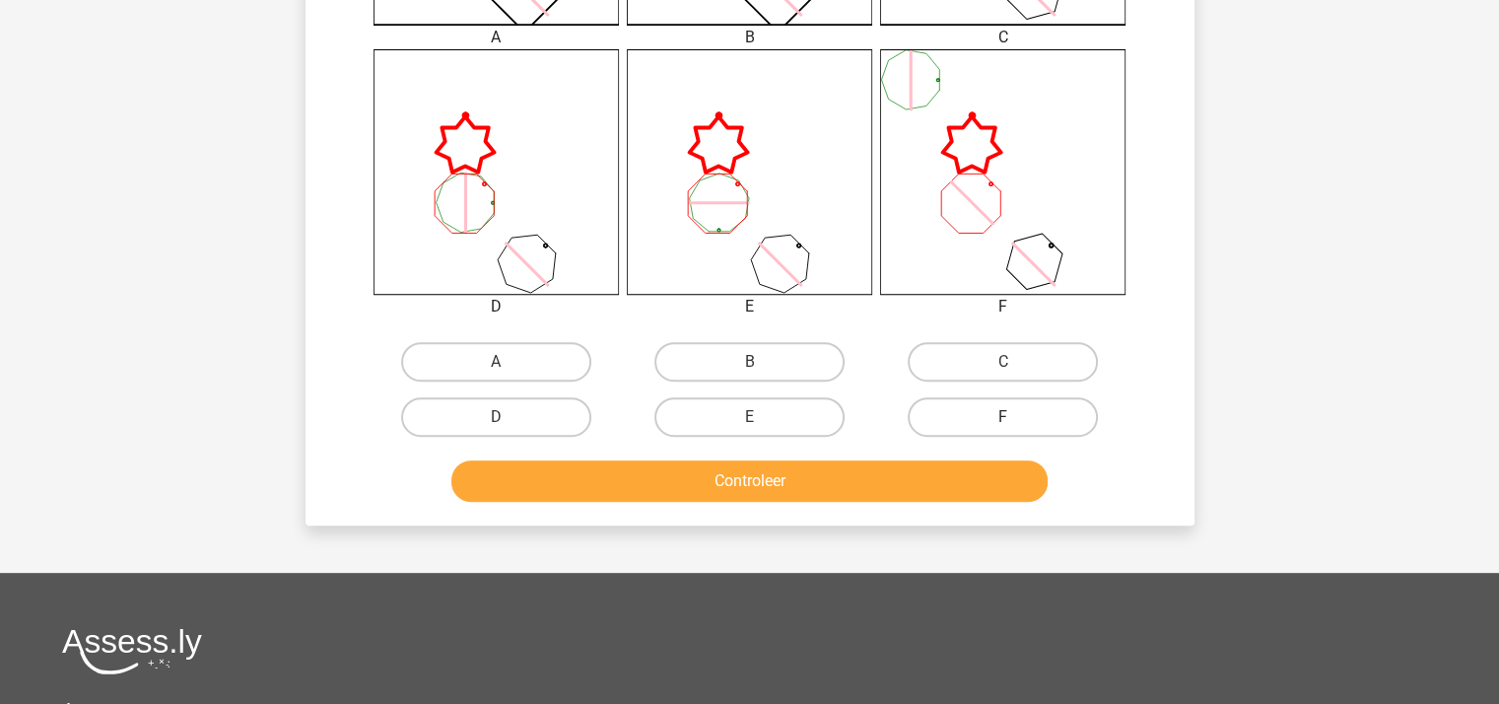
click at [990, 417] on label "F" at bounding box center [1003, 416] width 190 height 39
click at [1003, 417] on input "F" at bounding box center [1009, 423] width 13 height 13
radio input "true"
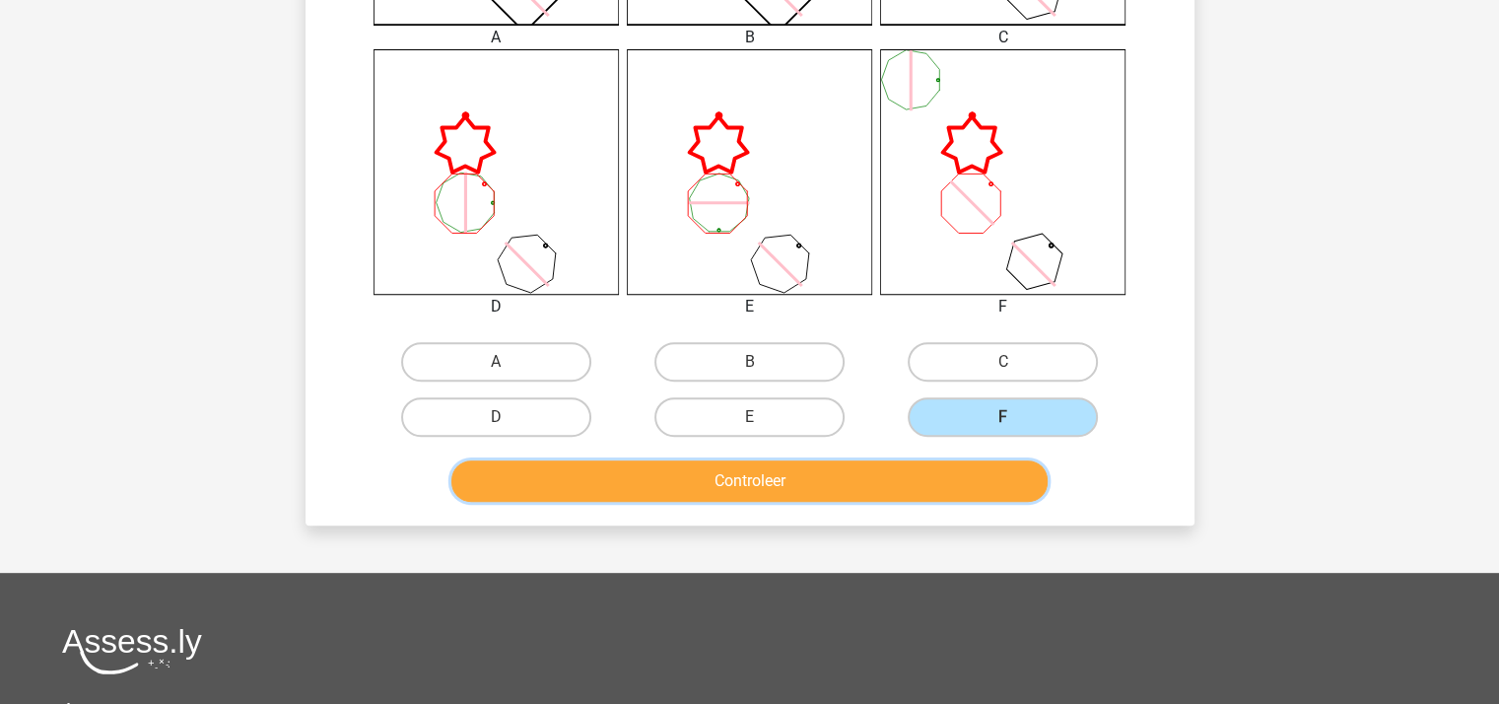
click at [870, 495] on button "Controleer" at bounding box center [749, 480] width 596 height 41
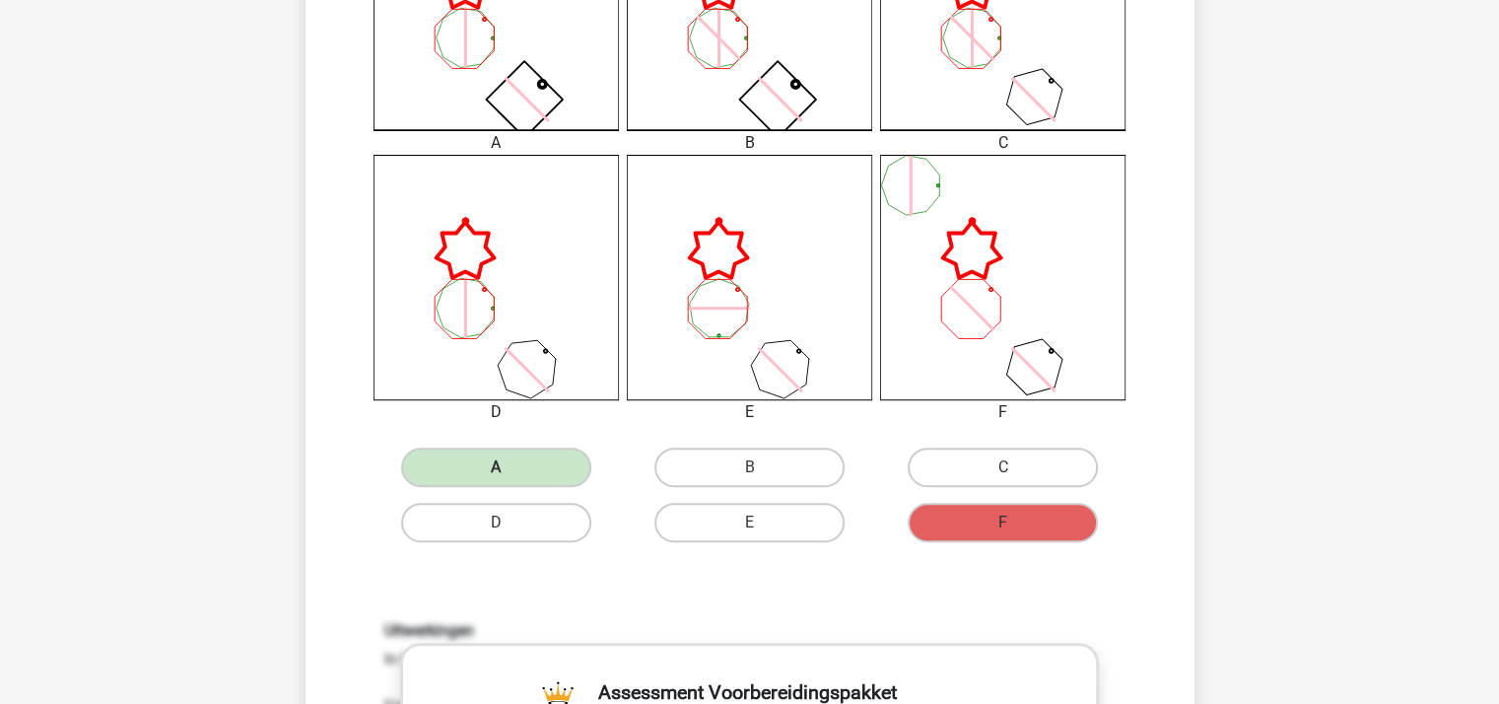
scroll to position [354, 0]
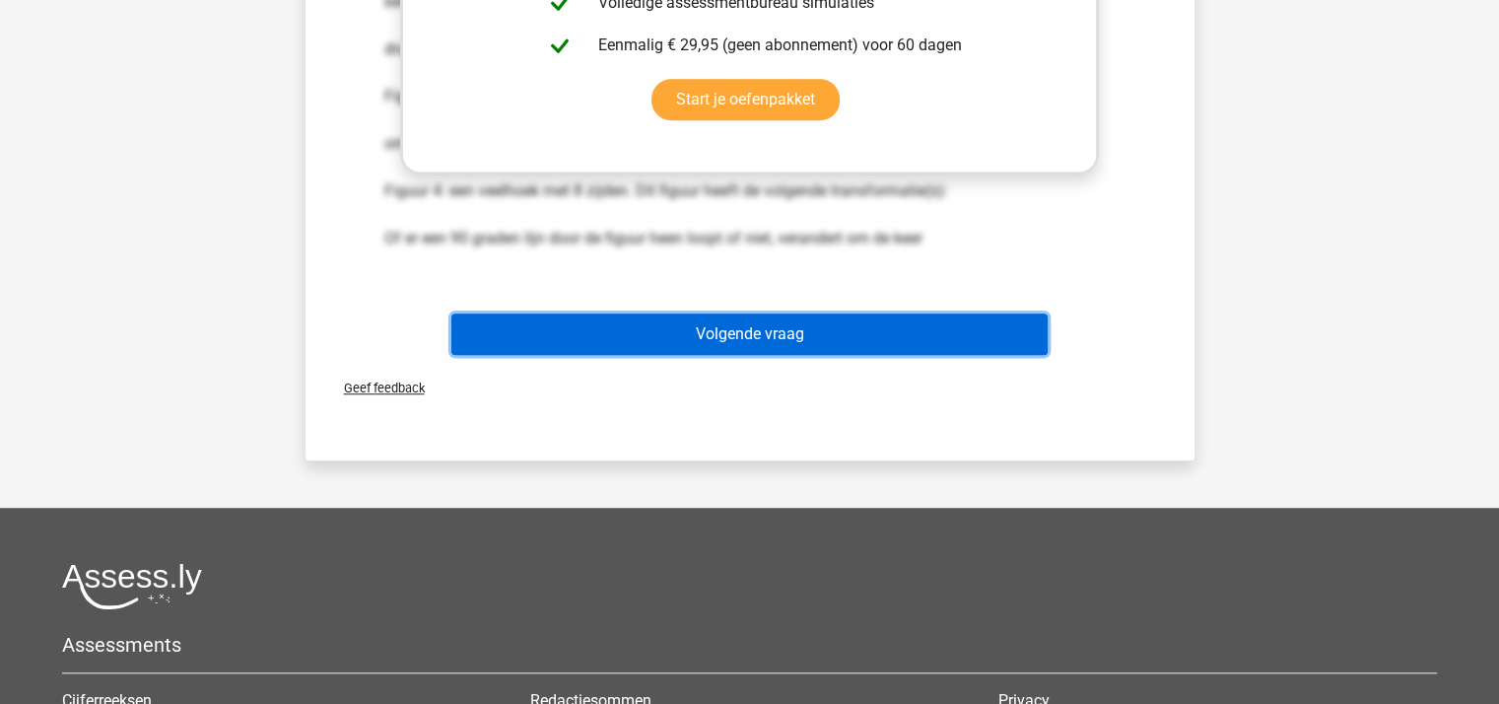
click at [761, 316] on button "Volgende vraag" at bounding box center [749, 333] width 596 height 41
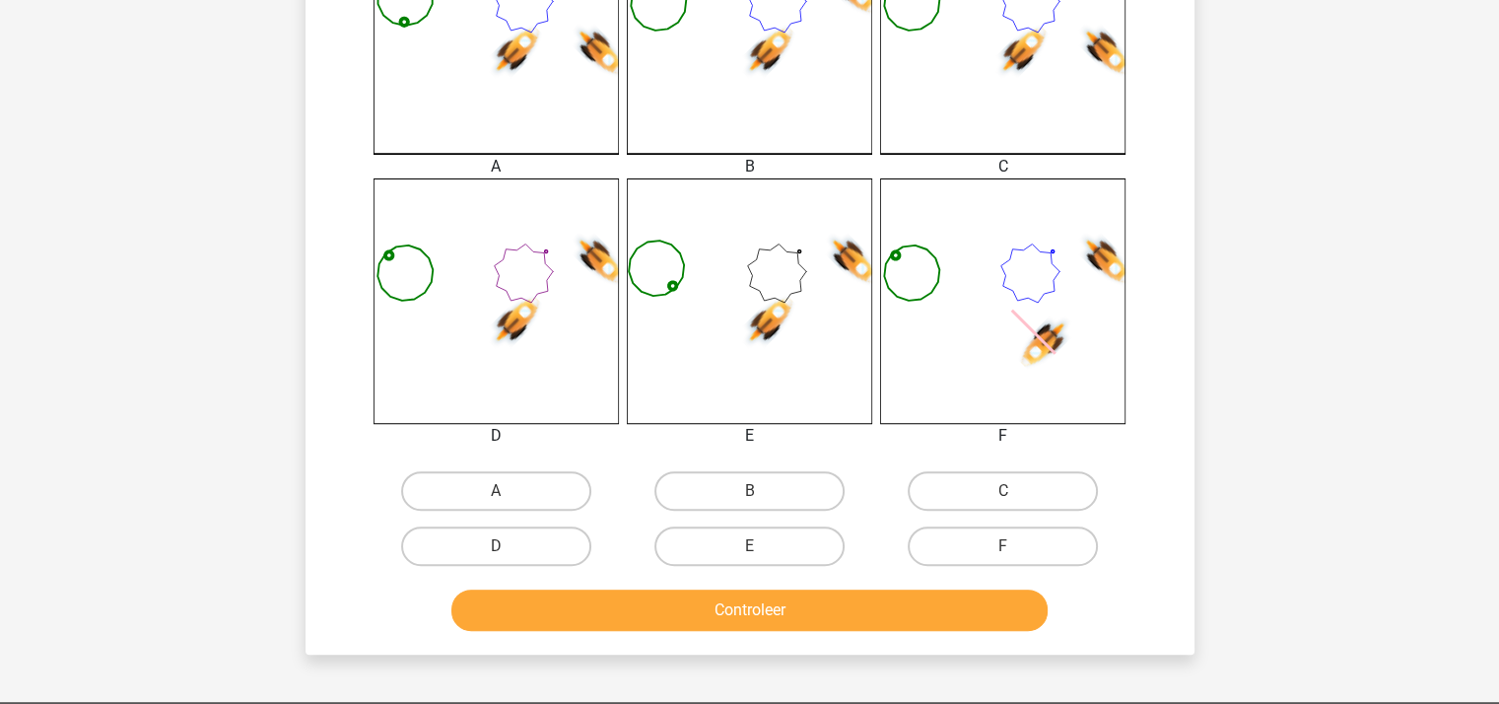
scroll to position [656, 0]
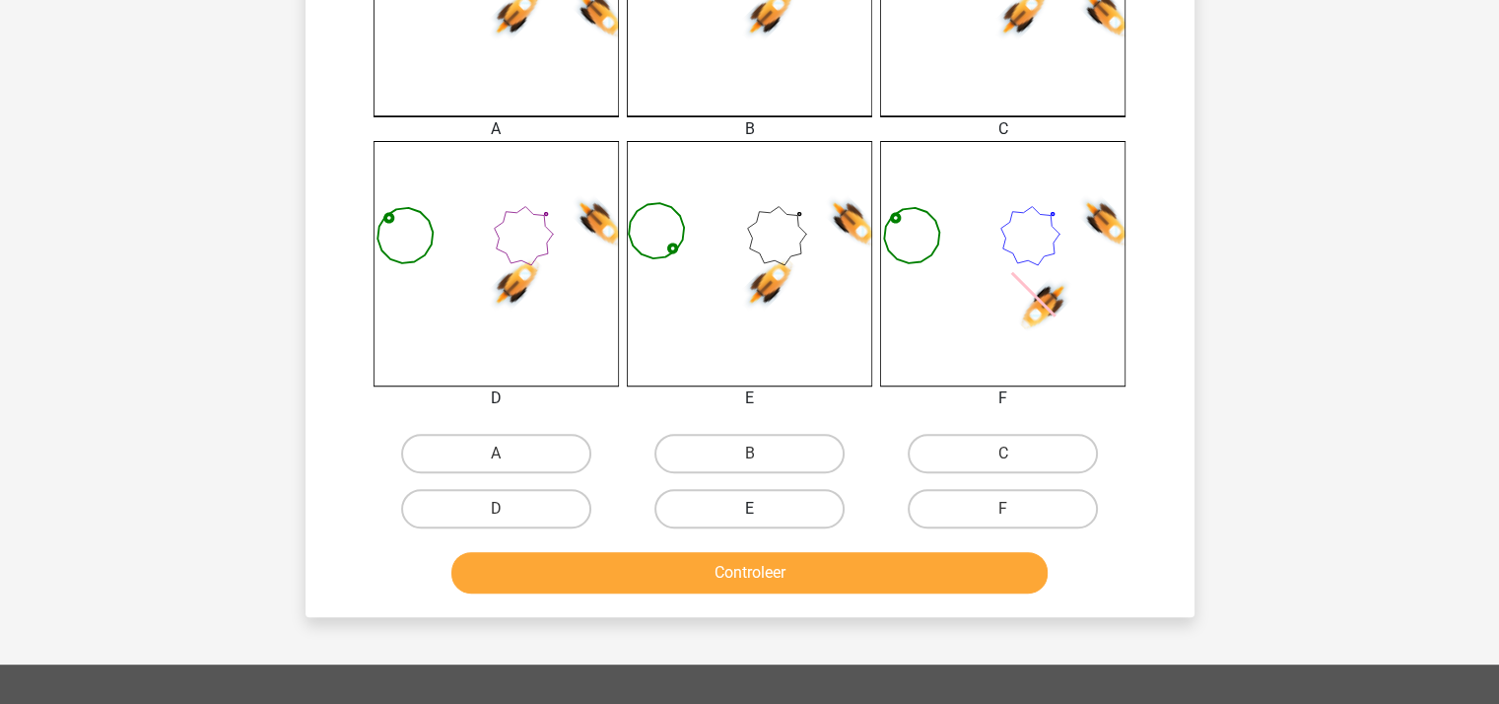
click at [789, 493] on label "E" at bounding box center [749, 508] width 190 height 39
click at [762, 509] on input "E" at bounding box center [755, 515] width 13 height 13
radio input "true"
click at [795, 579] on button "Controleer" at bounding box center [749, 572] width 596 height 41
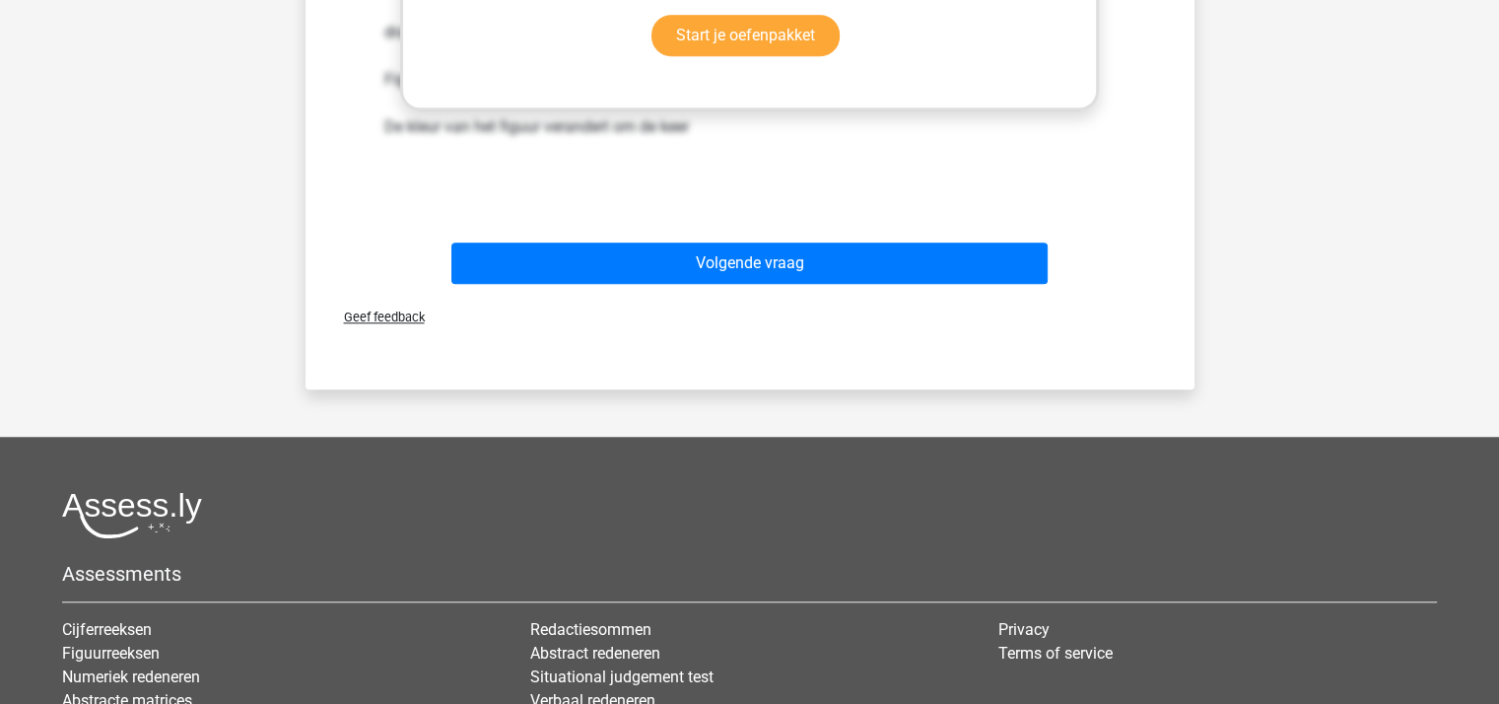
scroll to position [1708, 0]
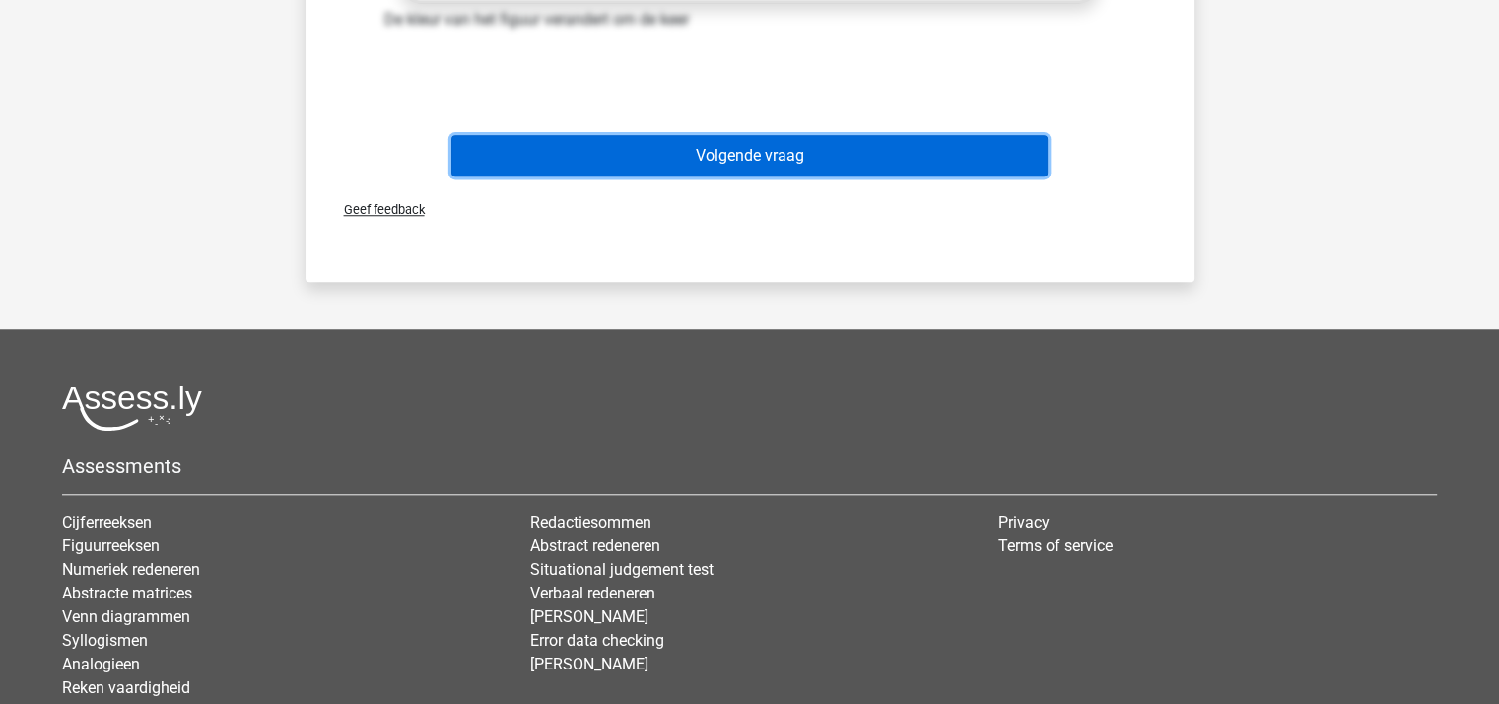
click at [811, 140] on button "Volgende vraag" at bounding box center [749, 155] width 596 height 41
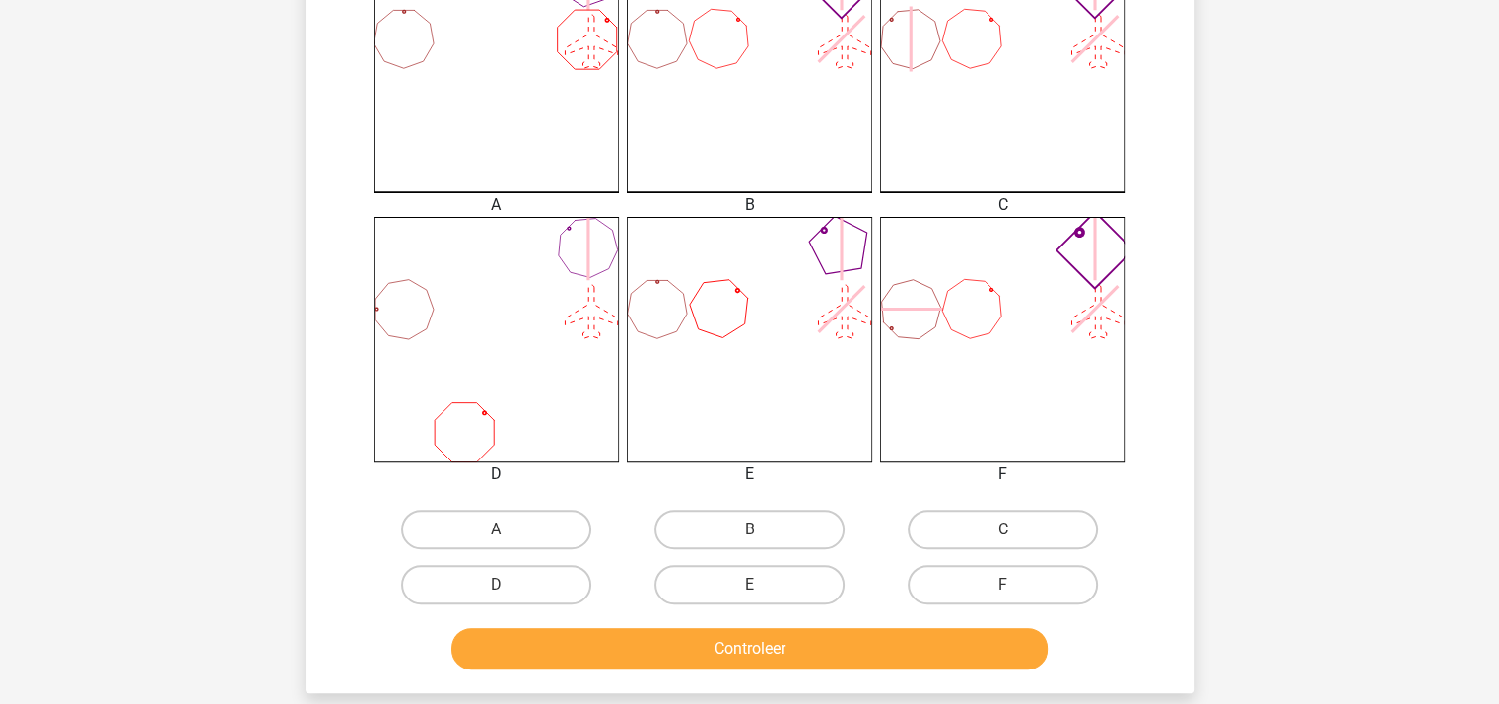
scroll to position [616, 0]
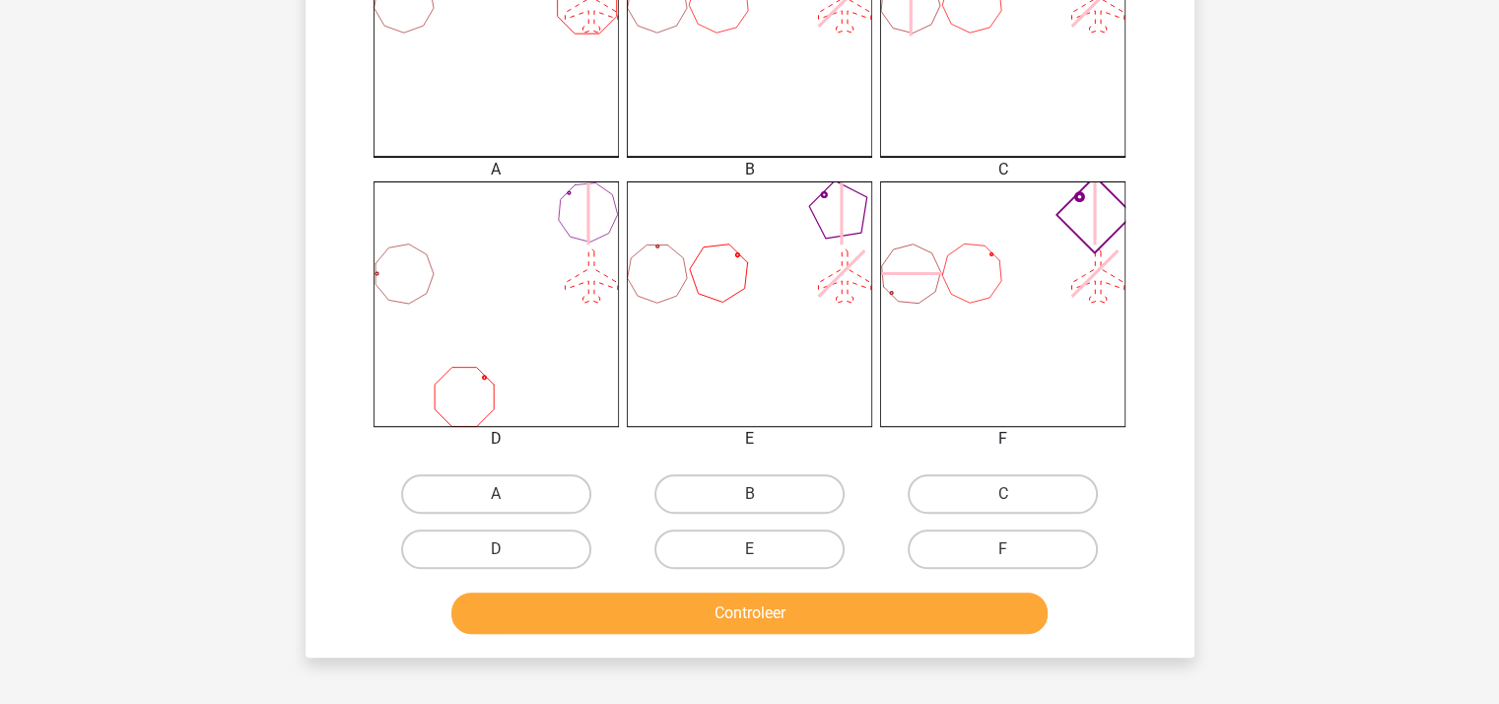
click at [506, 492] on label "A" at bounding box center [496, 493] width 190 height 39
click at [506, 494] on input "A" at bounding box center [502, 500] width 13 height 13
radio input "true"
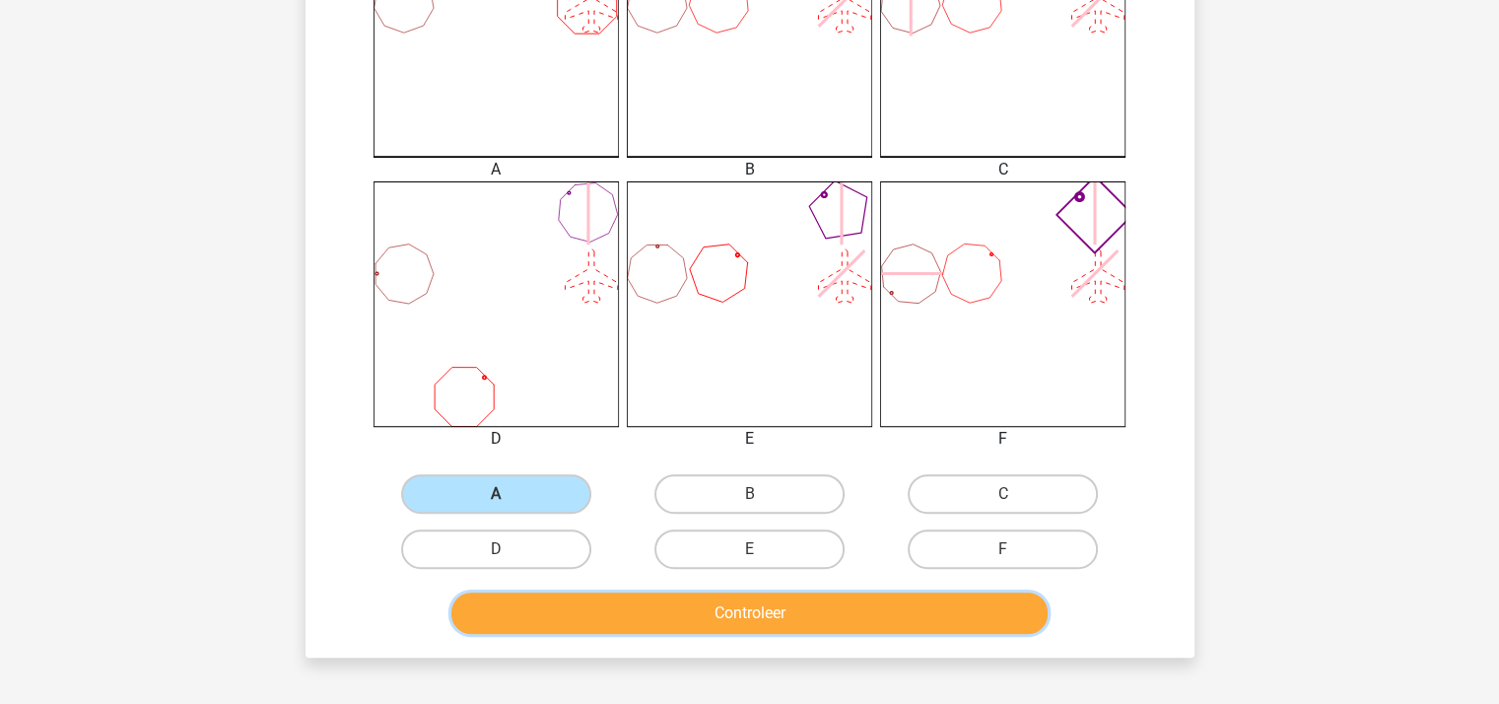
drag, startPoint x: 766, startPoint y: 594, endPoint x: 774, endPoint y: 601, distance: 10.5
click at [773, 600] on button "Controleer" at bounding box center [749, 612] width 596 height 41
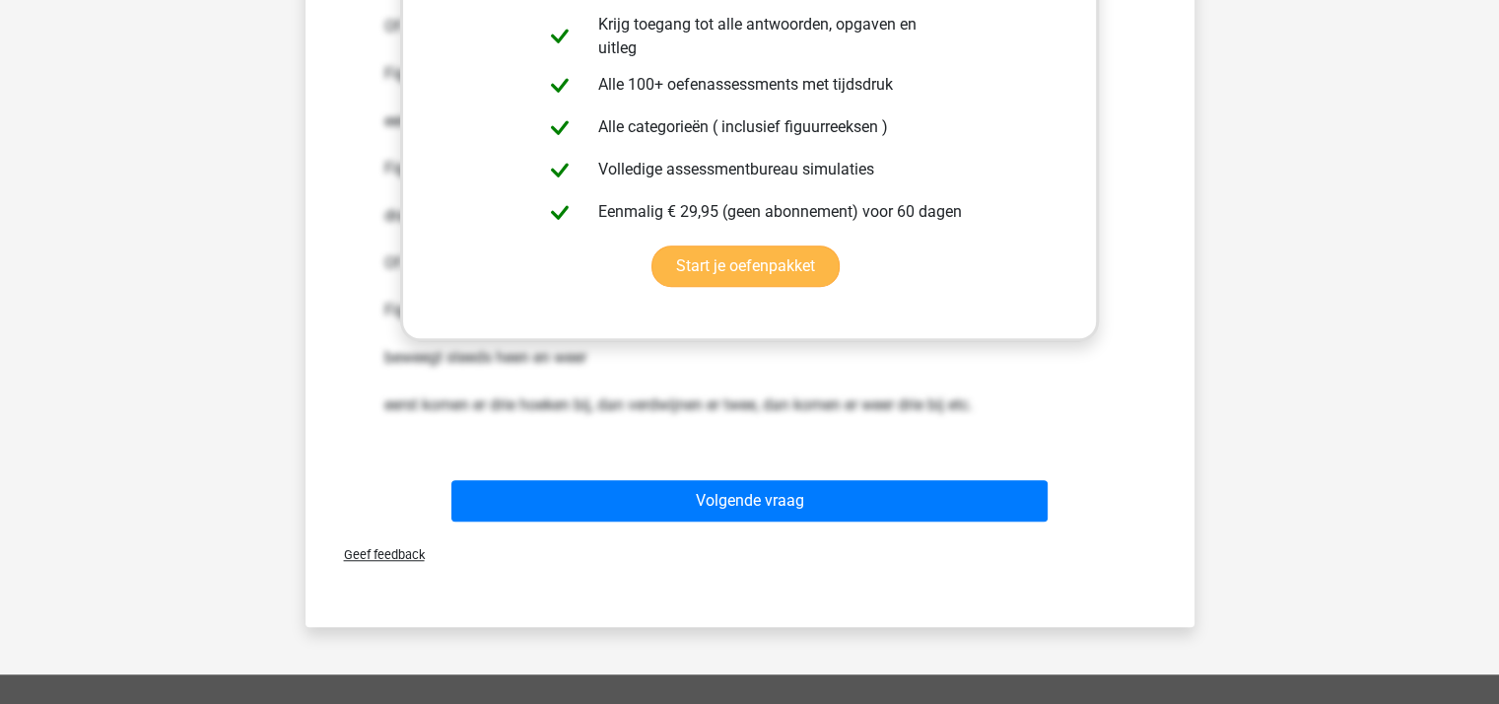
scroll to position [1668, 0]
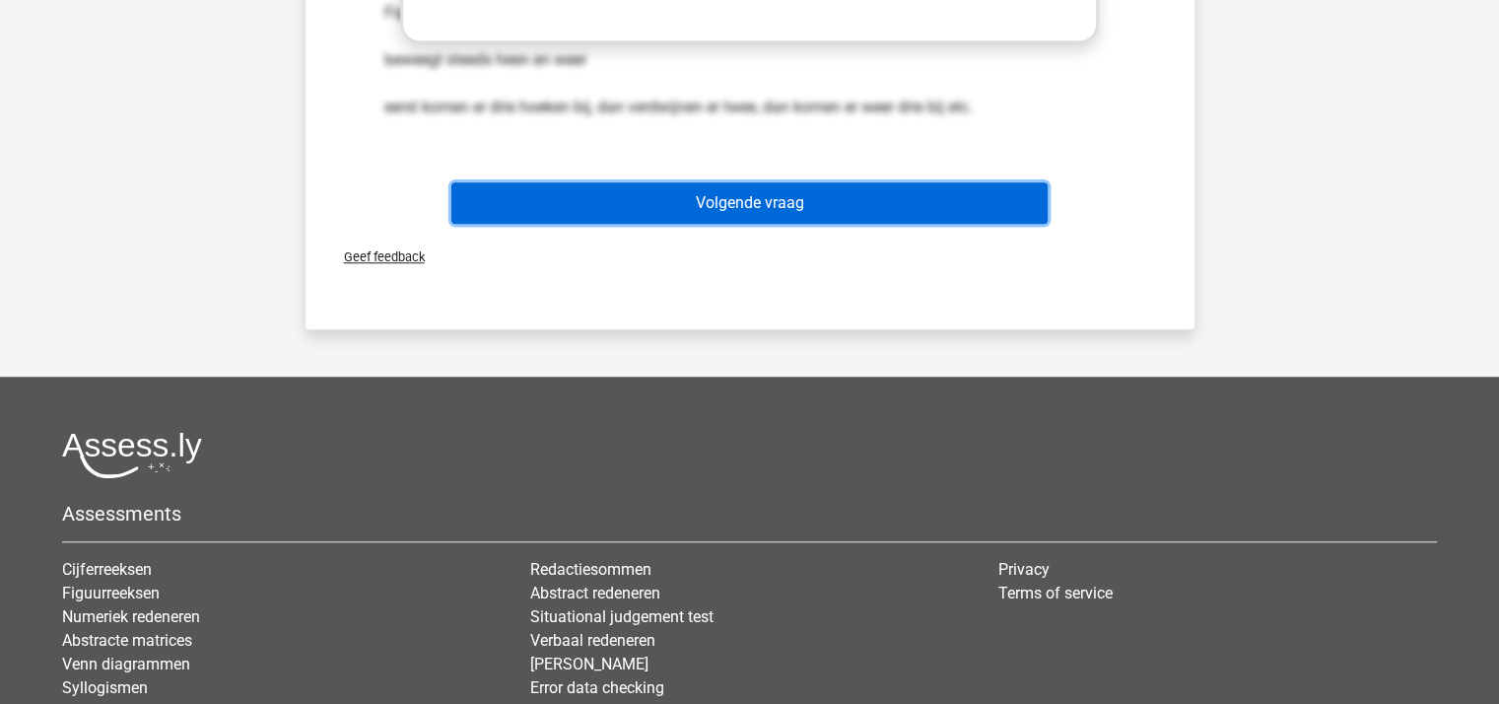
click at [811, 191] on button "Volgende vraag" at bounding box center [749, 202] width 596 height 41
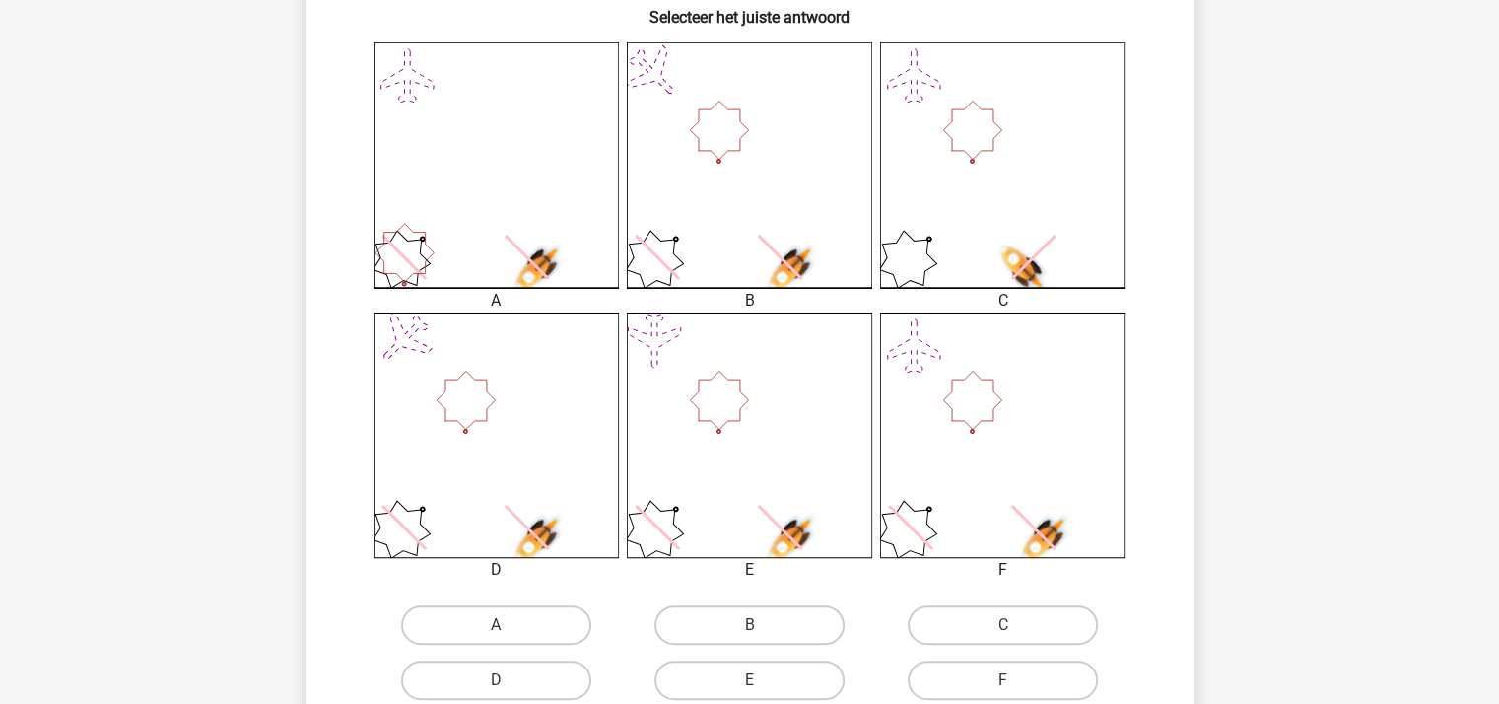
scroll to position [616, 0]
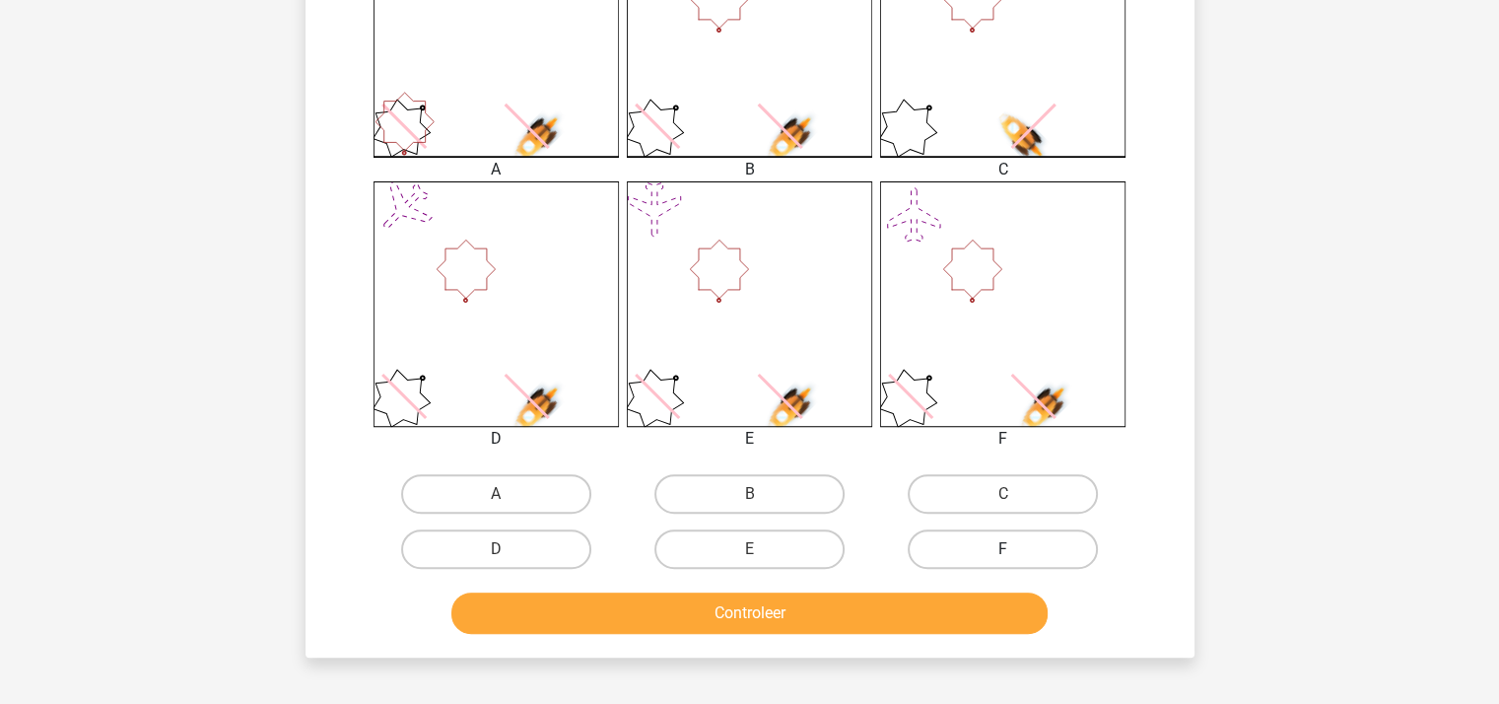
click at [1019, 545] on label "F" at bounding box center [1003, 548] width 190 height 39
click at [1016, 549] on input "F" at bounding box center [1009, 555] width 13 height 13
radio input "true"
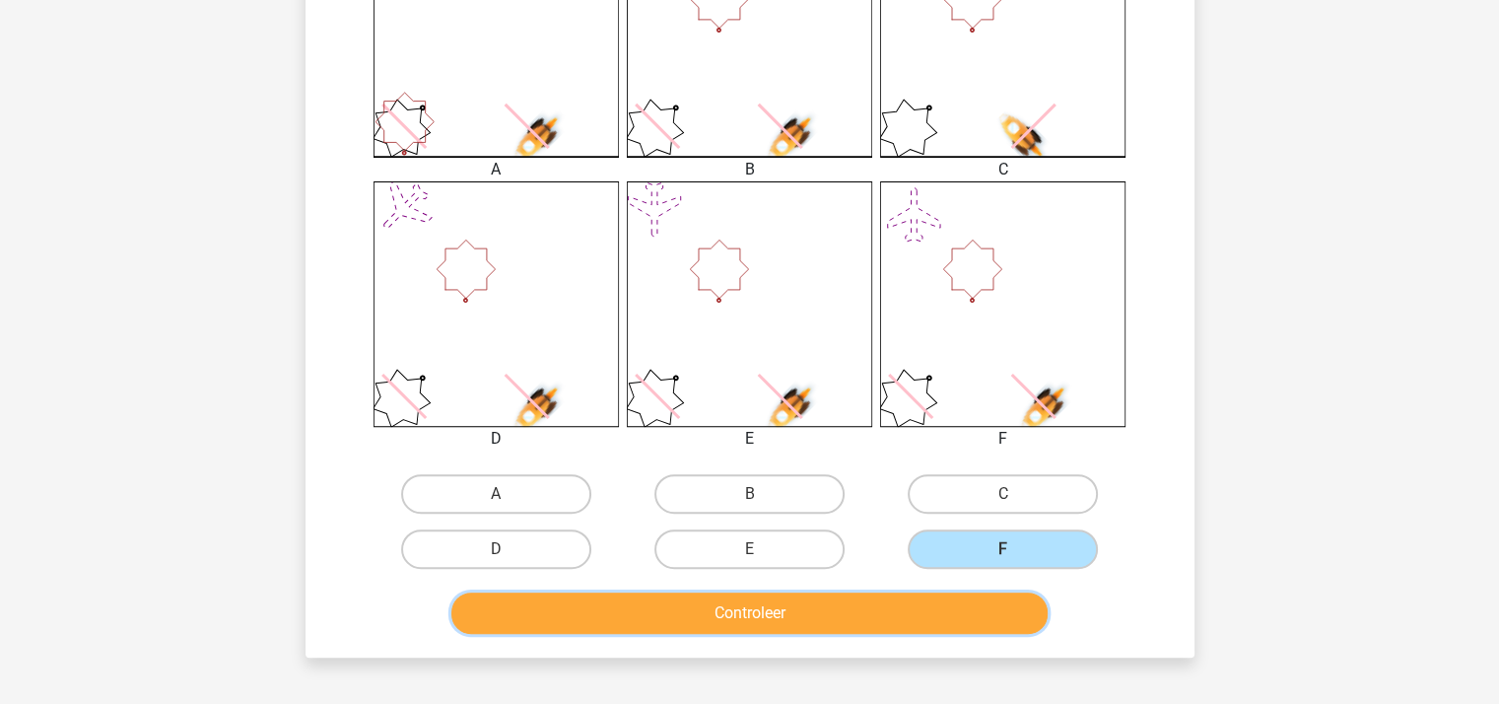
click at [856, 630] on button "Controleer" at bounding box center [749, 612] width 596 height 41
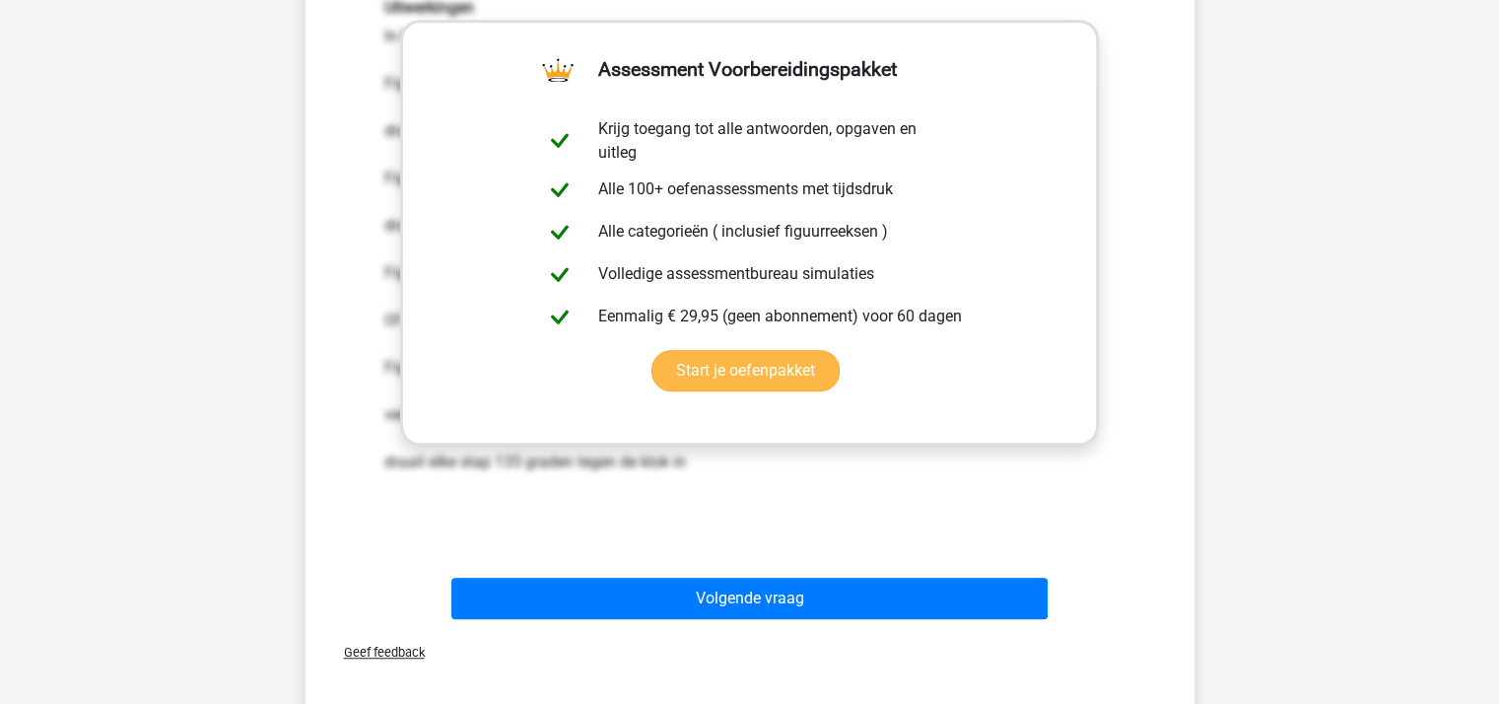
scroll to position [1404, 0]
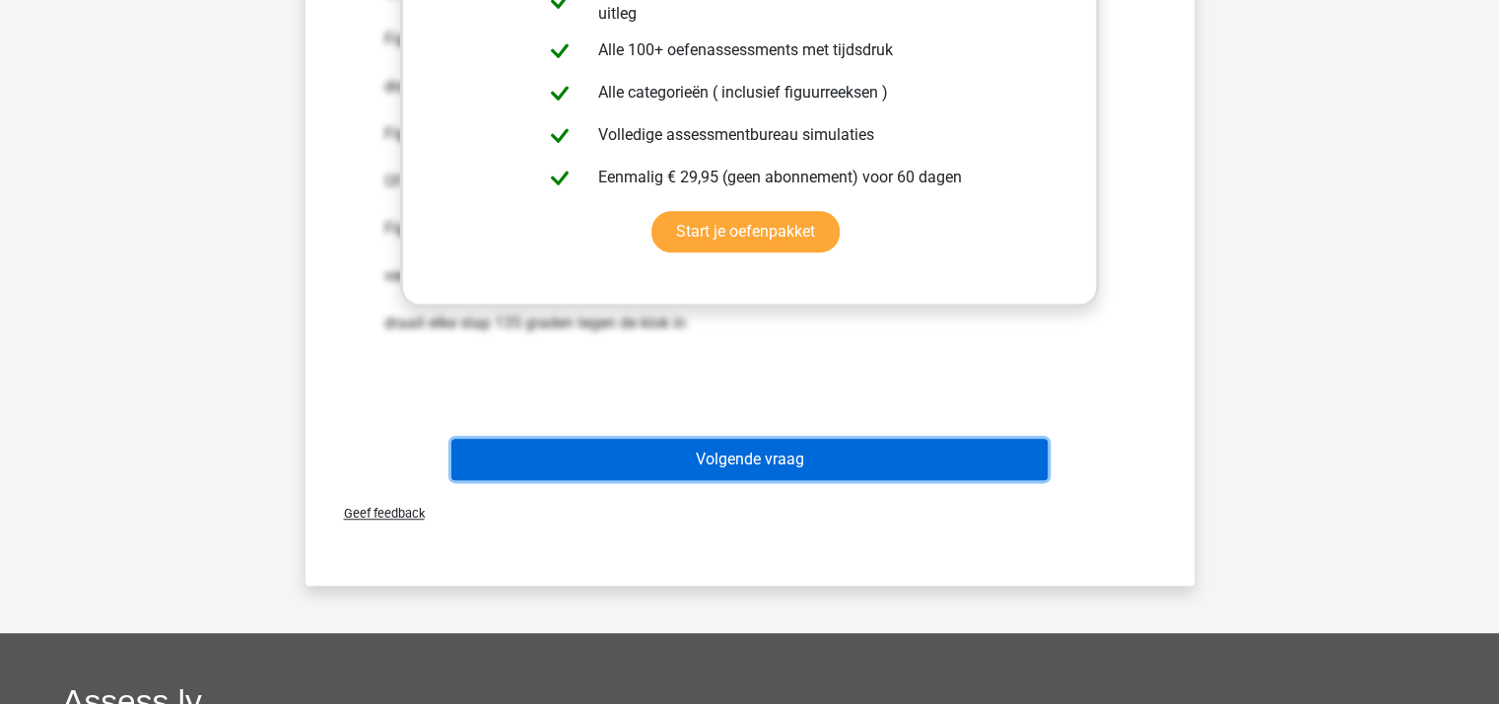
click at [814, 452] on button "Volgende vraag" at bounding box center [749, 459] width 596 height 41
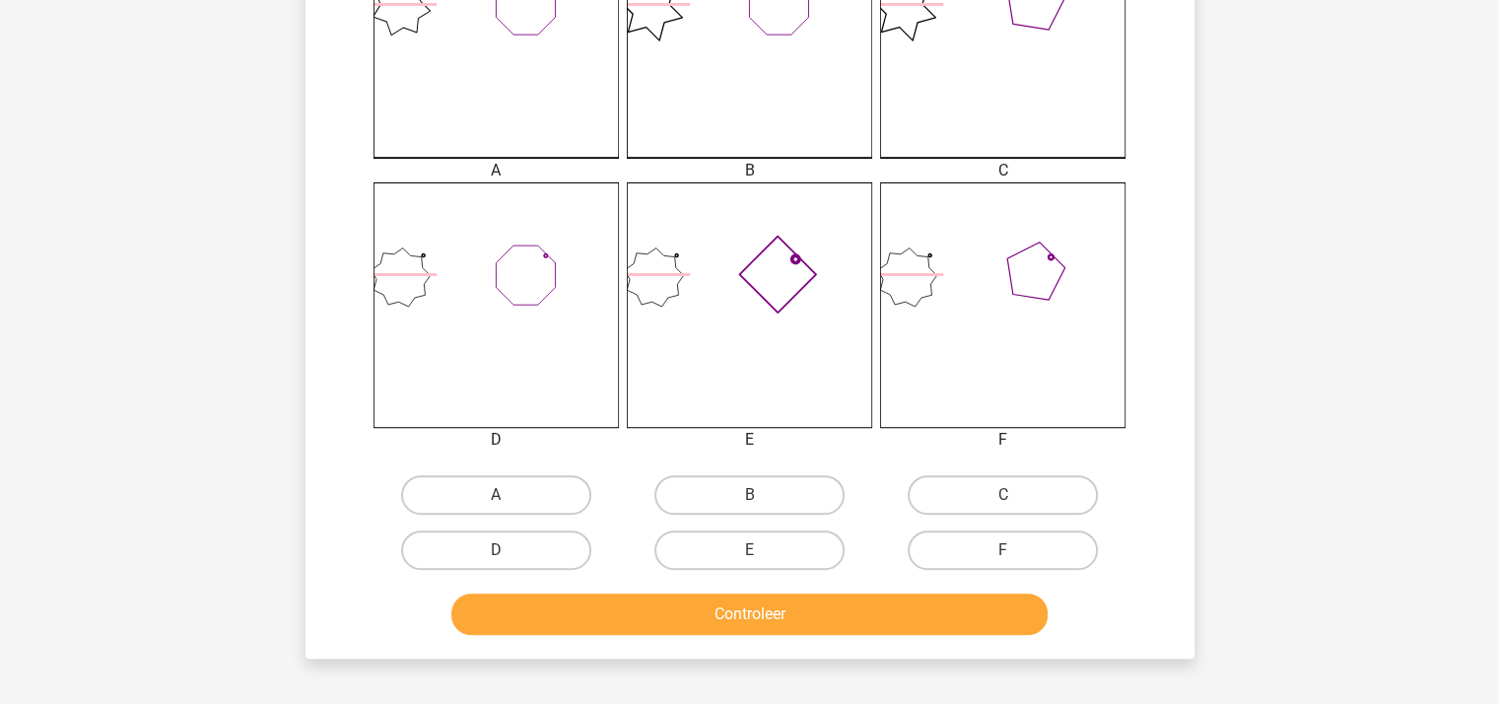
scroll to position [616, 0]
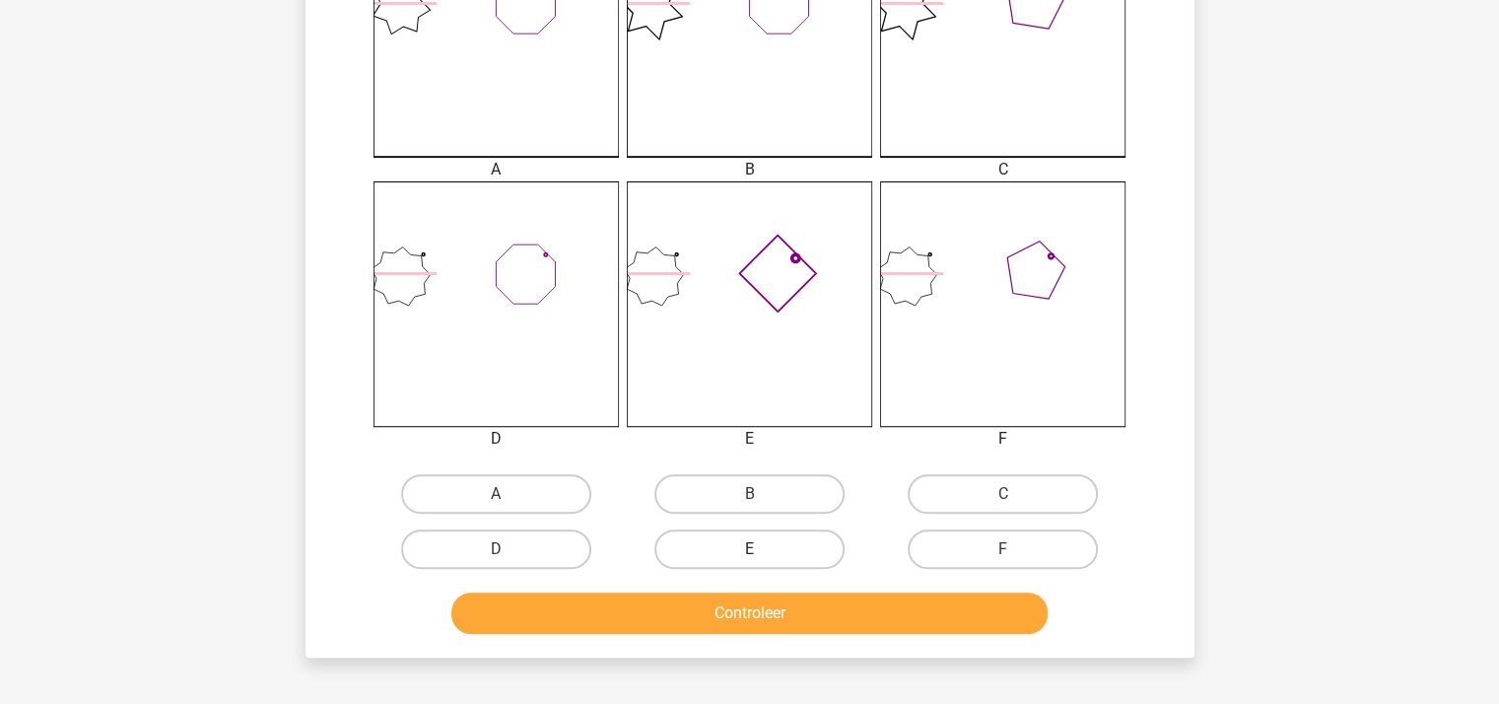
click at [745, 540] on label "E" at bounding box center [749, 548] width 190 height 39
click at [749, 549] on input "E" at bounding box center [755, 555] width 13 height 13
radio input "true"
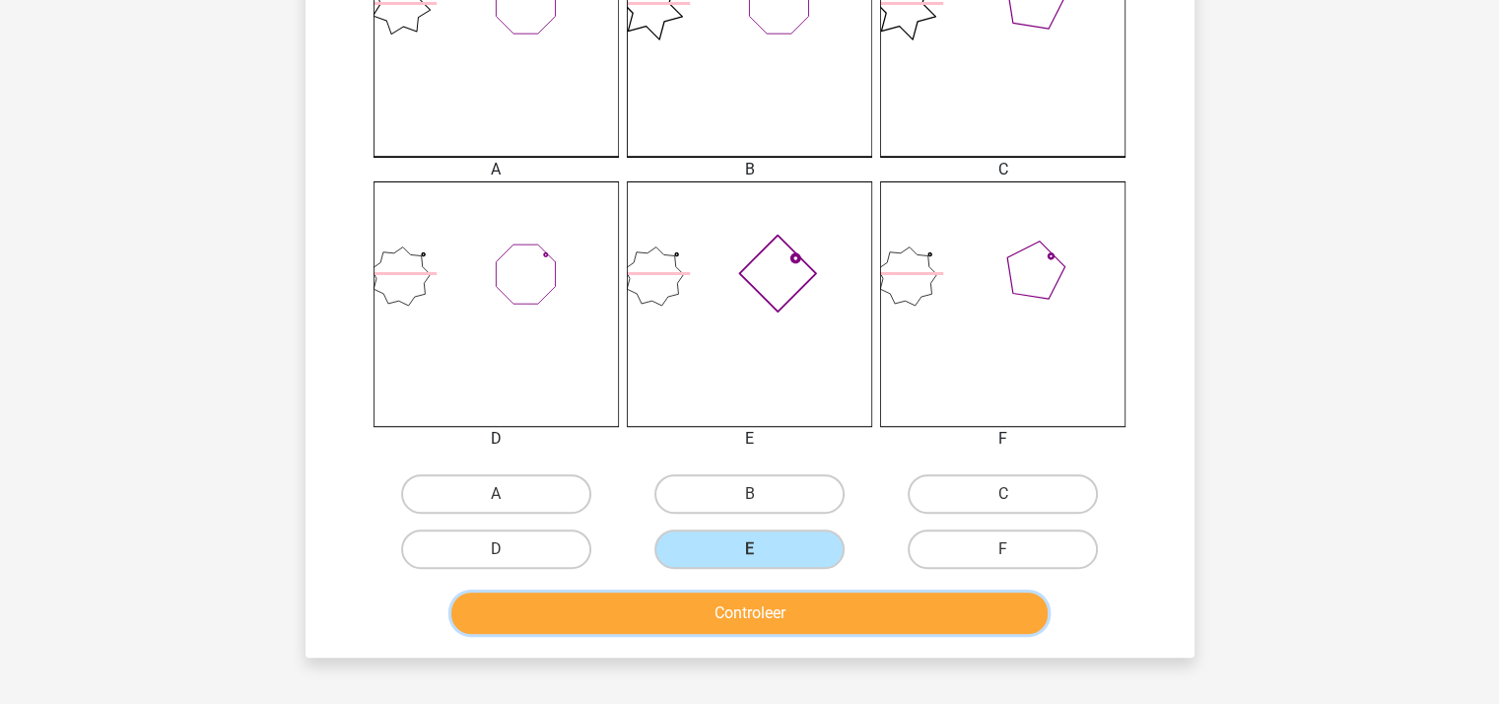
click at [785, 607] on button "Controleer" at bounding box center [749, 612] width 596 height 41
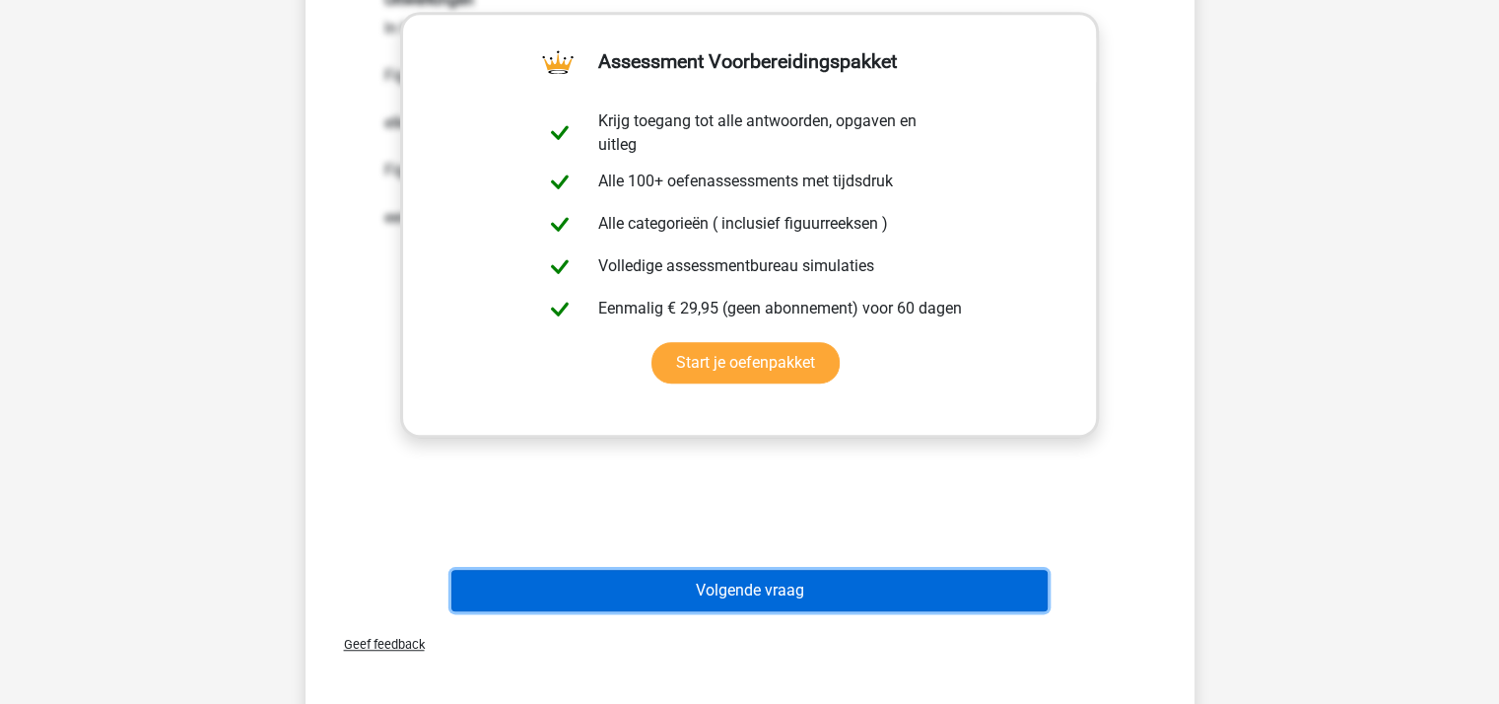
click at [785, 588] on button "Volgende vraag" at bounding box center [749, 590] width 596 height 41
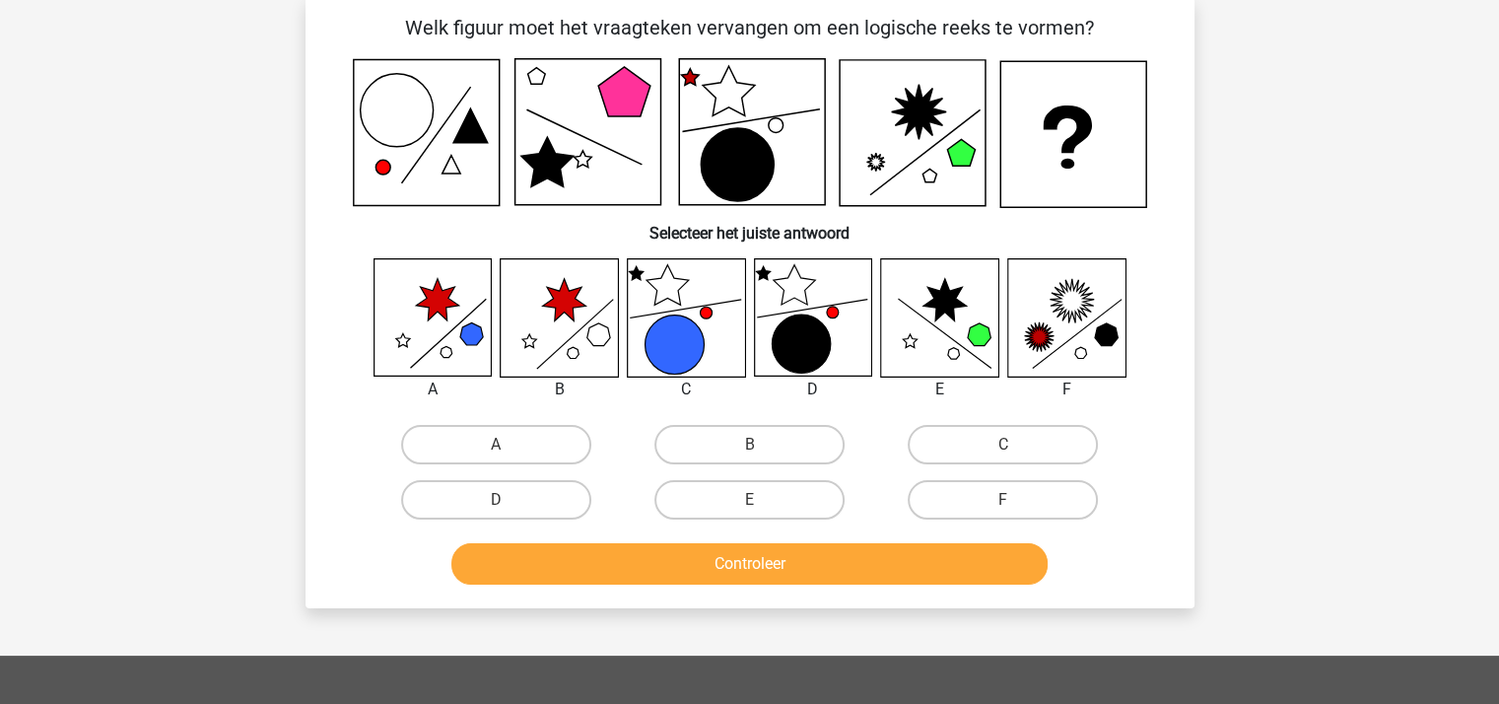
scroll to position [91, 0]
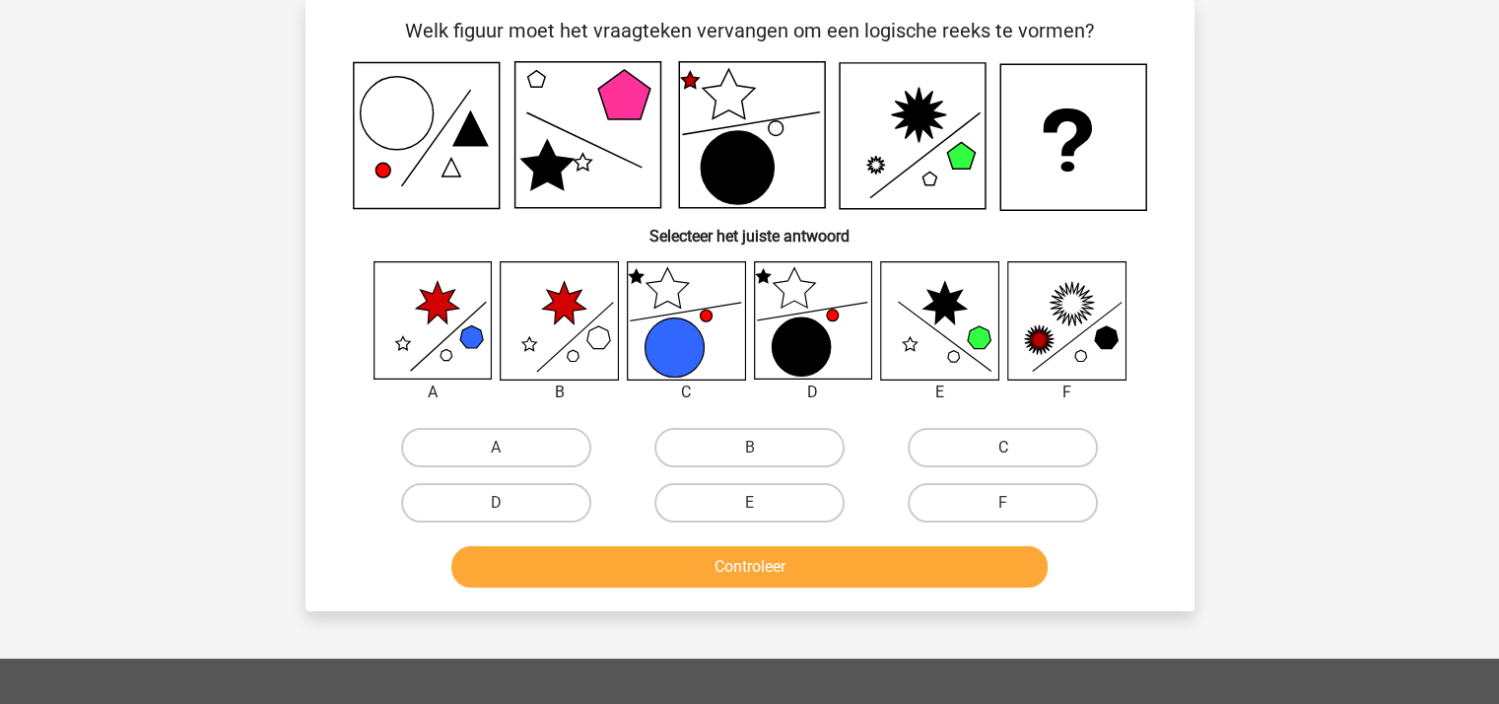
click at [1025, 444] on label "C" at bounding box center [1003, 447] width 190 height 39
click at [1016, 447] on input "C" at bounding box center [1009, 453] width 13 height 13
radio input "true"
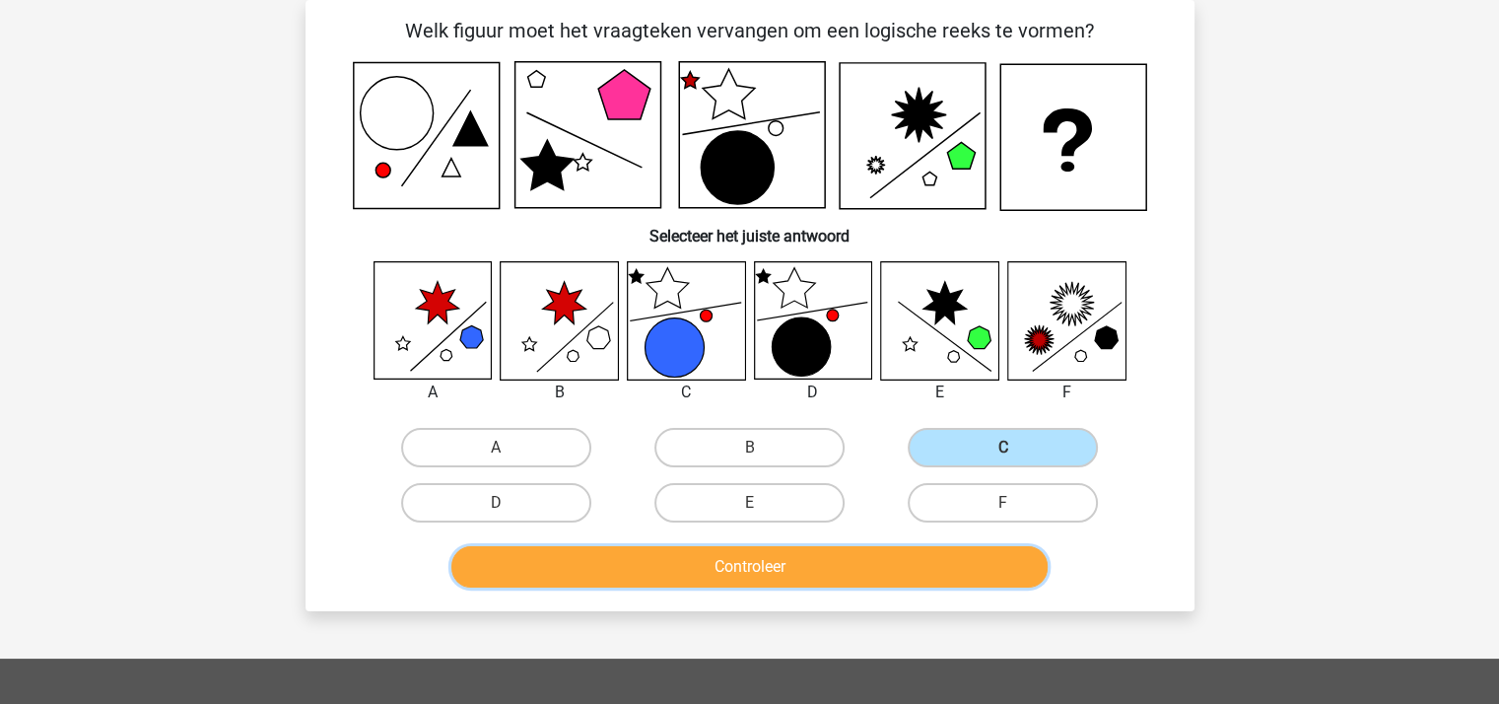
click at [848, 555] on button "Controleer" at bounding box center [749, 566] width 596 height 41
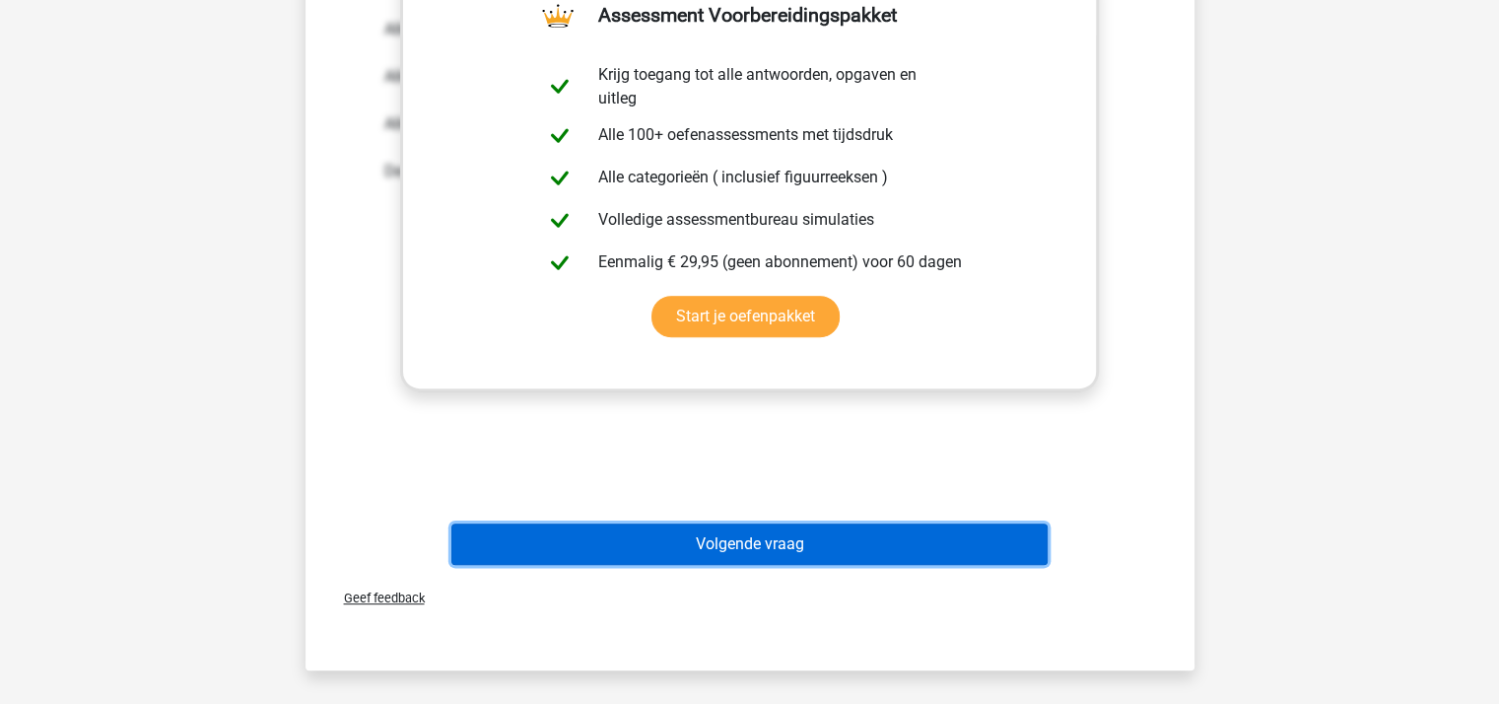
click at [749, 539] on button "Volgende vraag" at bounding box center [749, 543] width 596 height 41
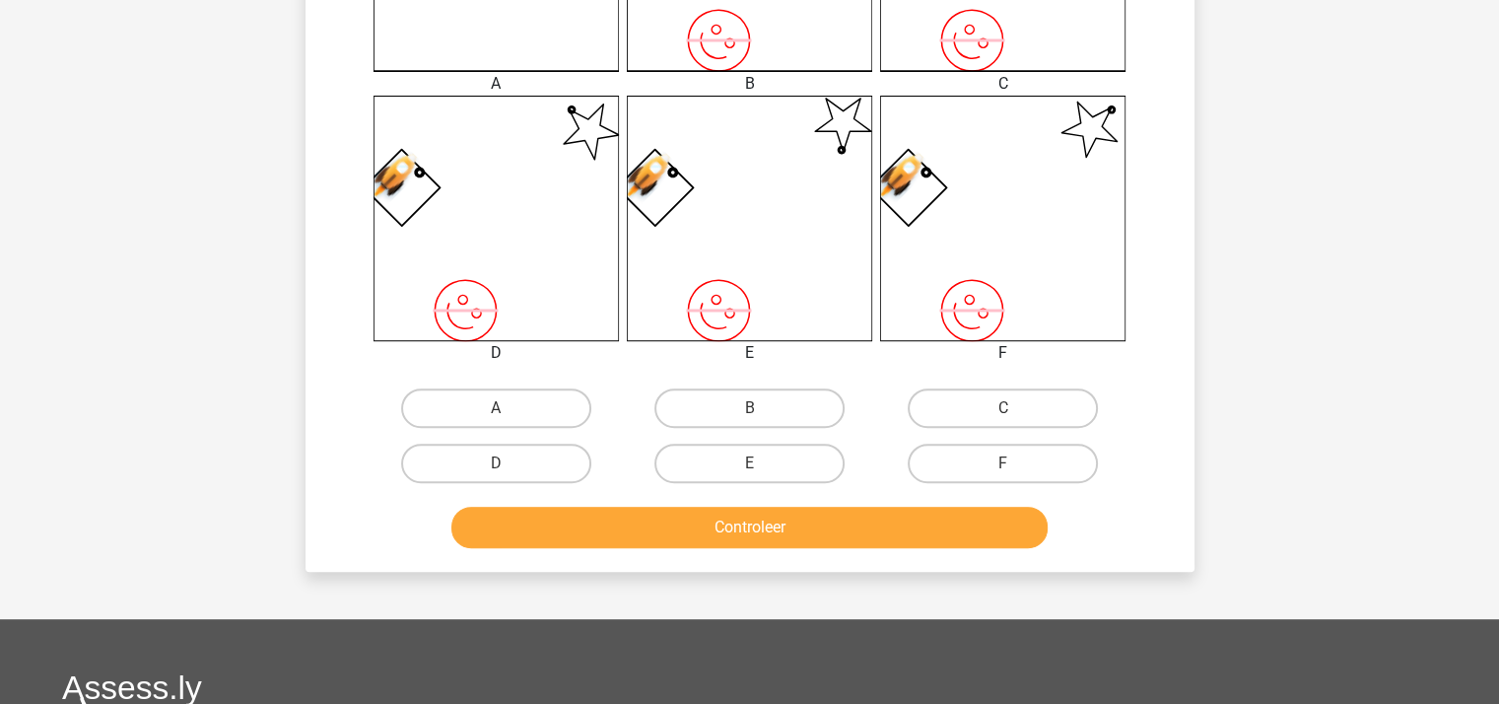
scroll to position [748, 0]
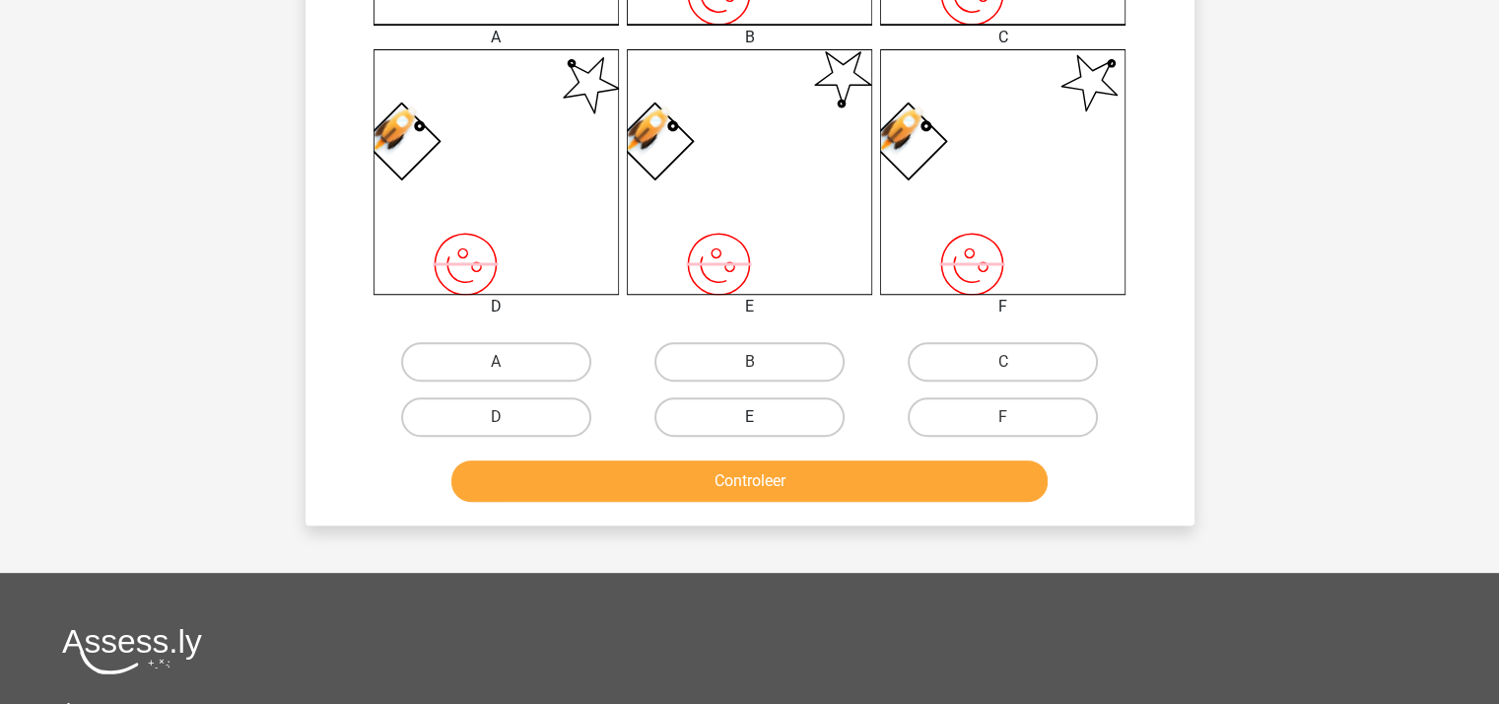
click at [749, 414] on label "E" at bounding box center [749, 416] width 190 height 39
click at [749, 417] on input "E" at bounding box center [755, 423] width 13 height 13
radio input "true"
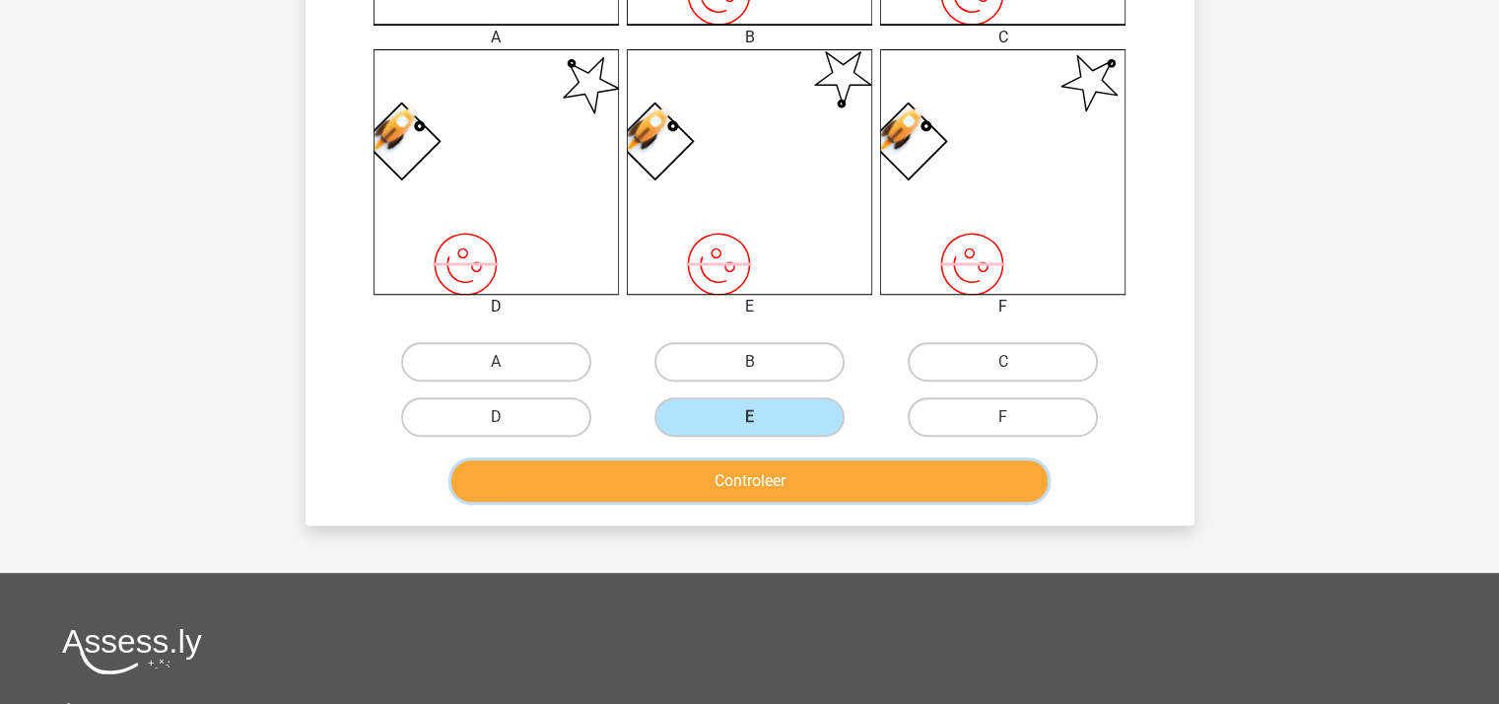
click at [788, 481] on button "Controleer" at bounding box center [749, 480] width 596 height 41
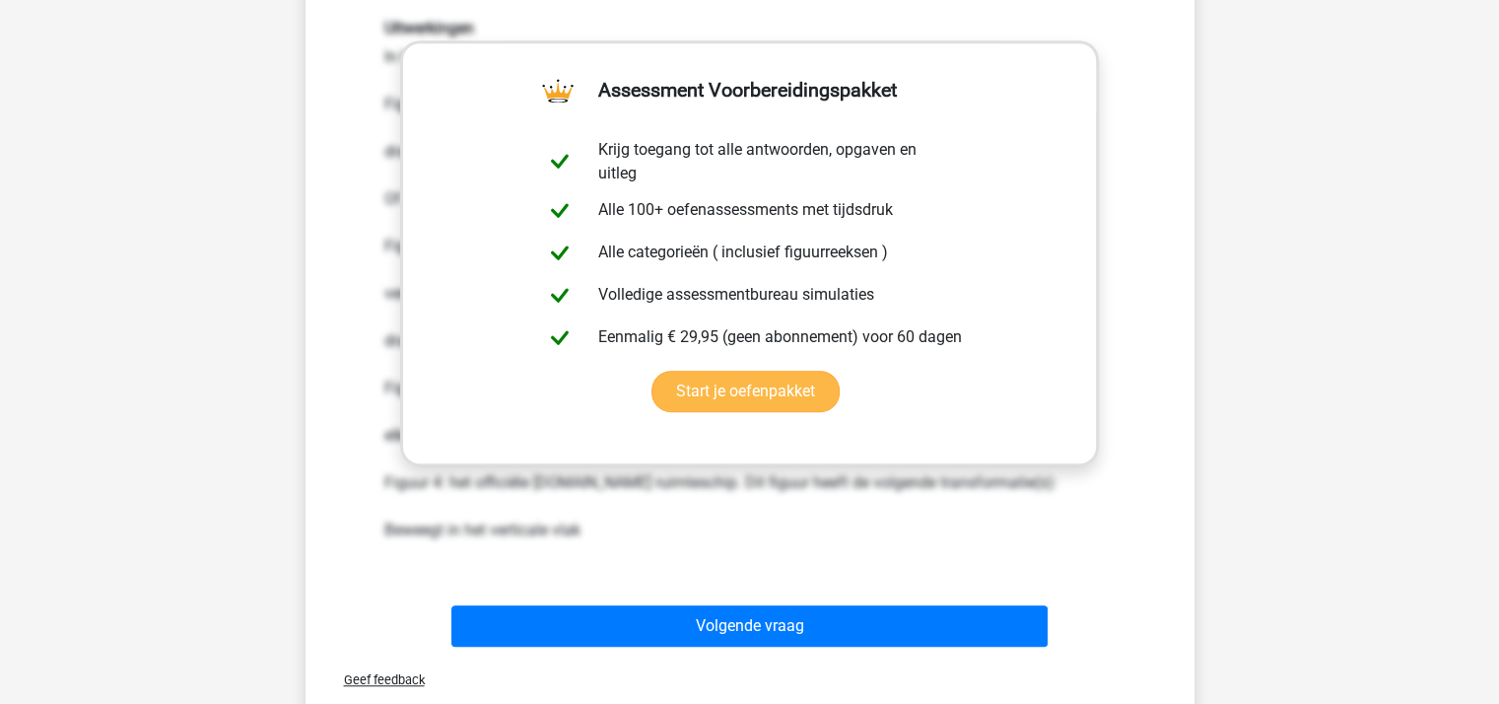
scroll to position [1404, 0]
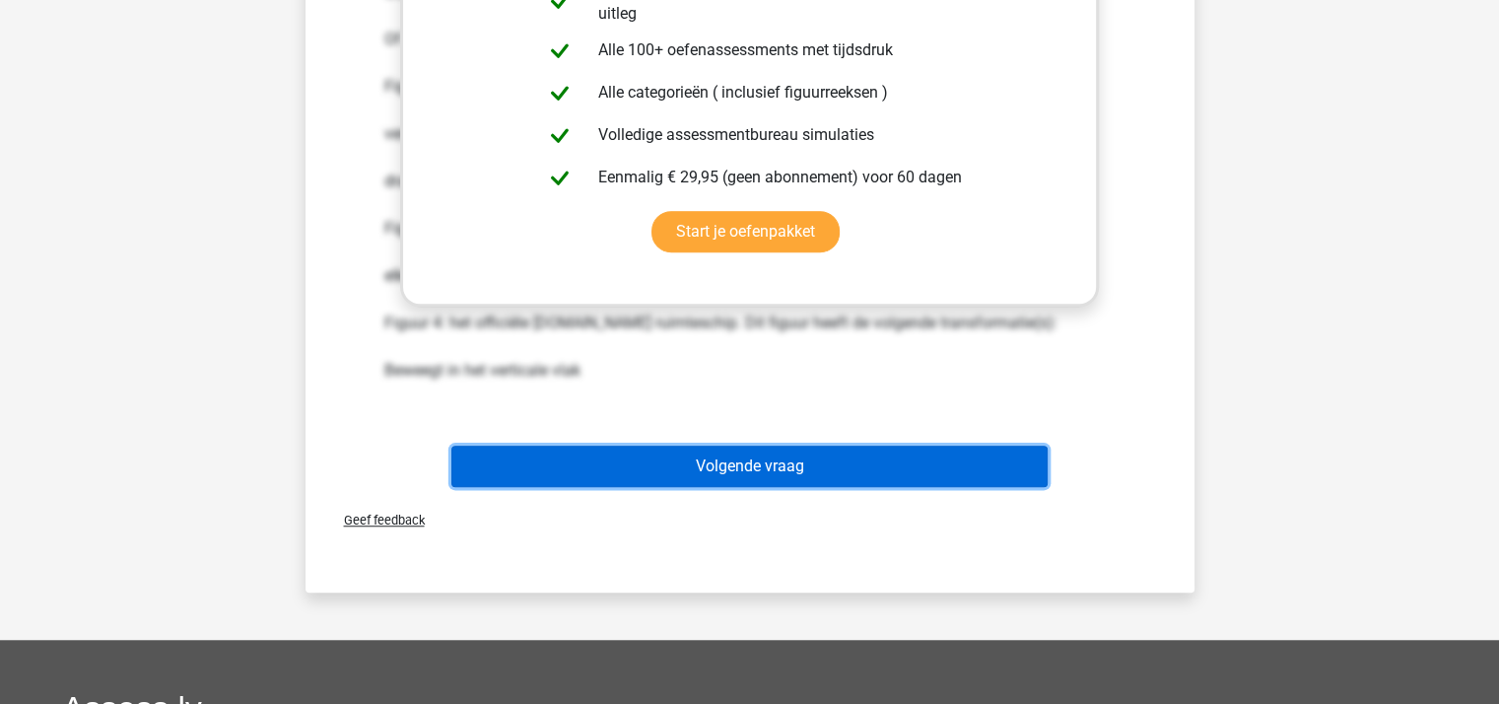
click at [796, 456] on button "Volgende vraag" at bounding box center [749, 465] width 596 height 41
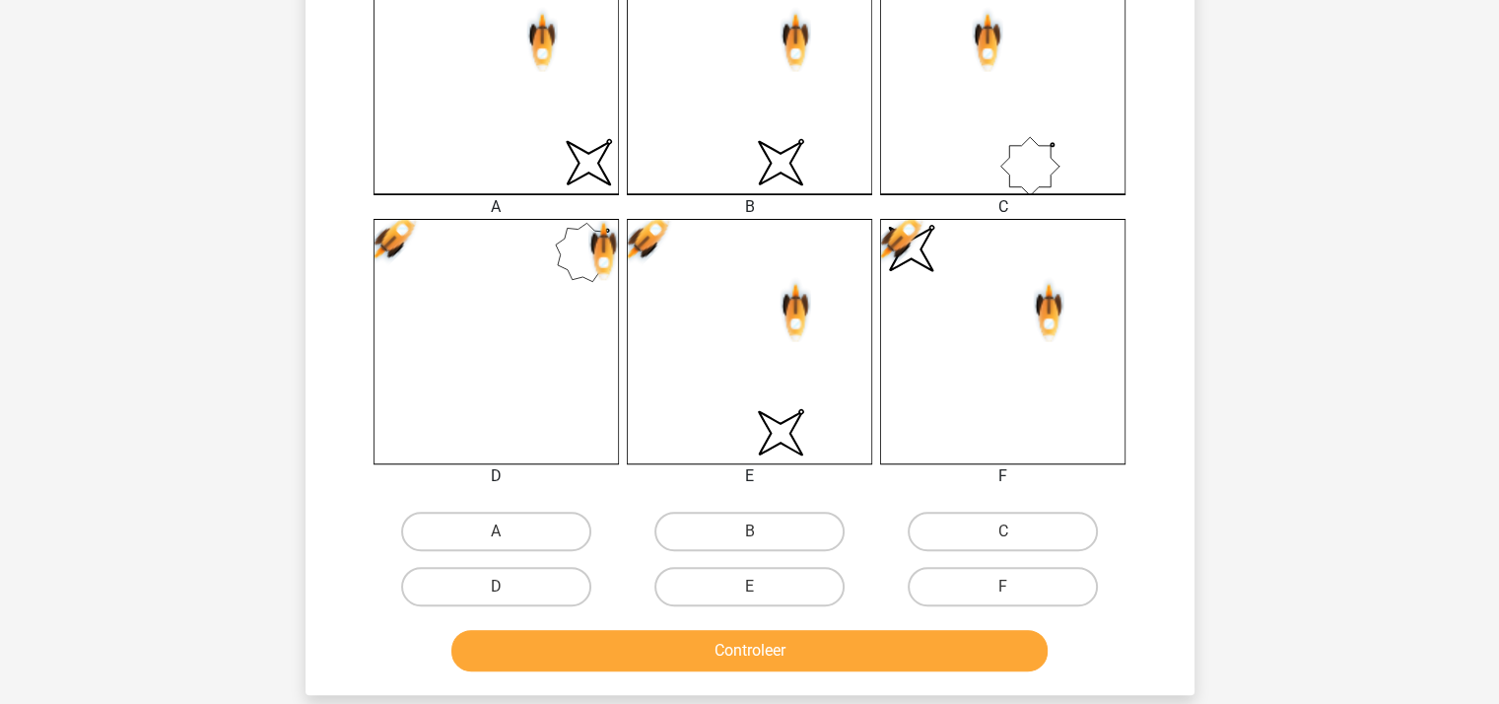
scroll to position [616, 0]
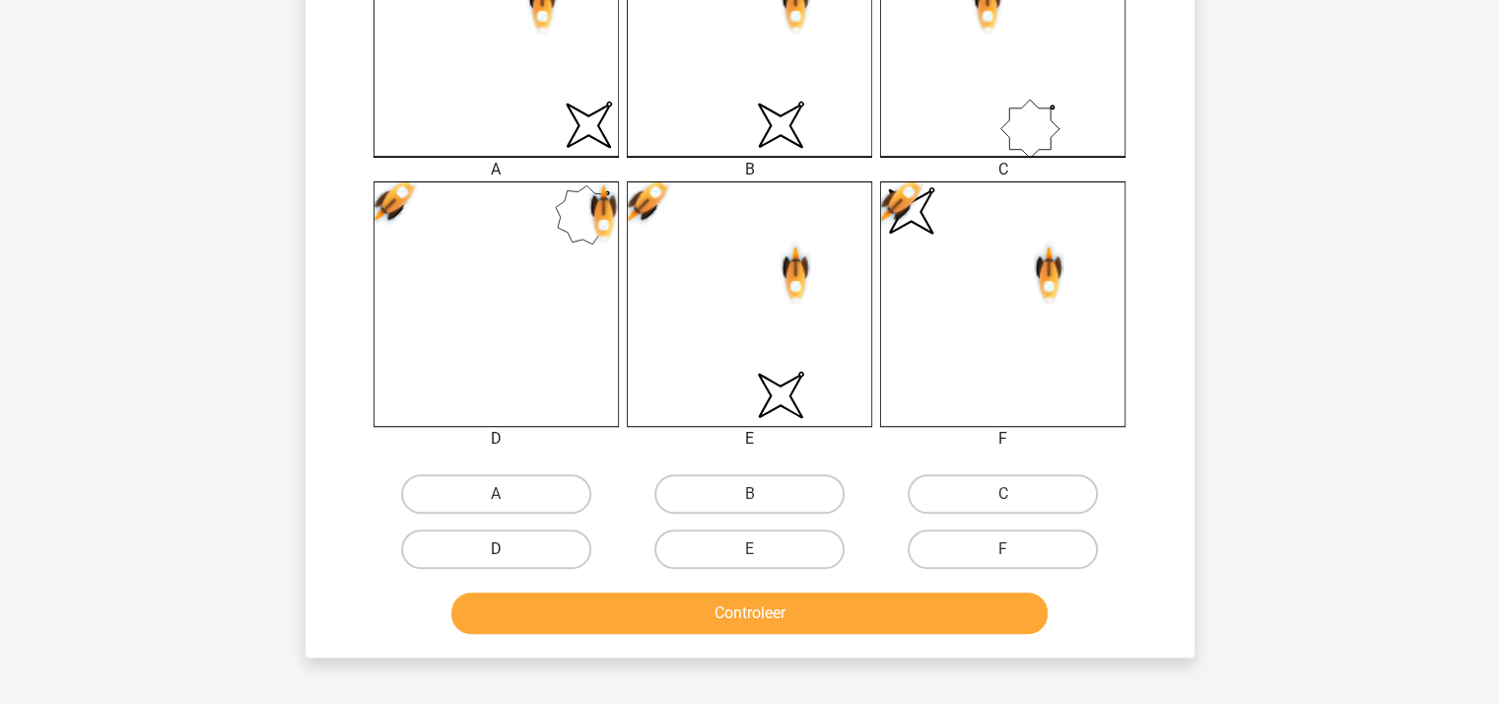
click at [525, 543] on label "D" at bounding box center [496, 548] width 190 height 39
click at [509, 549] on input "D" at bounding box center [502, 555] width 13 height 13
radio input "true"
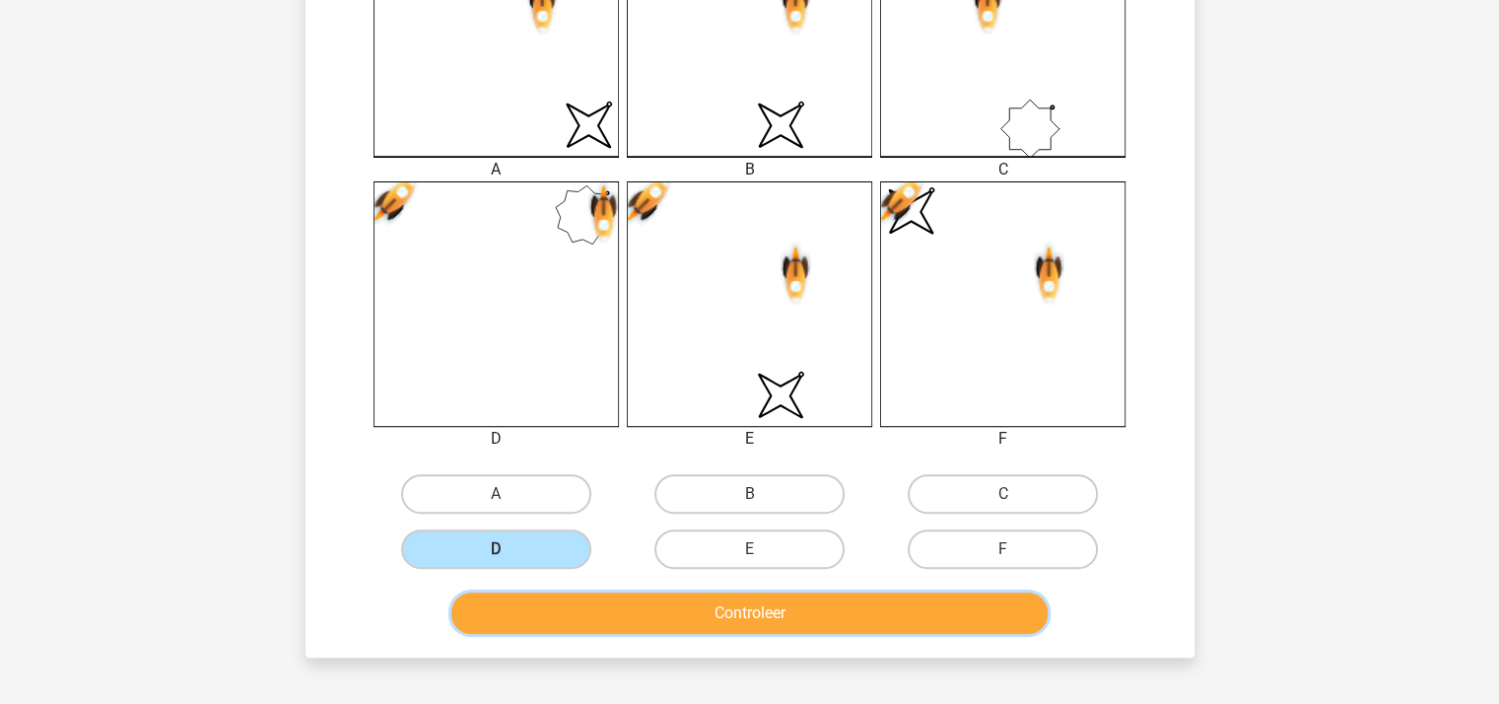
click at [840, 620] on button "Controleer" at bounding box center [749, 612] width 596 height 41
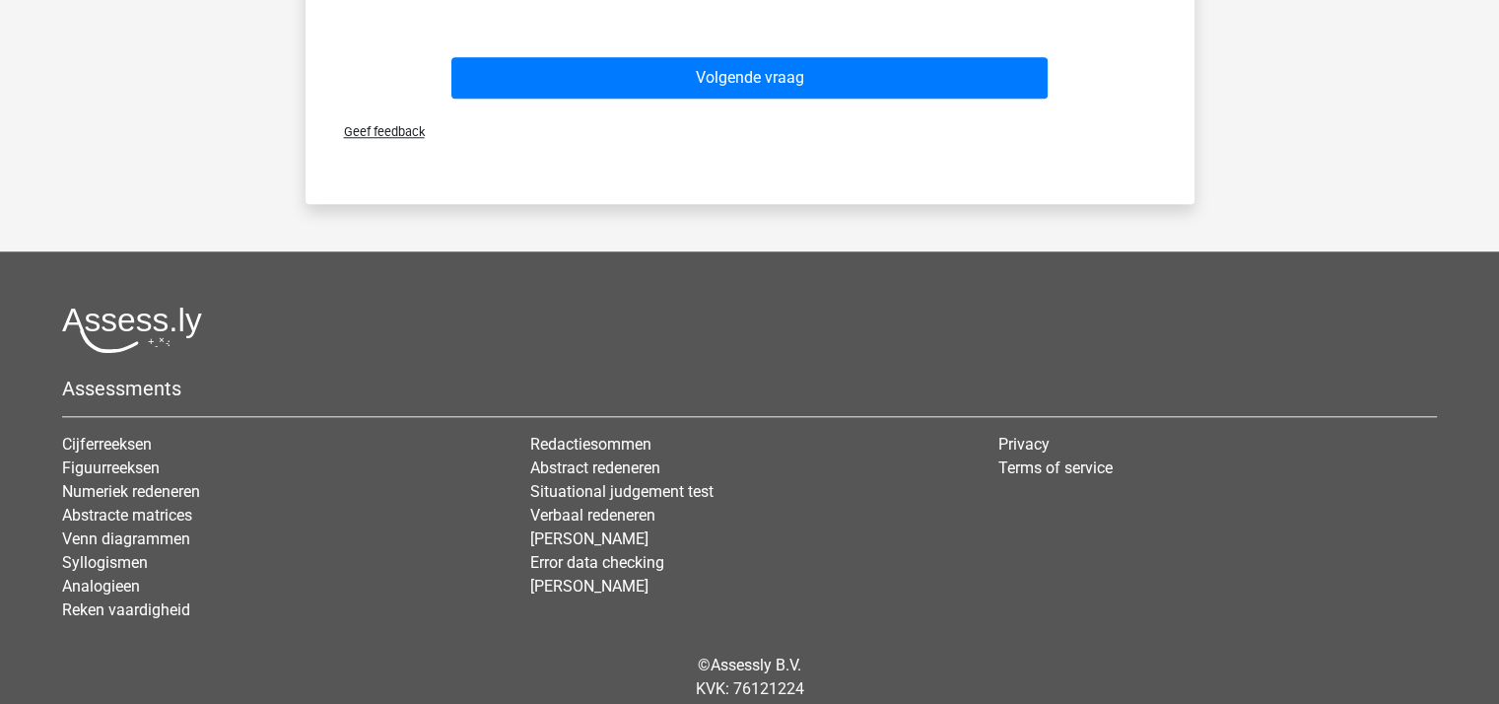
scroll to position [1799, 0]
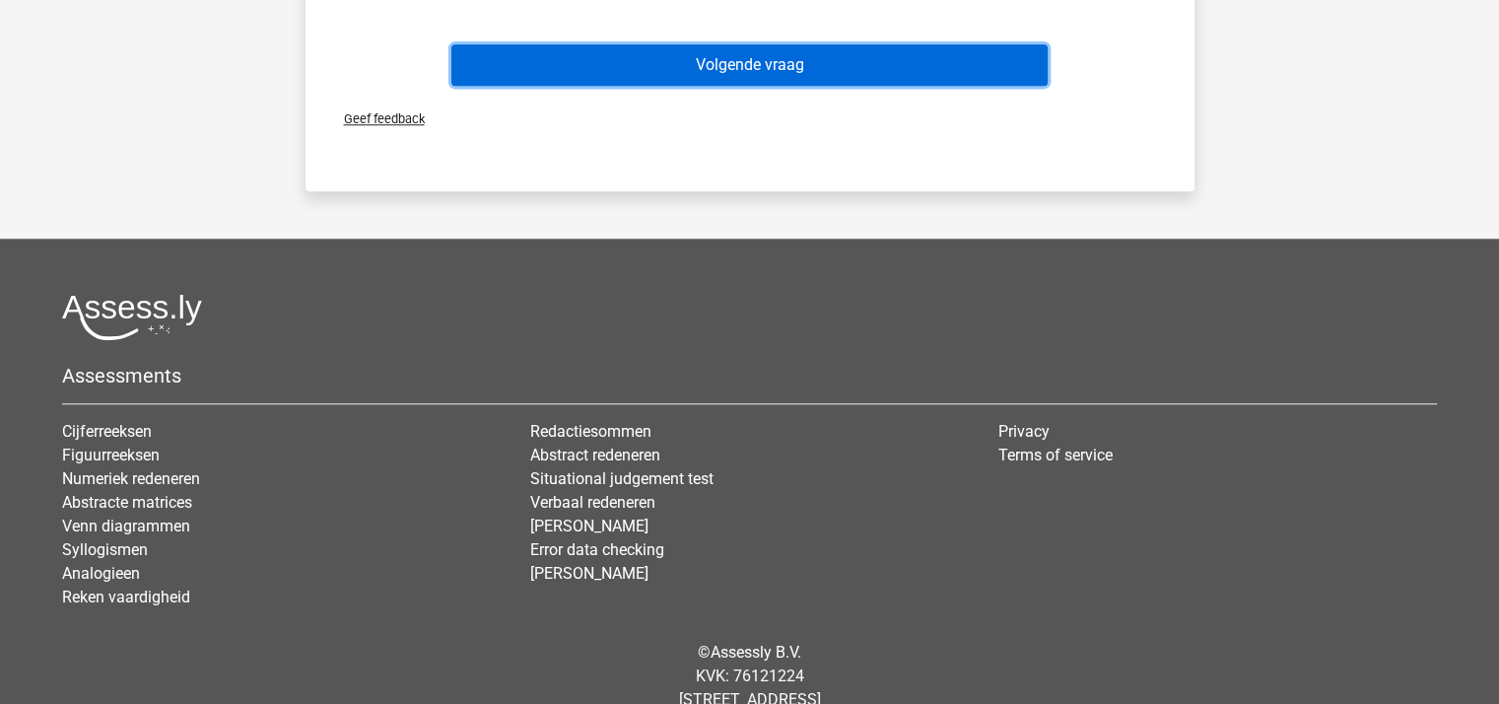
click at [799, 54] on button "Volgende vraag" at bounding box center [749, 64] width 596 height 41
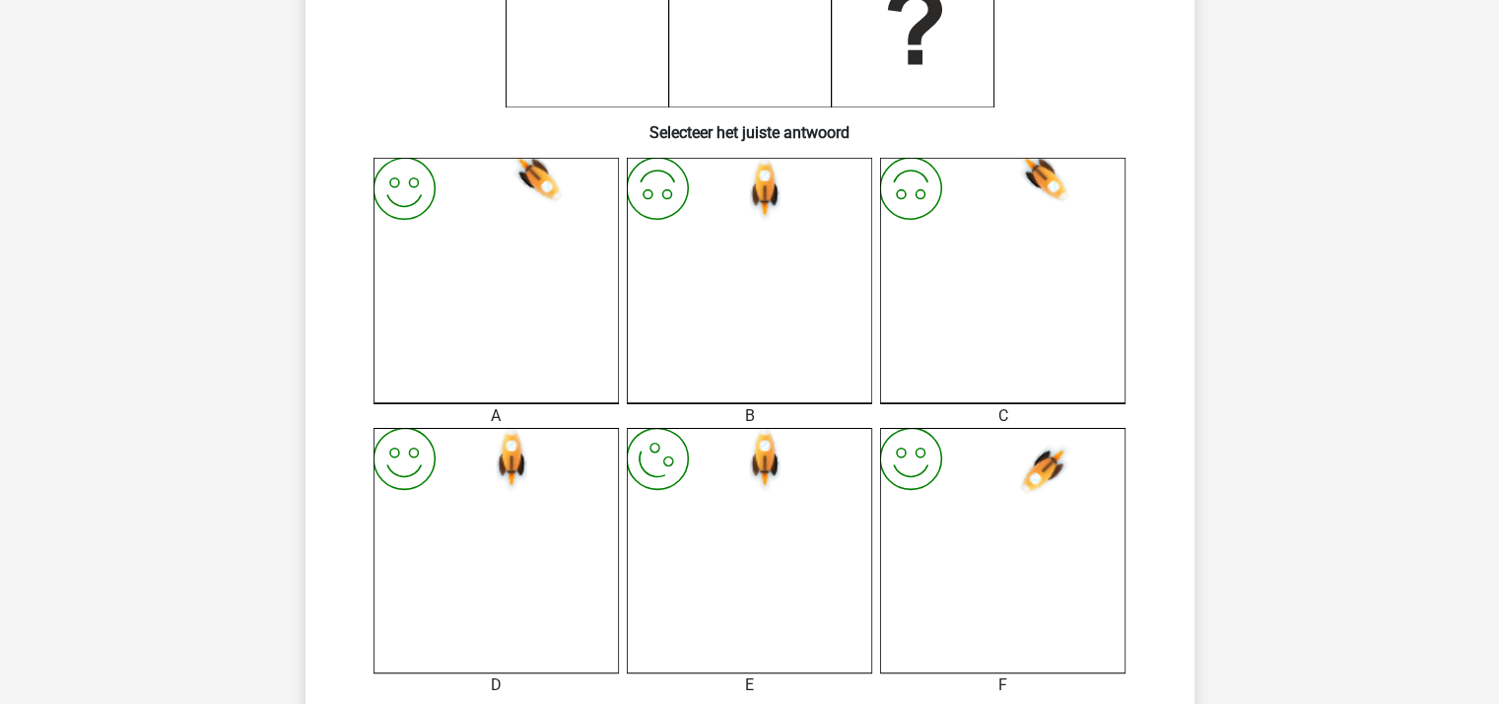
scroll to position [525, 0]
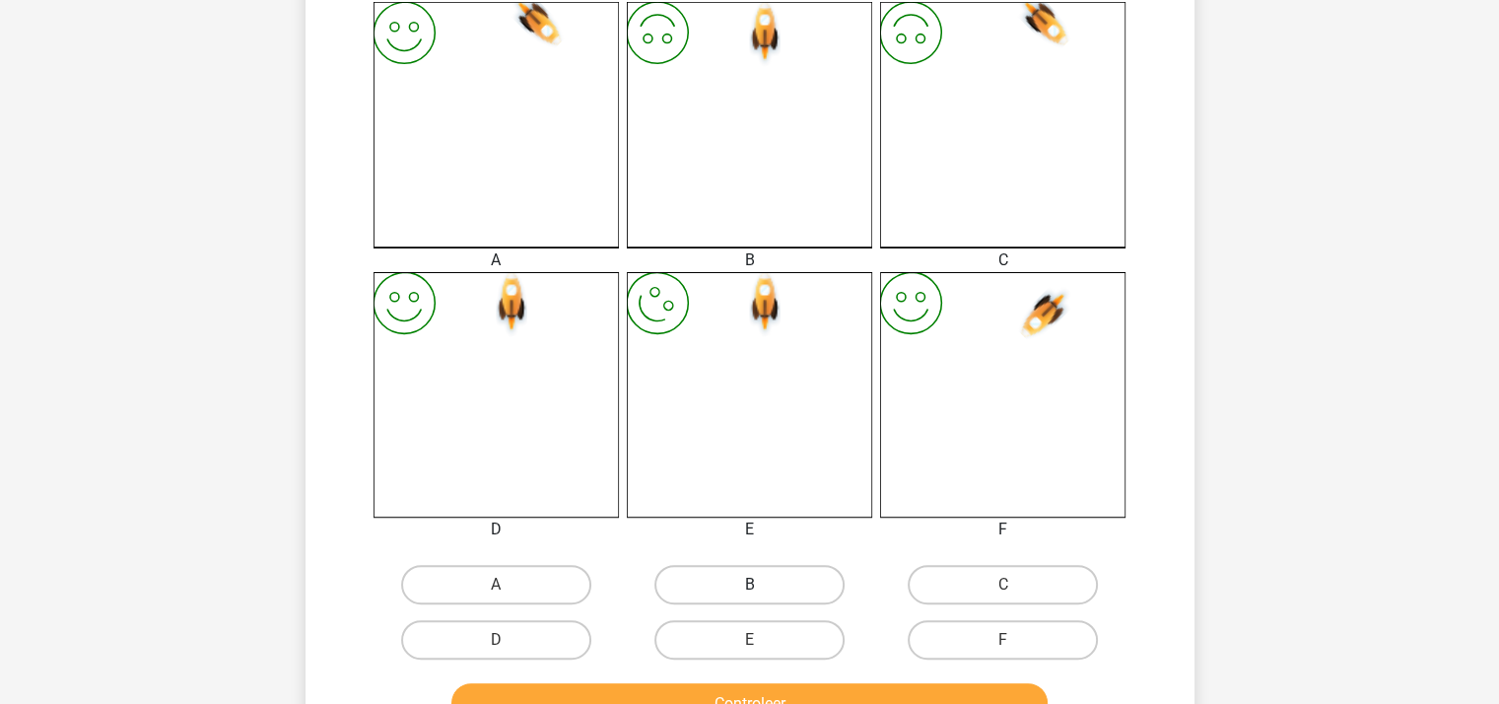
click at [768, 580] on label "B" at bounding box center [749, 584] width 190 height 39
click at [762, 584] on input "B" at bounding box center [755, 590] width 13 height 13
radio input "true"
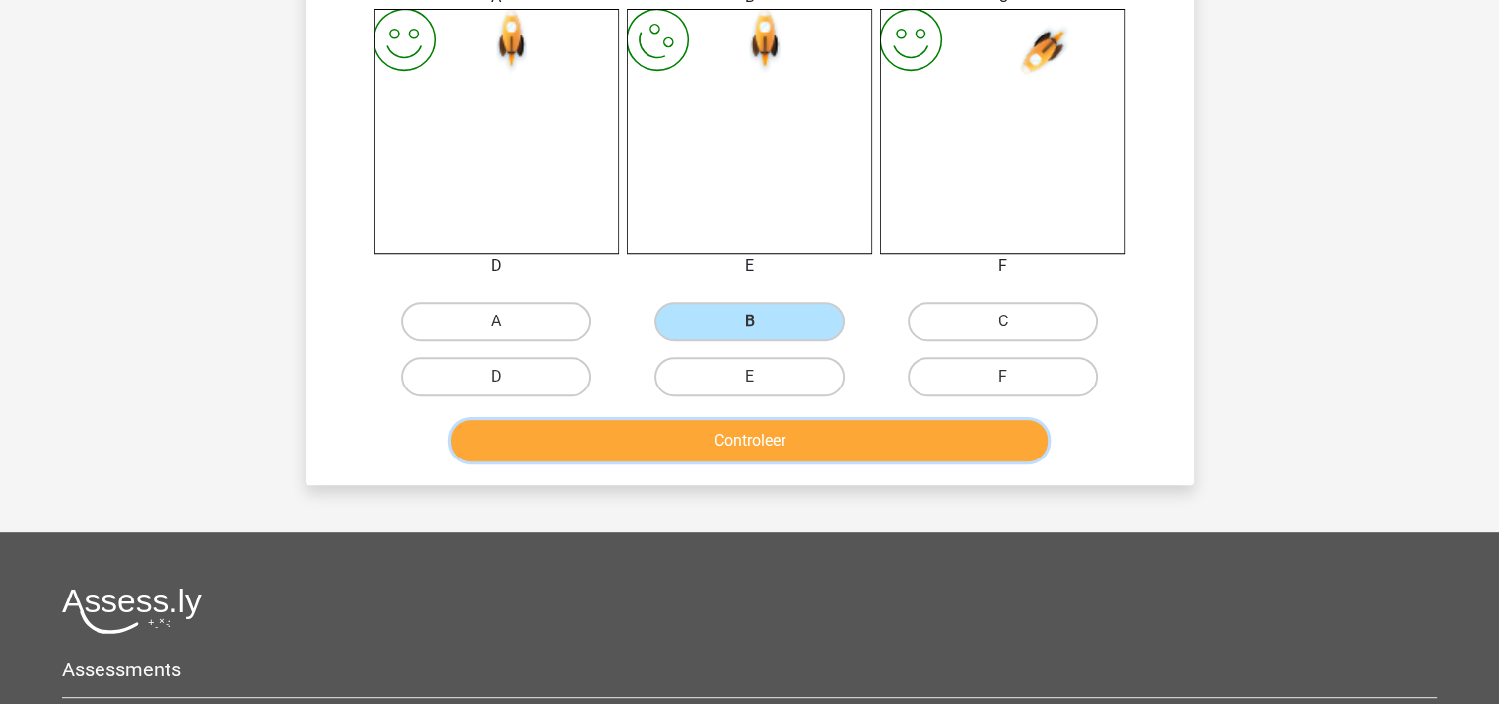
click at [795, 429] on button "Controleer" at bounding box center [749, 440] width 596 height 41
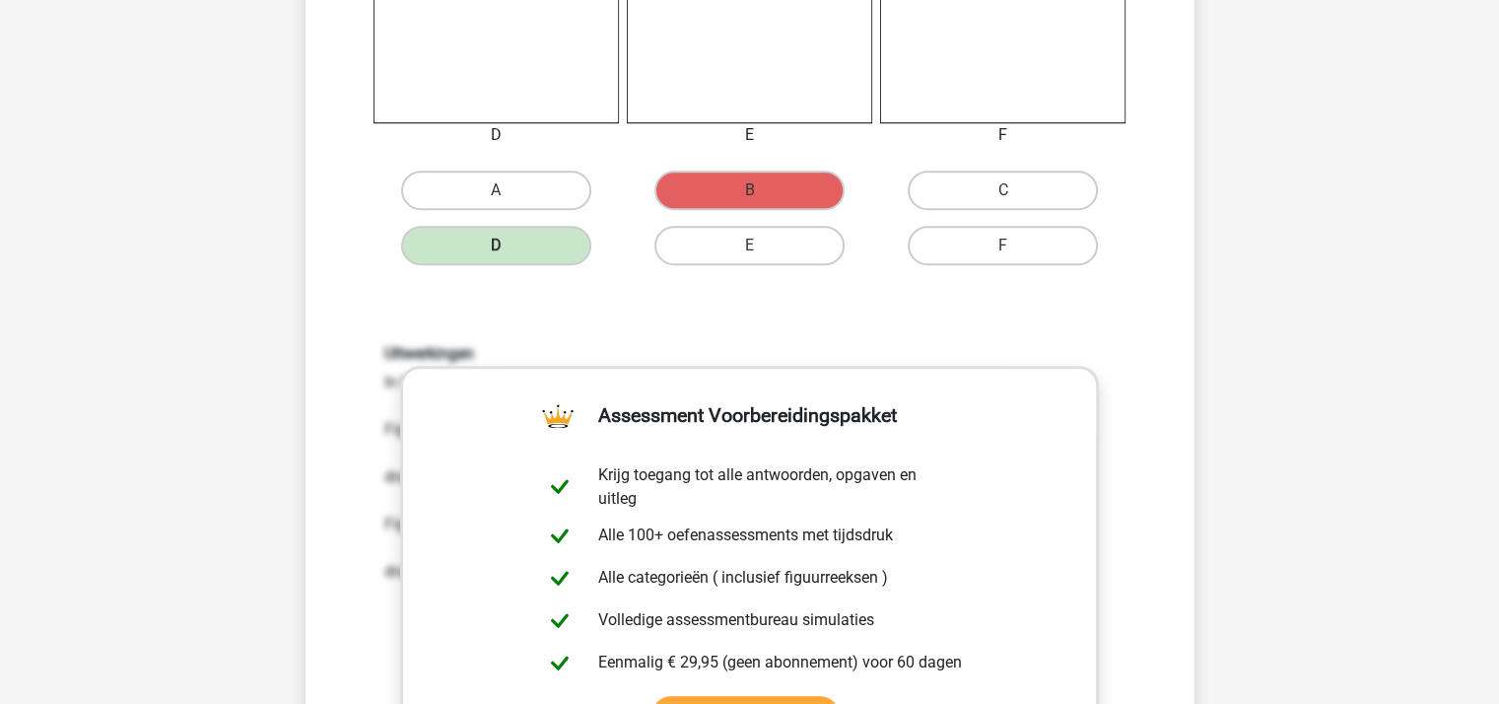
scroll to position [1445, 0]
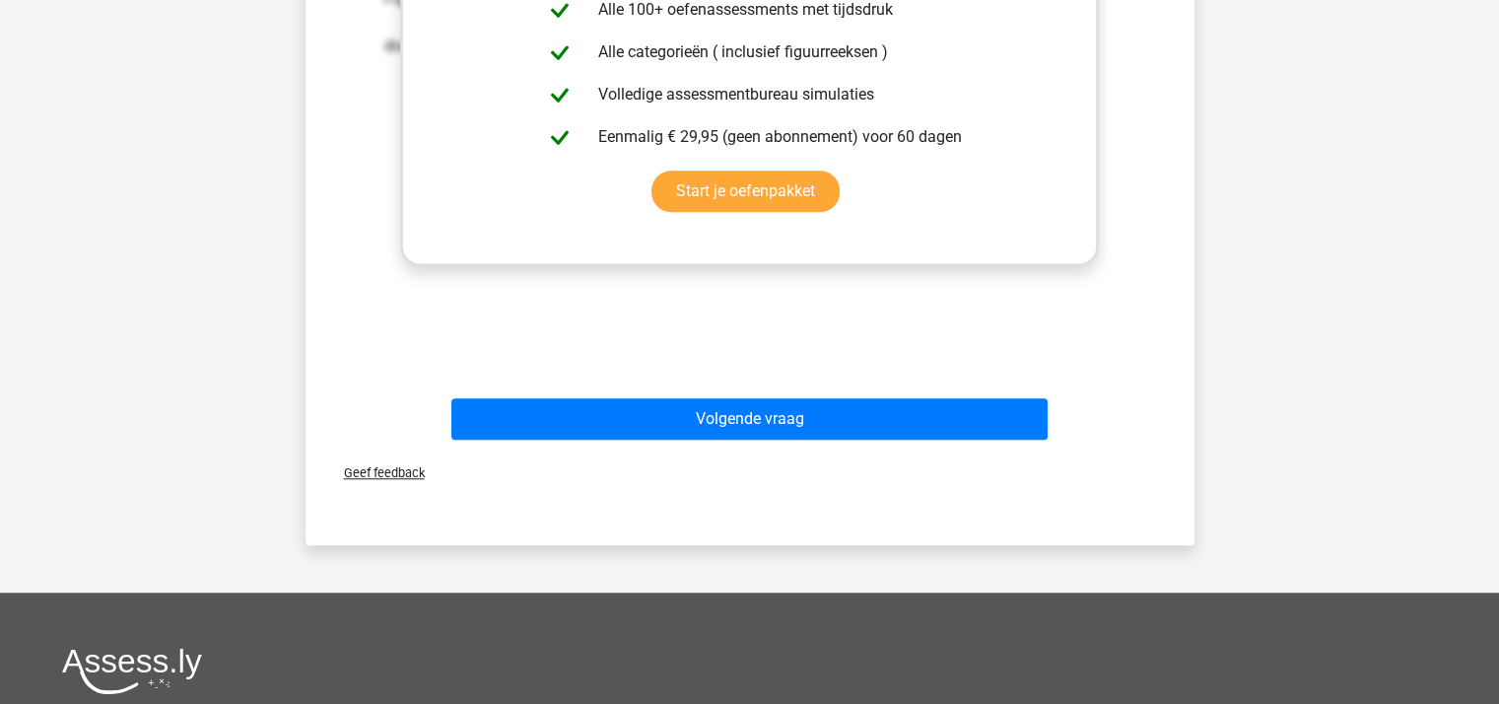
click at [782, 395] on div "Volgende vraag" at bounding box center [750, 414] width 826 height 65
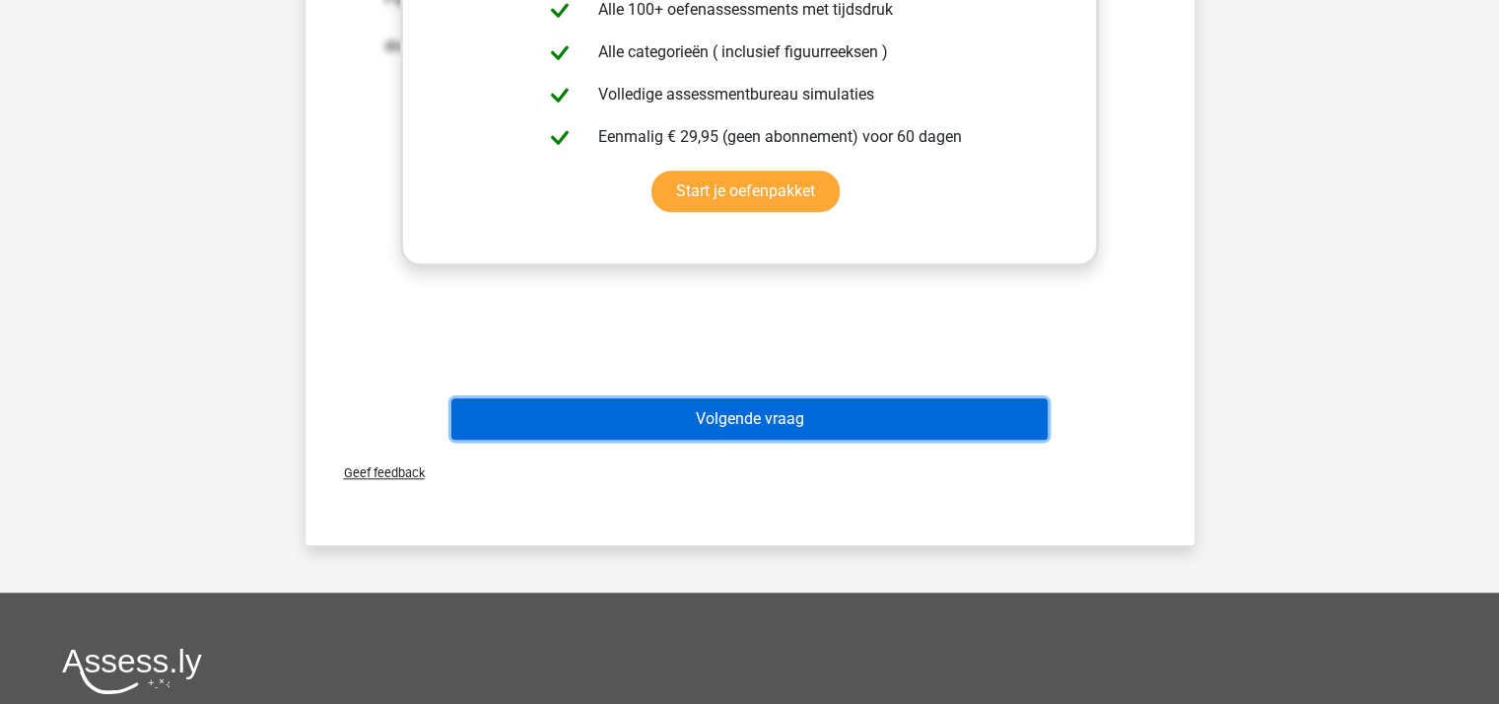
click at [856, 405] on button "Volgende vraag" at bounding box center [749, 418] width 596 height 41
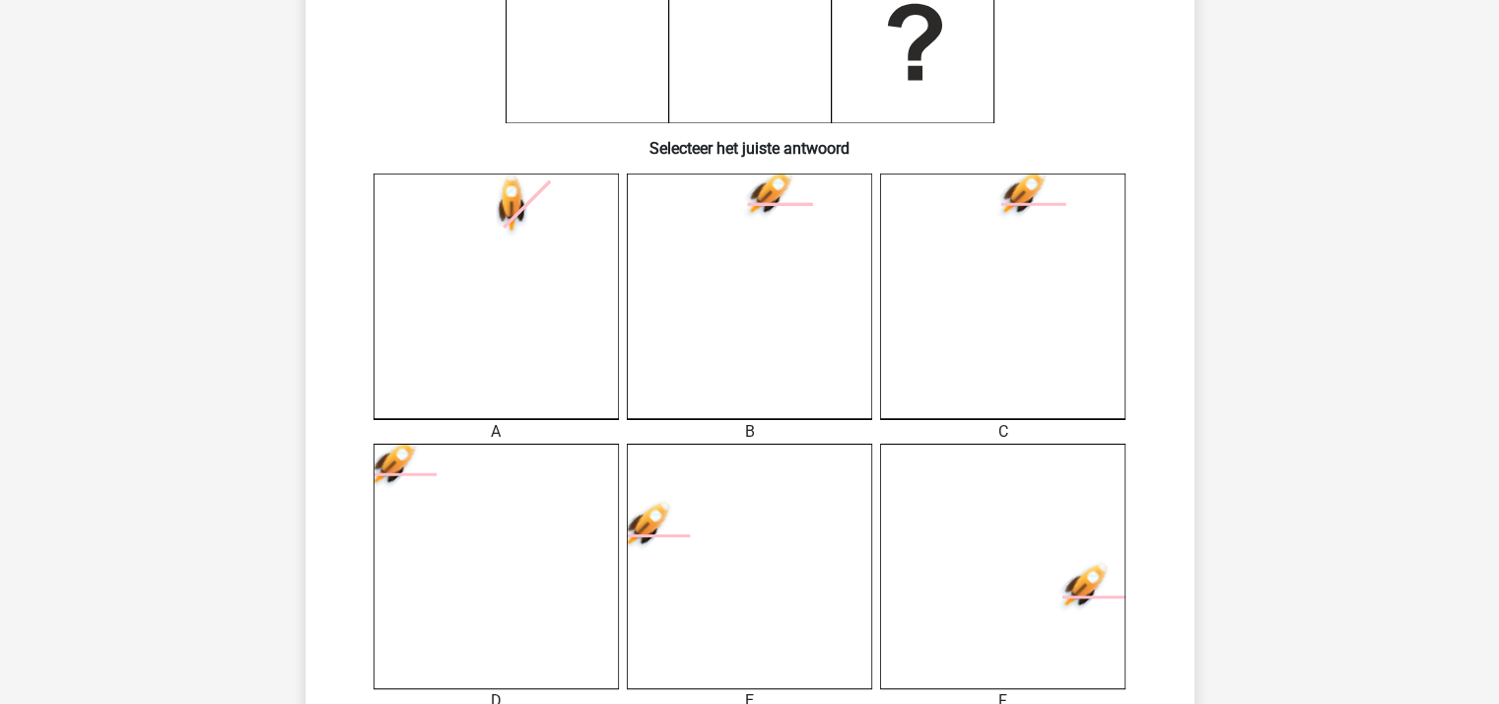
scroll to position [616, 0]
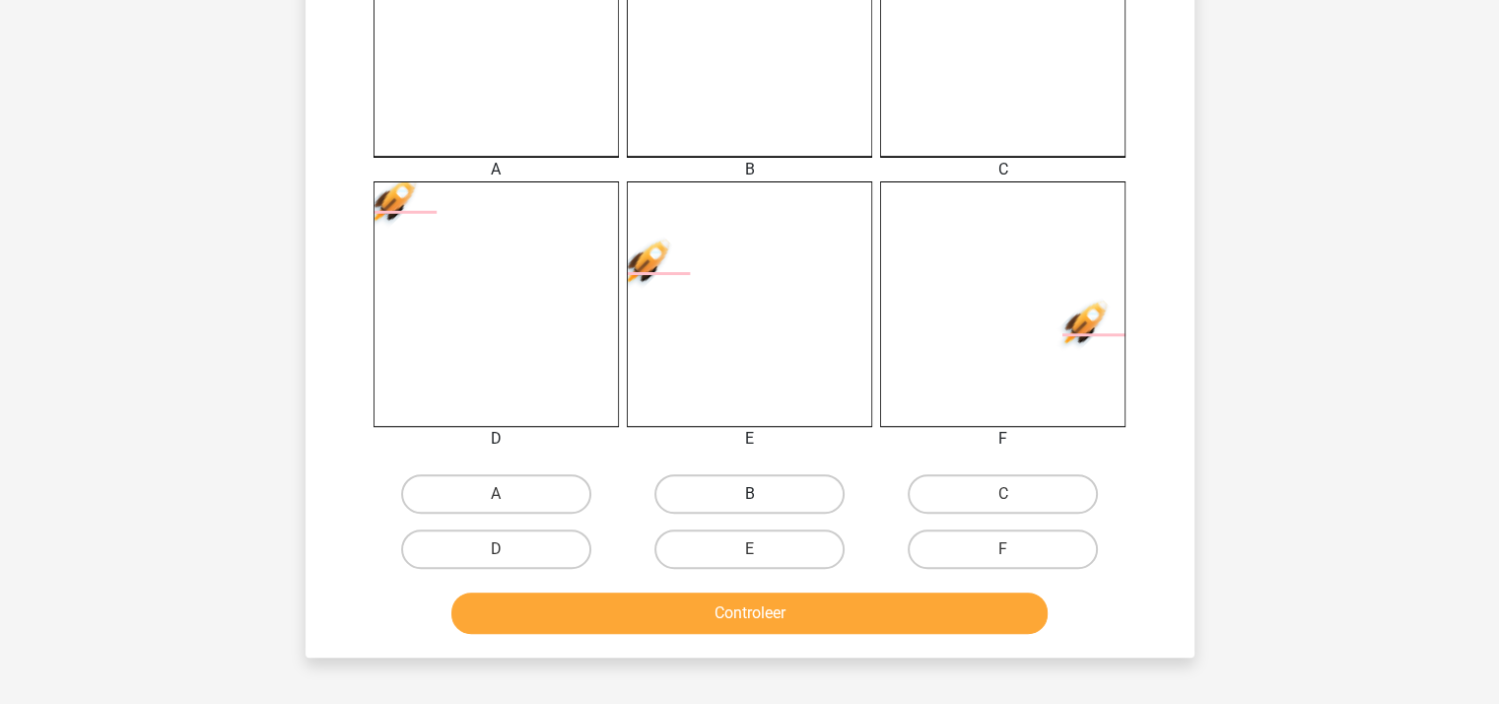
click at [762, 493] on label "B" at bounding box center [749, 493] width 190 height 39
click at [762, 494] on input "B" at bounding box center [755, 500] width 13 height 13
radio input "true"
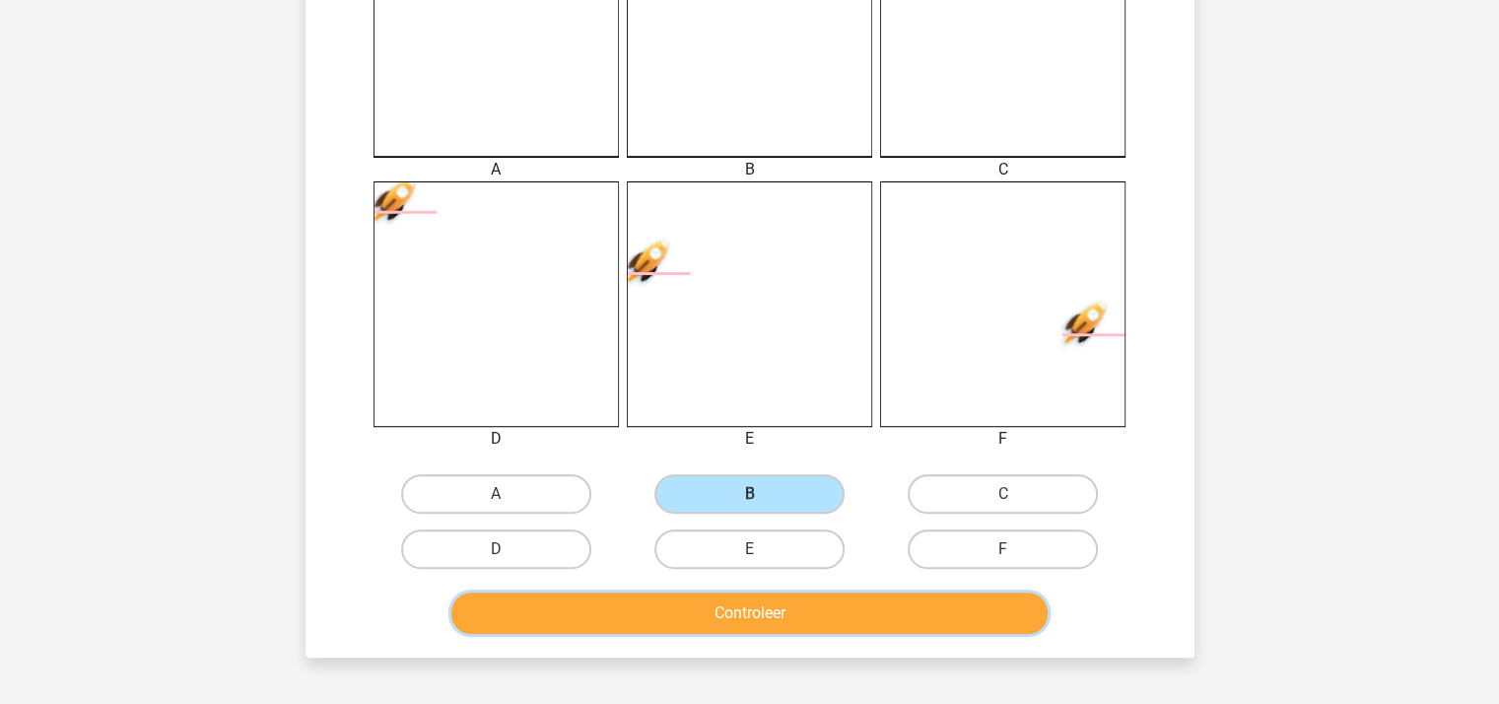
click at [785, 606] on button "Controleer" at bounding box center [749, 612] width 596 height 41
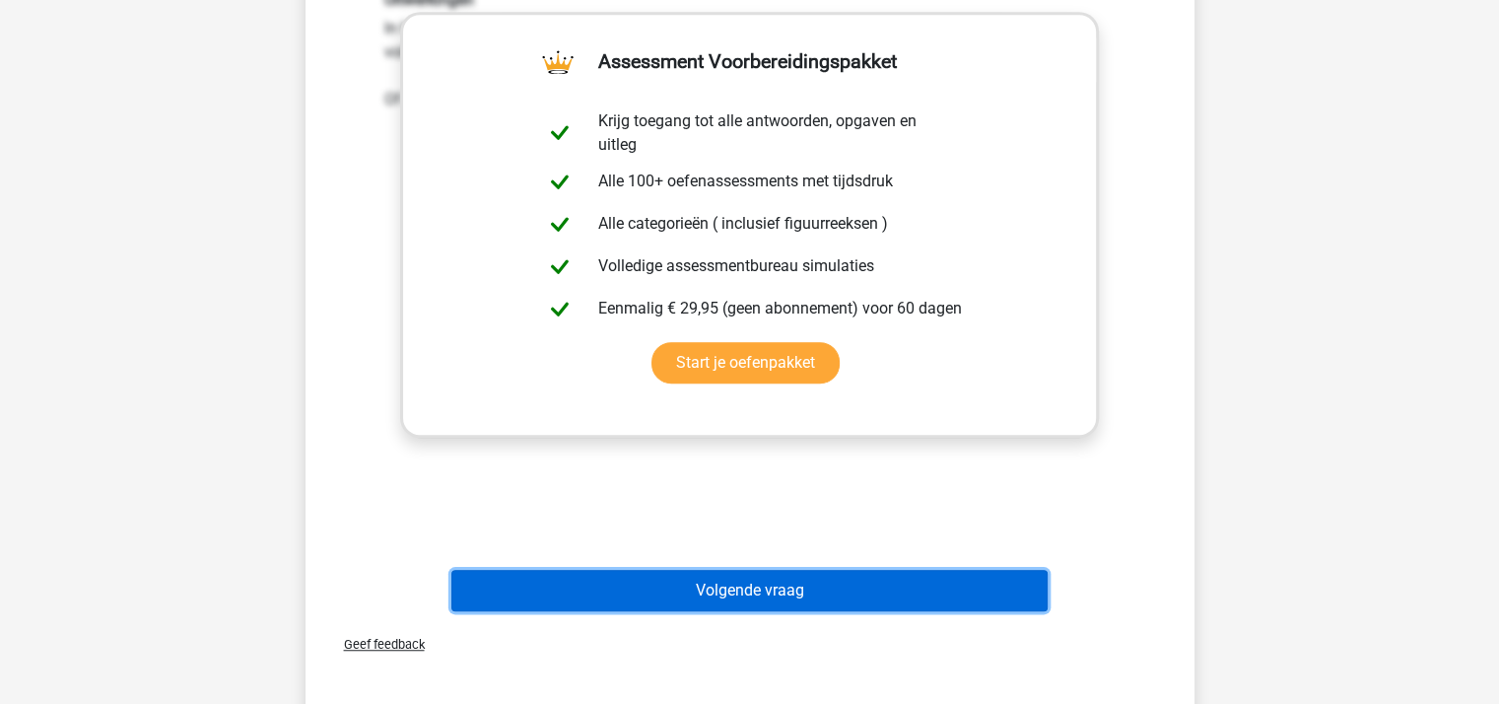
click at [785, 592] on button "Volgende vraag" at bounding box center [749, 590] width 596 height 41
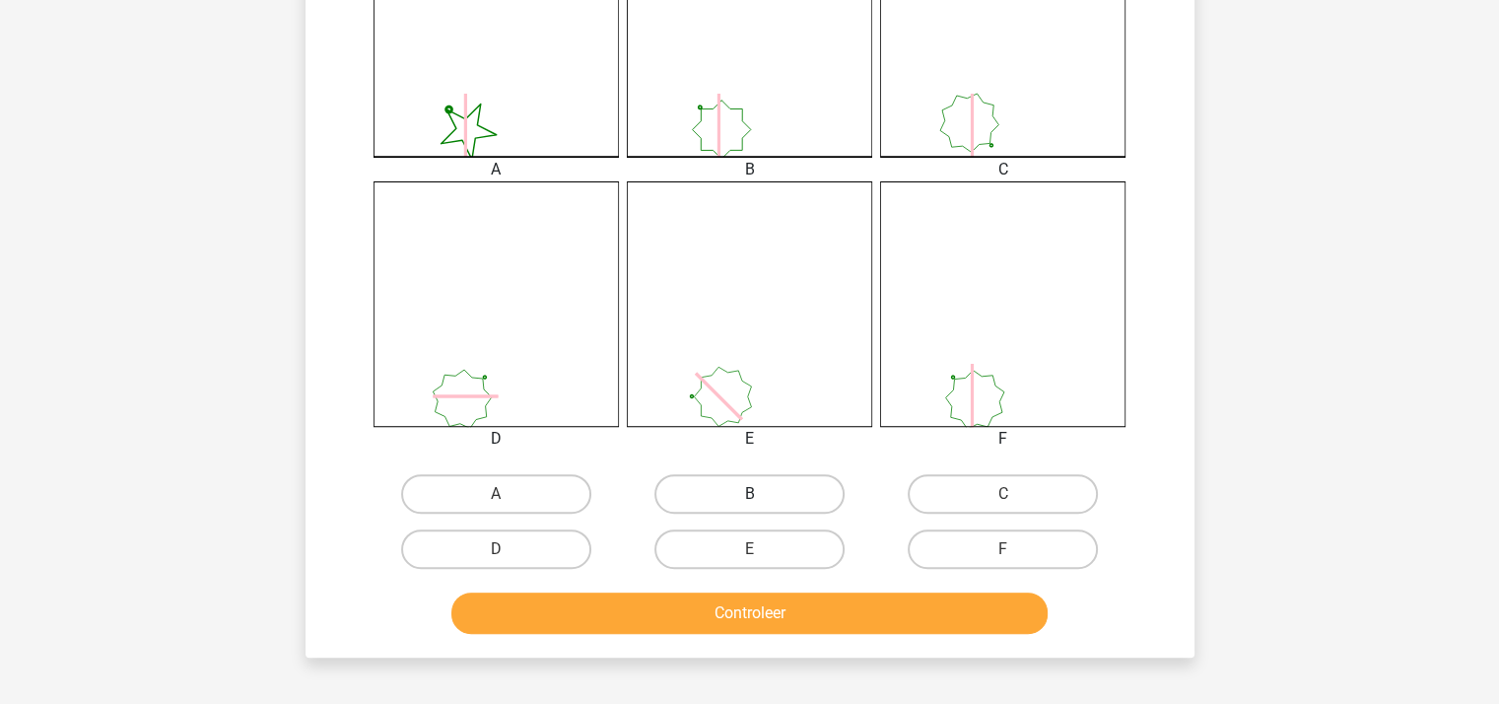
click at [796, 488] on label "B" at bounding box center [749, 493] width 190 height 39
click at [762, 494] on input "B" at bounding box center [755, 500] width 13 height 13
radio input "true"
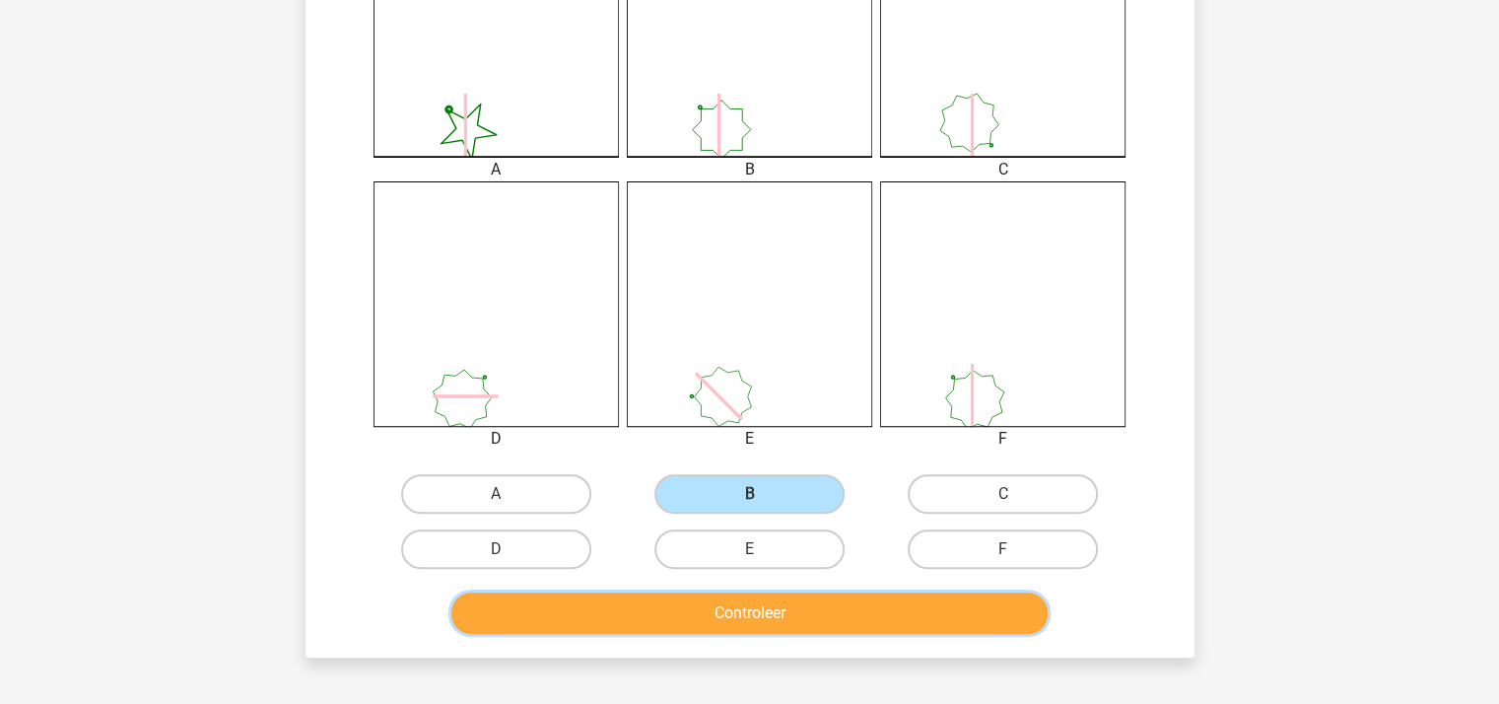
click at [786, 598] on button "Controleer" at bounding box center [749, 612] width 596 height 41
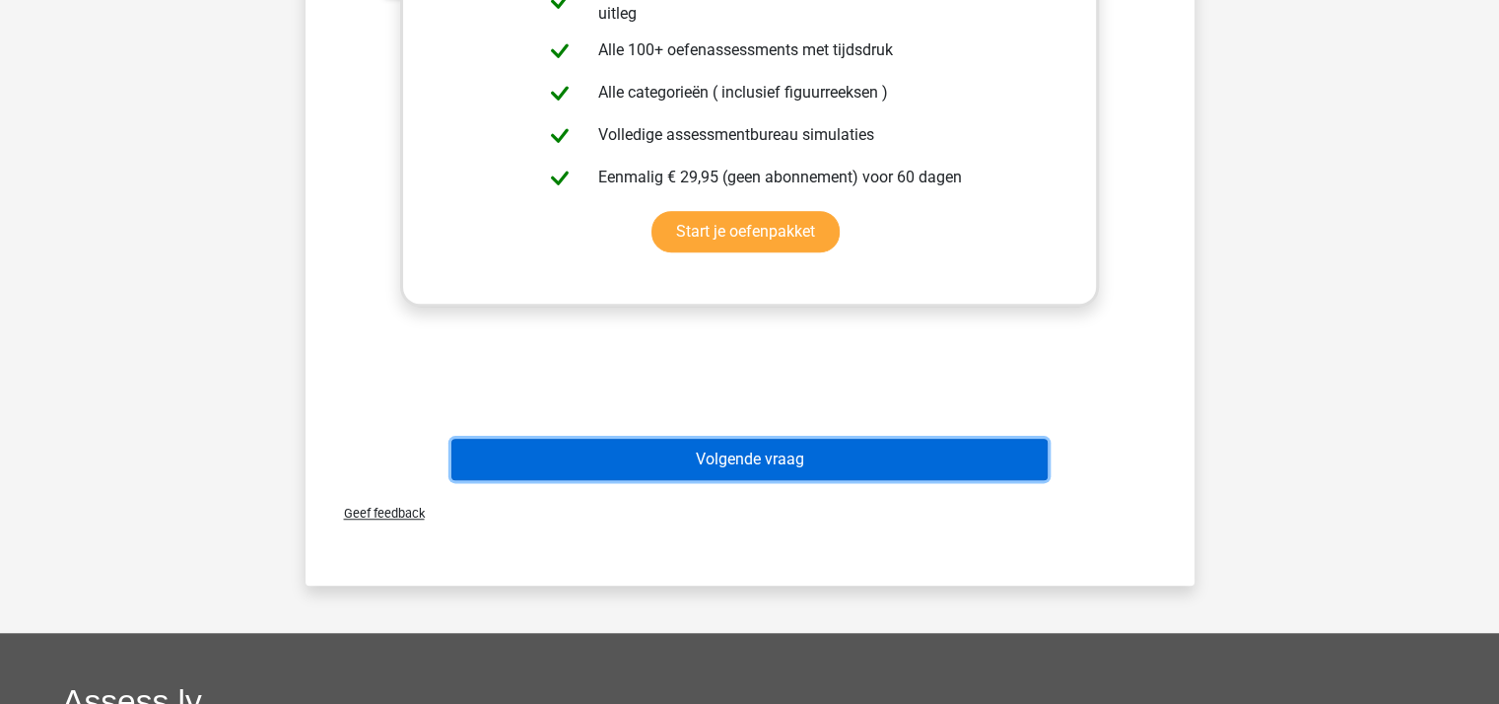
click at [797, 446] on button "Volgende vraag" at bounding box center [749, 459] width 596 height 41
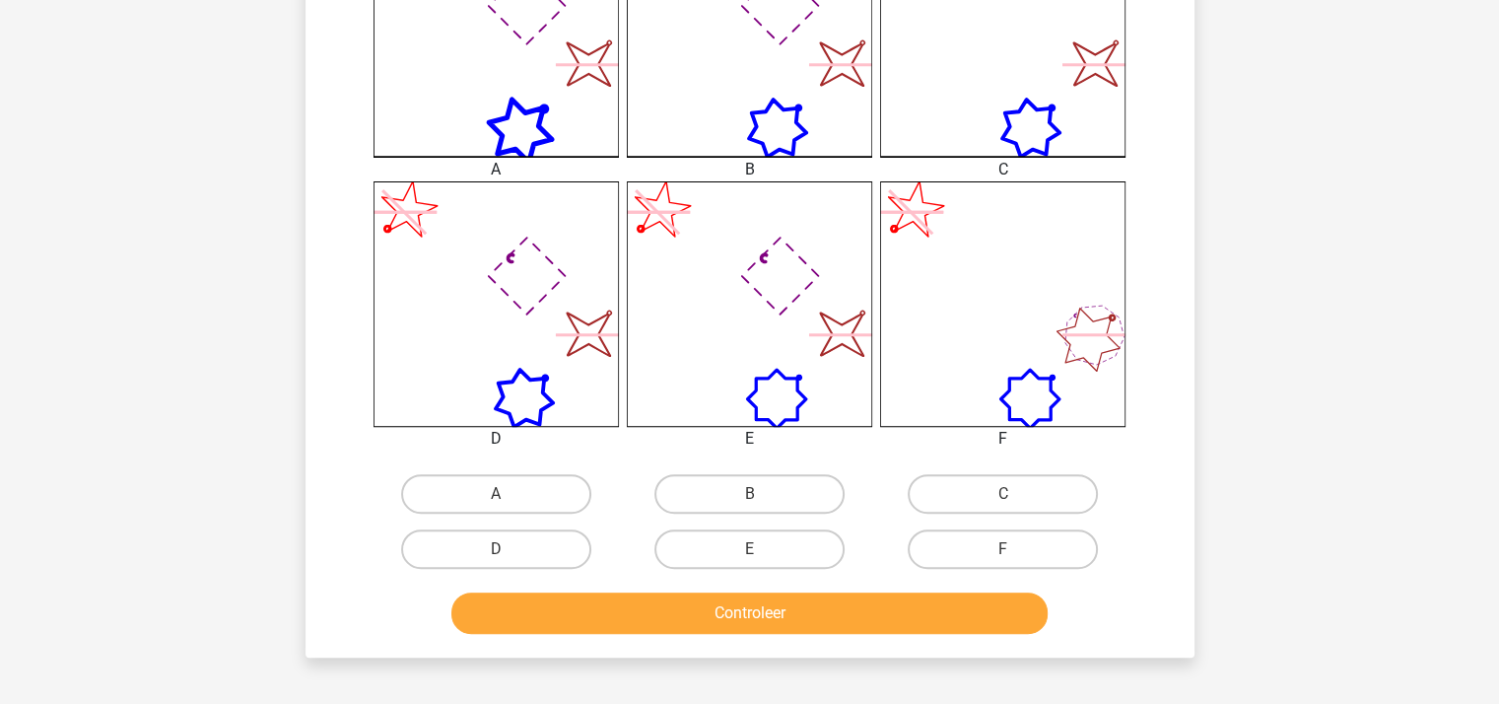
scroll to position [748, 0]
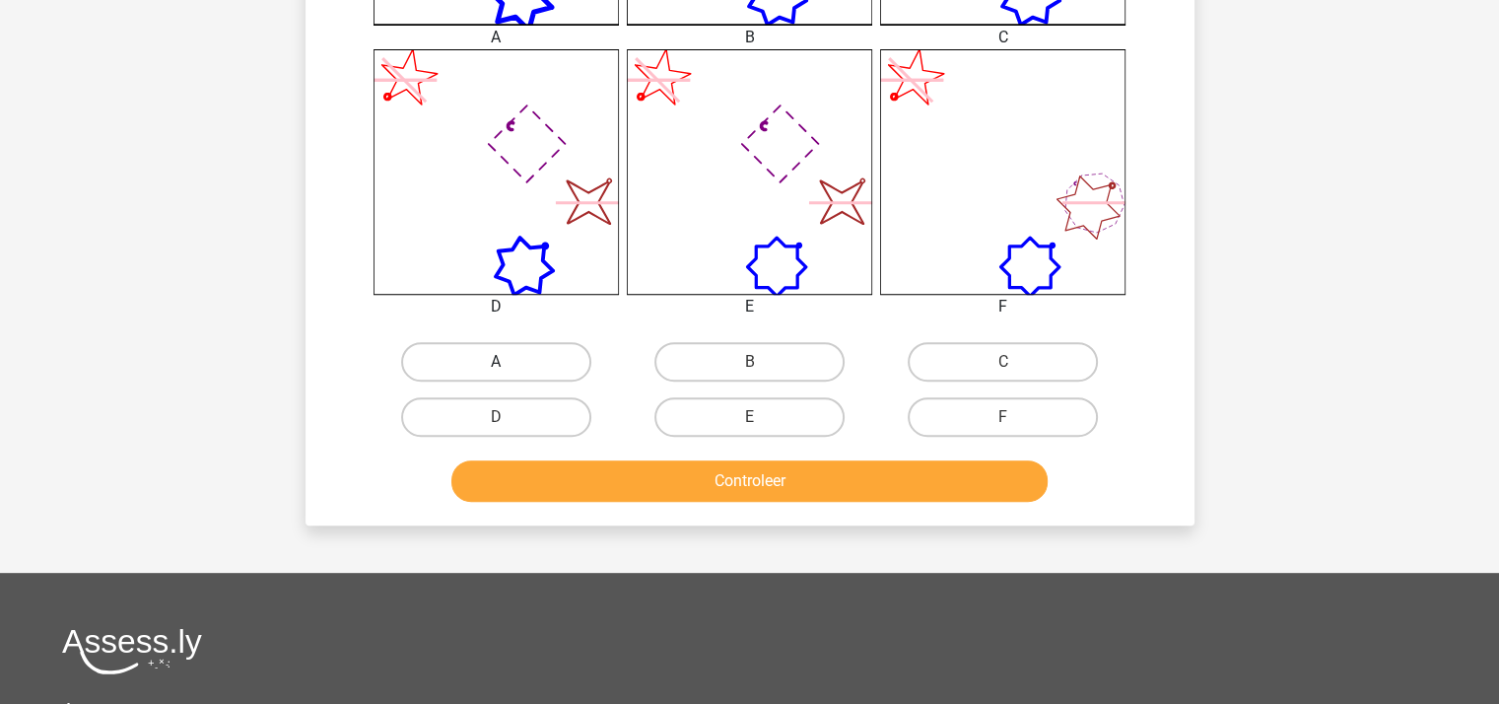
drag, startPoint x: 518, startPoint y: 354, endPoint x: 539, endPoint y: 384, distance: 36.9
click at [518, 354] on label "A" at bounding box center [496, 361] width 190 height 39
click at [509, 362] on input "A" at bounding box center [502, 368] width 13 height 13
radio input "true"
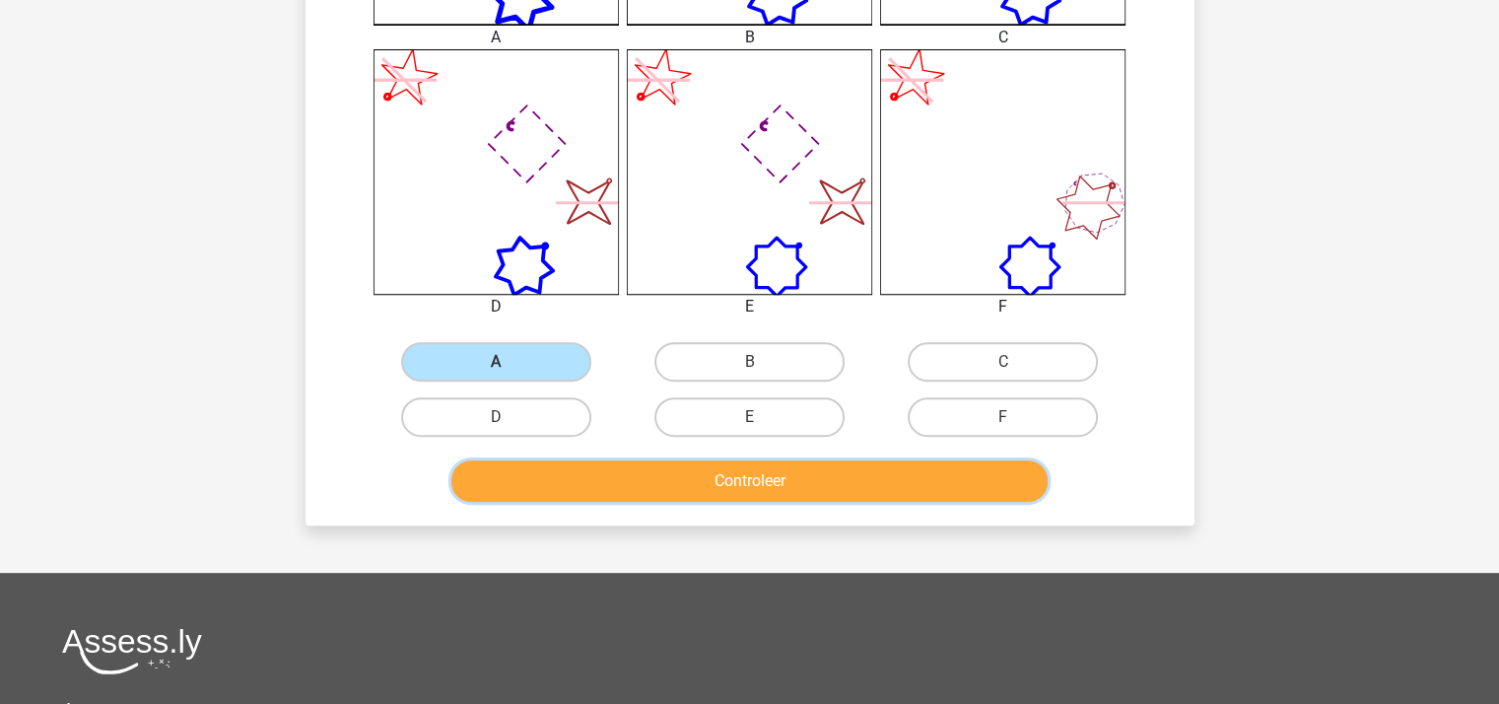
click at [772, 474] on button "Controleer" at bounding box center [749, 480] width 596 height 41
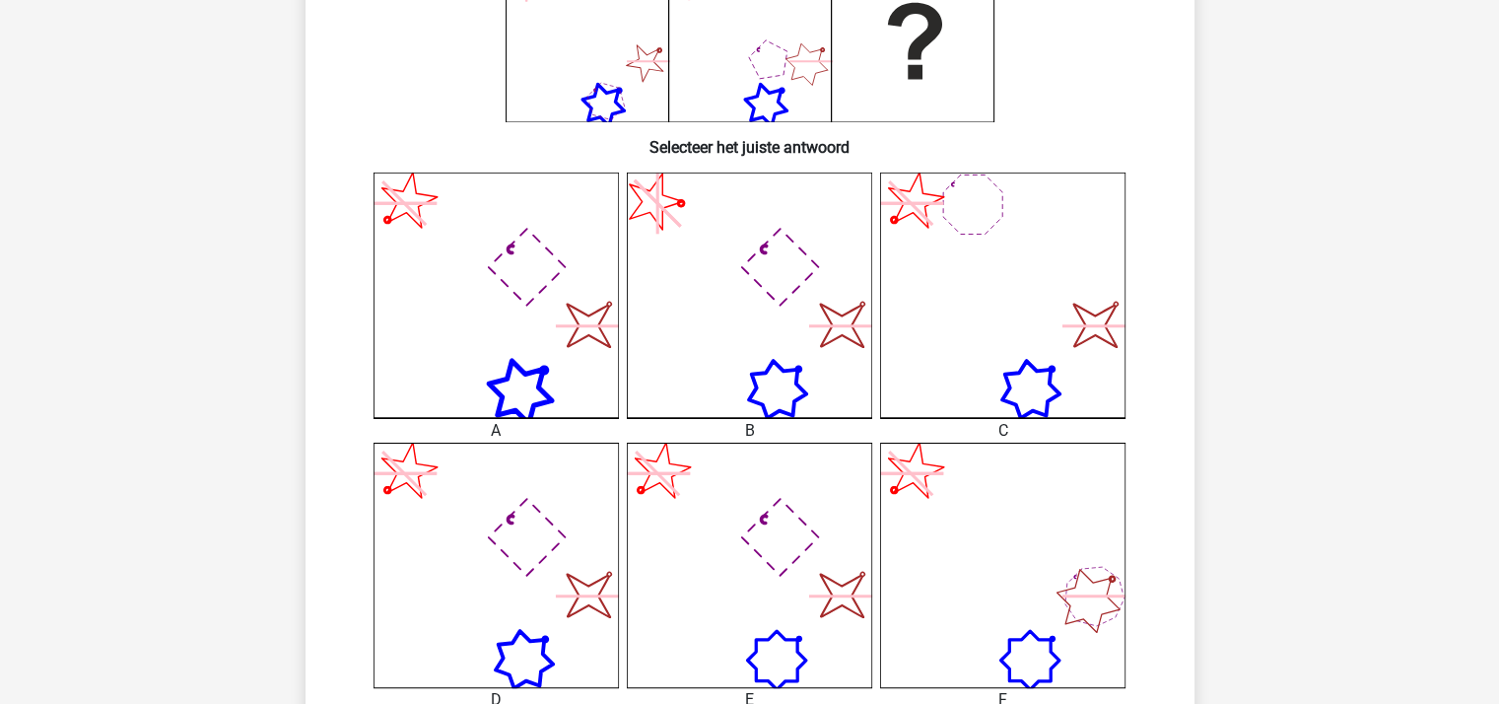
scroll to position [222, 0]
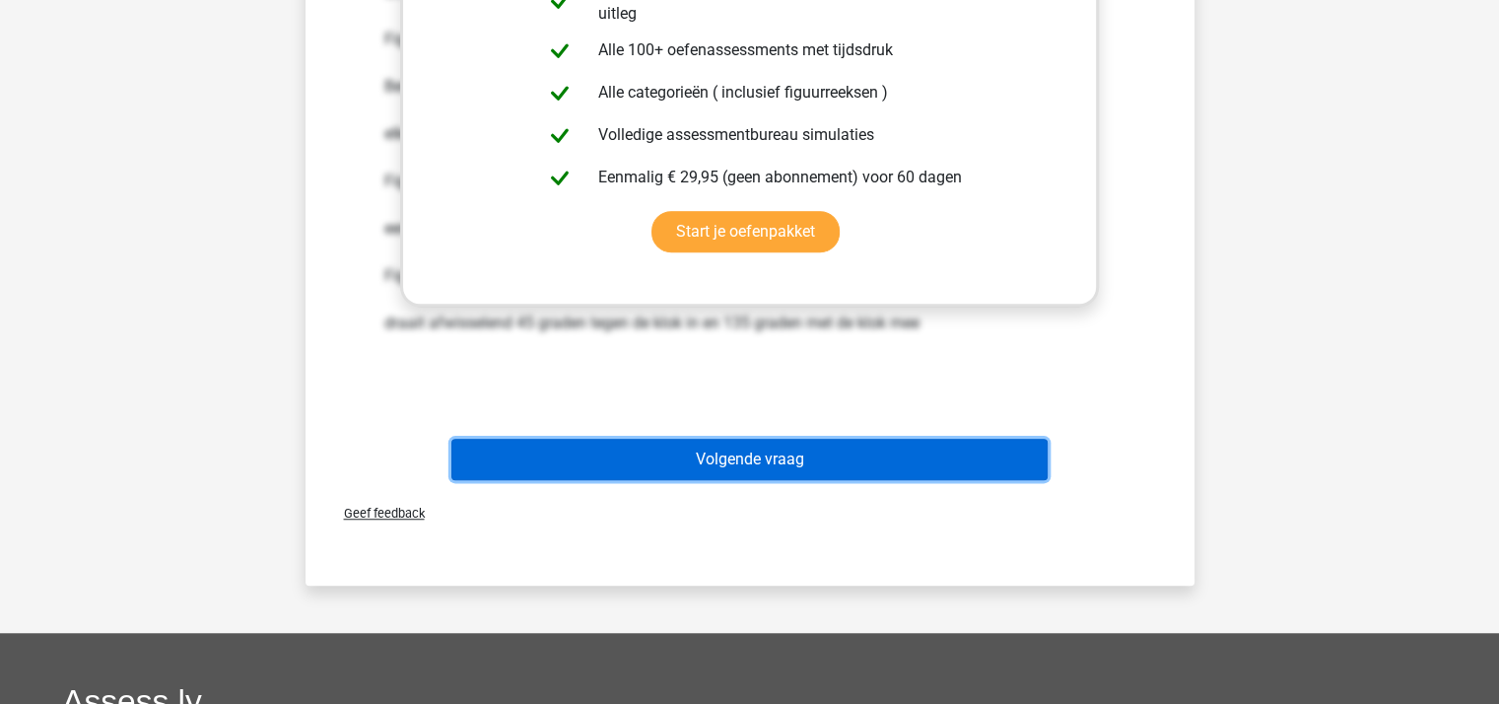
click at [870, 452] on button "Volgende vraag" at bounding box center [749, 459] width 596 height 41
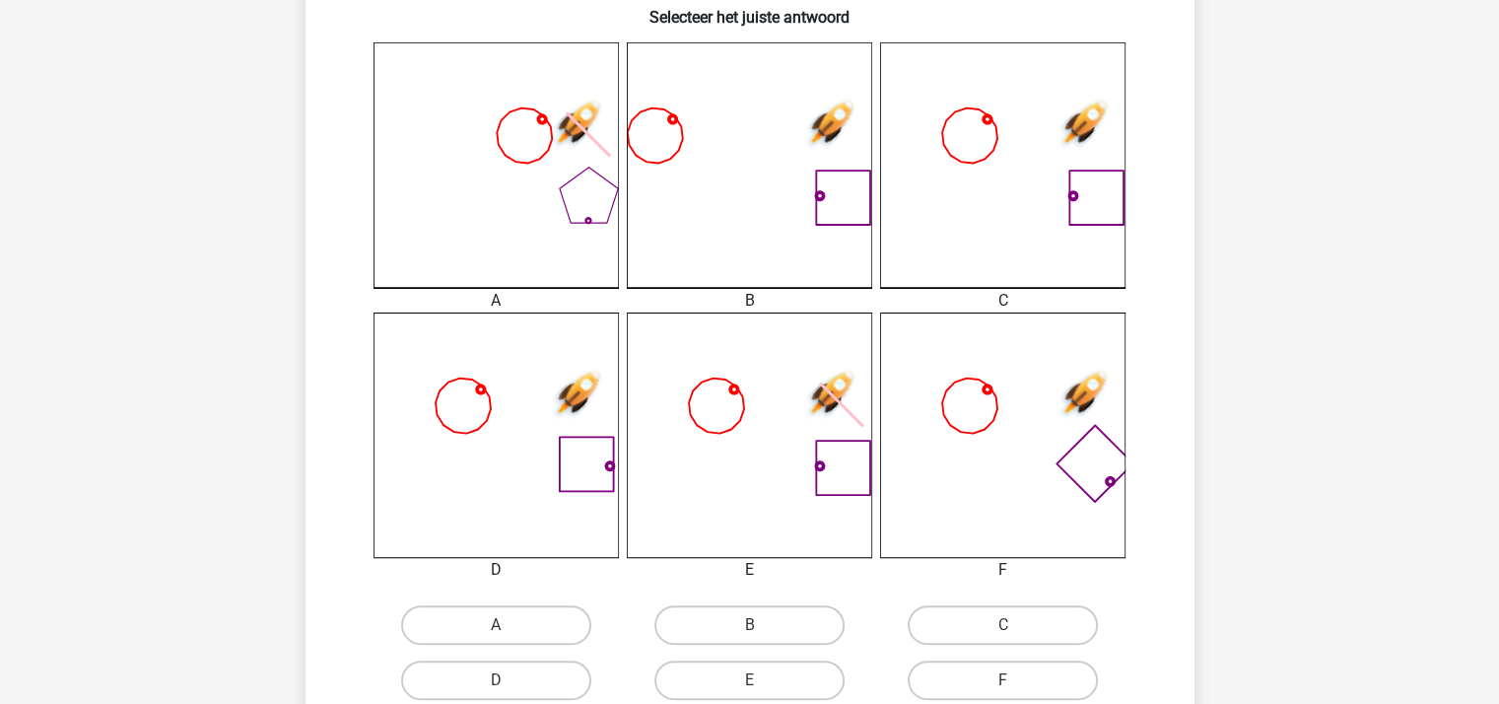
scroll to position [616, 0]
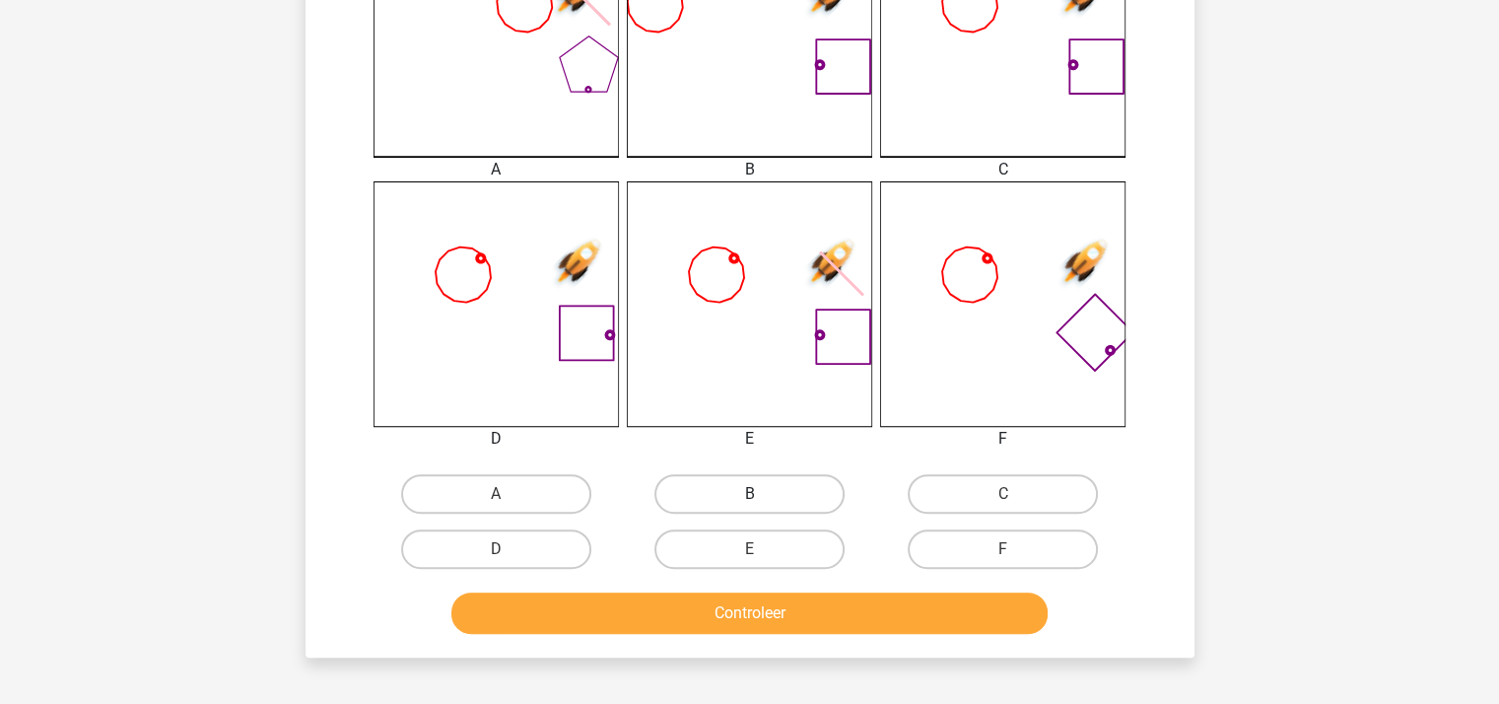
click at [777, 495] on label "B" at bounding box center [749, 493] width 190 height 39
click at [762, 495] on input "B" at bounding box center [755, 500] width 13 height 13
radio input "true"
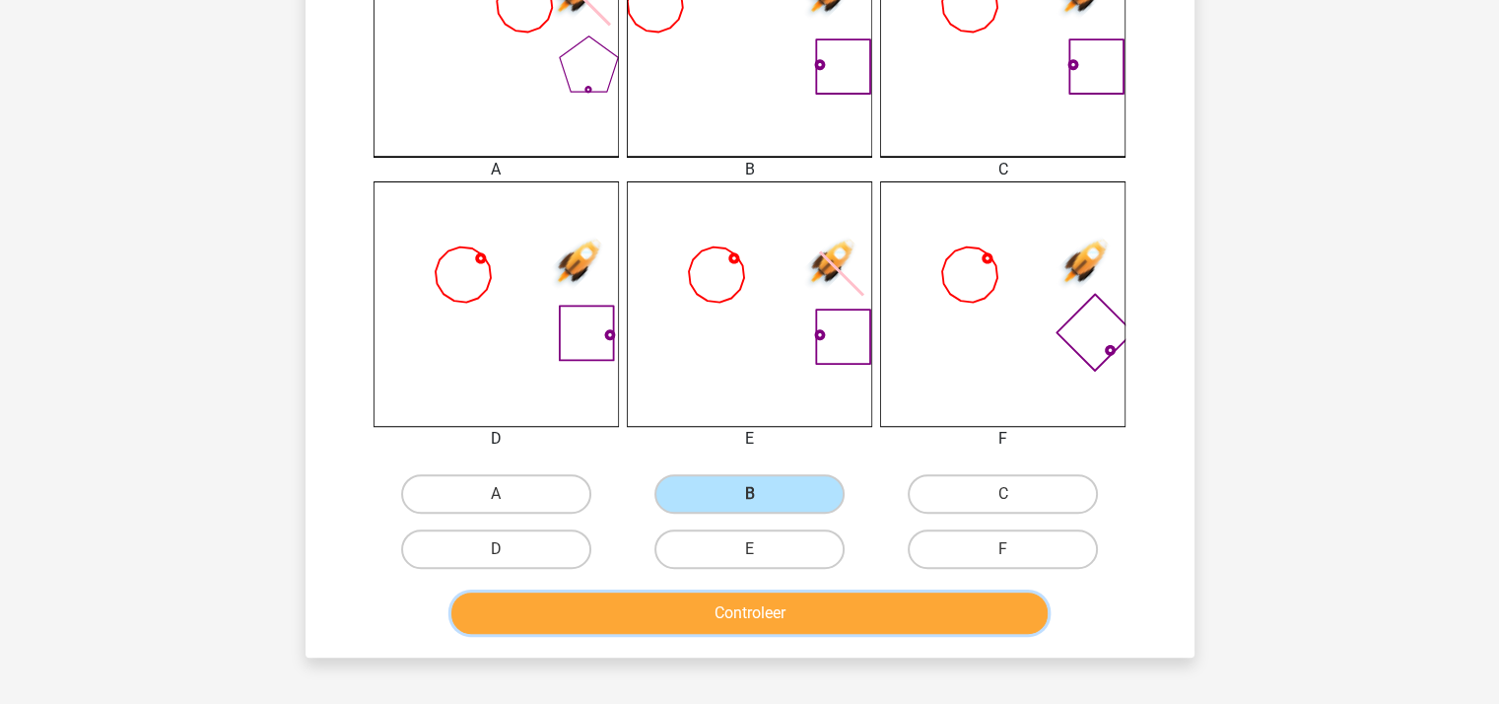
click at [761, 612] on button "Controleer" at bounding box center [749, 612] width 596 height 41
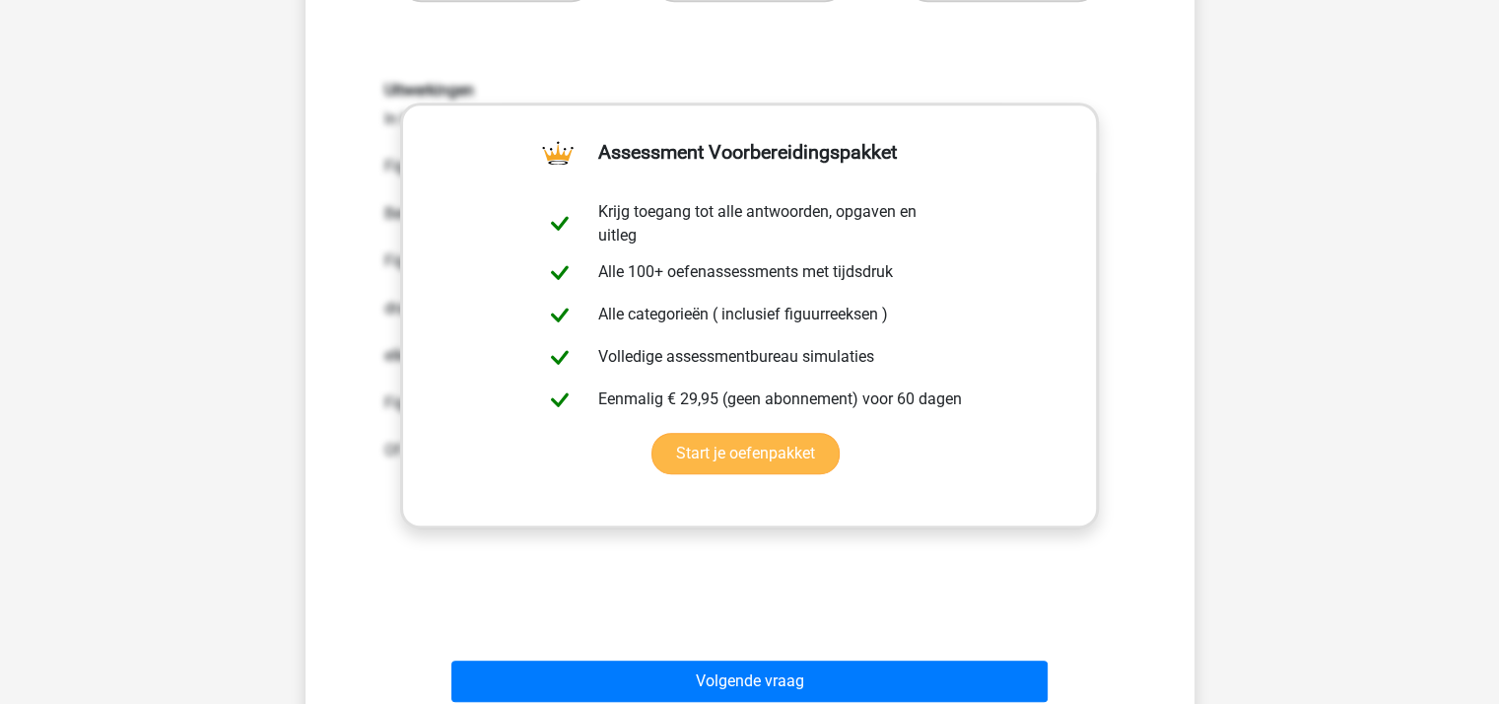
scroll to position [1445, 0]
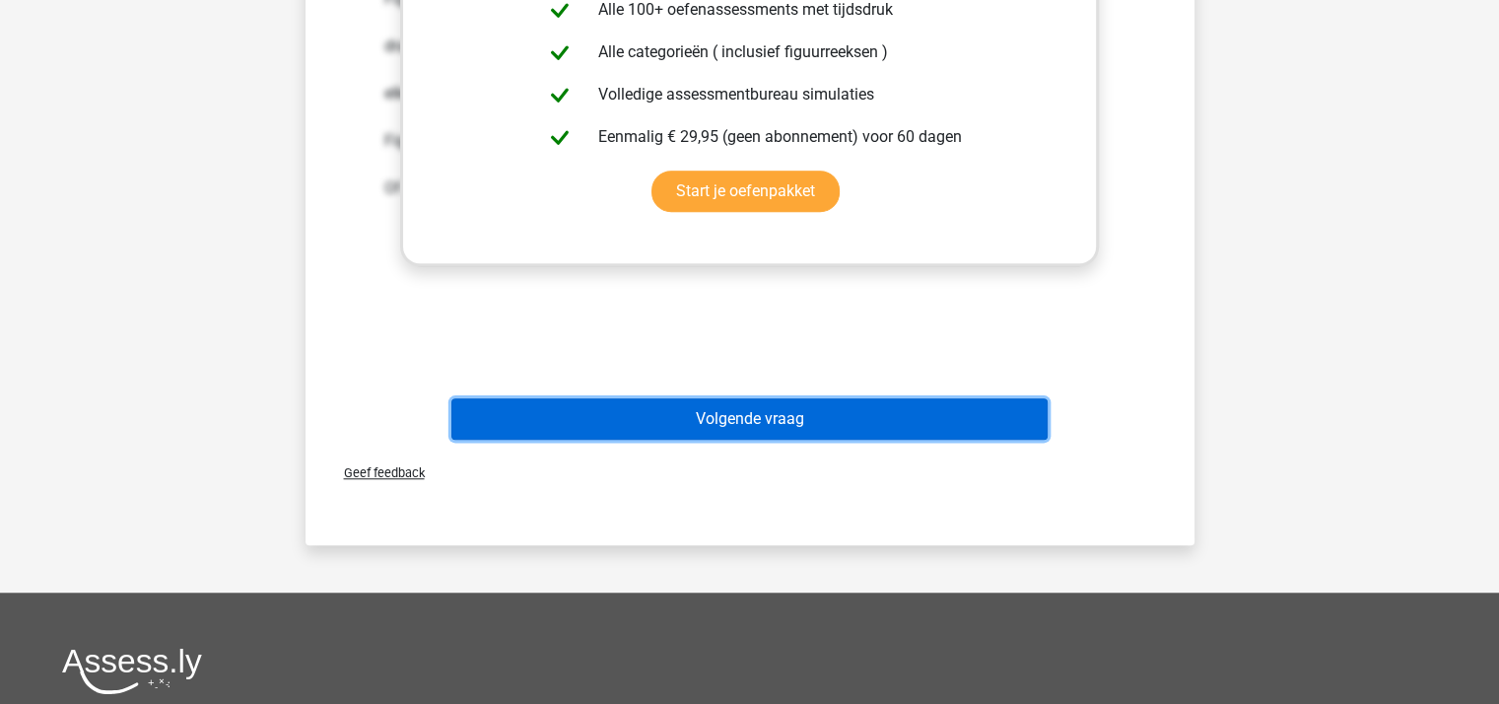
click at [761, 413] on button "Volgende vraag" at bounding box center [749, 418] width 596 height 41
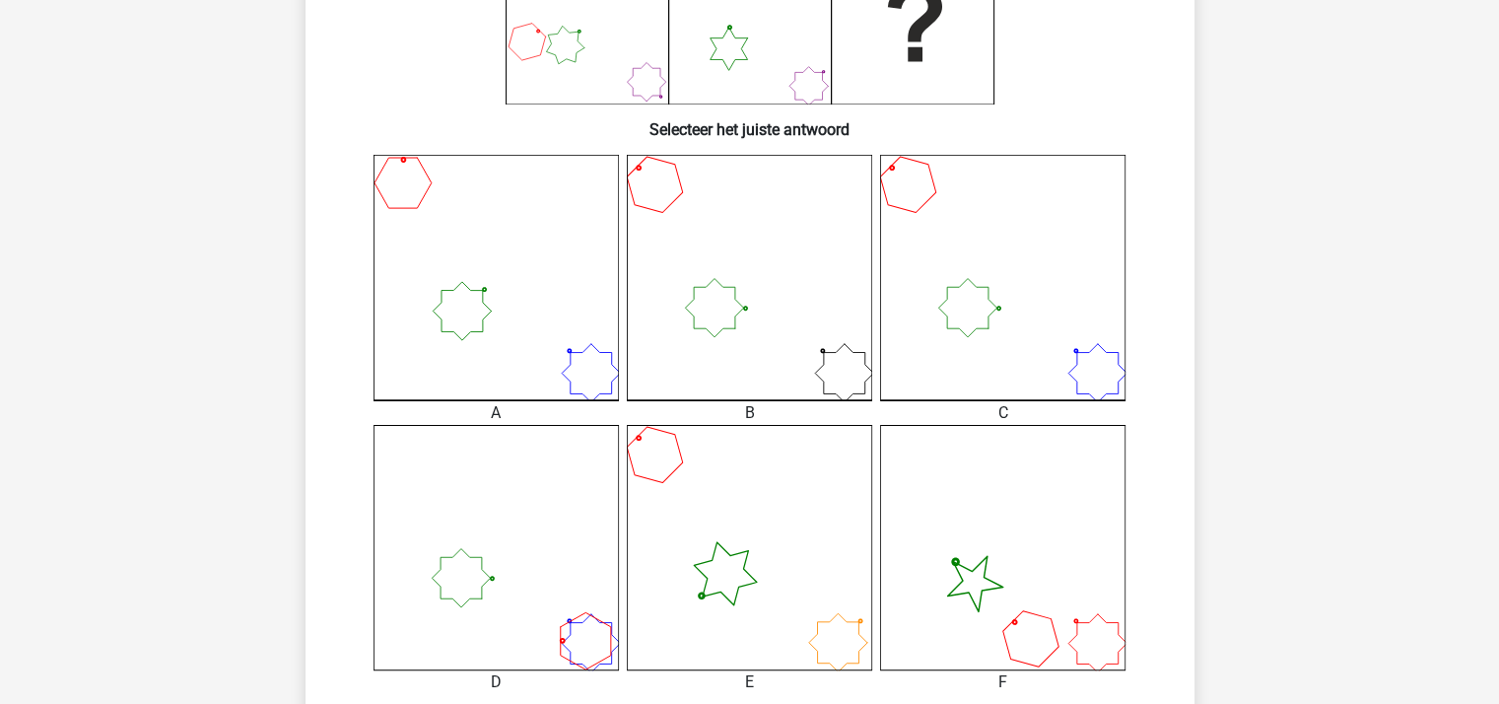
scroll to position [656, 0]
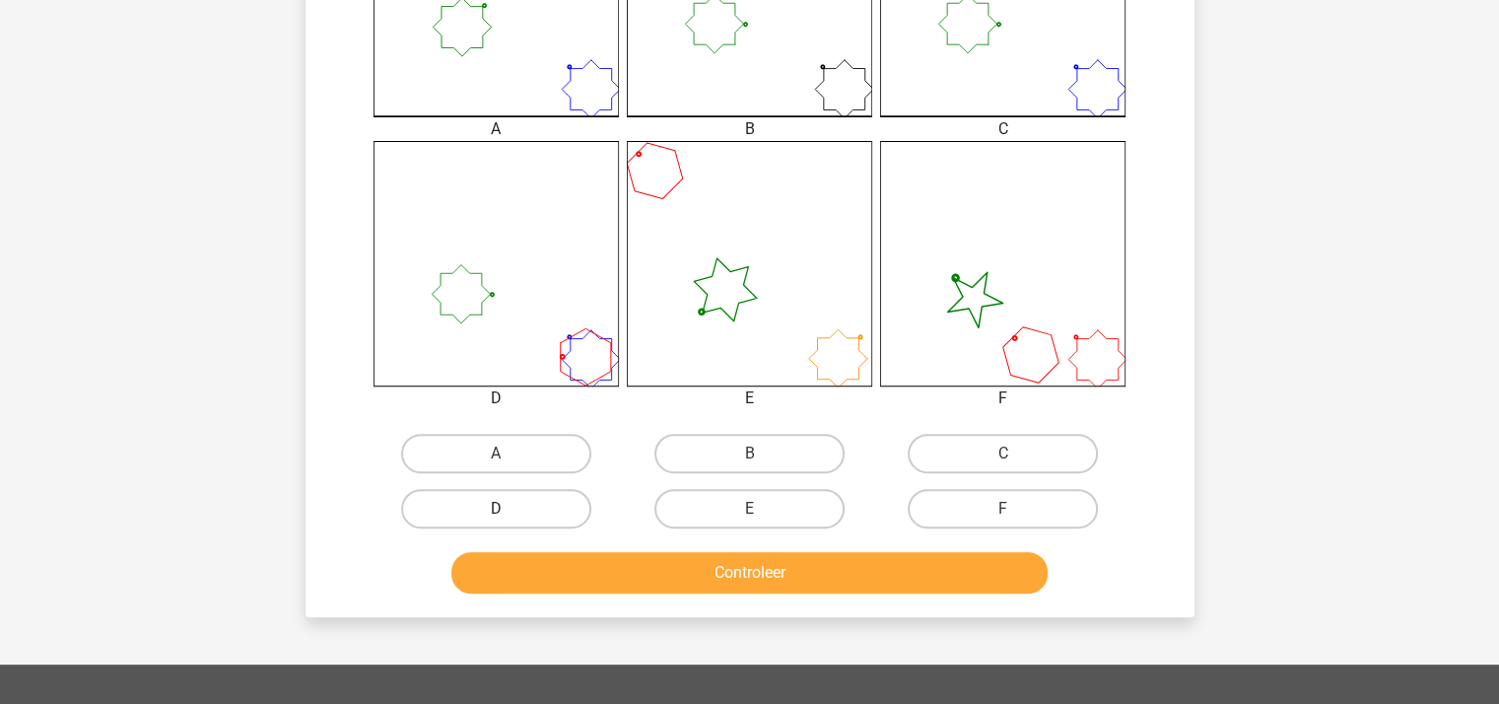
click at [534, 501] on label "D" at bounding box center [496, 508] width 190 height 39
click at [509, 509] on input "D" at bounding box center [502, 515] width 13 height 13
radio input "true"
click at [746, 563] on button "Controleer" at bounding box center [749, 572] width 596 height 41
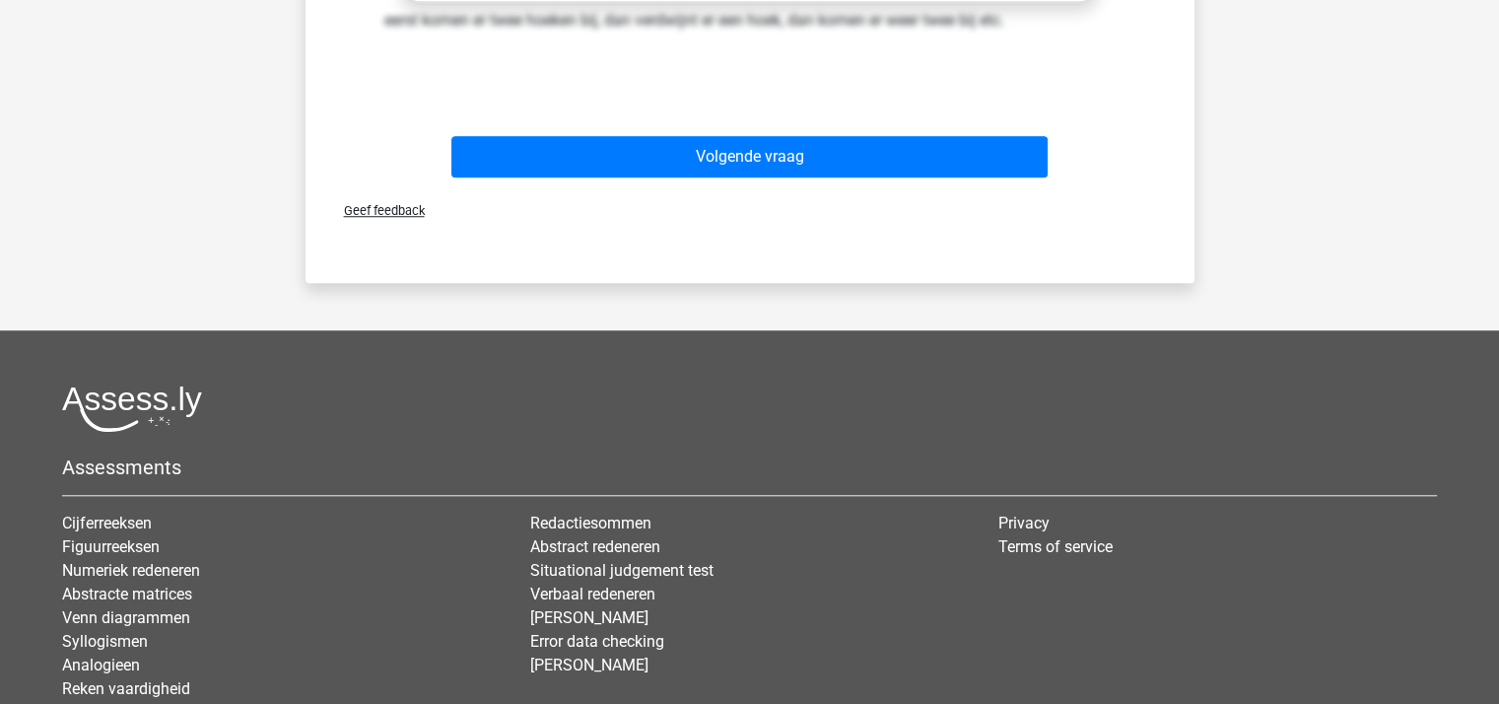
scroll to position [1708, 0]
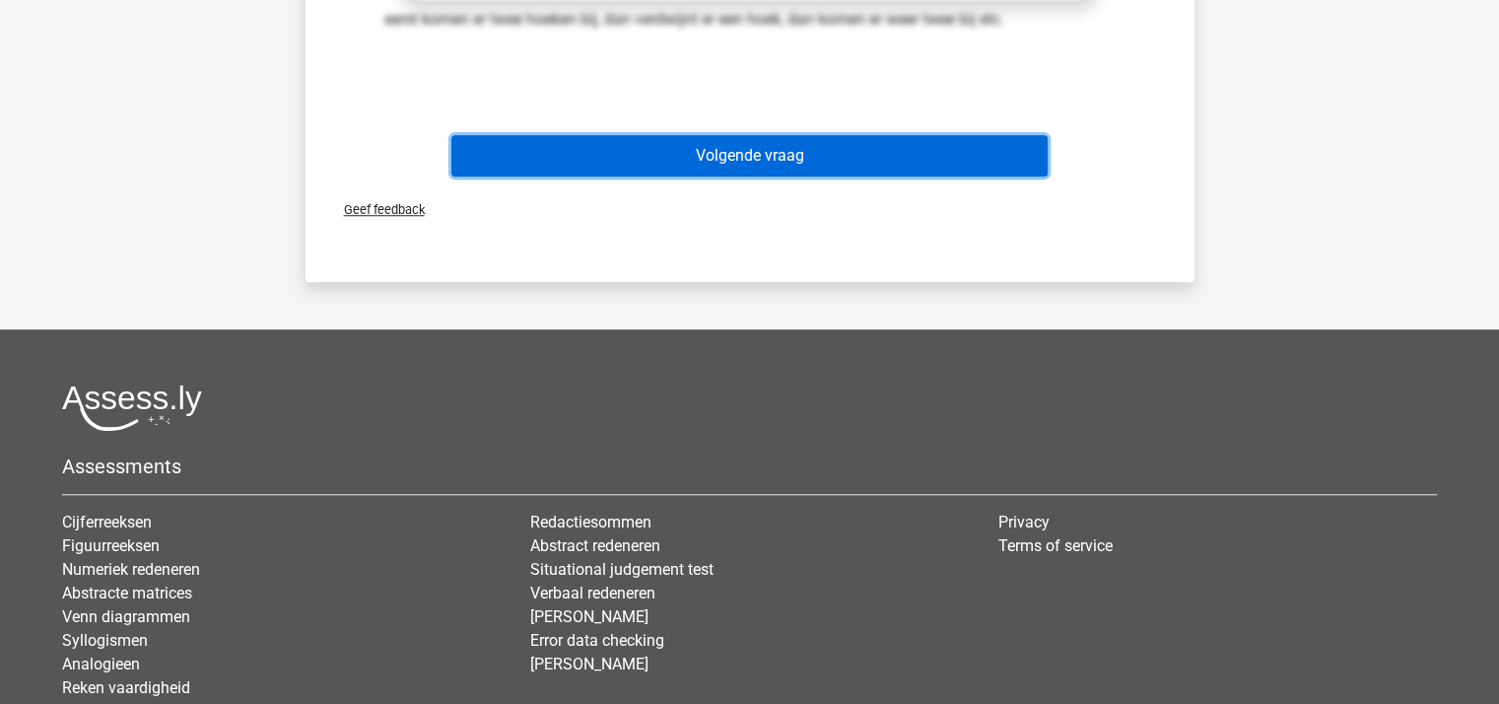
click at [814, 143] on button "Volgende vraag" at bounding box center [749, 155] width 596 height 41
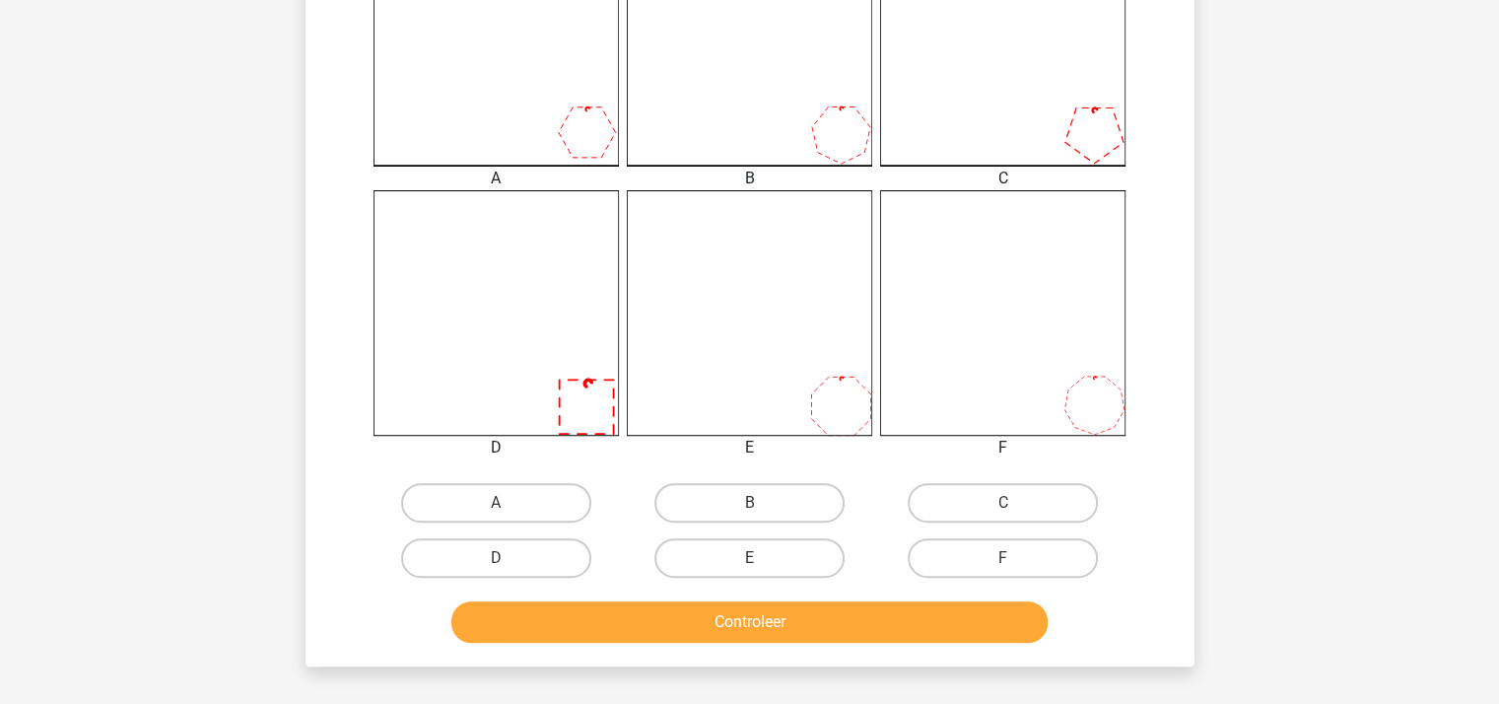
scroll to position [616, 0]
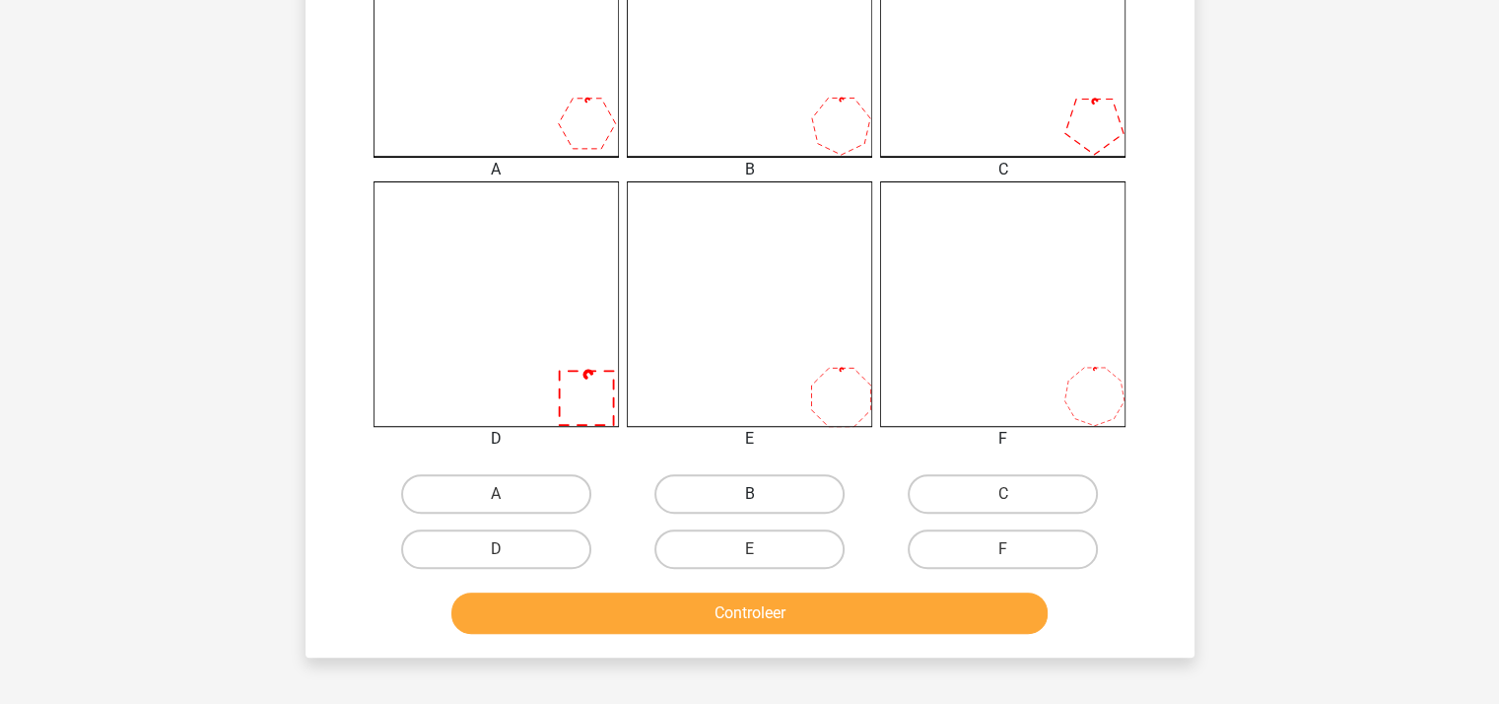
click at [765, 476] on label "B" at bounding box center [749, 493] width 190 height 39
click at [762, 494] on input "B" at bounding box center [755, 500] width 13 height 13
radio input "true"
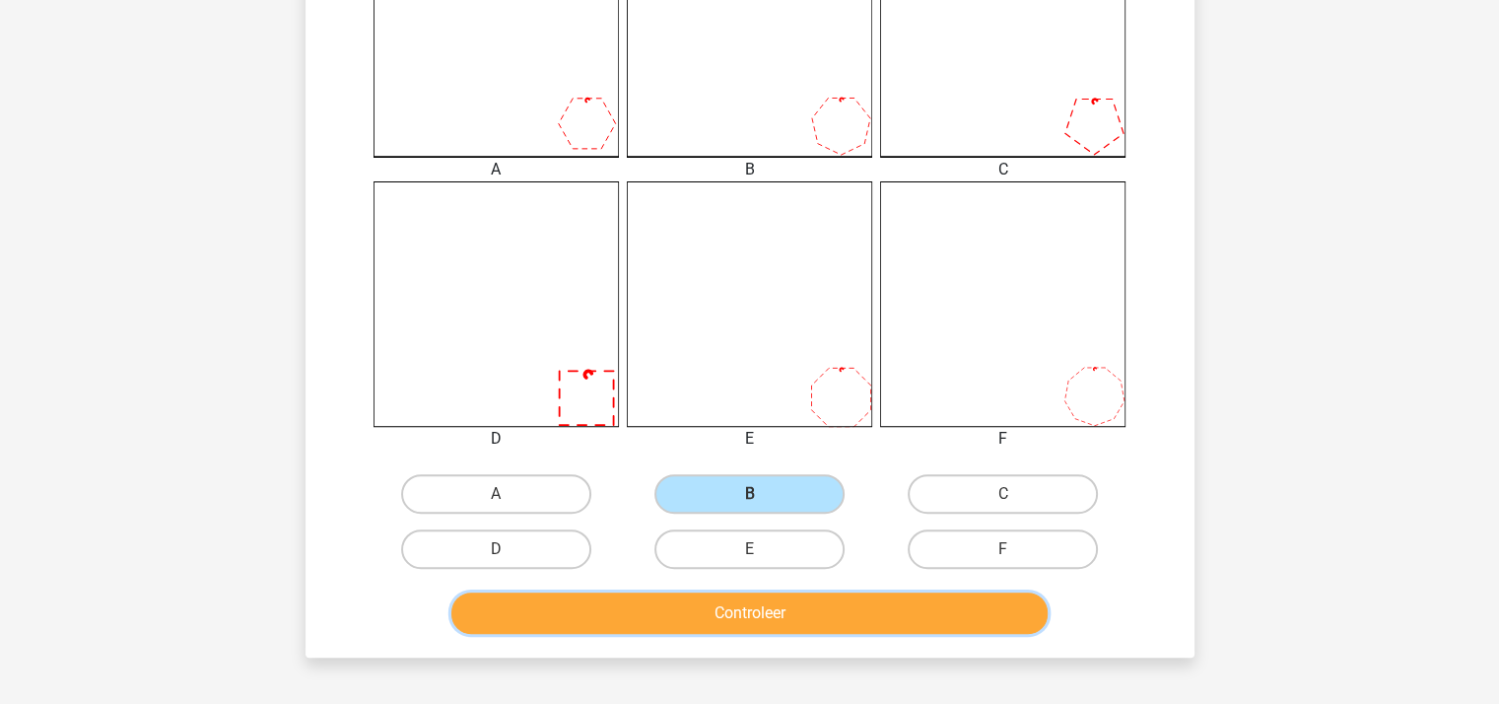
click at [801, 616] on button "Controleer" at bounding box center [749, 612] width 596 height 41
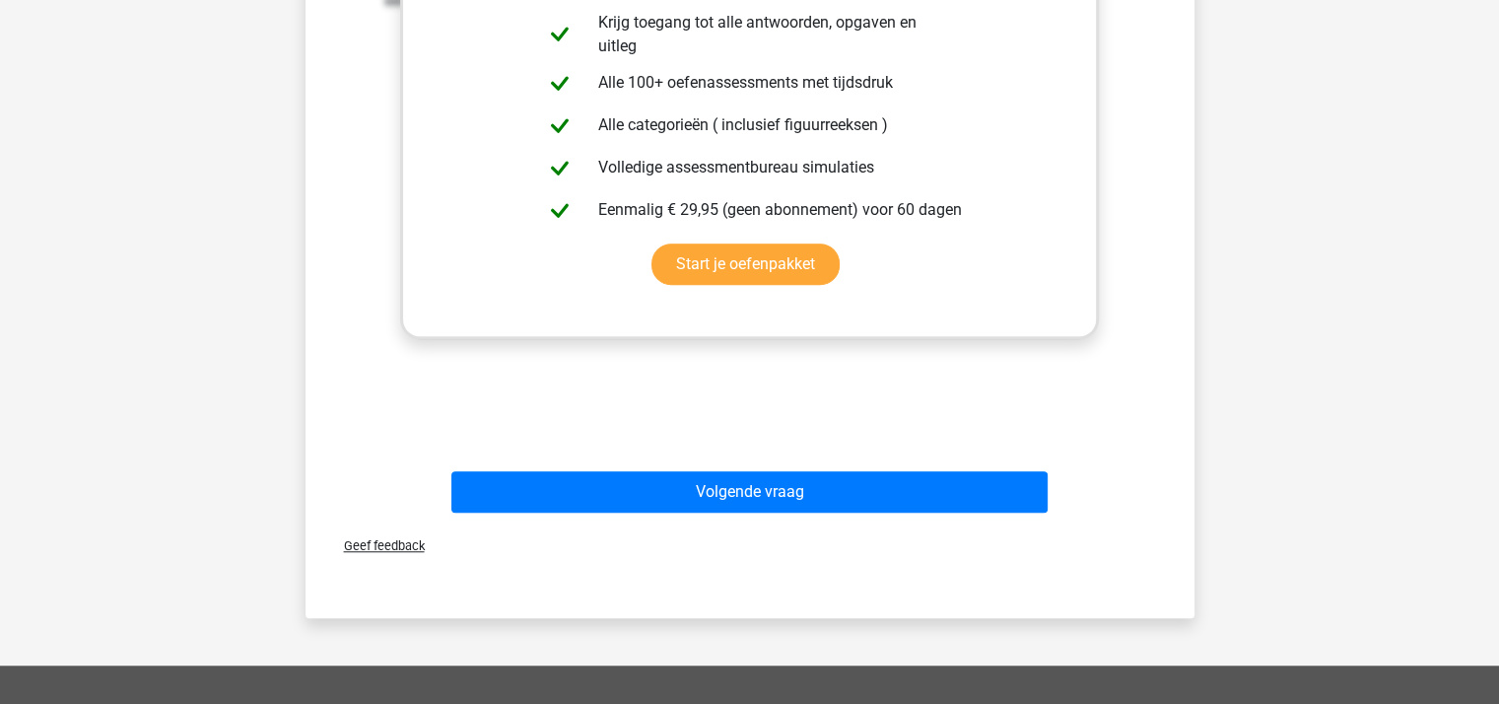
scroll to position [1668, 0]
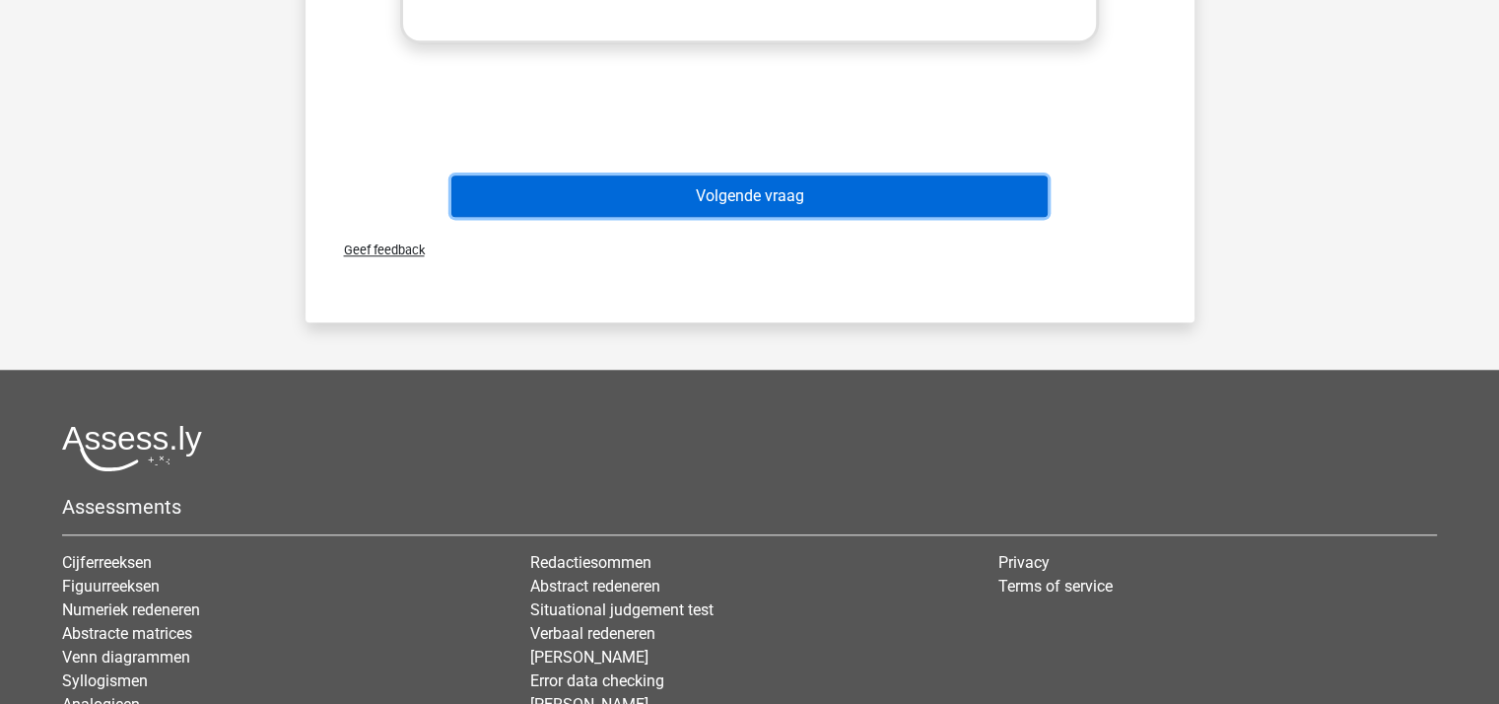
click at [853, 200] on button "Volgende vraag" at bounding box center [749, 195] width 596 height 41
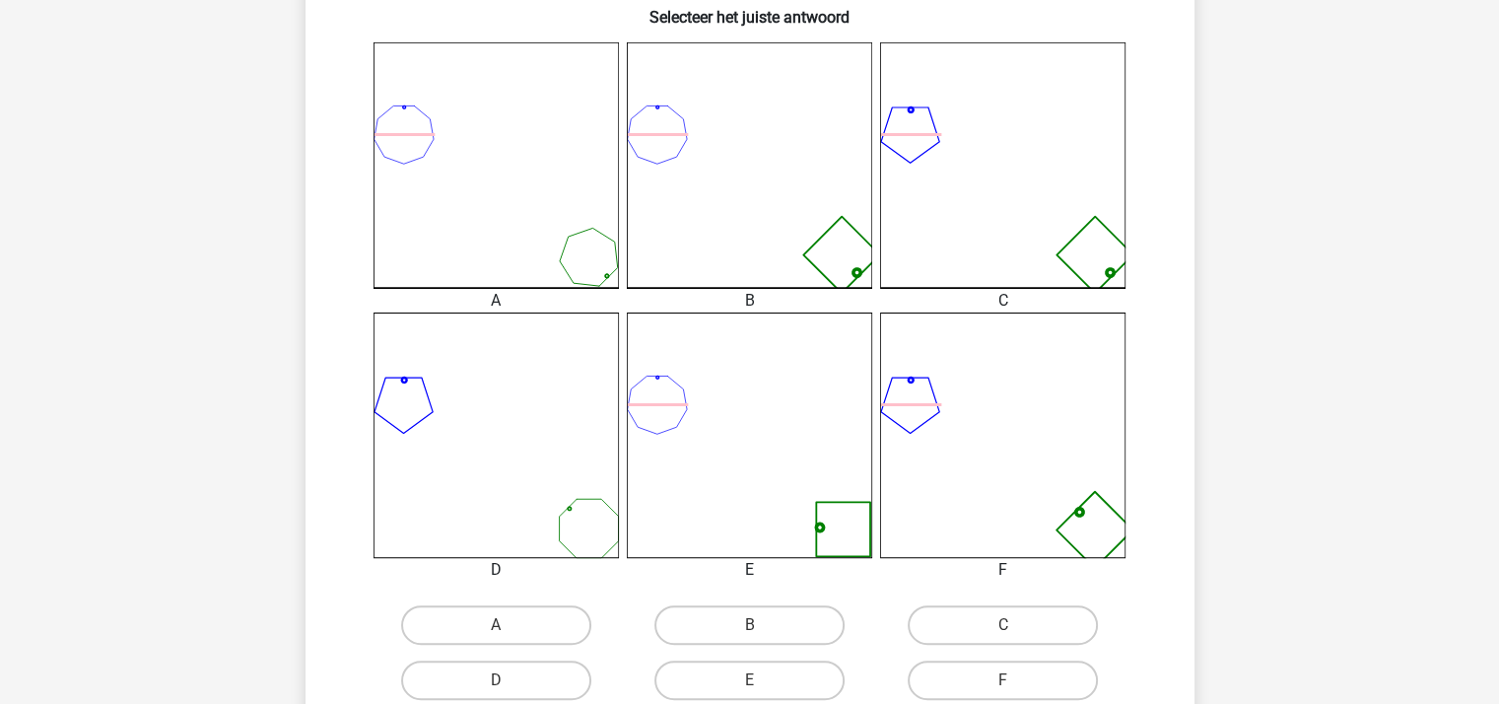
scroll to position [616, 0]
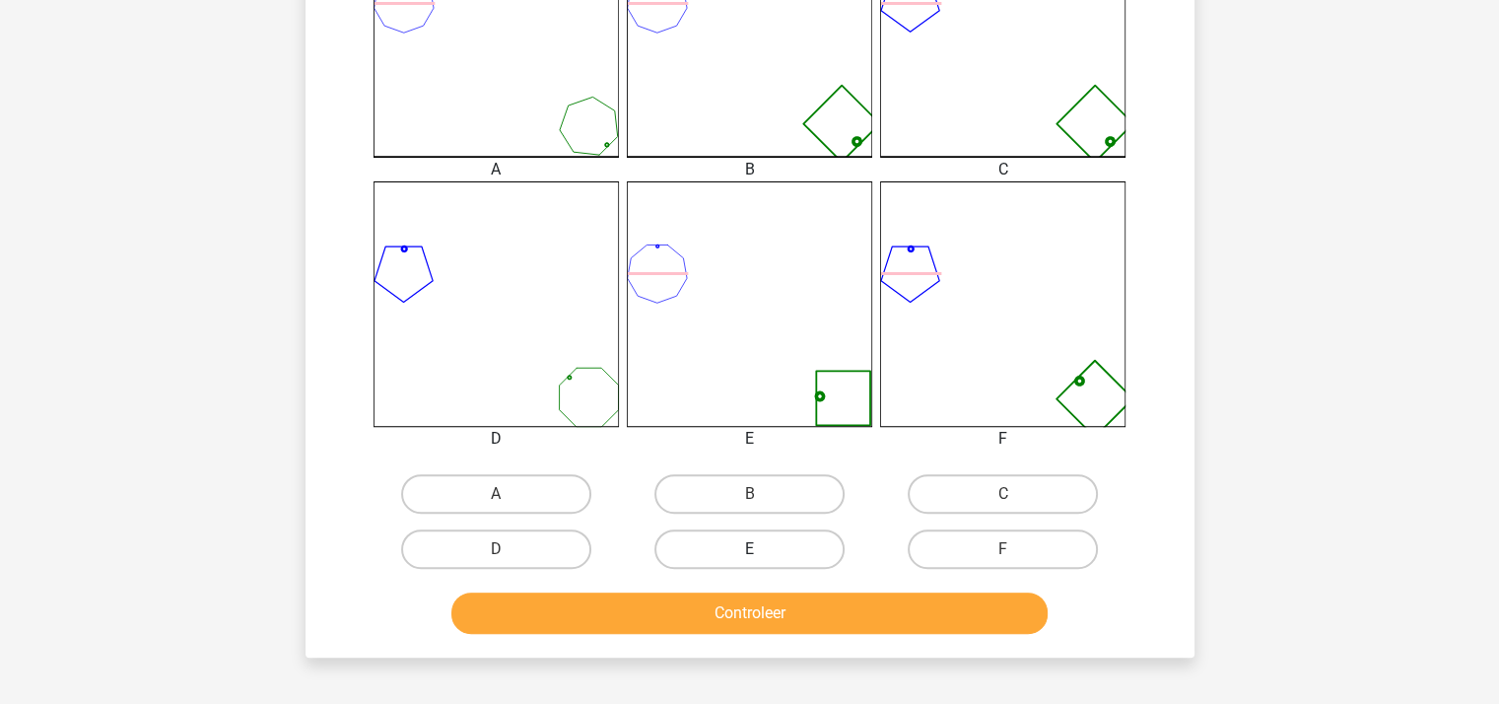
click at [769, 541] on label "E" at bounding box center [749, 548] width 190 height 39
click at [762, 549] on input "E" at bounding box center [755, 555] width 13 height 13
radio input "true"
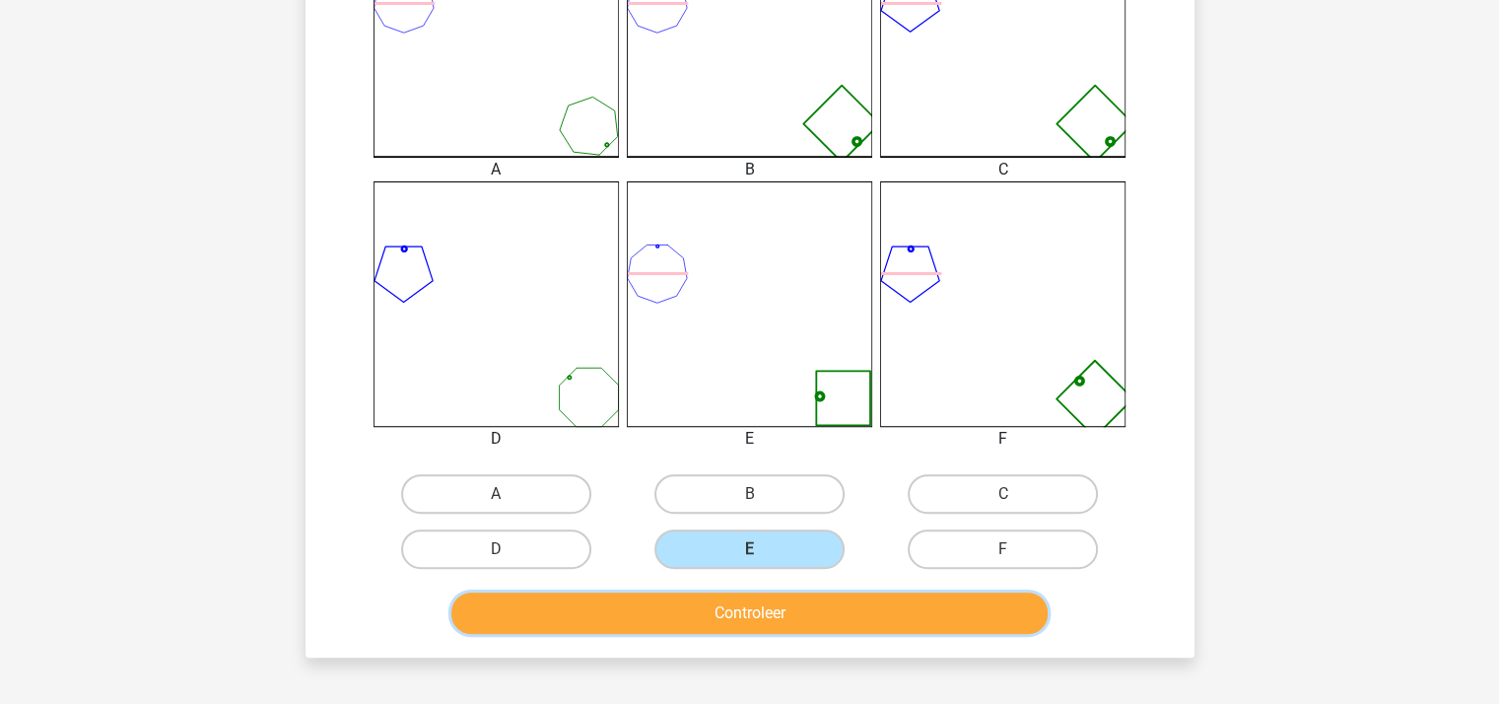
click at [768, 603] on button "Controleer" at bounding box center [749, 612] width 596 height 41
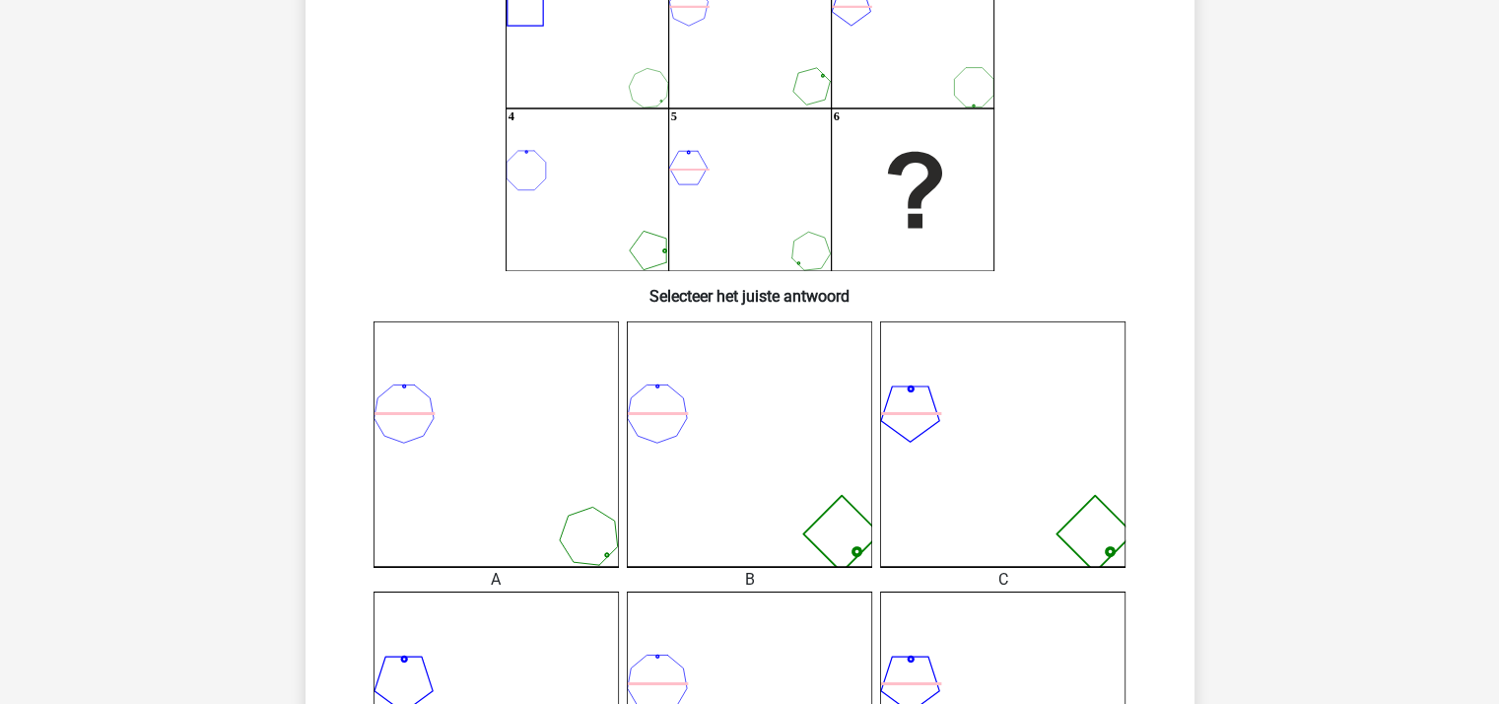
scroll to position [0, 0]
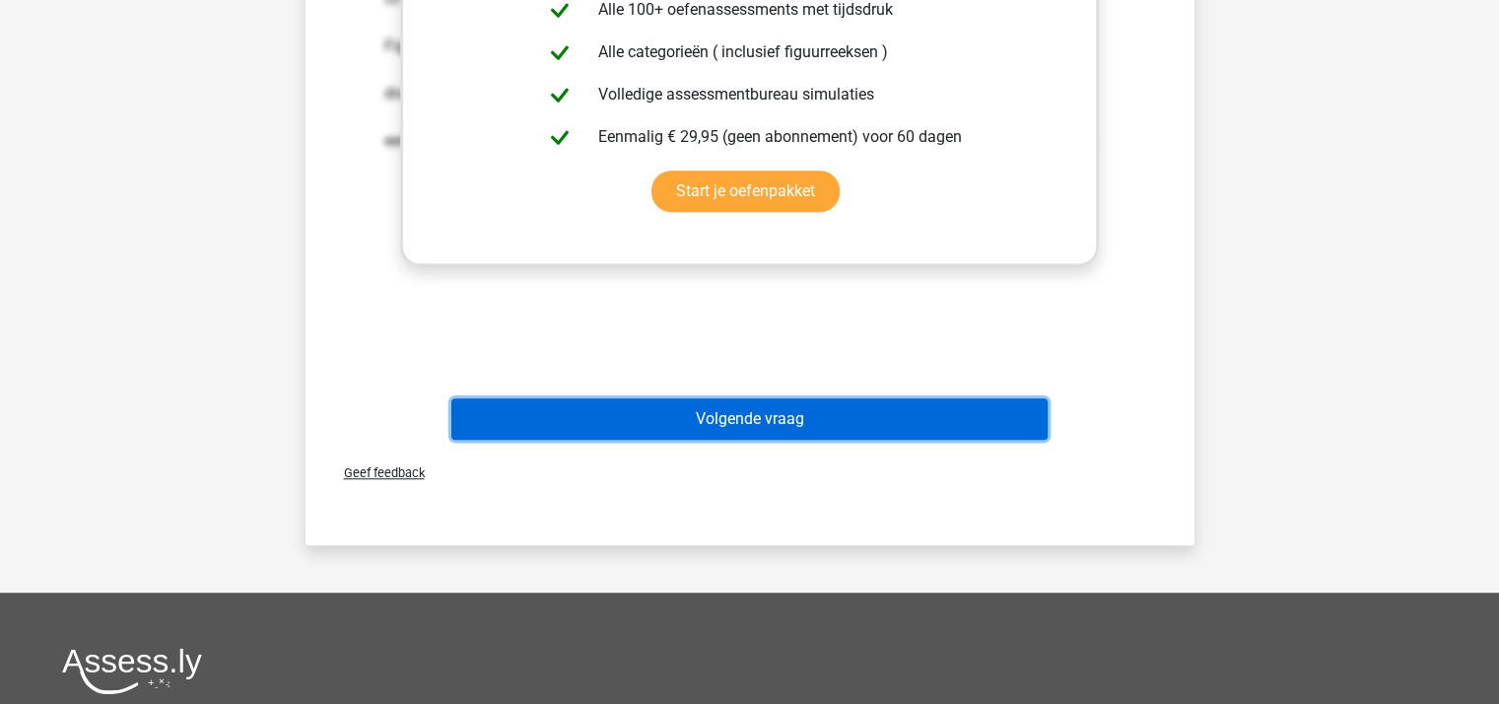
click at [798, 413] on button "Volgende vraag" at bounding box center [749, 418] width 596 height 41
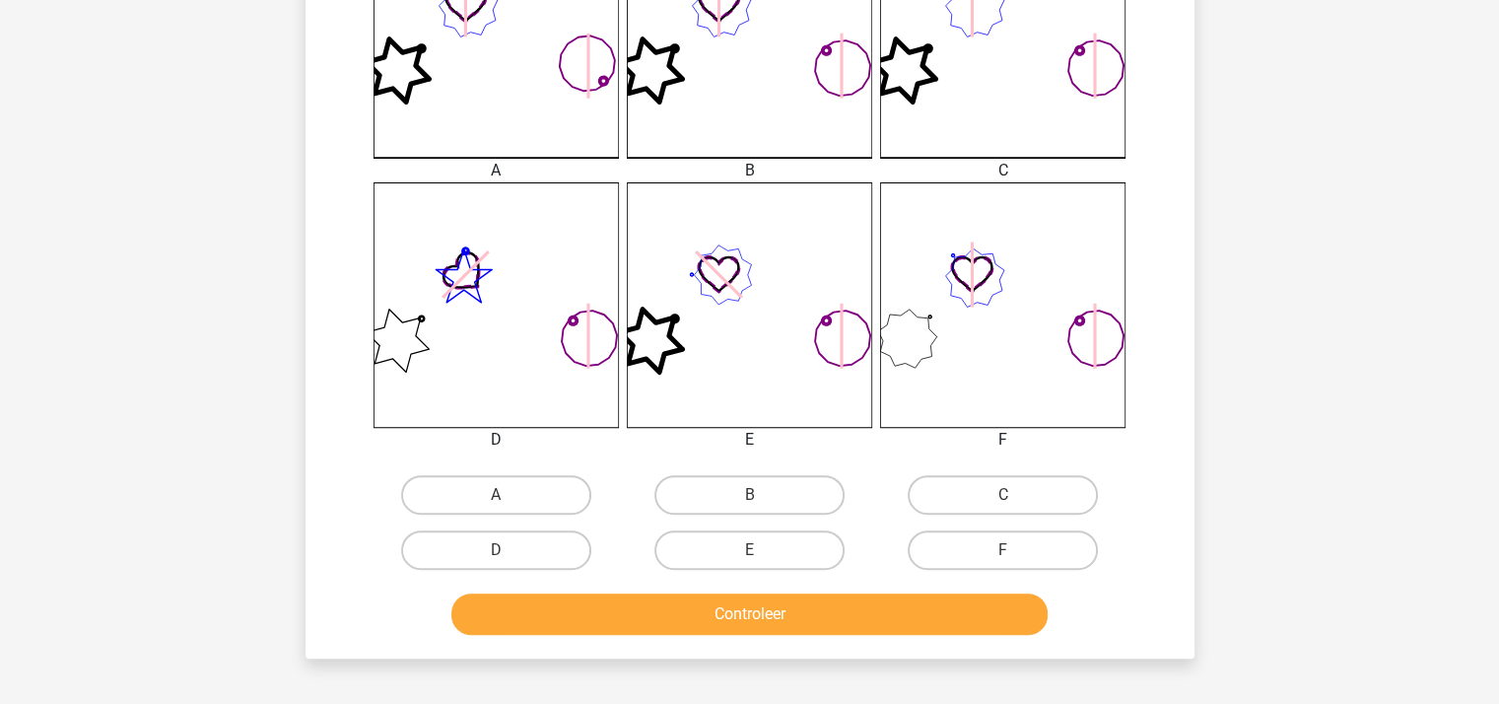
scroll to position [616, 0]
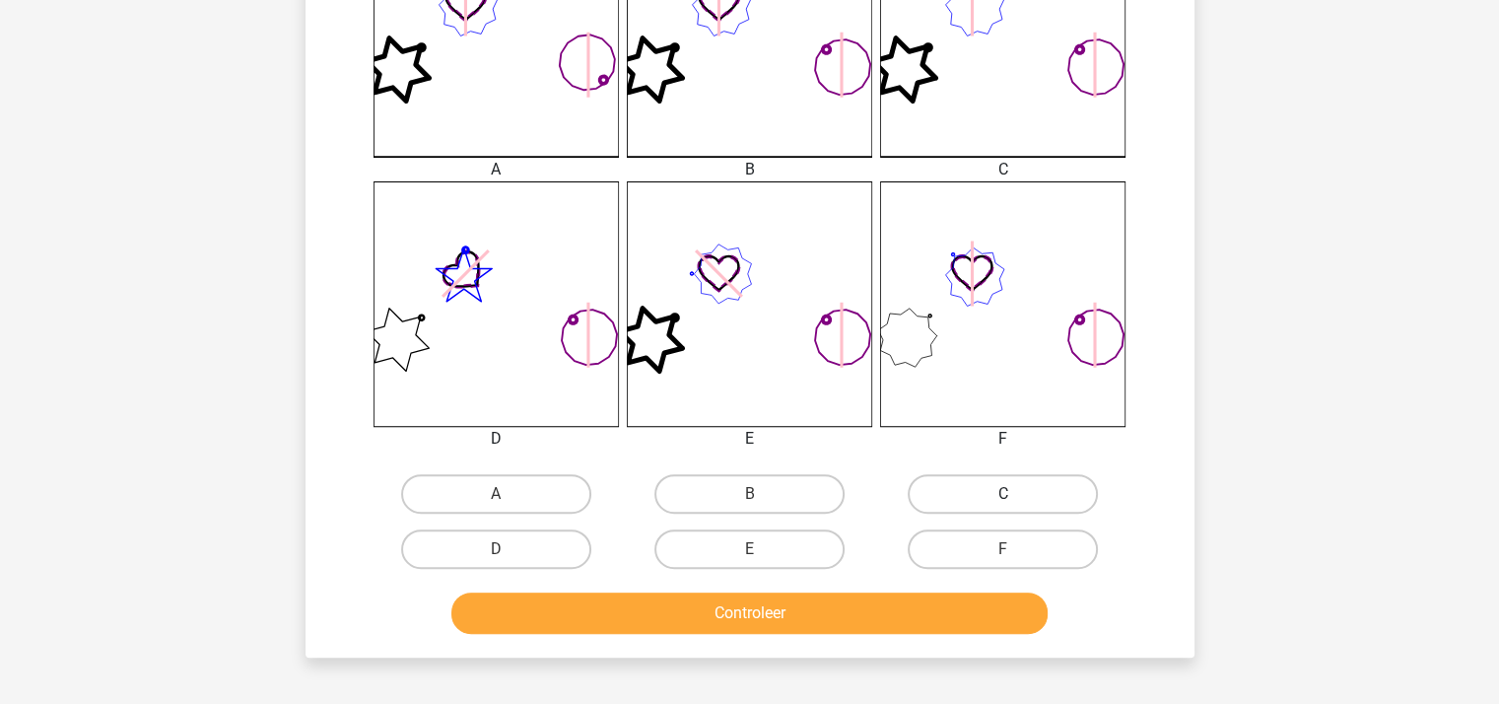
click at [1016, 499] on label "C" at bounding box center [1003, 493] width 190 height 39
click at [1016, 499] on input "C" at bounding box center [1009, 500] width 13 height 13
radio input "true"
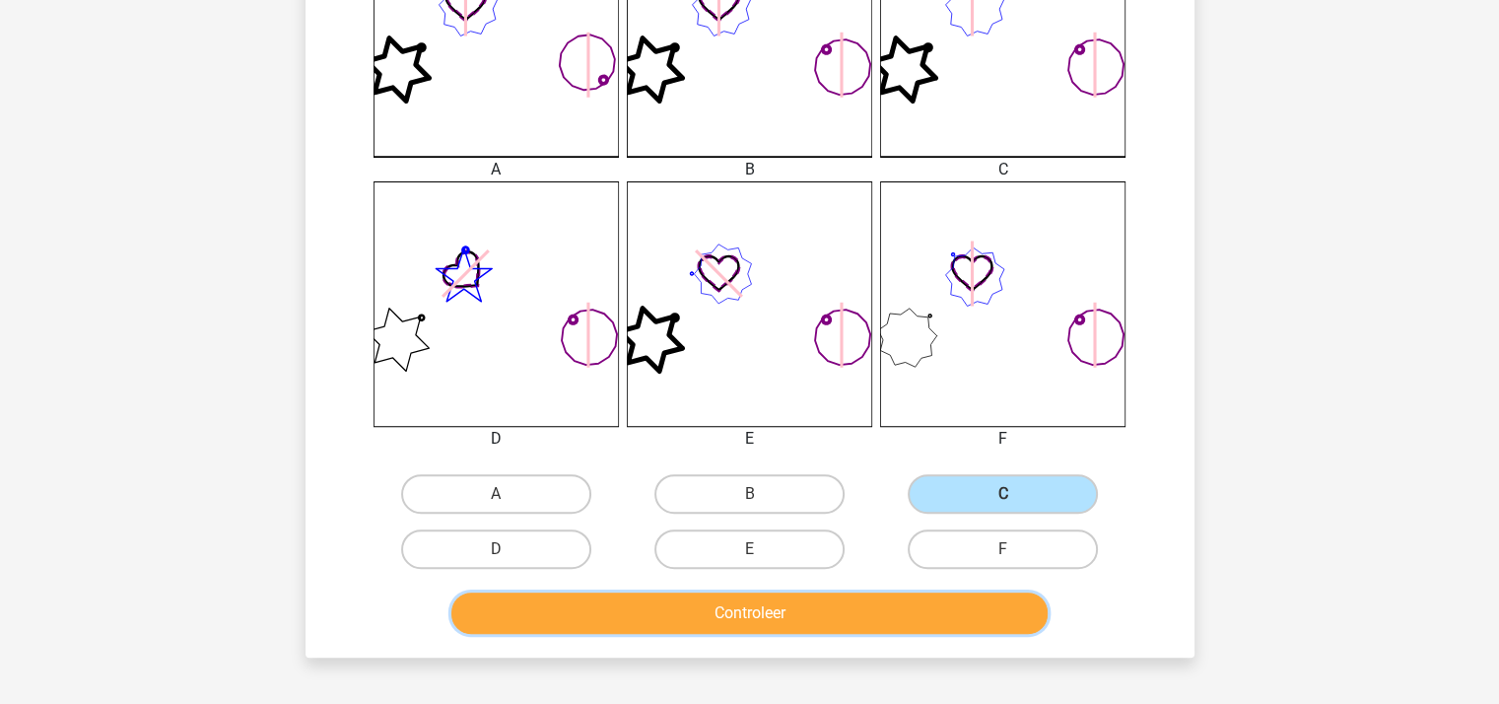
click at [762, 610] on button "Controleer" at bounding box center [749, 612] width 596 height 41
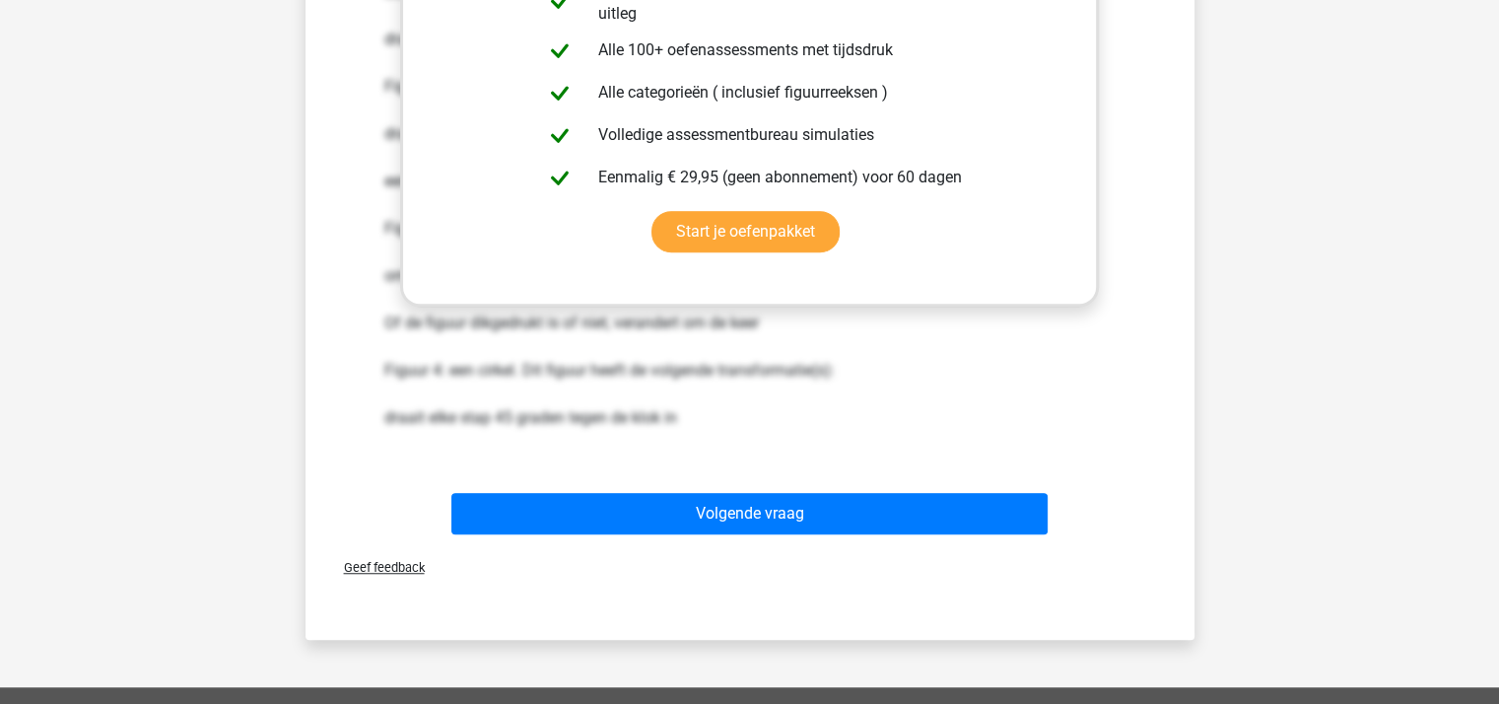
scroll to position [1537, 0]
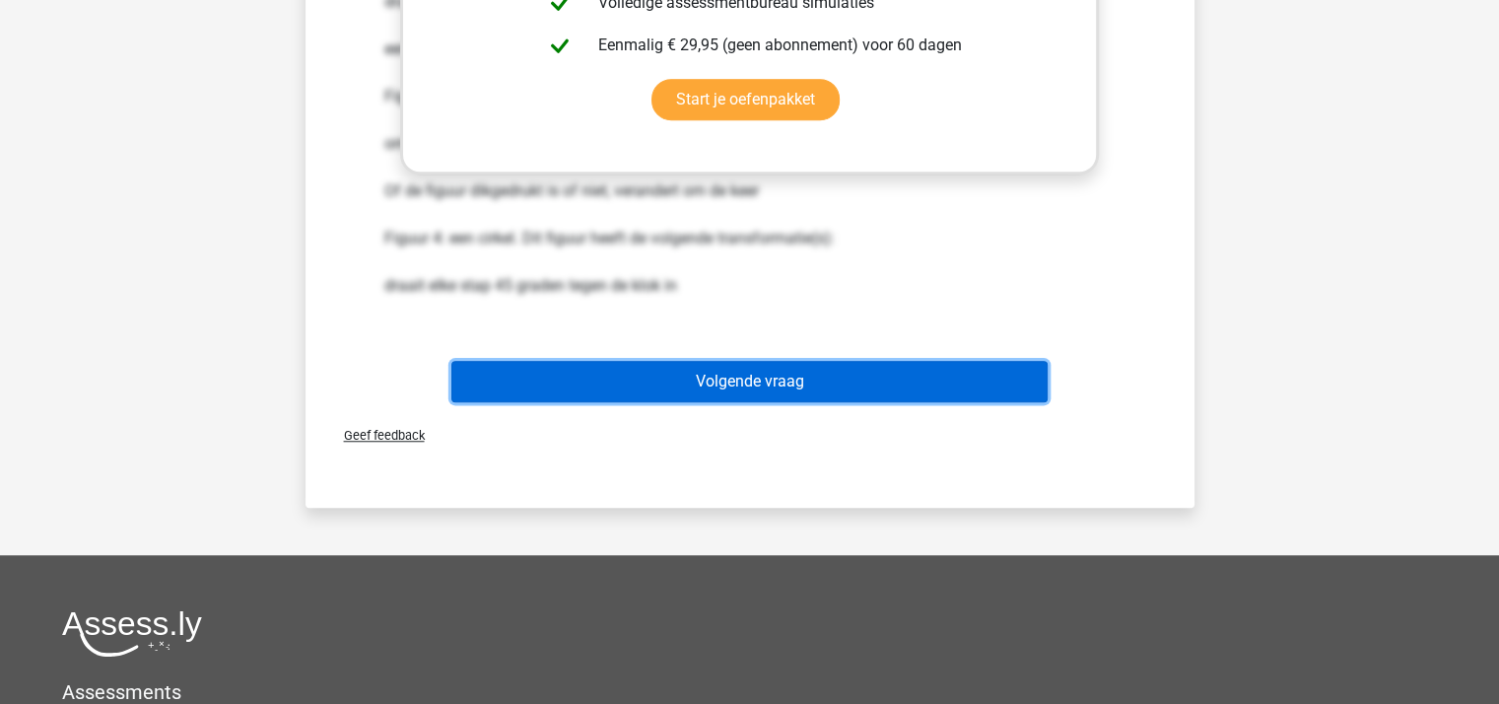
click at [819, 380] on button "Volgende vraag" at bounding box center [749, 381] width 596 height 41
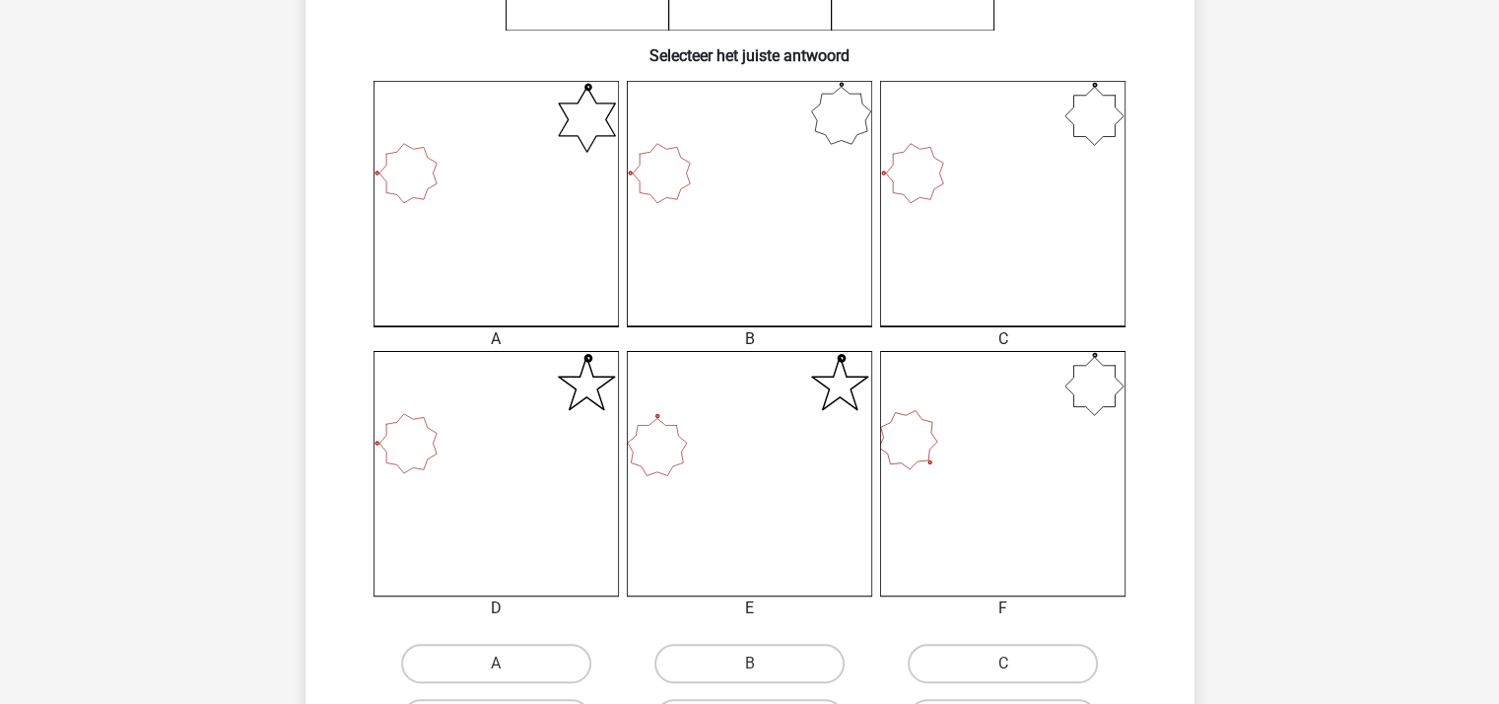
scroll to position [485, 0]
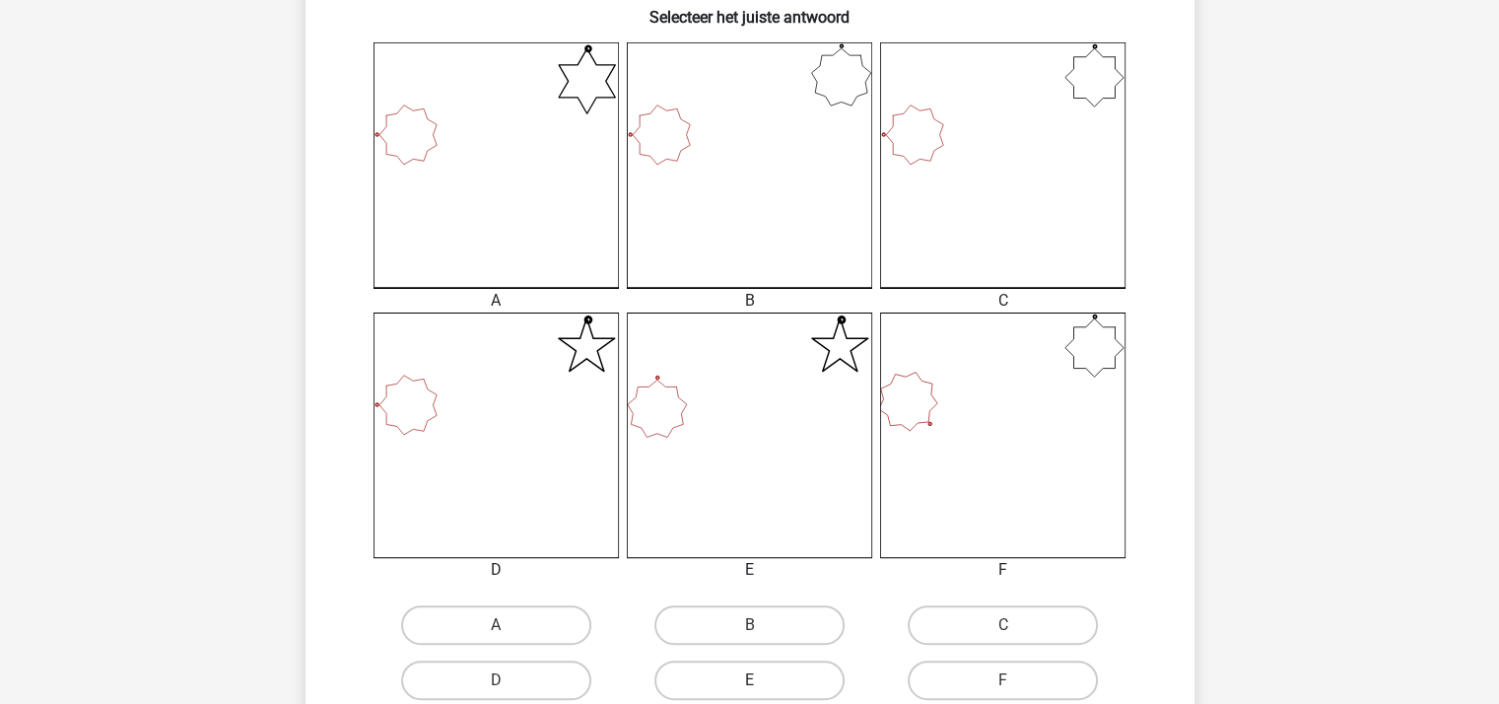
click at [777, 678] on label "E" at bounding box center [749, 679] width 190 height 39
click at [762, 680] on input "E" at bounding box center [755, 686] width 13 height 13
radio input "true"
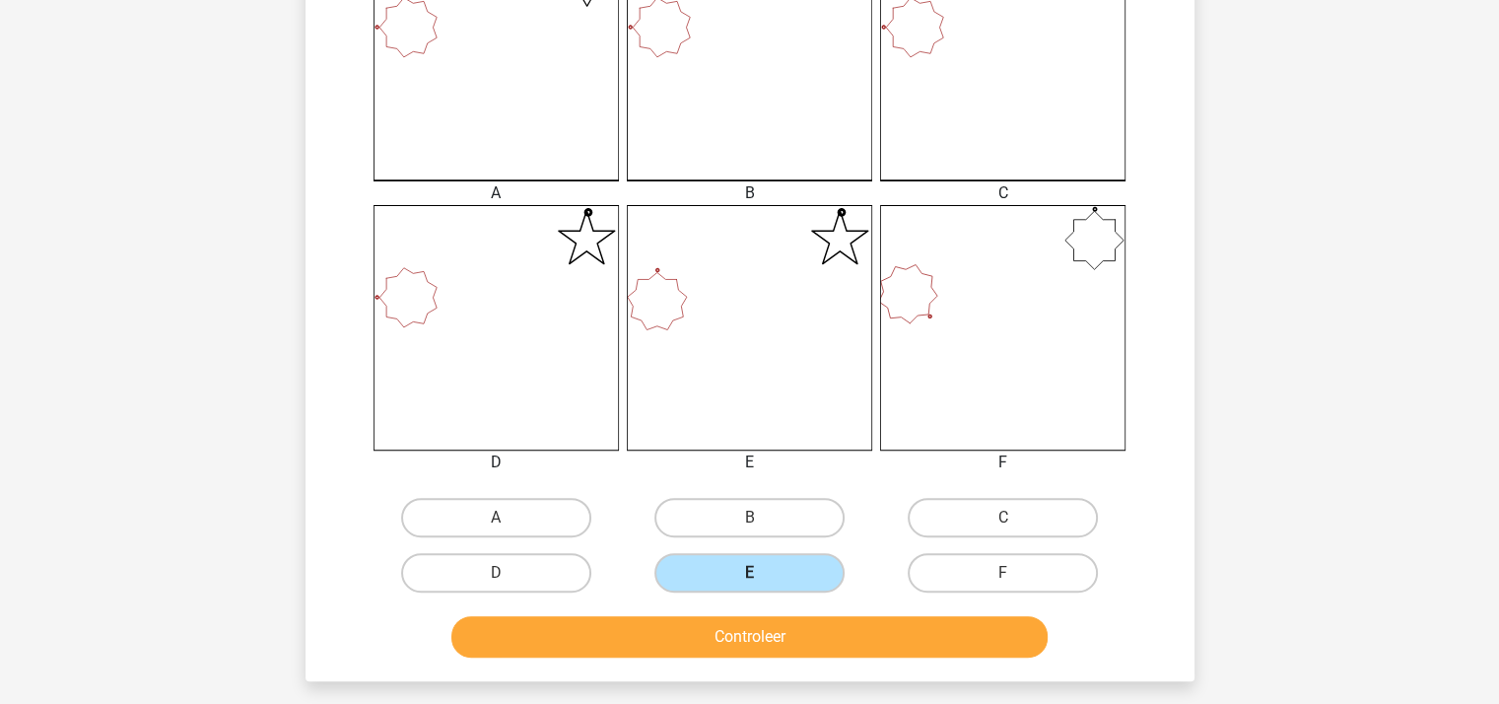
scroll to position [748, 0]
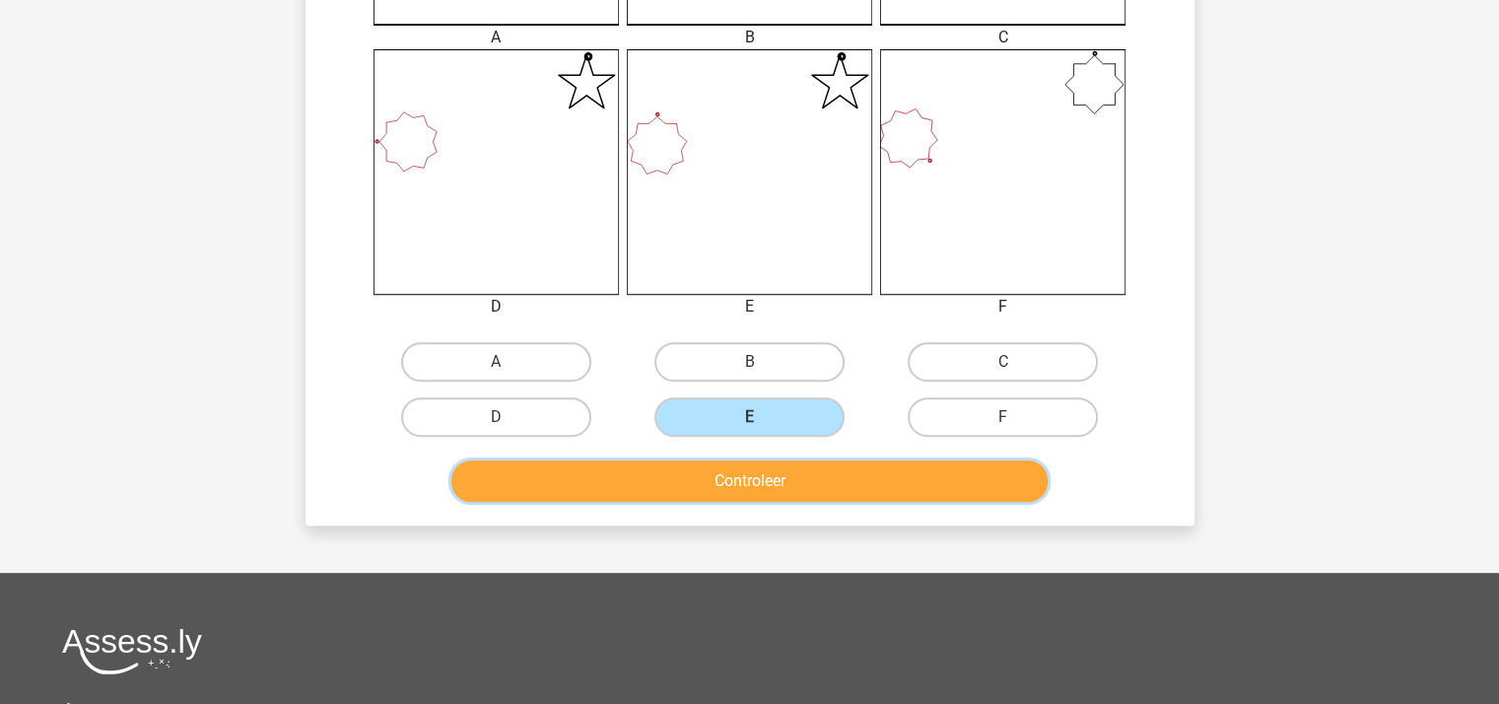
click at [871, 476] on button "Controleer" at bounding box center [749, 480] width 596 height 41
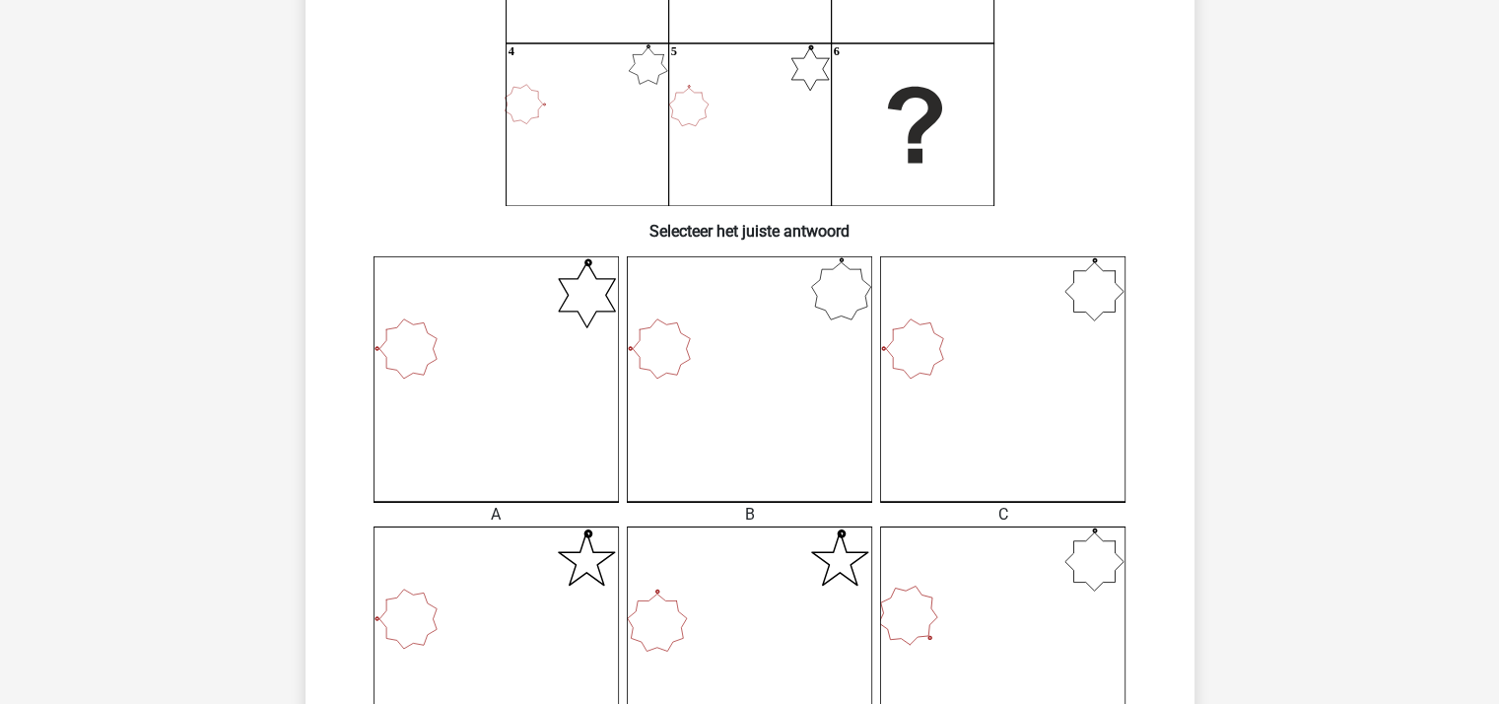
scroll to position [222, 0]
